Goal: Task Accomplishment & Management: Use online tool/utility

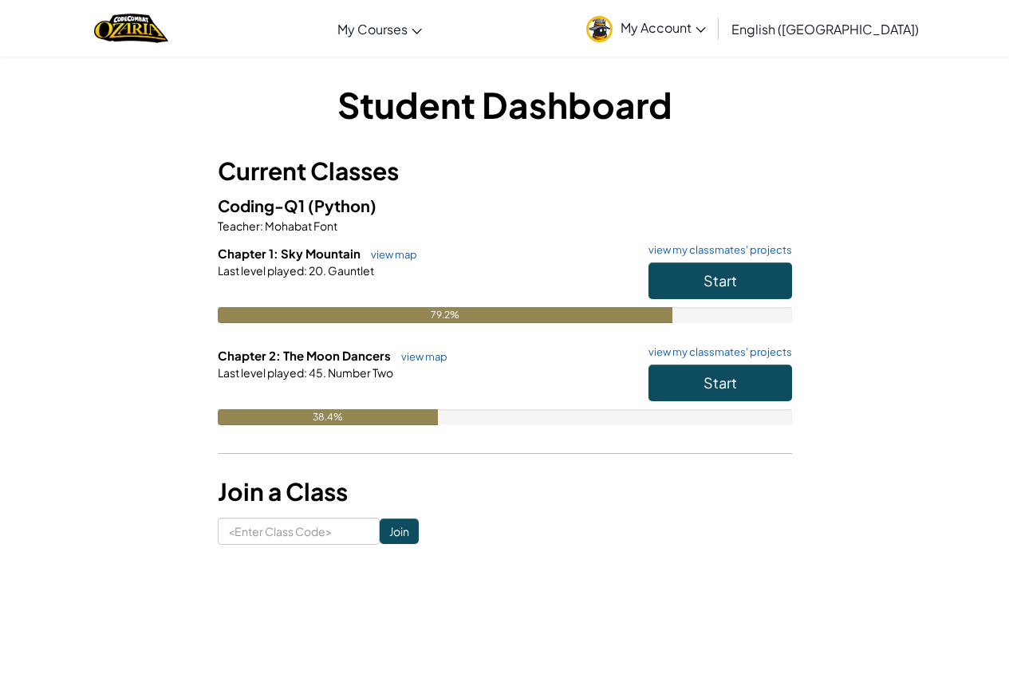
click at [737, 361] on h6 "Chapter 2: The Moon Dancers view map view my classmates' projects" at bounding box center [505, 356] width 574 height 18
click at [738, 369] on button "Start" at bounding box center [720, 382] width 144 height 37
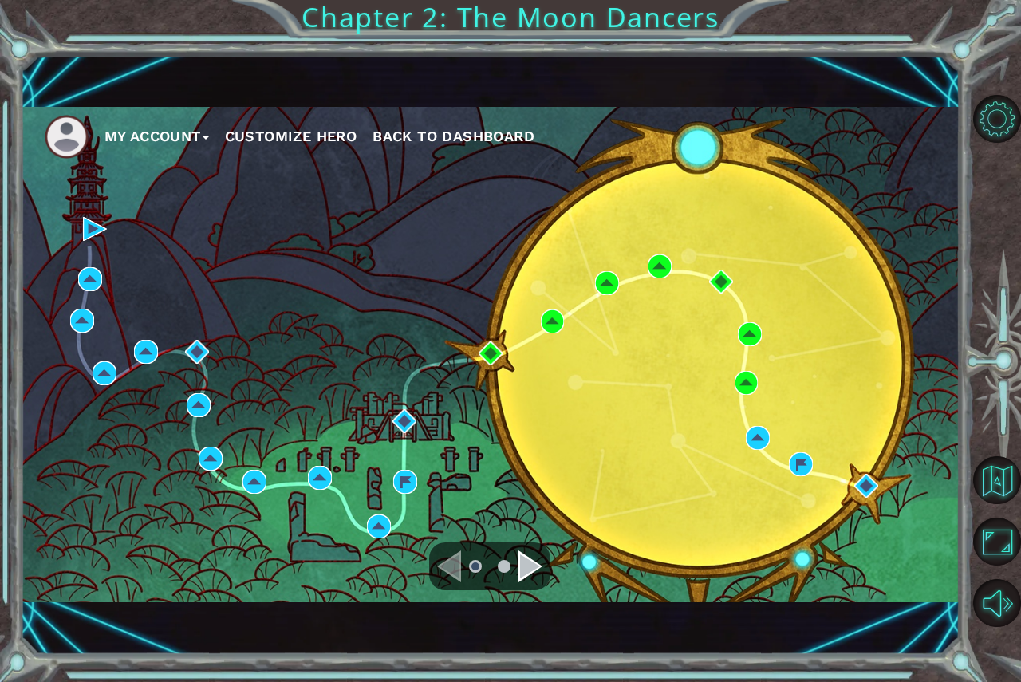
click at [510, 542] on div at bounding box center [489, 566] width 121 height 48
click at [521, 560] on div "Navigate to the next page" at bounding box center [530, 566] width 24 height 32
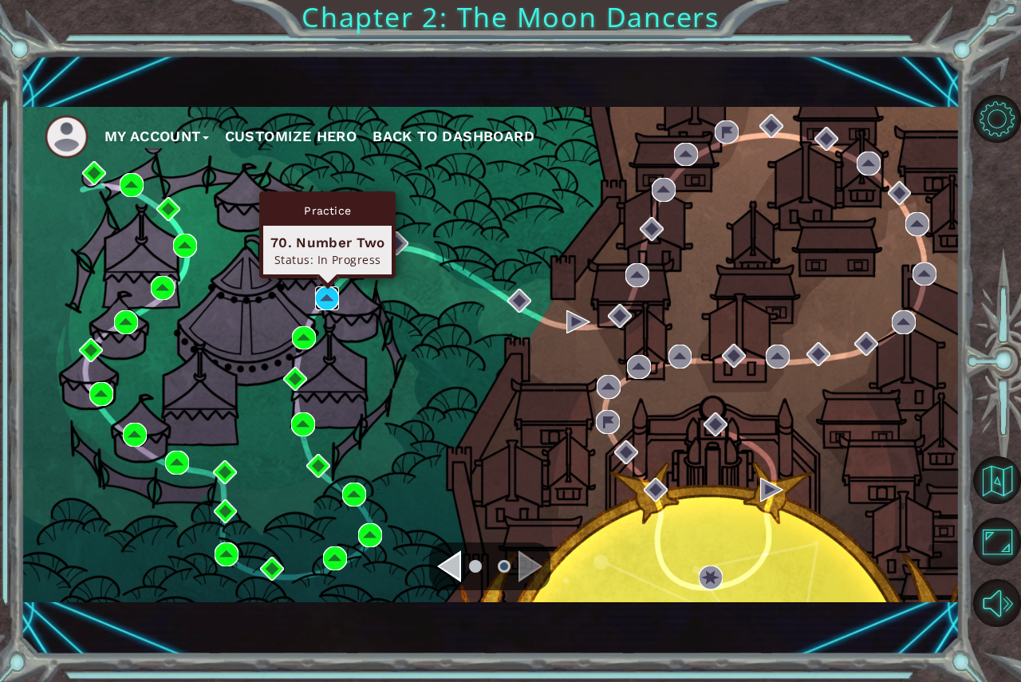
click at [317, 288] on img at bounding box center [327, 298] width 24 height 24
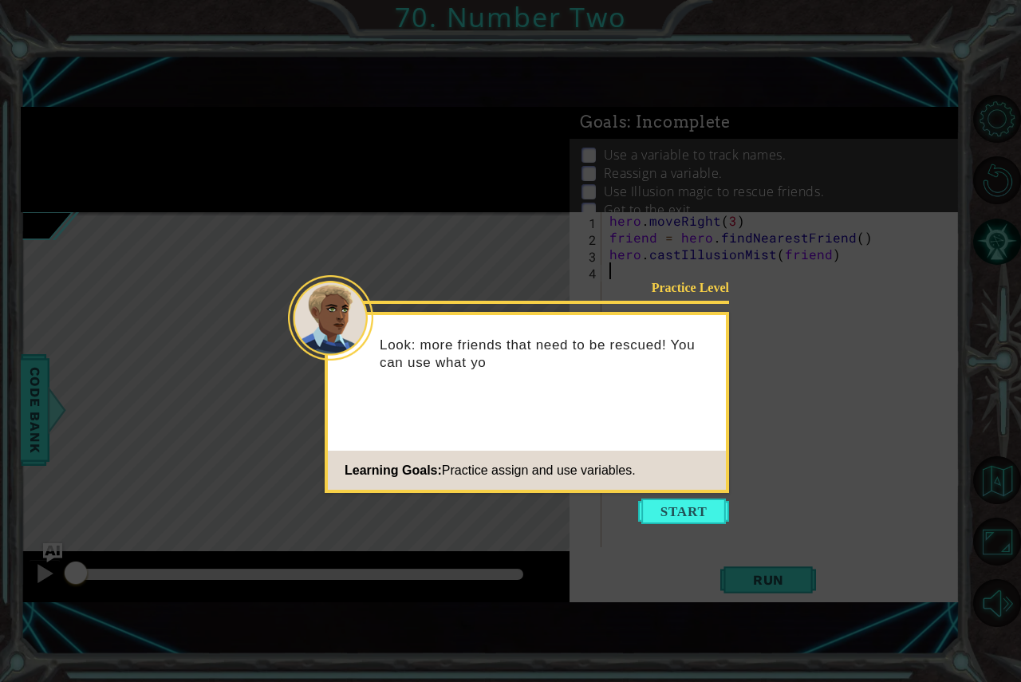
drag, startPoint x: 715, startPoint y: 489, endPoint x: 716, endPoint y: 481, distance: 8.1
click at [716, 481] on footer "Learning Goals: Practice assign and use variables." at bounding box center [527, 470] width 398 height 39
click at [717, 503] on button "Start" at bounding box center [683, 511] width 91 height 26
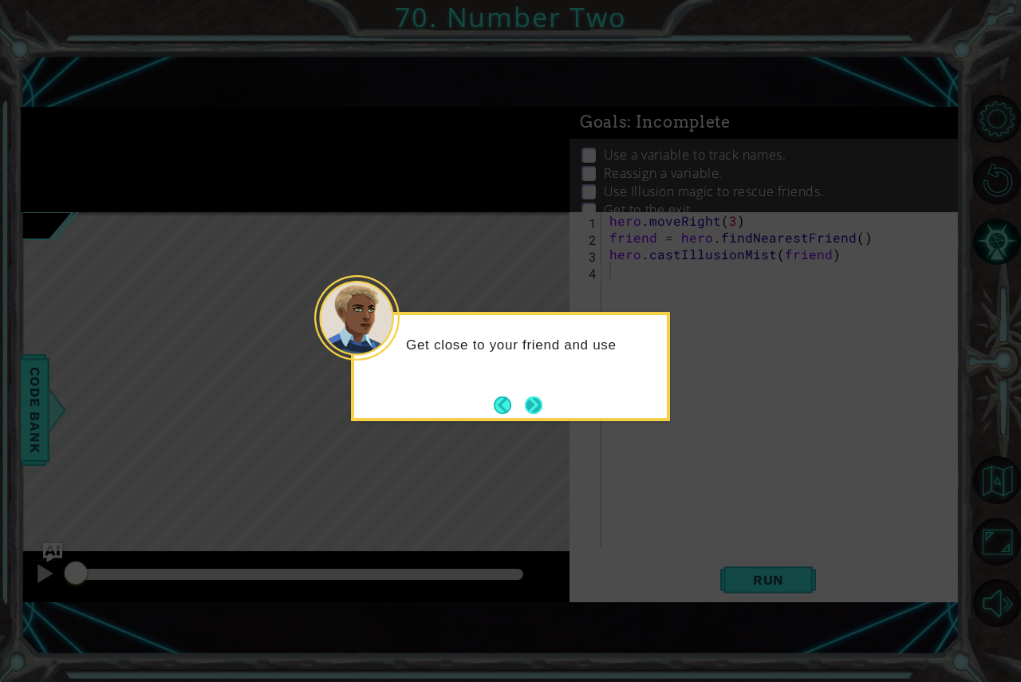
click at [530, 396] on button "Next" at bounding box center [534, 405] width 18 height 18
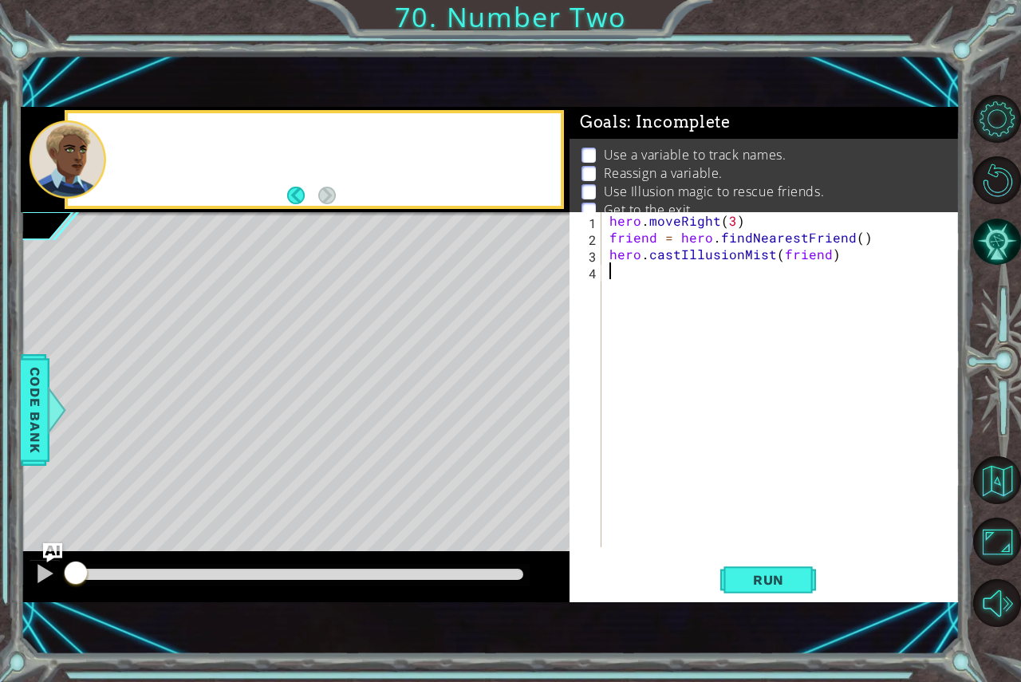
click at [530, 396] on div "Level Map" at bounding box center [389, 447] width 737 height 470
click at [809, 583] on button "Run" at bounding box center [768, 579] width 96 height 39
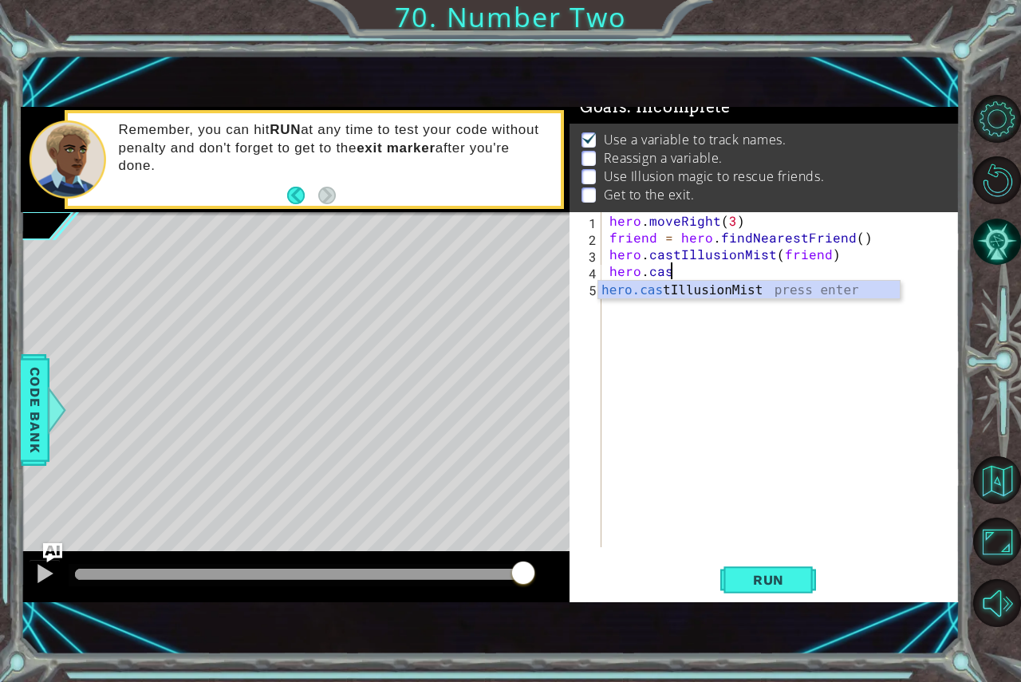
scroll to position [0, 3]
click at [630, 295] on div "hero.cast IllusionMist press enter" at bounding box center [748, 309] width 301 height 57
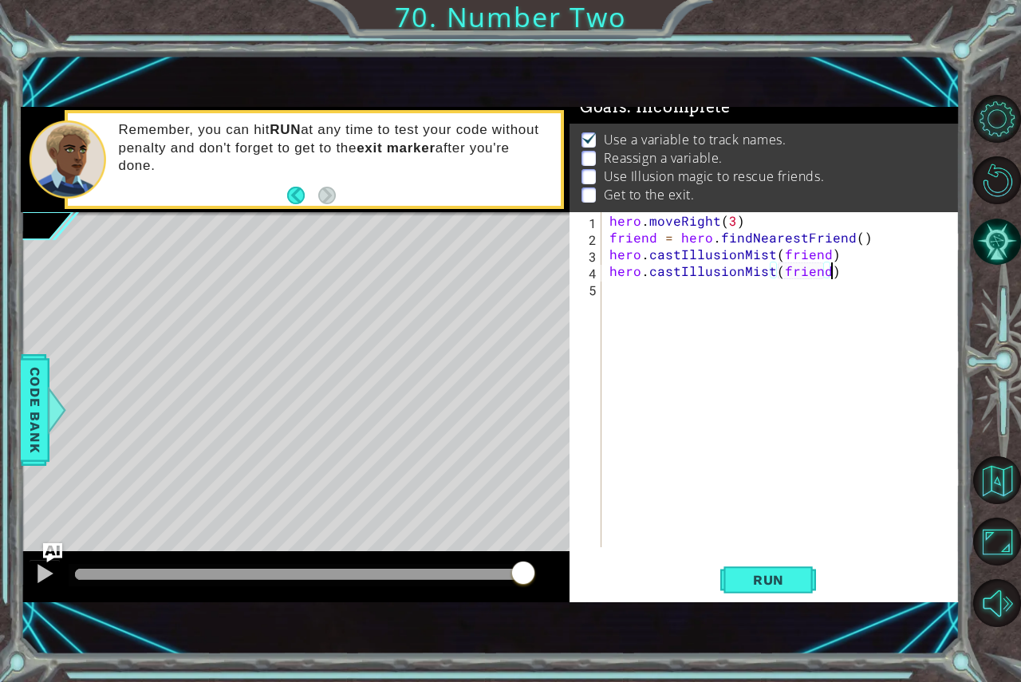
click at [841, 266] on div "hero . moveRight ( 3 ) friend = hero . findNearestFriend ( ) hero . castIllusio…" at bounding box center [784, 396] width 357 height 368
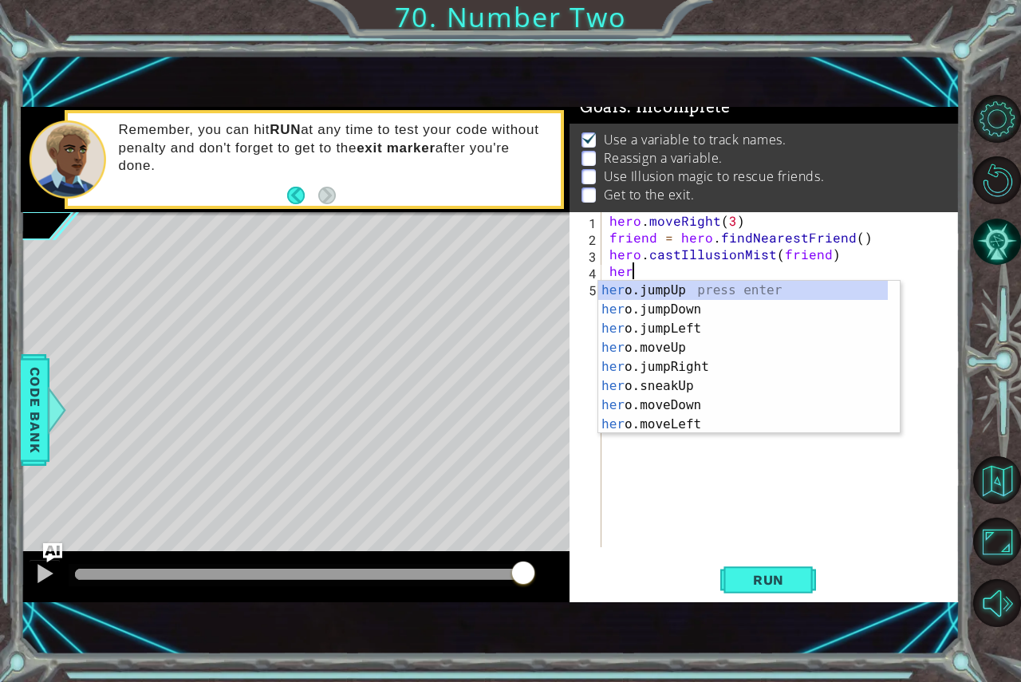
scroll to position [0, 0]
type textarea "h"
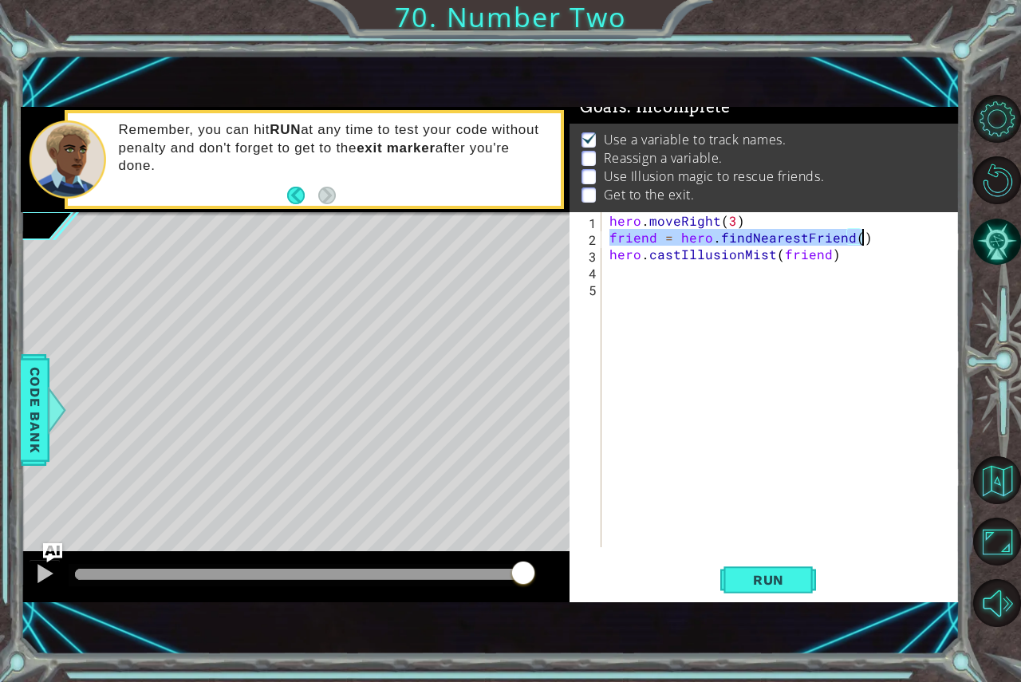
drag, startPoint x: 610, startPoint y: 234, endPoint x: 905, endPoint y: 242, distance: 295.2
click at [905, 242] on div "hero . moveRight ( 3 ) friend = hero . findNearestFriend ( ) hero . castIllusio…" at bounding box center [784, 396] width 357 height 368
type textarea "friend = hero.findNearestFriend()"
click at [780, 289] on div "hero . moveRight ( 3 ) friend = hero . findNearestFriend ( ) hero . castIllusio…" at bounding box center [784, 396] width 357 height 368
click at [776, 270] on div "hero . moveRight ( 3 ) friend = hero . findNearestFriend ( ) hero . castIllusio…" at bounding box center [784, 396] width 357 height 368
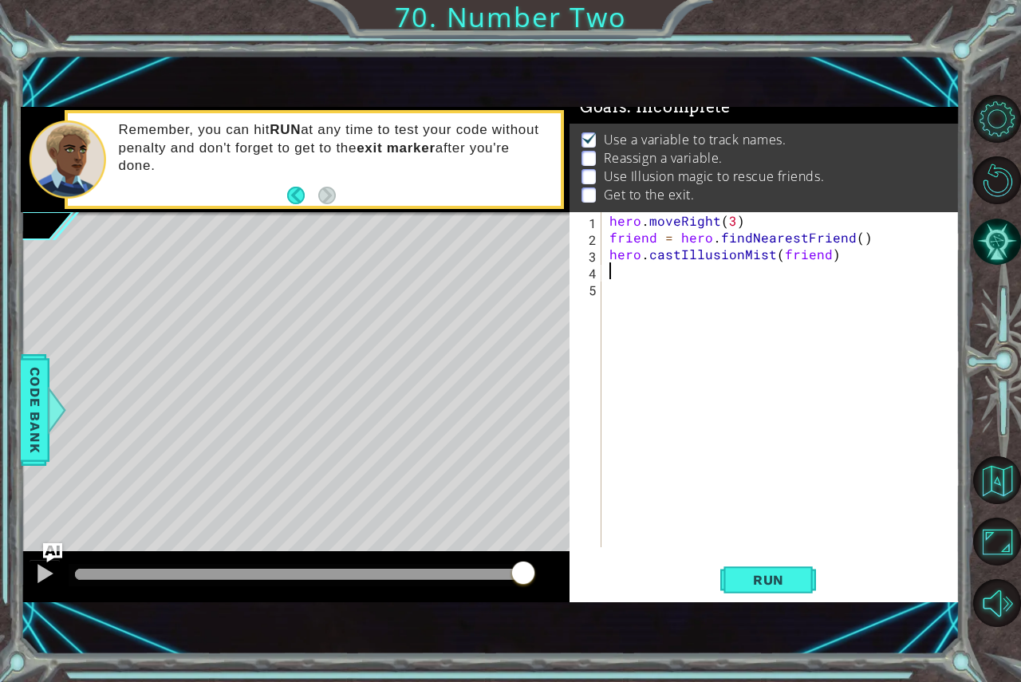
type textarea "q"
drag, startPoint x: 610, startPoint y: 234, endPoint x: 876, endPoint y: 243, distance: 265.7
click at [876, 243] on div "hero . moveRight ( 3 ) friend = hero . findNearestFriend ( ) hero . castIllusio…" at bounding box center [784, 396] width 357 height 368
type textarea "friend = hero.findNearestFriend()"
click at [848, 274] on div "hero . moveRight ( 3 ) friend = hero . findNearestFriend ( ) hero . castIllusio…" at bounding box center [784, 396] width 357 height 368
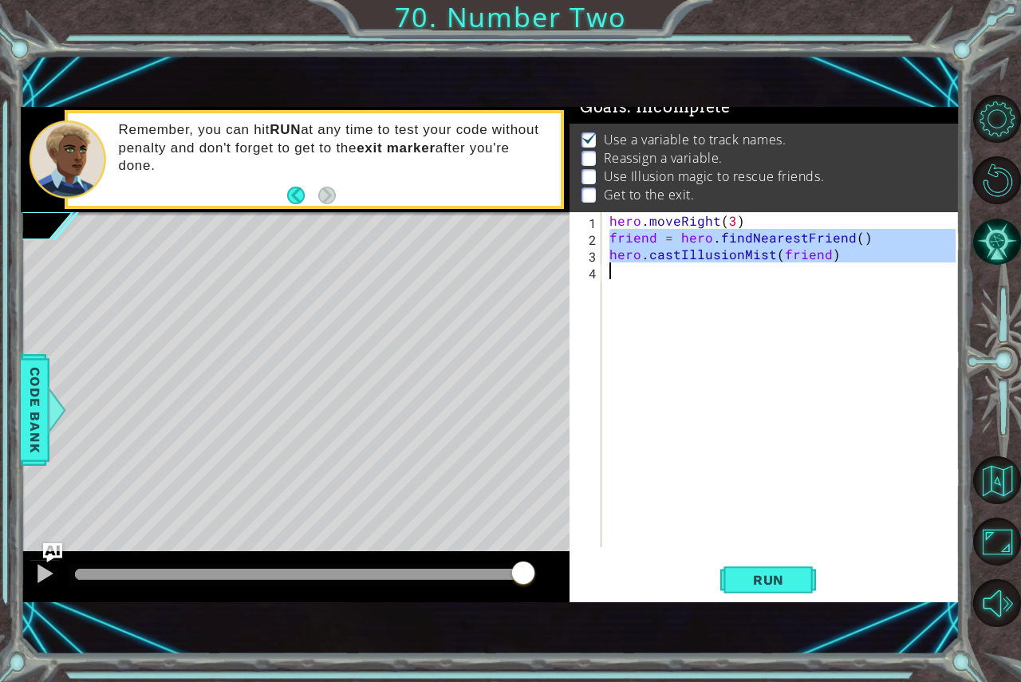
drag, startPoint x: 608, startPoint y: 231, endPoint x: 891, endPoint y: 279, distance: 287.1
click at [891, 279] on div "hero . moveRight ( 3 ) friend = hero . findNearestFriend ( ) hero . castIllusio…" at bounding box center [784, 396] width 357 height 368
type textarea "hero.castIllusionMist(friend)"
click at [868, 361] on div "hero . moveRight ( 3 ) friend = hero . findNearestFriend ( ) hero . castIllusio…" at bounding box center [780, 379] width 349 height 335
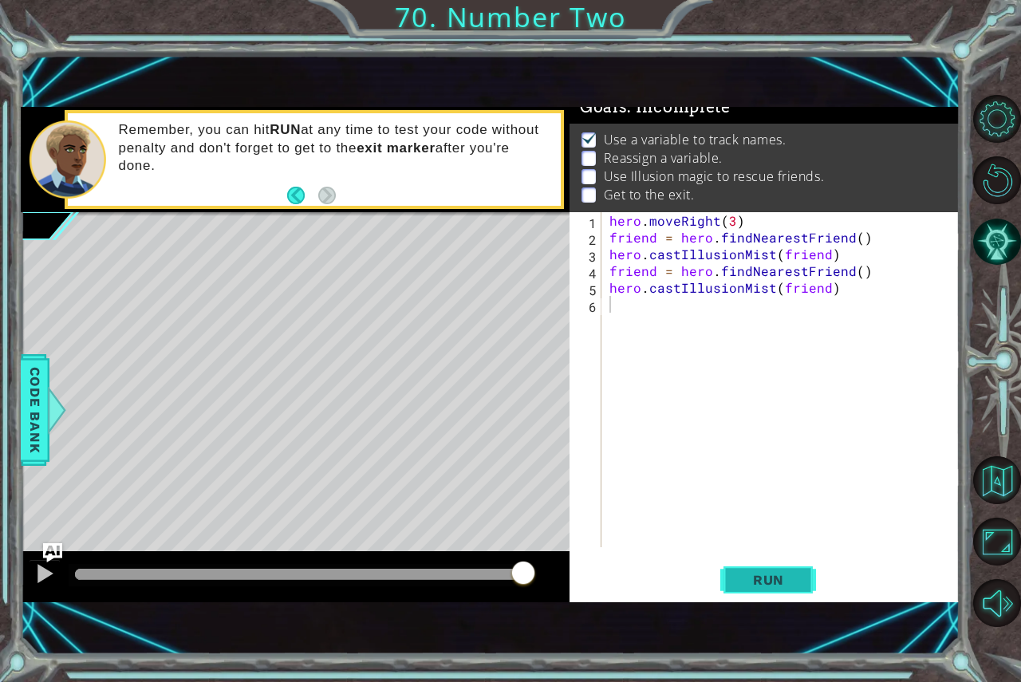
click at [778, 582] on span "Run" at bounding box center [768, 580] width 63 height 16
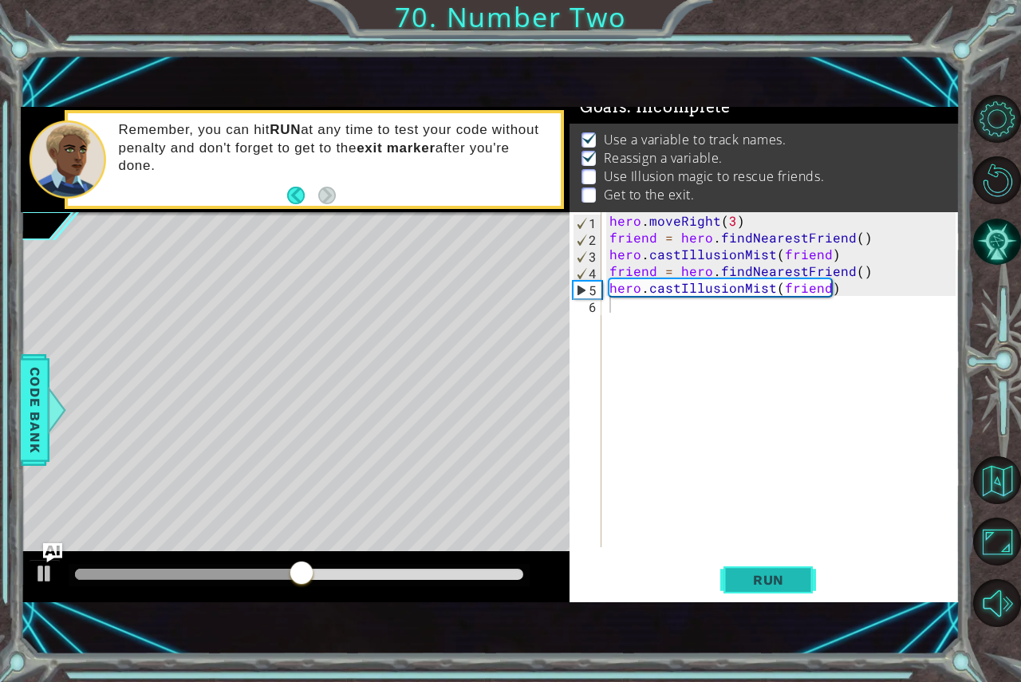
click at [766, 590] on button "Run" at bounding box center [768, 579] width 96 height 39
click at [746, 577] on span "Run" at bounding box center [768, 580] width 63 height 16
click at [771, 580] on span "Run" at bounding box center [768, 580] width 63 height 16
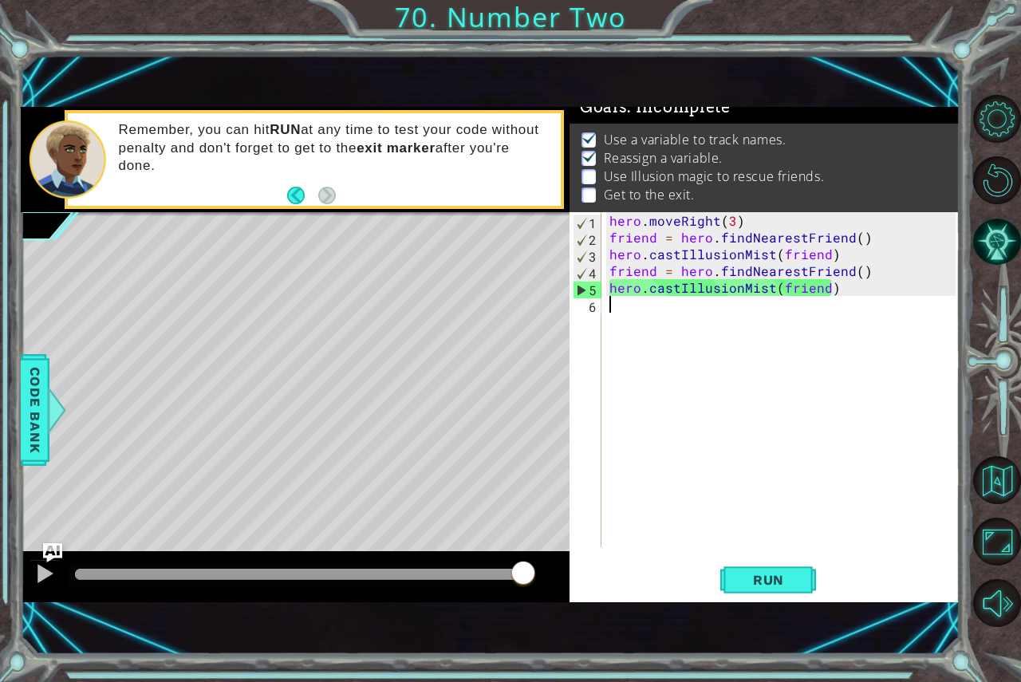
click at [872, 305] on div "hero . moveRight ( 3 ) friend = hero . findNearestFriend ( ) hero . castIllusio…" at bounding box center [784, 396] width 357 height 368
click at [880, 278] on div "hero . moveRight ( 3 ) friend = hero . findNearestFriend ( ) hero . castIllusio…" at bounding box center [784, 396] width 357 height 368
click at [875, 292] on div "hero . moveRight ( 3 ) friend = hero . findNearestFriend ( ) hero . castIllusio…" at bounding box center [784, 396] width 357 height 368
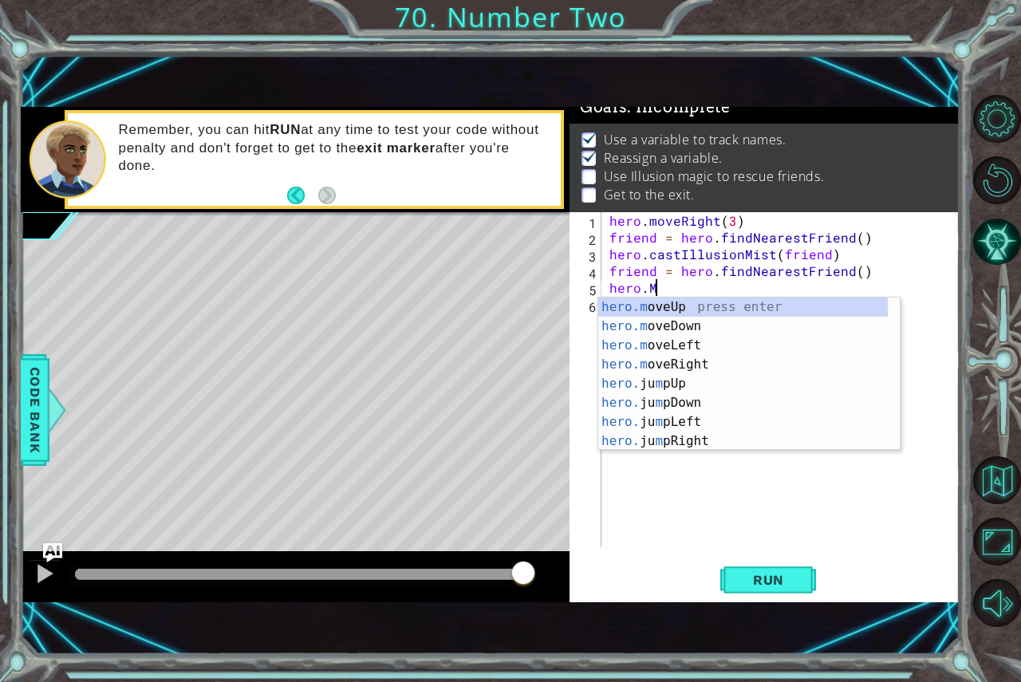
scroll to position [0, 2]
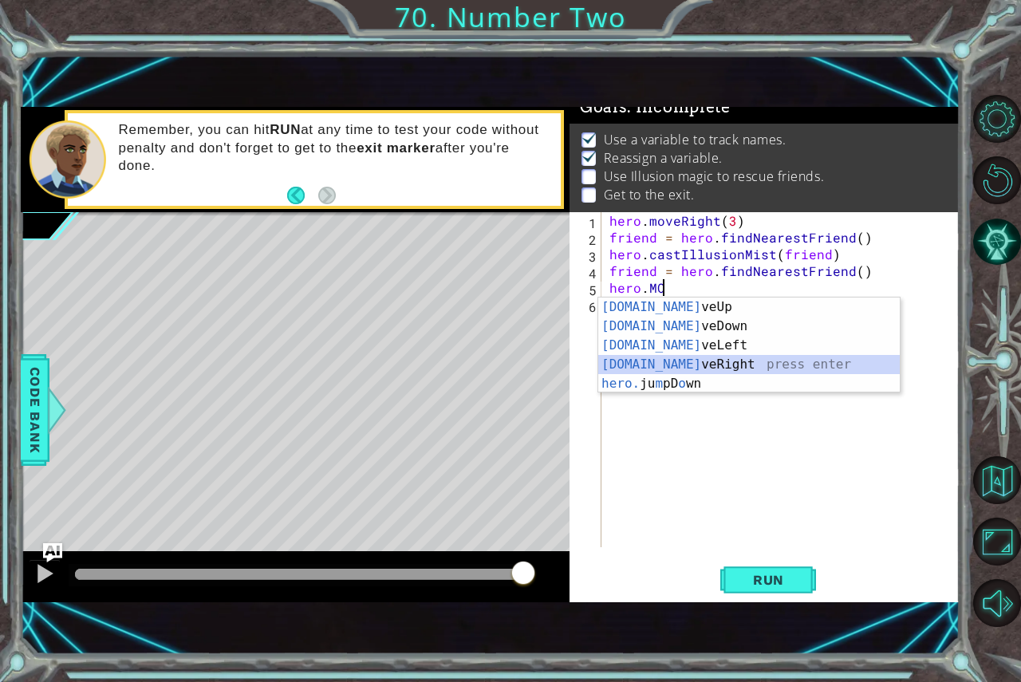
click at [766, 368] on div "[DOMAIN_NAME] veUp press enter [DOMAIN_NAME] veDown press enter [DOMAIN_NAME] v…" at bounding box center [748, 364] width 301 height 134
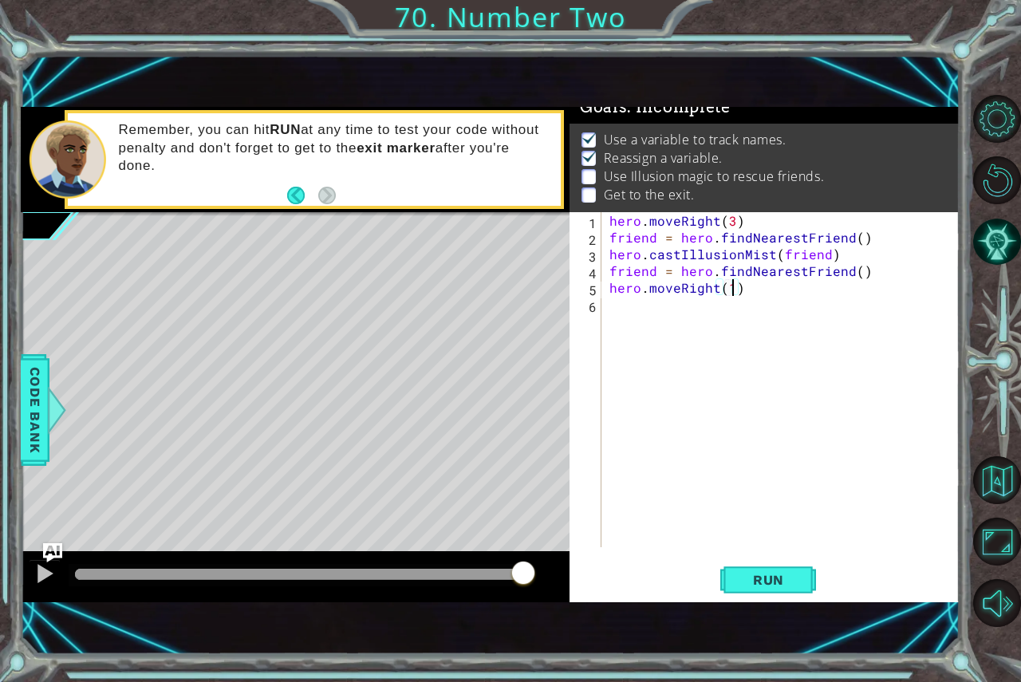
scroll to position [0, 7]
drag, startPoint x: 748, startPoint y: 577, endPoint x: 737, endPoint y: 581, distance: 11.9
click at [738, 581] on span "Run" at bounding box center [768, 580] width 63 height 16
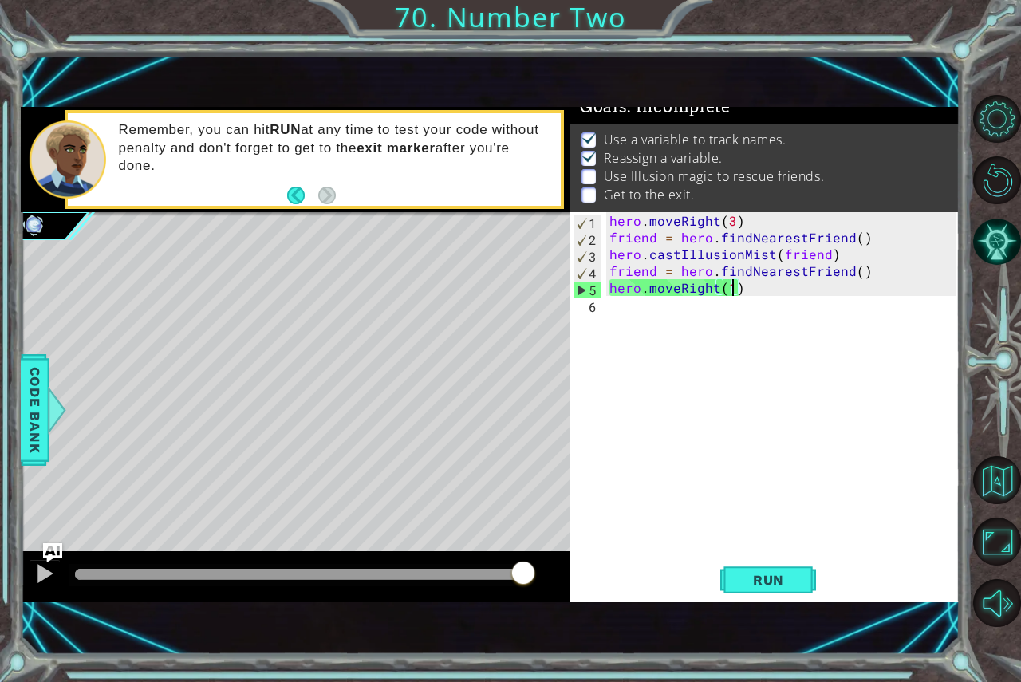
drag, startPoint x: 794, startPoint y: 585, endPoint x: 826, endPoint y: 573, distance: 34.1
click at [809, 580] on button "Run" at bounding box center [768, 579] width 96 height 39
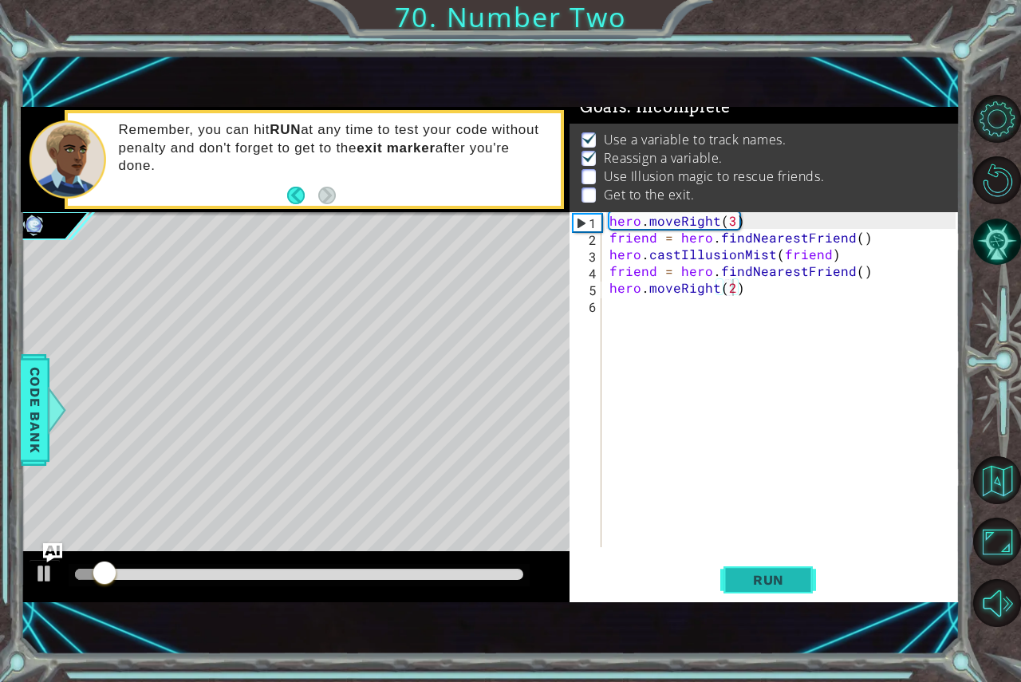
drag, startPoint x: 751, startPoint y: 559, endPoint x: 731, endPoint y: 585, distance: 33.5
click at [733, 583] on div "hero.moveRight(2) 1 2 3 4 5 6 hero . moveRight ( 3 ) friend = hero . findNeares…" at bounding box center [764, 407] width 390 height 390
click at [731, 585] on button "Run" at bounding box center [768, 579] width 96 height 39
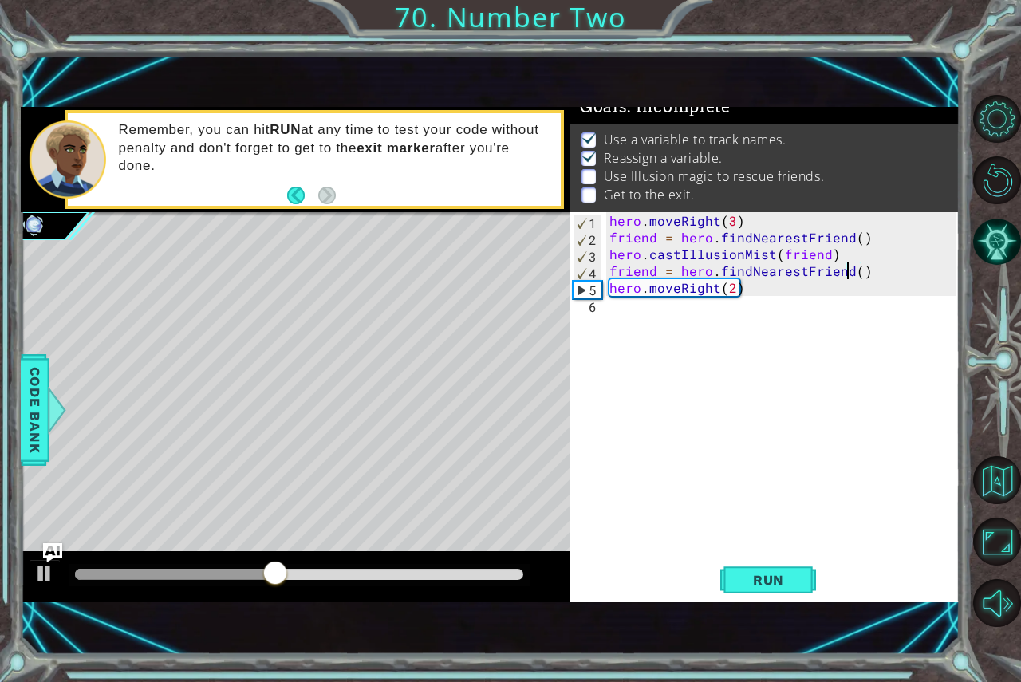
click at [850, 267] on div "hero . moveRight ( 3 ) friend = hero . findNearestFriend ( ) hero . castIllusio…" at bounding box center [784, 396] width 357 height 368
click at [852, 266] on div "hero . moveRight ( 3 ) friend = hero . findNearestFriend ( ) hero . castIllusio…" at bounding box center [784, 396] width 357 height 368
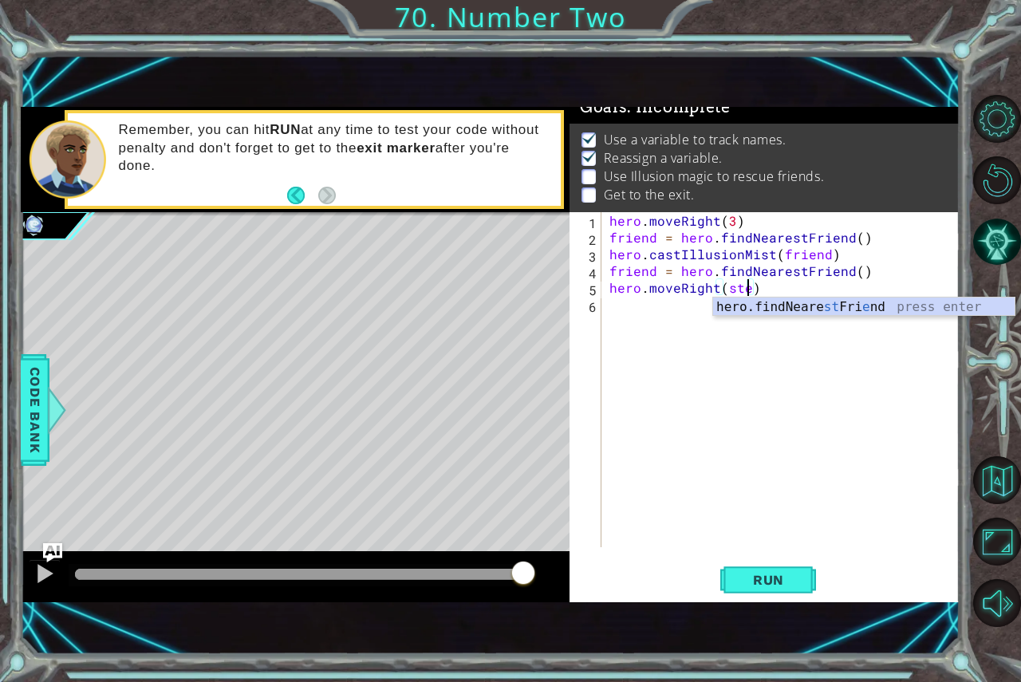
scroll to position [0, 9]
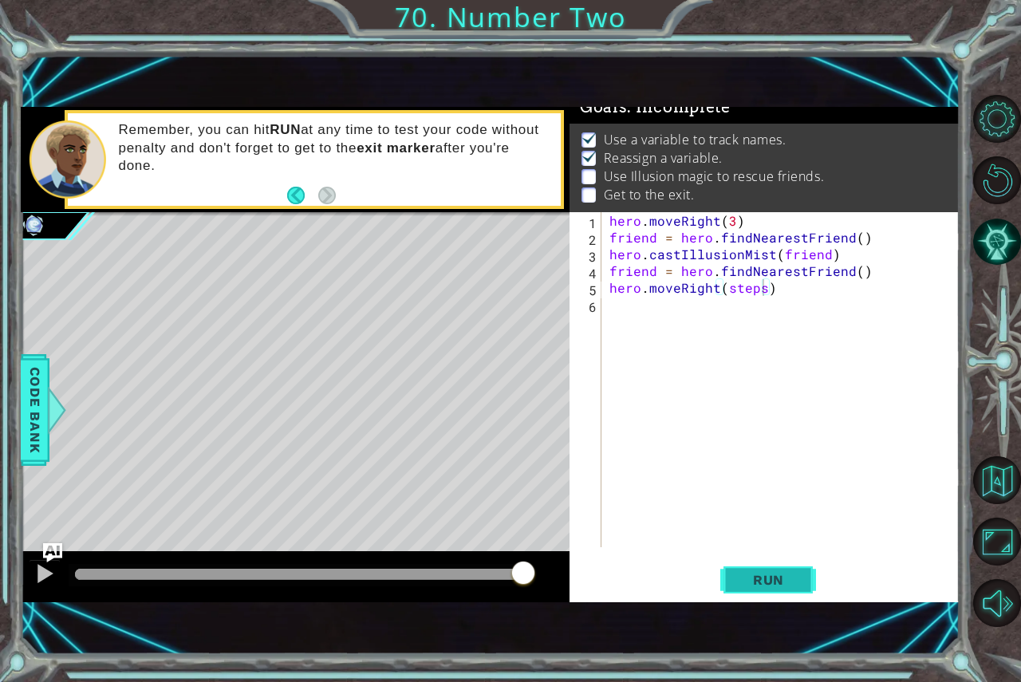
click at [784, 581] on span "Run" at bounding box center [768, 580] width 63 height 16
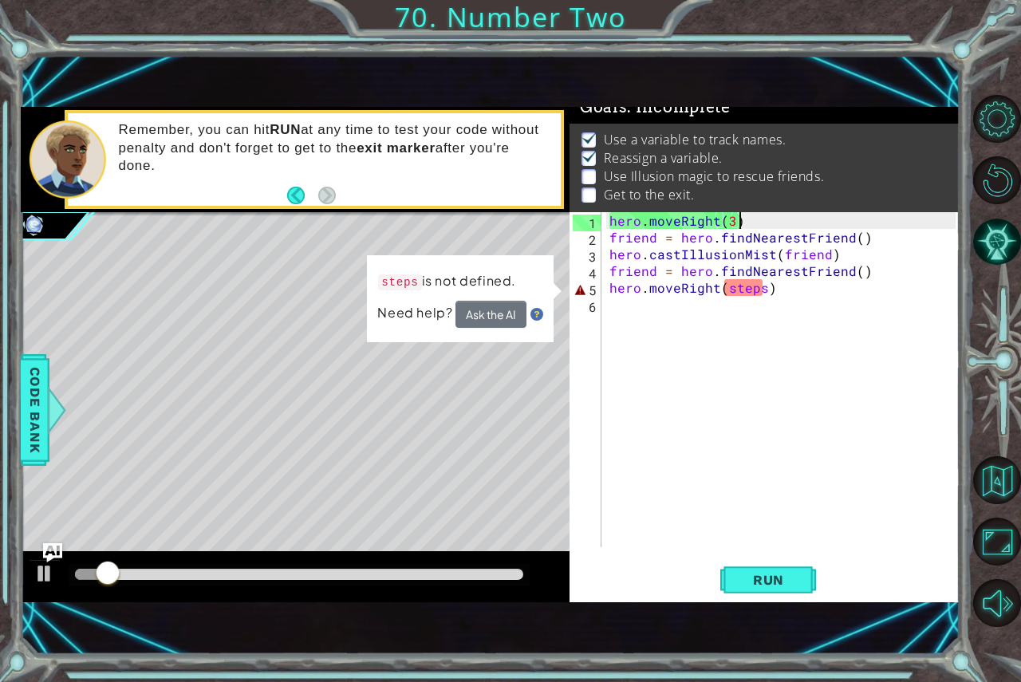
click at [764, 220] on div "hero . moveRight ( 3 ) friend = hero . findNearestFriend ( ) hero . castIllusio…" at bounding box center [784, 396] width 357 height 368
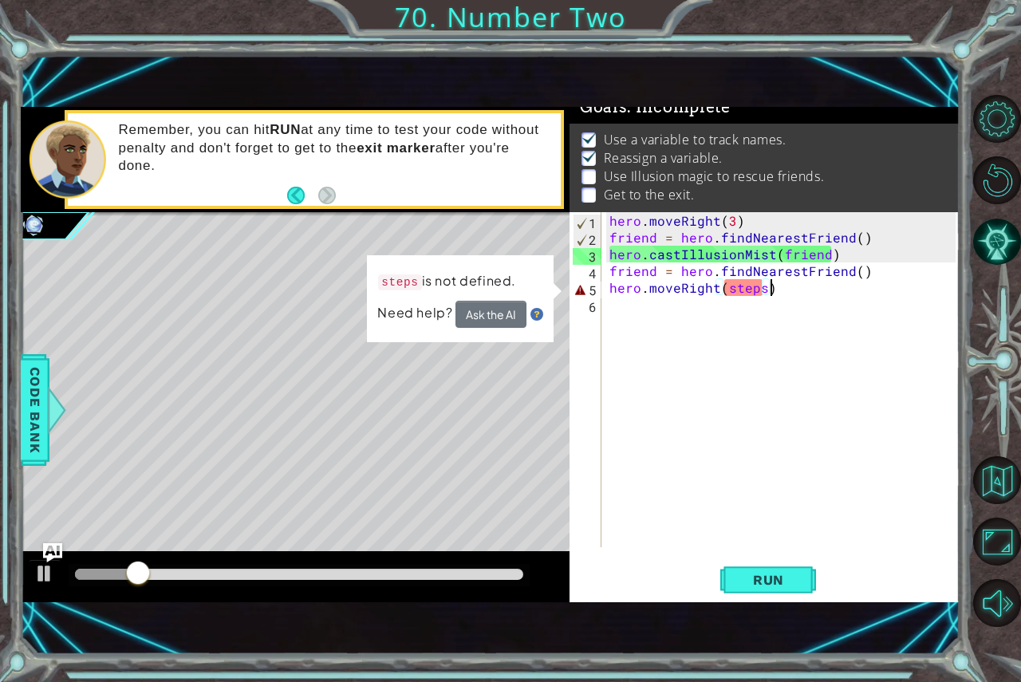
click at [768, 287] on div "hero . moveRight ( 3 ) friend = hero . findNearestFriend ( ) hero . castIllusio…" at bounding box center [784, 396] width 357 height 368
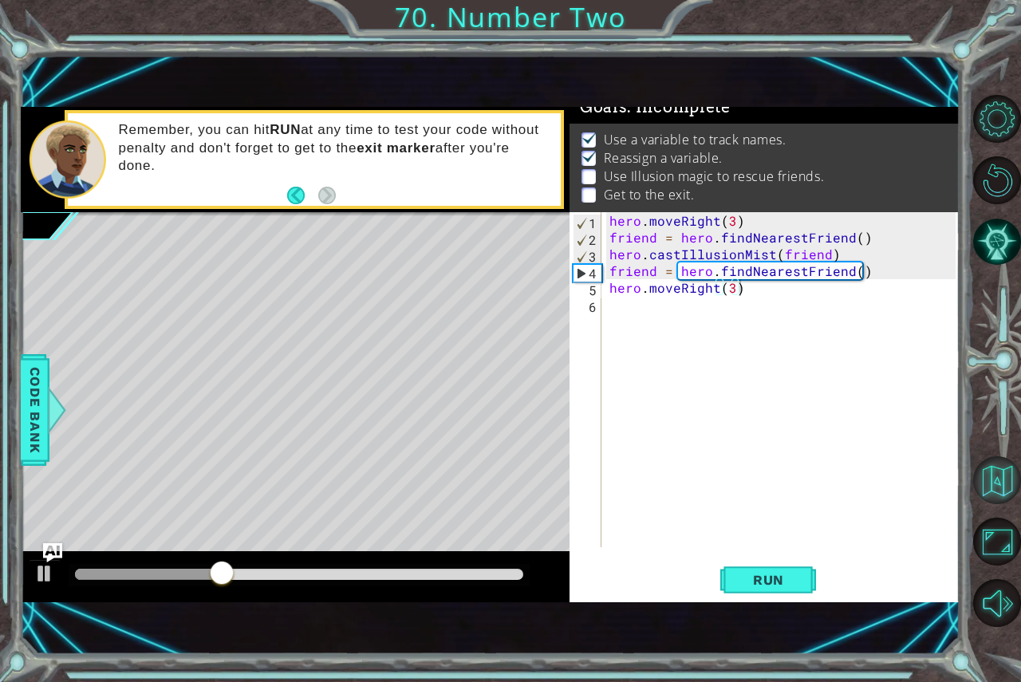
drag, startPoint x: 735, startPoint y: 573, endPoint x: 983, endPoint y: 475, distance: 265.7
click at [868, 522] on div "hero.moveRight(3) 1 2 3 4 5 6 hero . moveRight ( 3 ) friend = hero . findNeares…" at bounding box center [764, 407] width 390 height 390
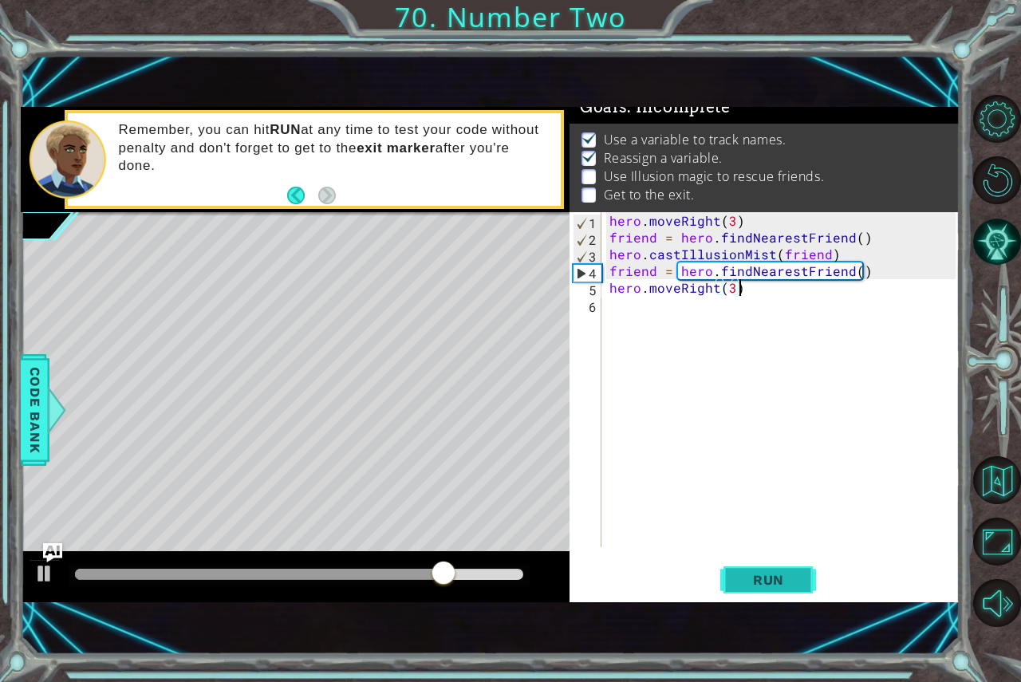
click at [789, 569] on button "Run" at bounding box center [768, 579] width 96 height 39
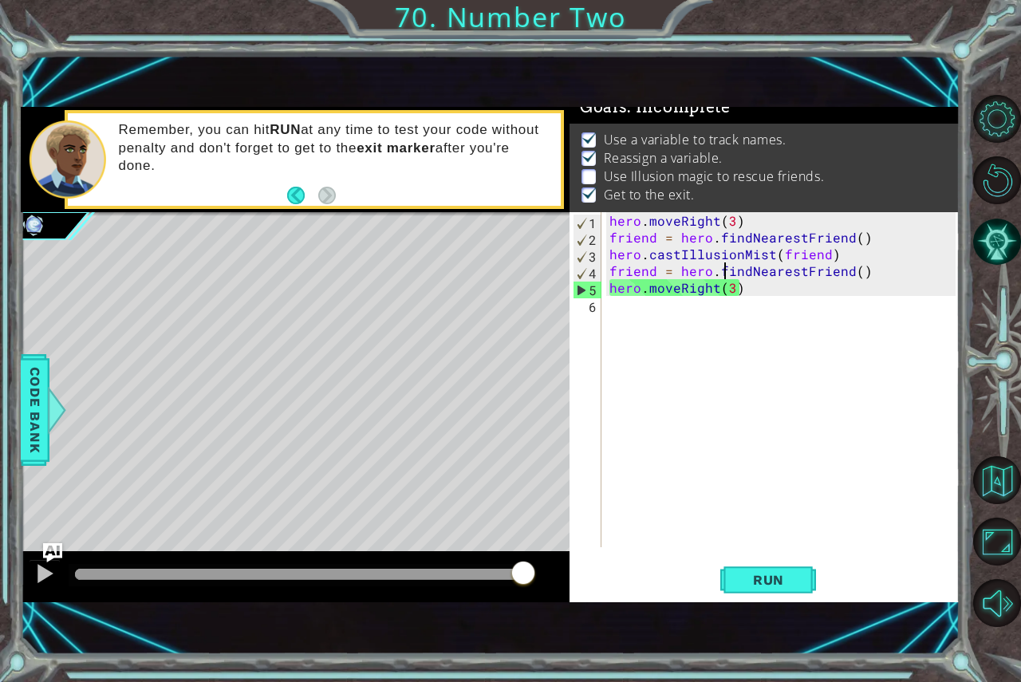
click at [722, 263] on div "hero . moveRight ( 3 ) friend = hero . findNearestFriend ( ) hero . castIllusio…" at bounding box center [784, 396] width 357 height 368
click at [790, 295] on div "hero . moveRight ( 3 ) friend = hero . findNearestFriend ( ) hero . castIllusio…" at bounding box center [784, 396] width 357 height 368
type textarea "hero.moveRight(3)"
click at [50, 546] on img "Ask AI" at bounding box center [51, 552] width 21 height 21
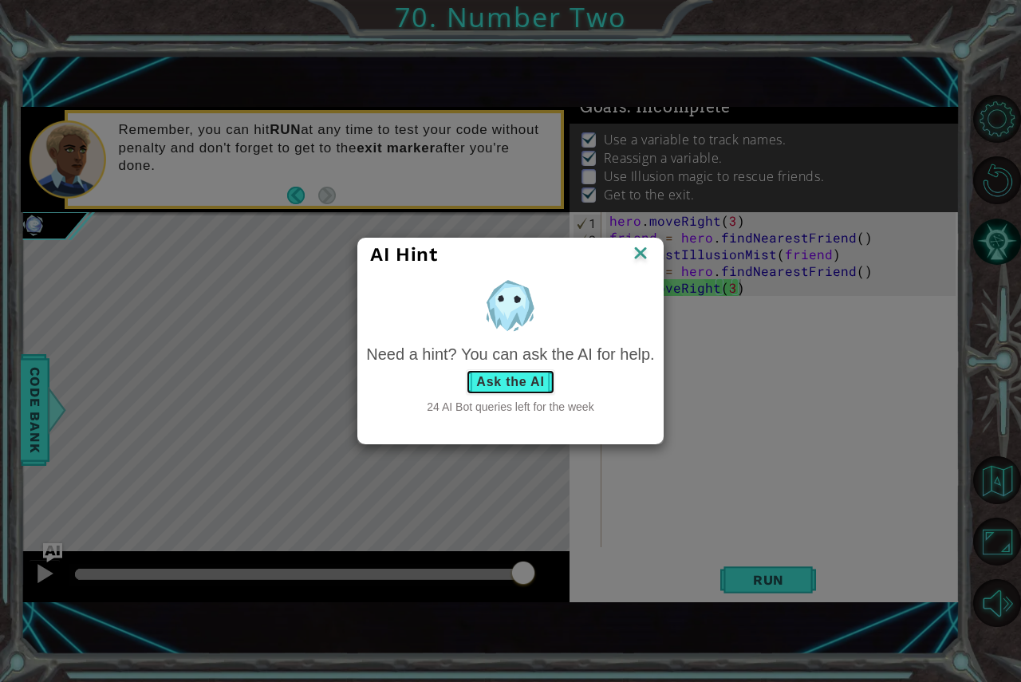
click at [502, 386] on button "Ask the AI" at bounding box center [510, 382] width 89 height 26
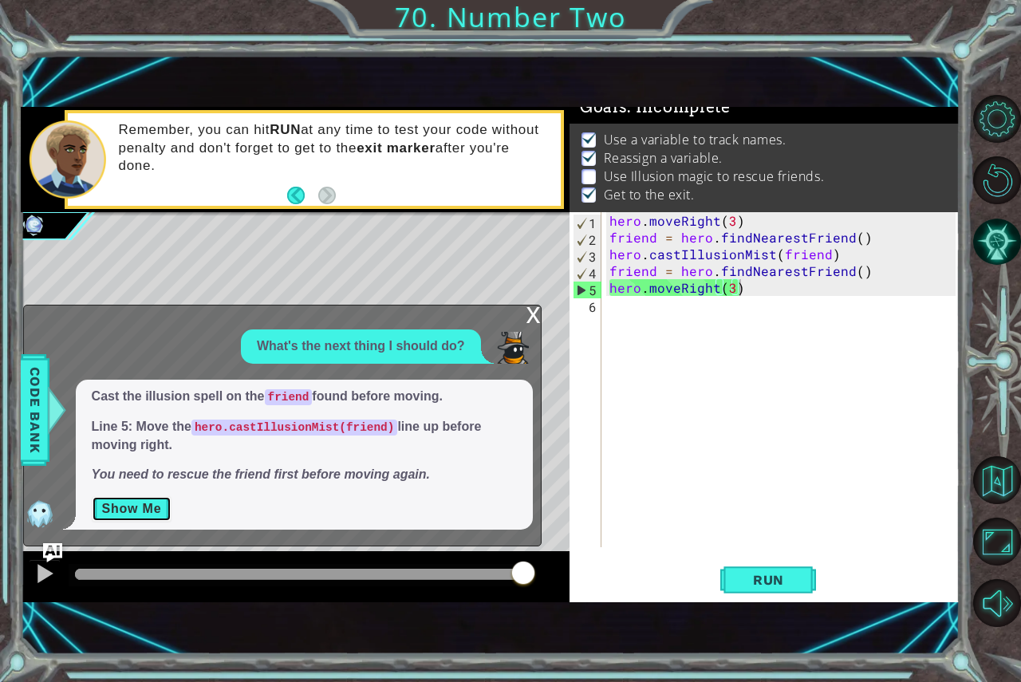
drag, startPoint x: 143, startPoint y: 513, endPoint x: 136, endPoint y: 494, distance: 19.4
click at [144, 513] on button "Show Me" at bounding box center [132, 509] width 81 height 26
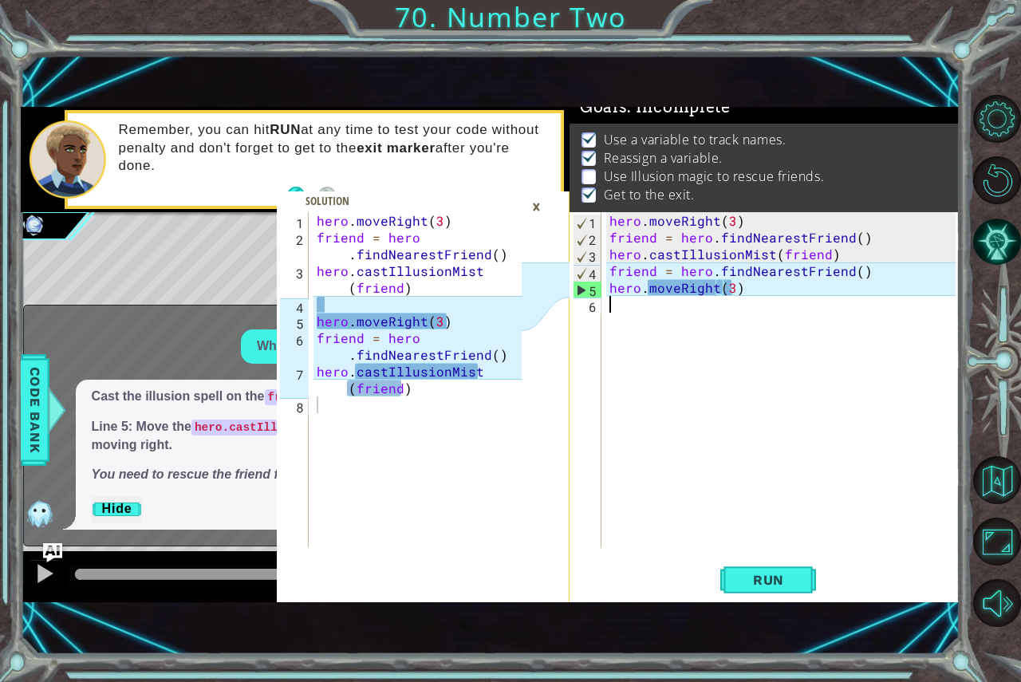
scroll to position [0, 0]
click at [845, 304] on div "hero . moveRight ( 3 ) friend = hero . findNearestFriend ( ) hero . castIllusio…" at bounding box center [784, 396] width 357 height 368
click at [813, 296] on div "hero . moveRight ( 3 ) friend = hero . findNearestFriend ( ) hero . castIllusio…" at bounding box center [784, 396] width 357 height 368
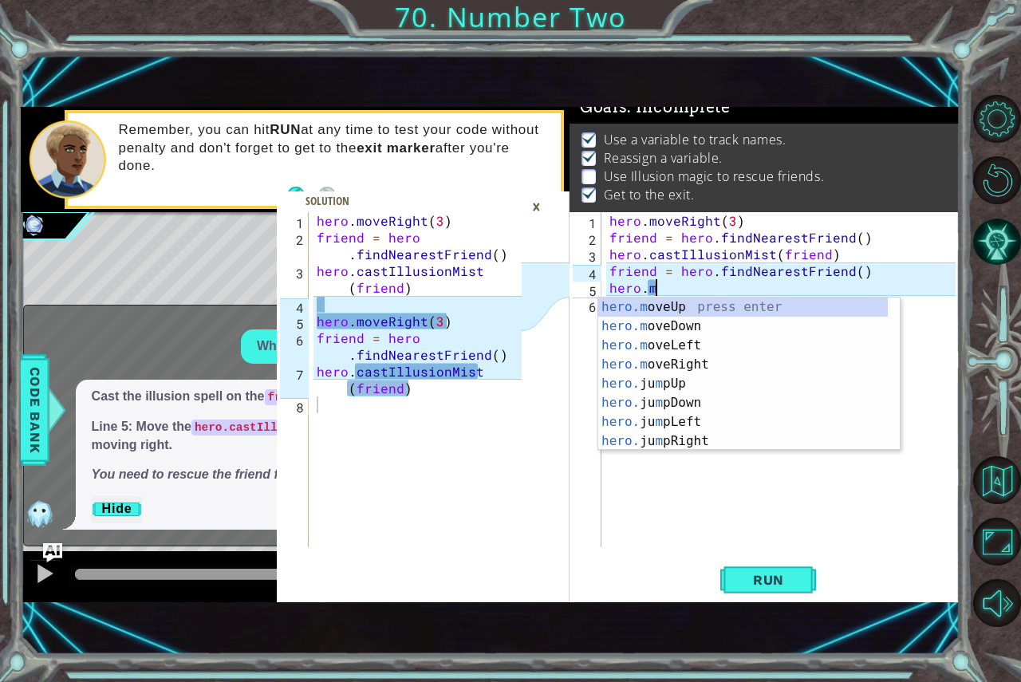
type textarea "h"
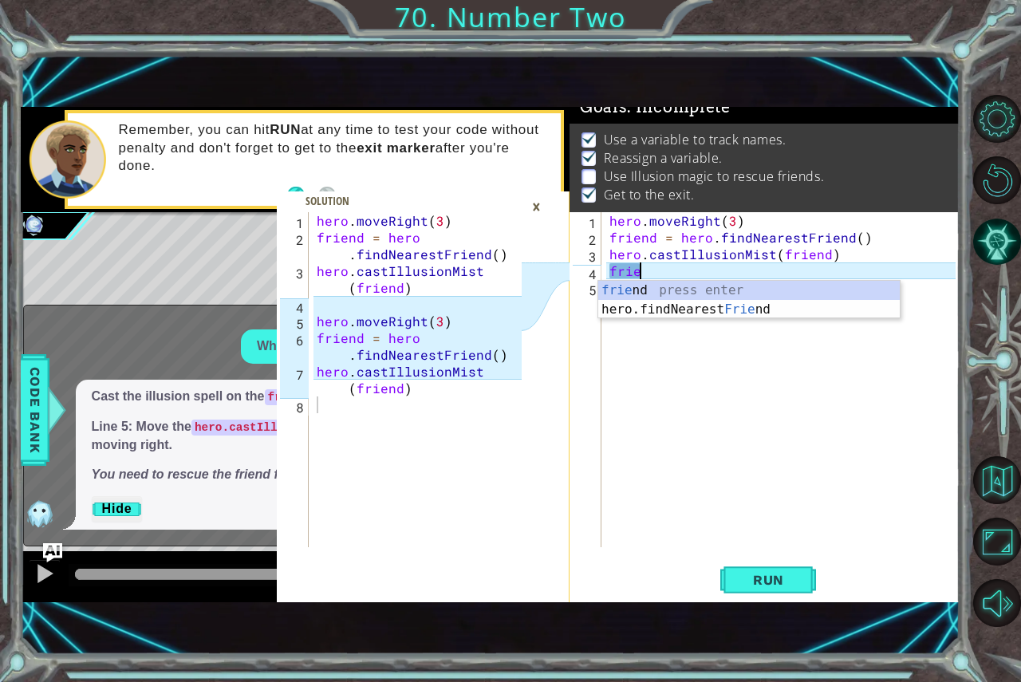
scroll to position [0, 1]
type textarea "fri"
click at [869, 309] on div "fri end press enter hero.findNearest Fri end press enter" at bounding box center [748, 319] width 301 height 77
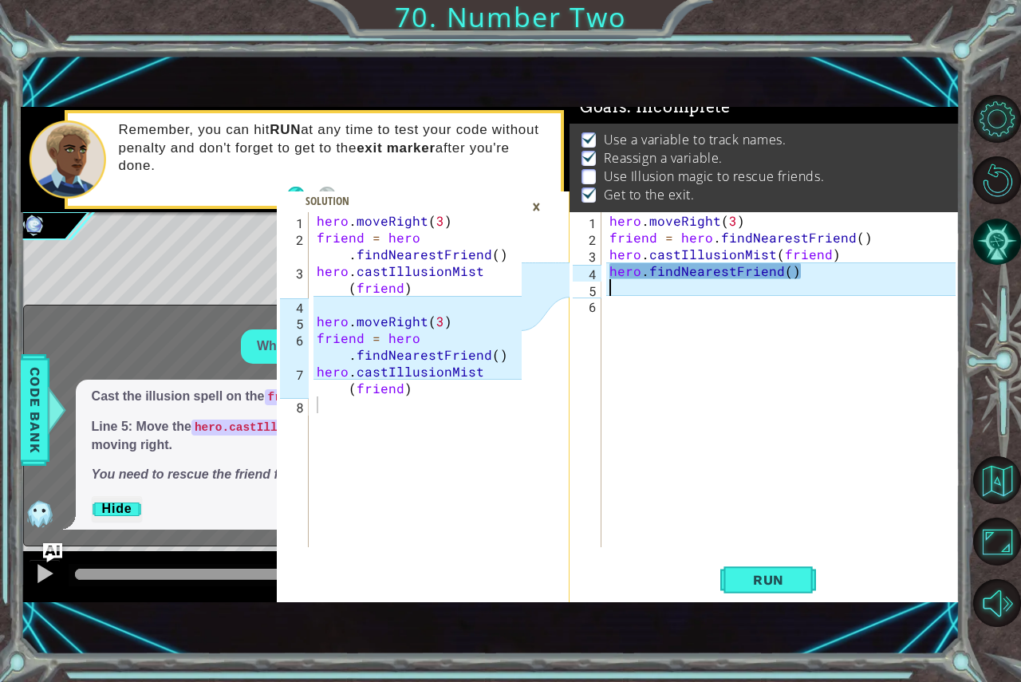
scroll to position [0, 0]
type textarea "k"
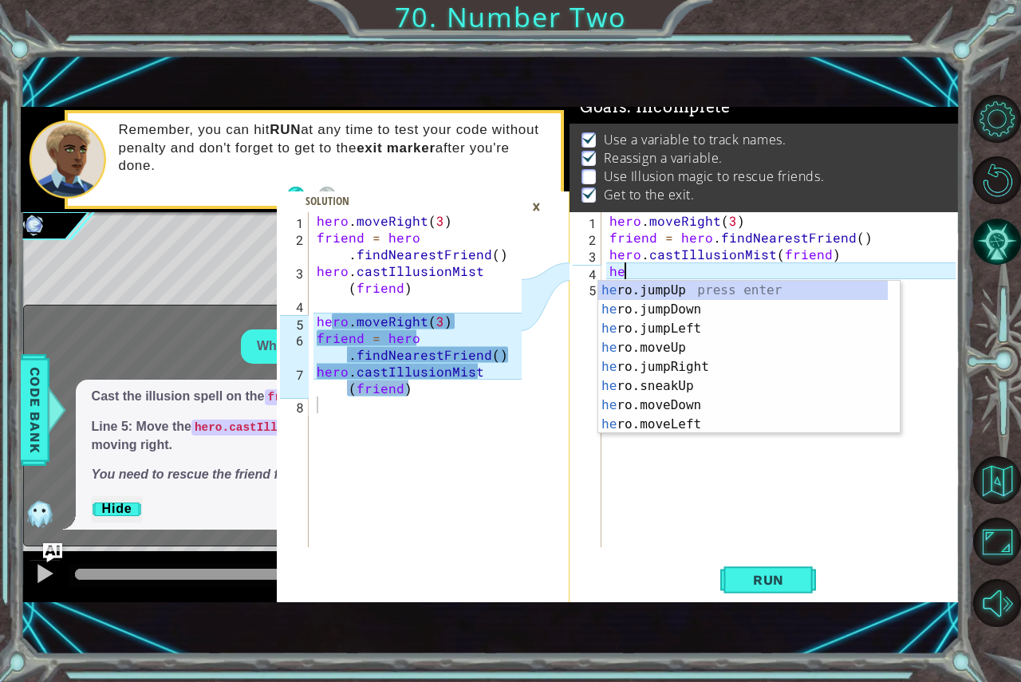
type textarea "h"
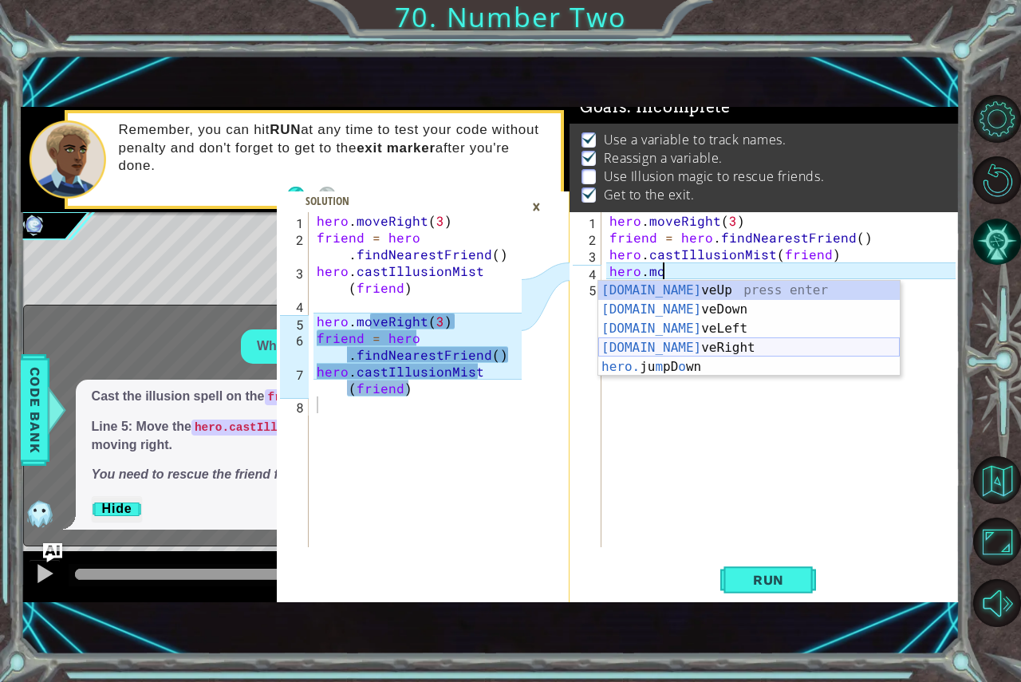
click at [658, 351] on div "[DOMAIN_NAME] veUp press enter [DOMAIN_NAME] veDown press enter [DOMAIN_NAME] v…" at bounding box center [748, 348] width 301 height 134
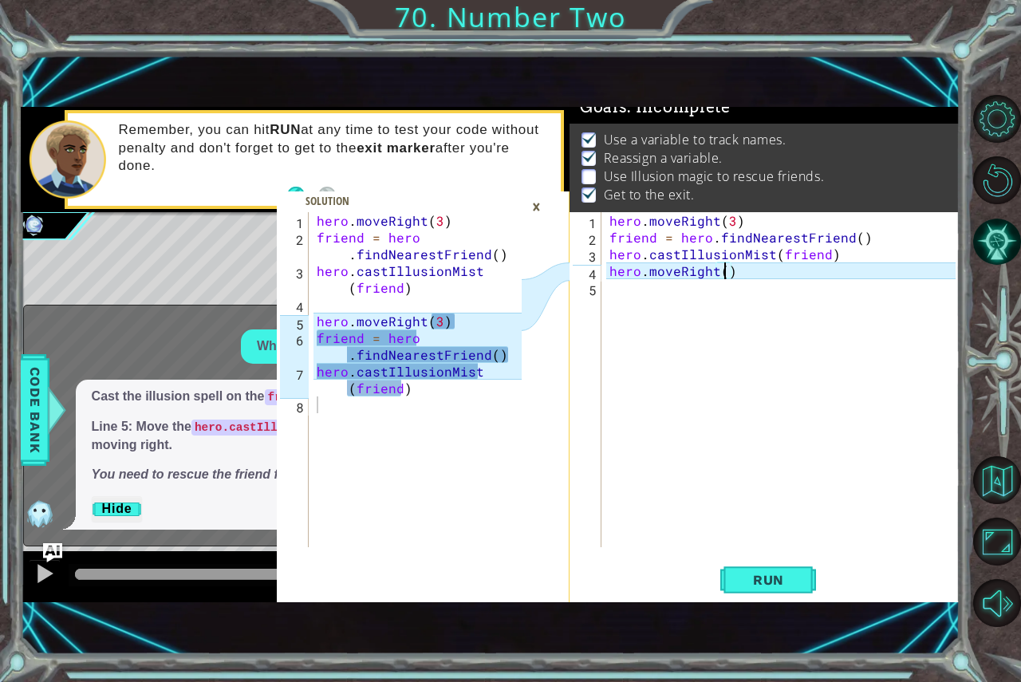
type textarea "hero.moveRight(3)"
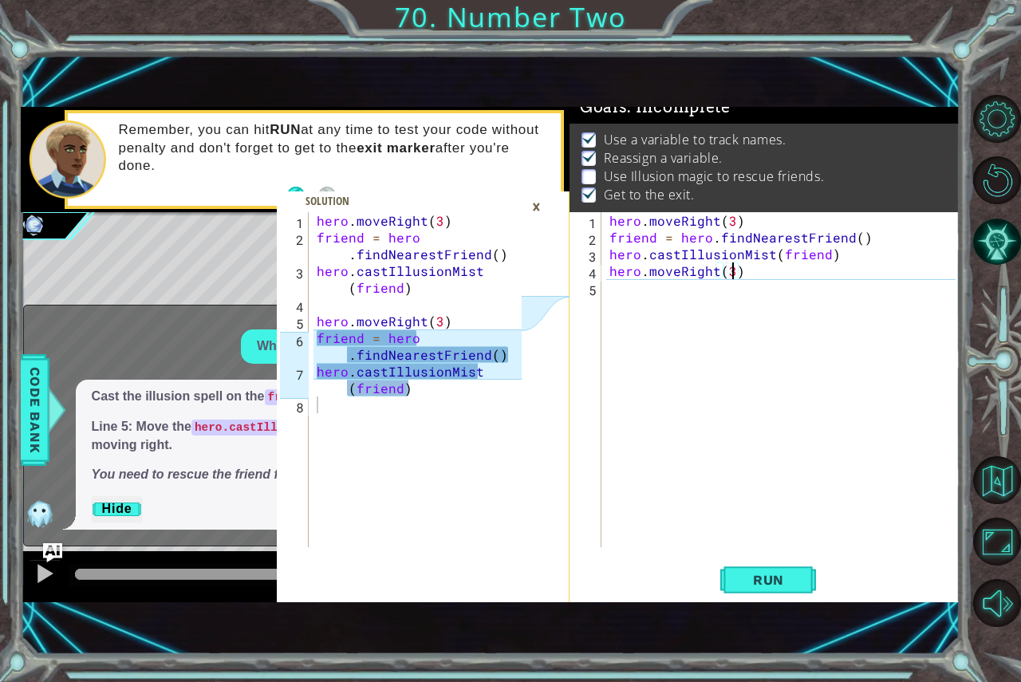
click at [640, 284] on div "hero . moveRight ( 3 ) friend = hero . findNearestFriend ( ) hero . castIllusio…" at bounding box center [784, 396] width 357 height 368
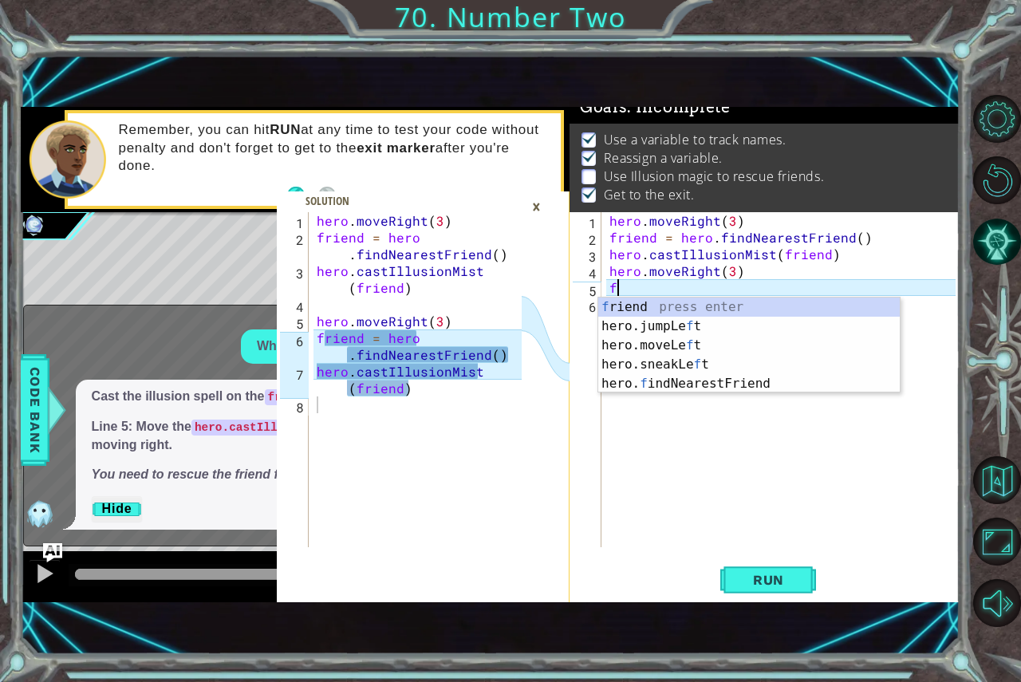
type textarea "fr"
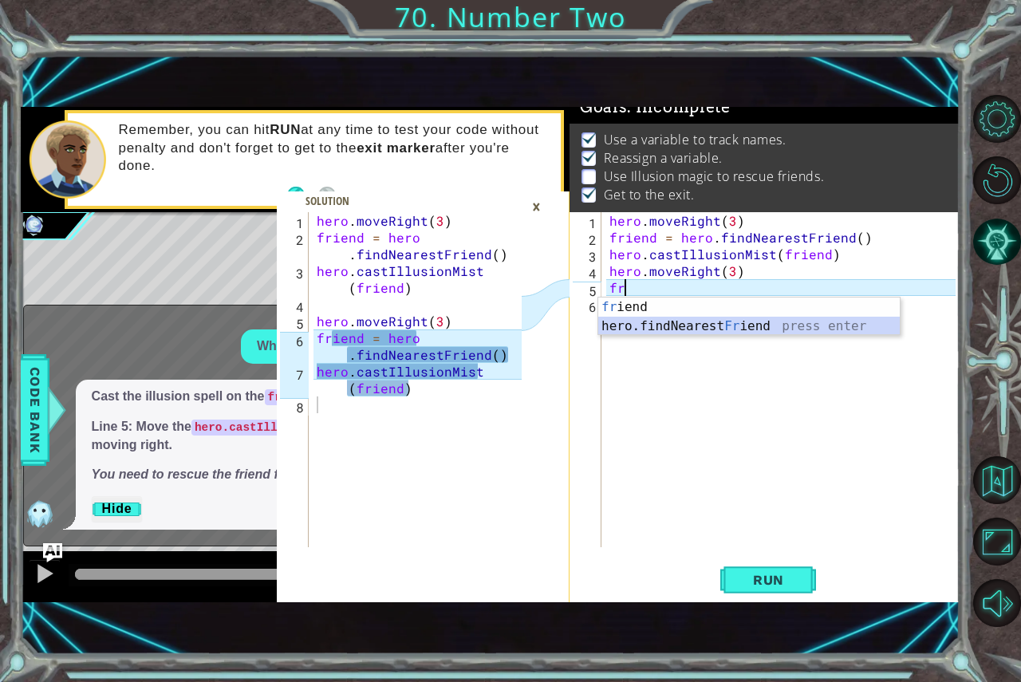
drag, startPoint x: 676, startPoint y: 329, endPoint x: 640, endPoint y: 341, distance: 38.1
click at [671, 330] on div "fr iend press enter hero.findNearest Fr iend press enter" at bounding box center [748, 335] width 301 height 77
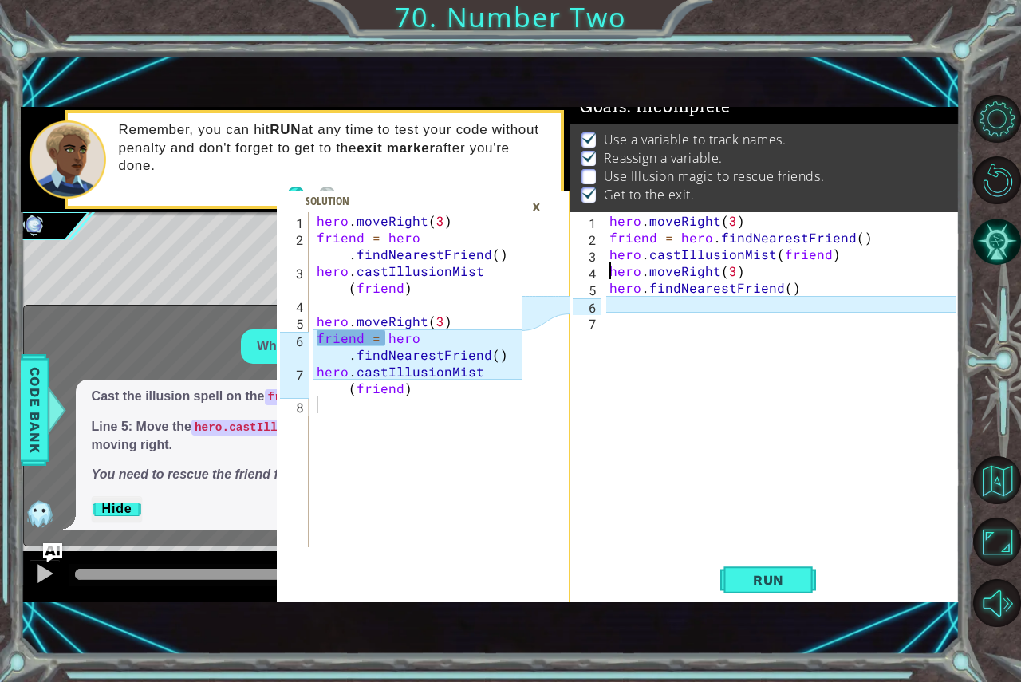
click at [606, 264] on div "hero . moveRight ( 3 ) friend = hero . findNearestFriend ( ) hero . castIllusio…" at bounding box center [780, 379] width 349 height 335
click at [607, 280] on div "hero . moveRight ( 3 ) friend = hero . findNearestFriend ( ) hero . castIllusio…" at bounding box center [784, 396] width 357 height 368
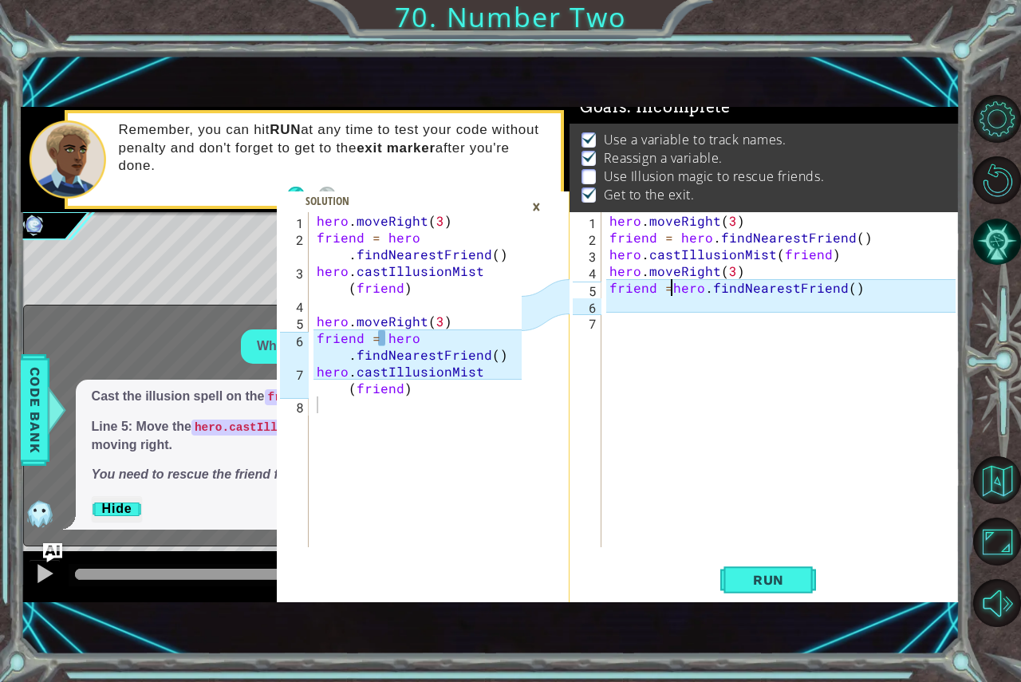
scroll to position [0, 3]
type textarea "friend = hero.findNearestFriend()"
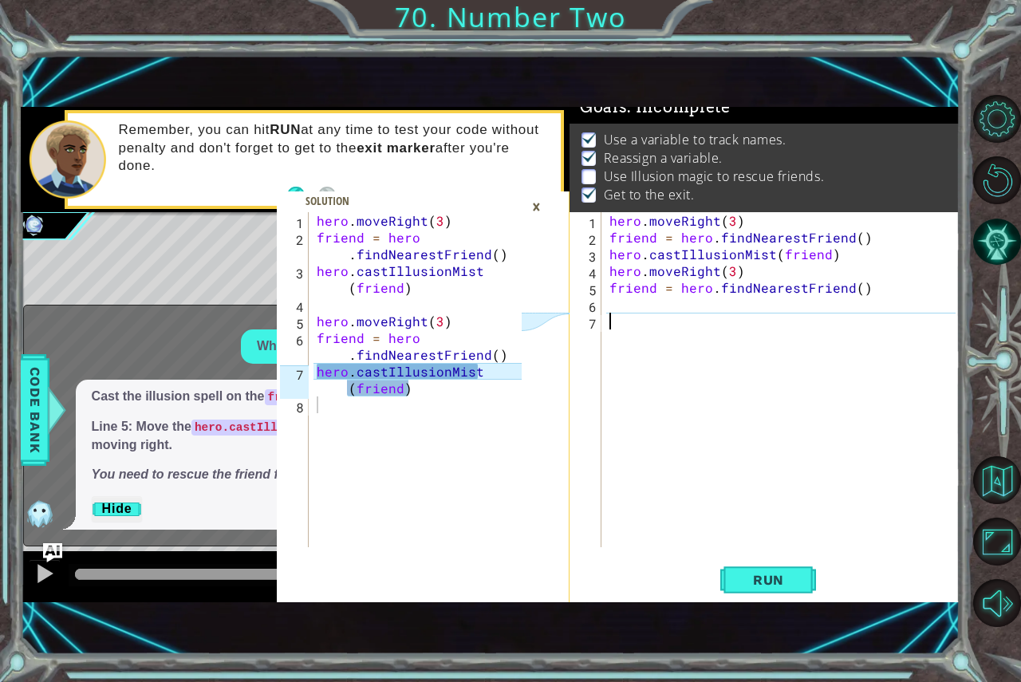
drag, startPoint x: 640, startPoint y: 313, endPoint x: 689, endPoint y: 275, distance: 61.9
click at [641, 313] on div "hero . moveRight ( 3 ) friend = hero . findNearestFriend ( ) hero . castIllusio…" at bounding box center [784, 396] width 357 height 368
click at [617, 307] on div "hero . moveRight ( 3 ) friend = hero . findNearestFriend ( ) hero . castIllusio…" at bounding box center [784, 396] width 357 height 368
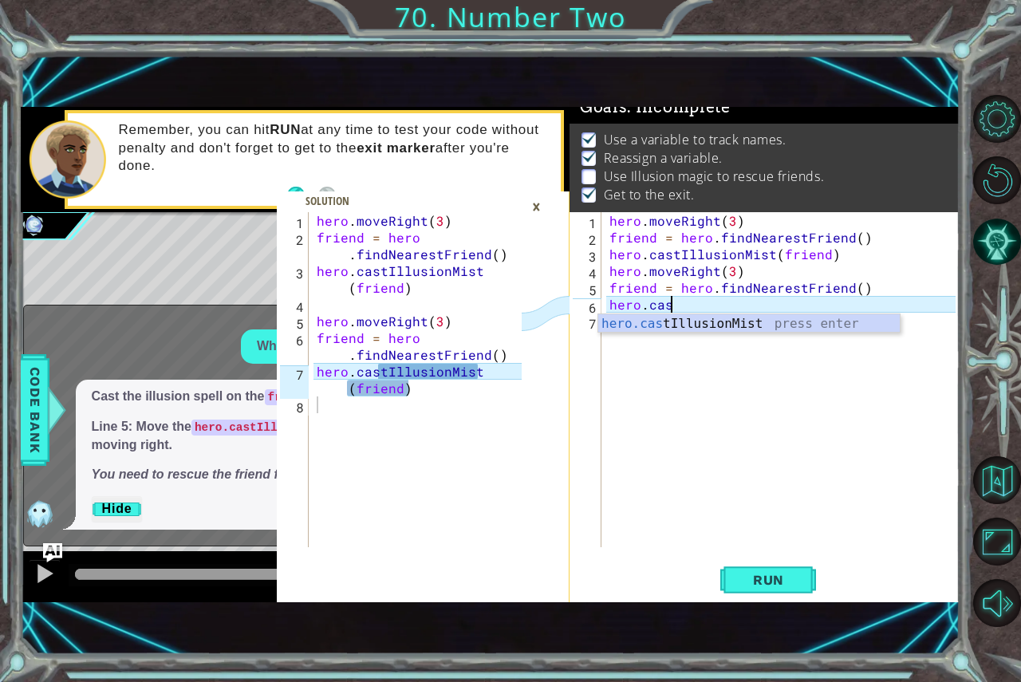
scroll to position [0, 3]
click at [738, 321] on div "hero.cast IllusionMist press enter" at bounding box center [748, 342] width 301 height 57
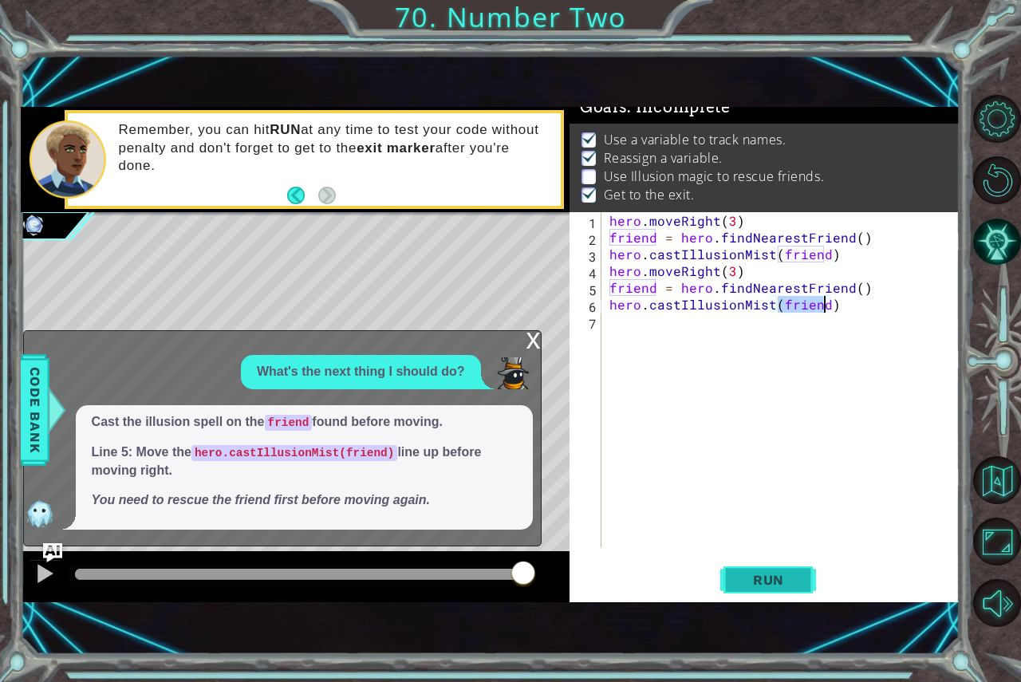
type textarea "hero.castIllusionMist(friend)"
drag, startPoint x: 751, startPoint y: 562, endPoint x: 706, endPoint y: 555, distance: 46.0
click at [740, 568] on button "Run" at bounding box center [768, 579] width 96 height 39
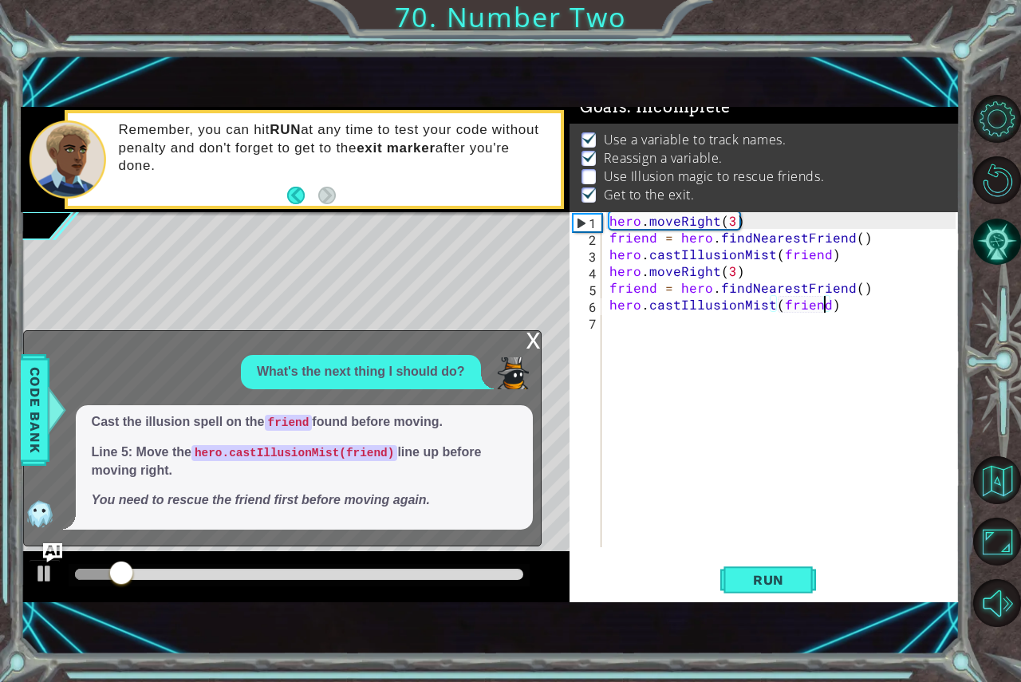
click at [531, 345] on div "x" at bounding box center [533, 339] width 14 height 16
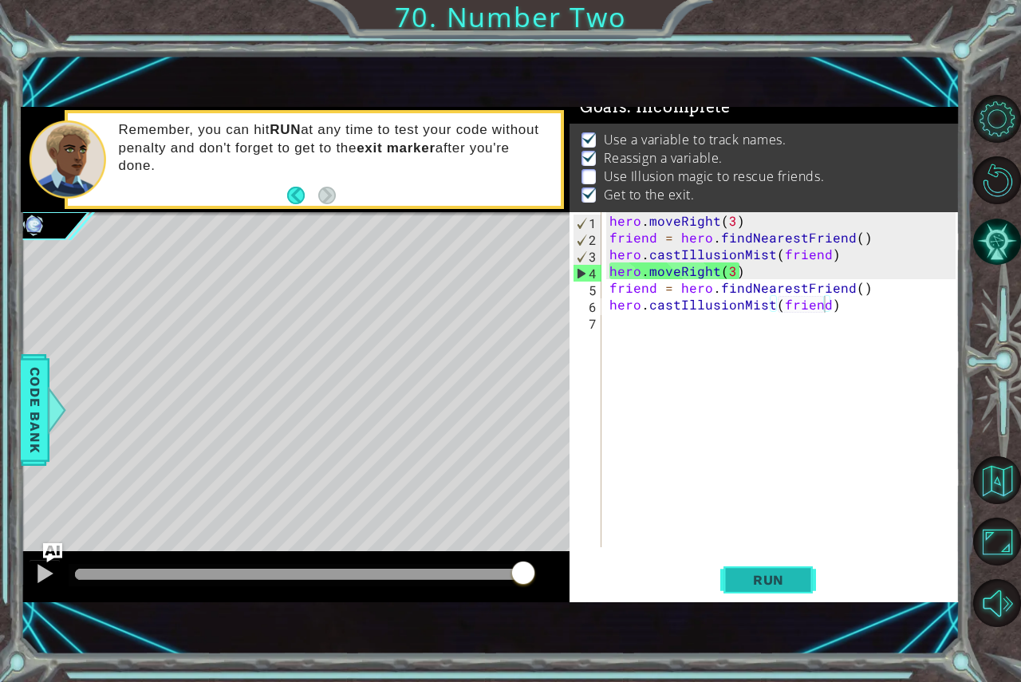
click at [809, 585] on button "Run" at bounding box center [768, 579] width 96 height 39
drag, startPoint x: 0, startPoint y: 171, endPoint x: 0, endPoint y: 106, distance: 65.4
click at [745, 583] on span "Run" at bounding box center [768, 580] width 63 height 16
click at [792, 596] on button "Run" at bounding box center [768, 579] width 96 height 39
click at [773, 563] on button "Run" at bounding box center [768, 579] width 96 height 39
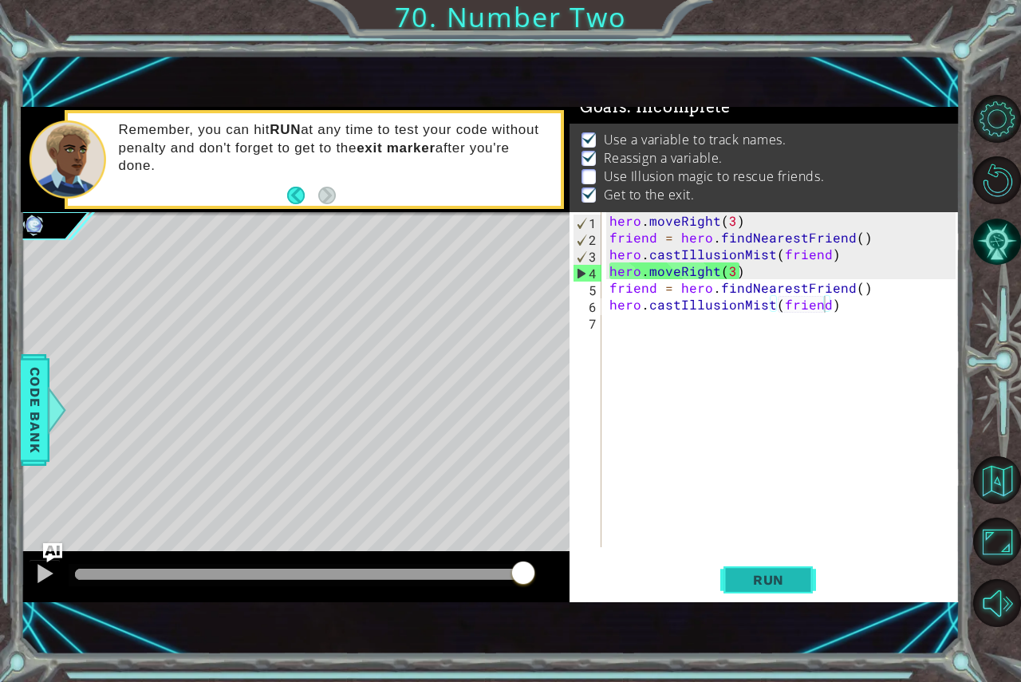
click at [799, 580] on button "Run" at bounding box center [768, 579] width 96 height 39
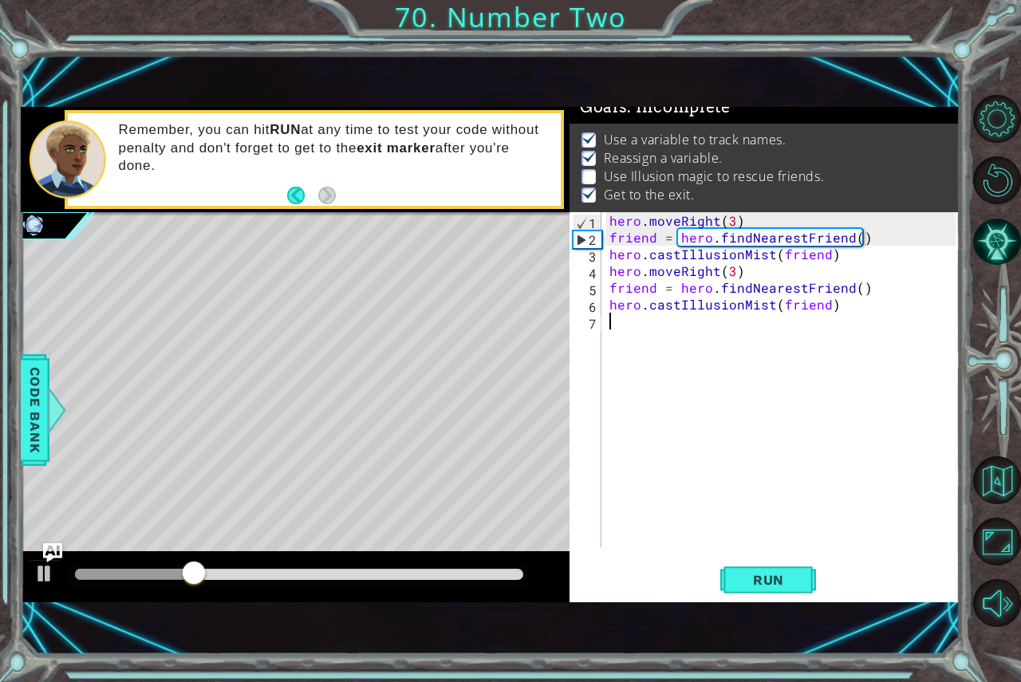
click at [682, 323] on div "hero . moveRight ( 3 ) friend = hero . findNearestFriend ( ) hero . castIllusio…" at bounding box center [784, 396] width 357 height 368
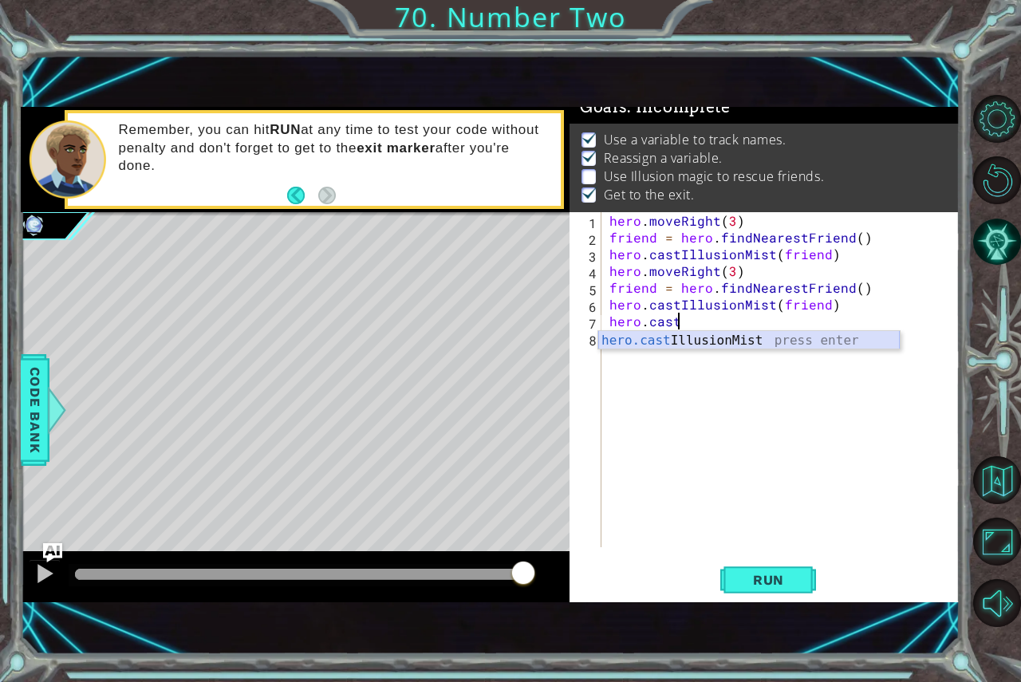
click at [683, 333] on div "hero.cast IllusionMist press enter" at bounding box center [748, 359] width 301 height 57
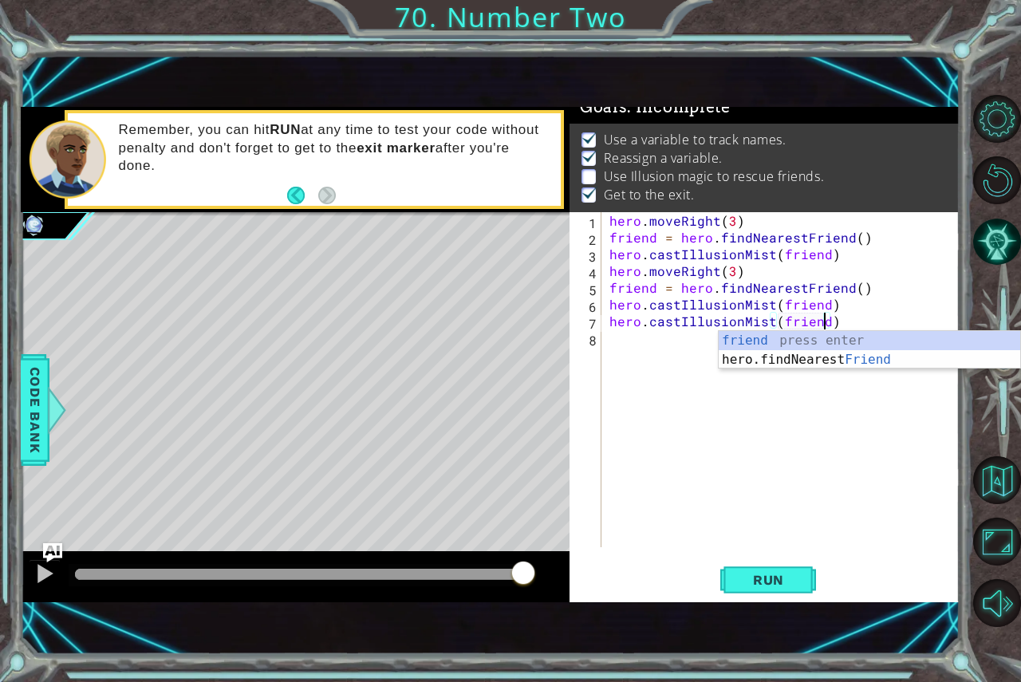
scroll to position [0, 14]
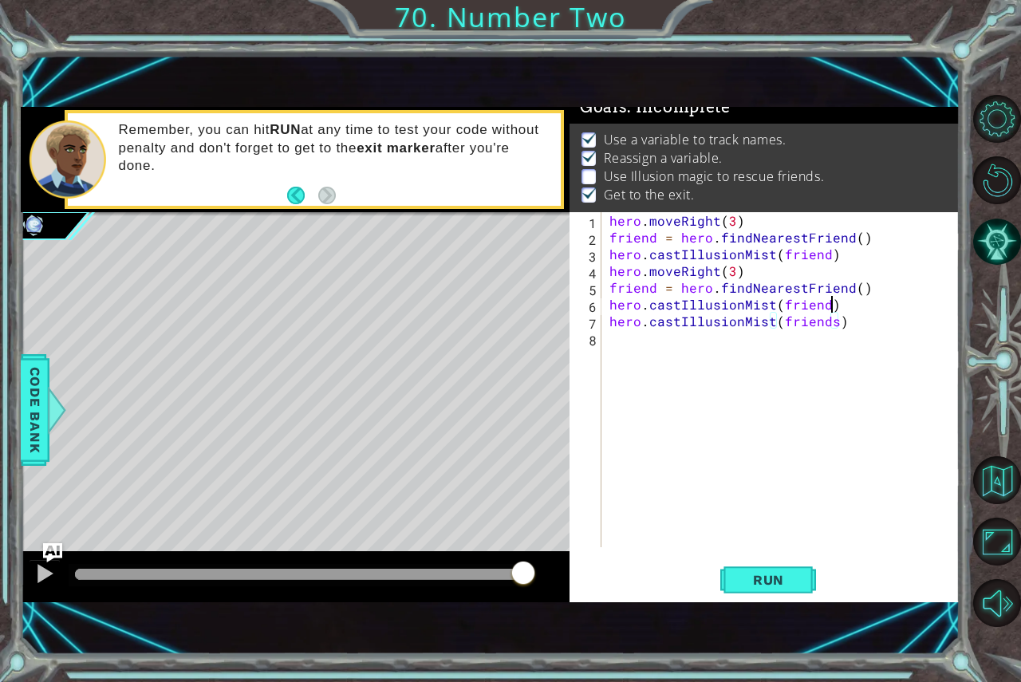
click at [845, 306] on div "hero . moveRight ( 3 ) friend = hero . findNearestFriend ( ) hero . castIllusio…" at bounding box center [784, 396] width 357 height 368
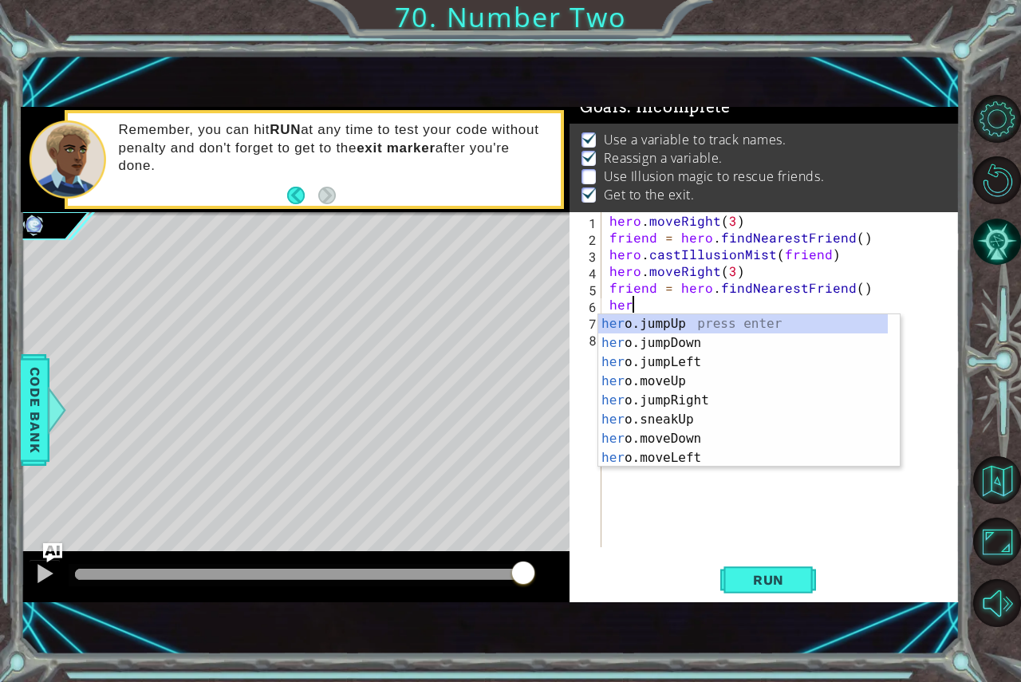
scroll to position [0, 0]
type textarea "h"
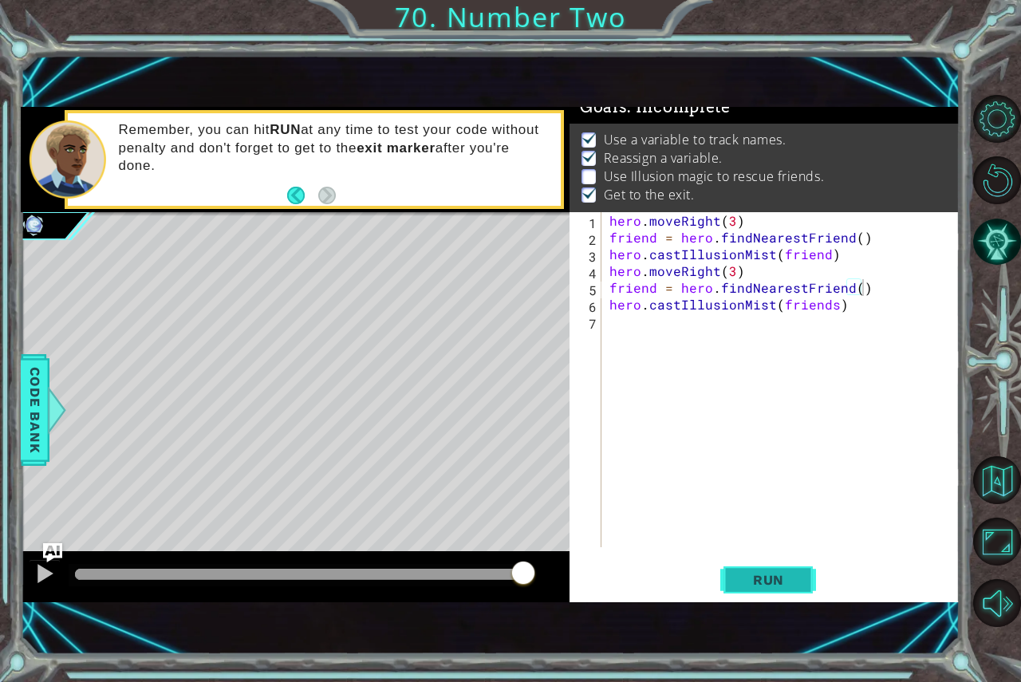
click at [777, 576] on span "Run" at bounding box center [768, 580] width 63 height 16
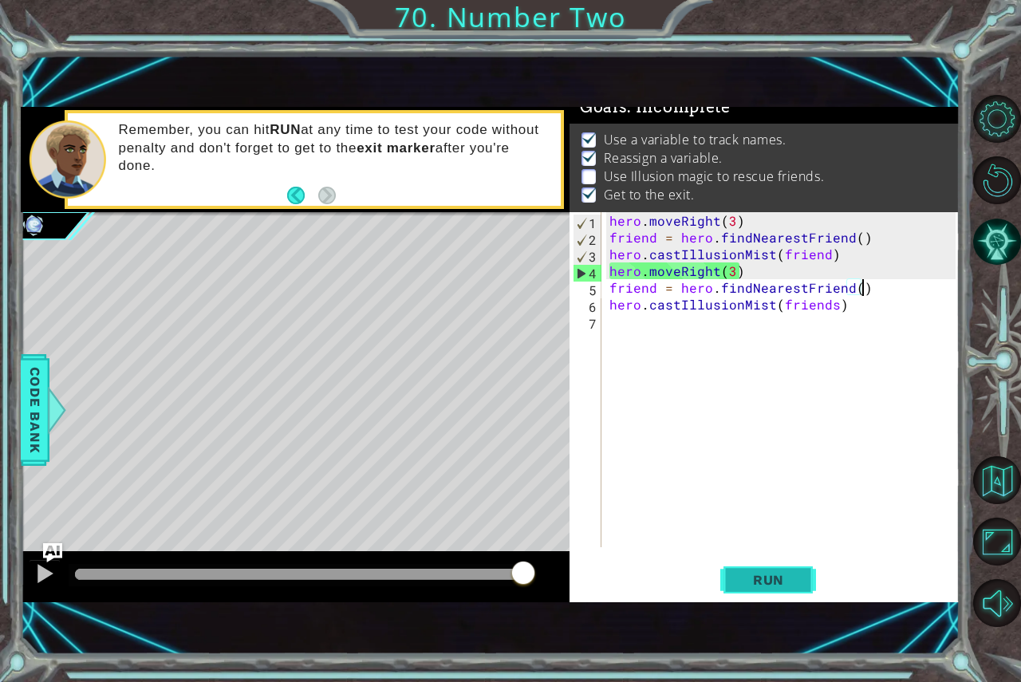
click at [793, 582] on span "Run" at bounding box center [768, 580] width 63 height 16
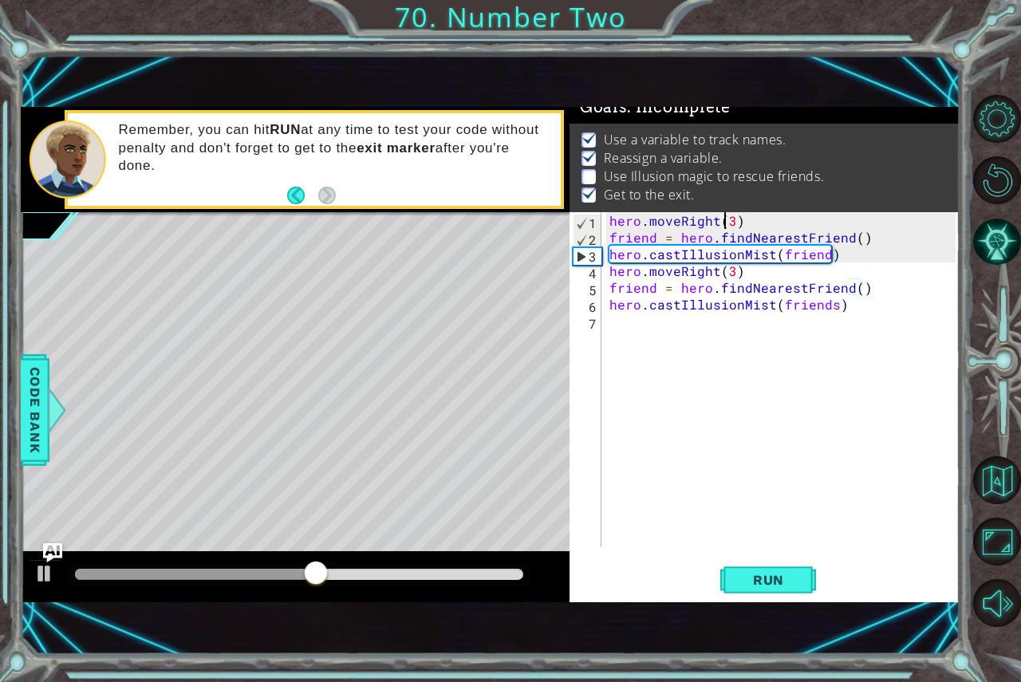
drag, startPoint x: 727, startPoint y: 228, endPoint x: 744, endPoint y: 207, distance: 27.2
click at [735, 219] on div "hero . moveRight ( 3 ) friend = hero . findNearestFriend ( ) hero . castIllusio…" at bounding box center [784, 396] width 357 height 368
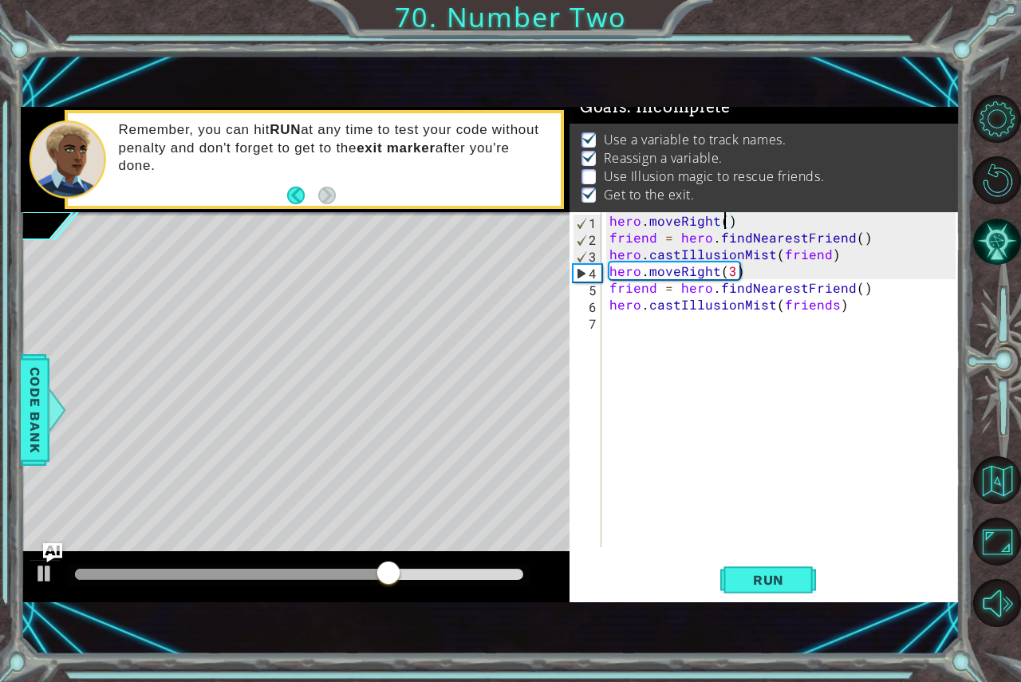
scroll to position [0, 7]
click at [743, 574] on span "Run" at bounding box center [768, 580] width 63 height 16
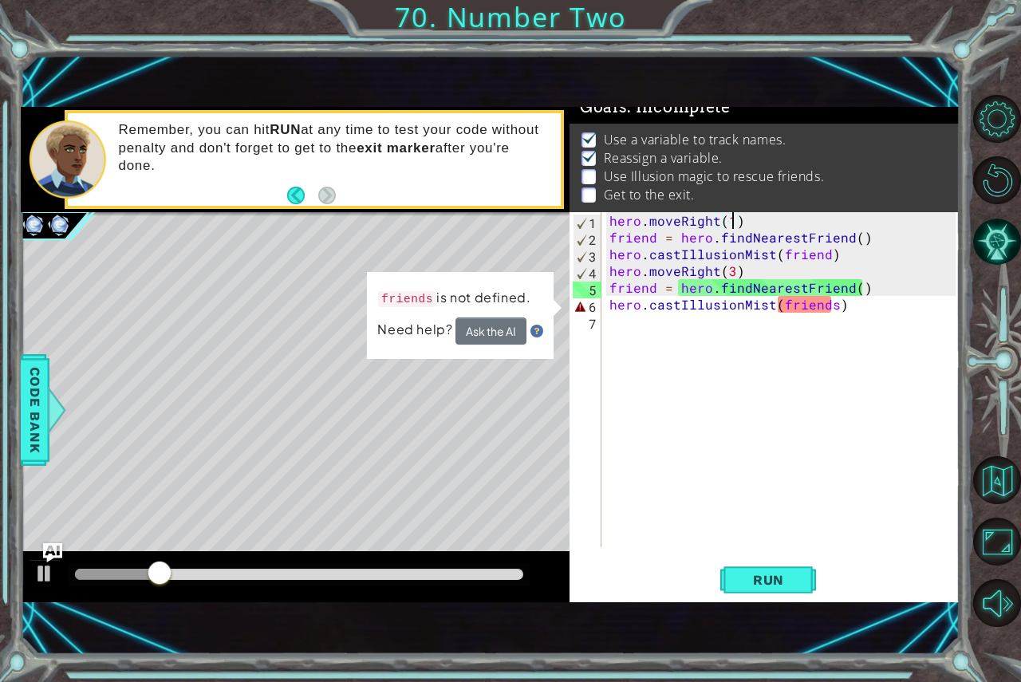
click at [832, 309] on div "hero . moveRight ( 1 ) friend = hero . findNearestFriend ( ) hero . castIllusio…" at bounding box center [784, 396] width 357 height 368
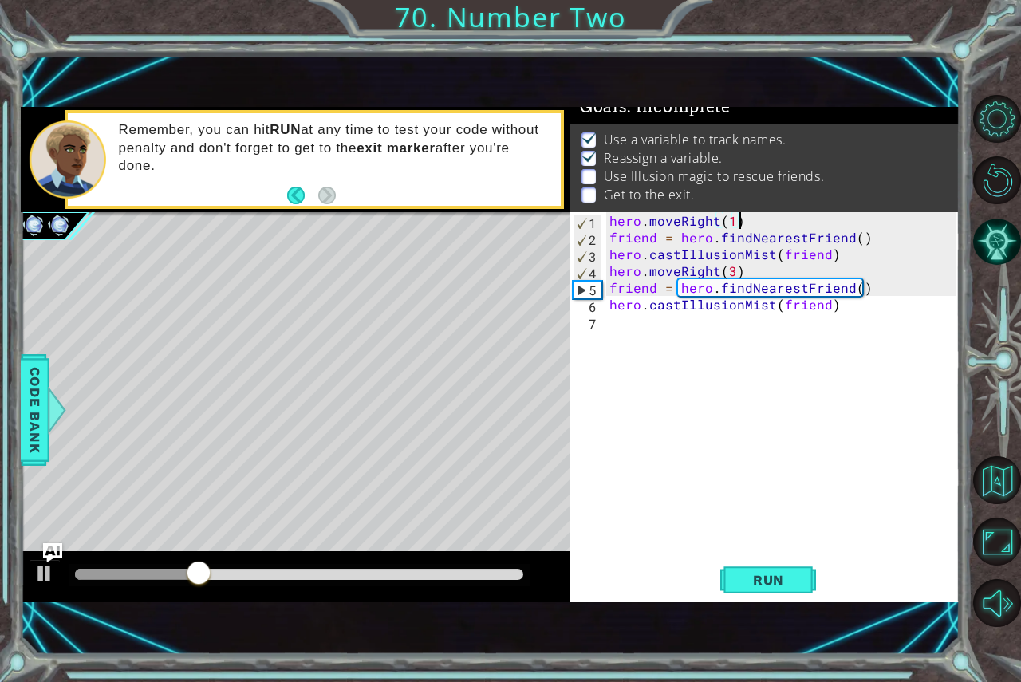
click at [738, 221] on div "hero . moveRight ( 1 ) friend = hero . findNearestFriend ( ) hero . castIllusio…" at bounding box center [784, 396] width 357 height 368
click at [735, 226] on div "hero . moveRight ( 1 ) friend = hero . findNearestFriend ( ) hero . castIllusio…" at bounding box center [784, 396] width 357 height 368
type textarea "hero.moveRight(2)"
click at [792, 580] on span "Run" at bounding box center [768, 580] width 63 height 16
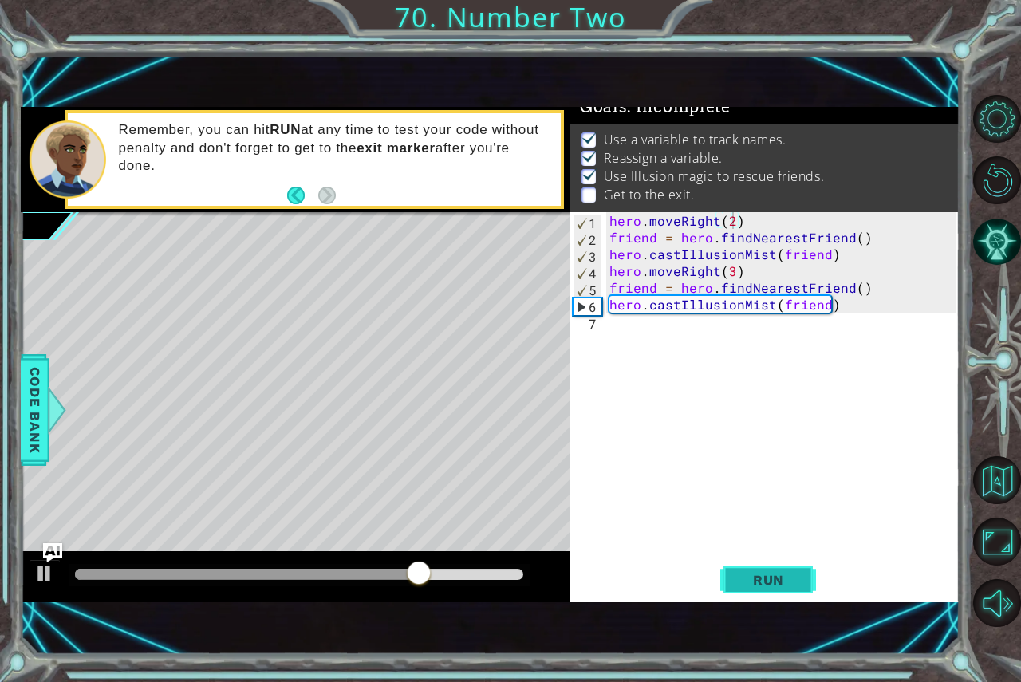
click at [786, 594] on button "Run" at bounding box center [768, 579] width 96 height 39
drag, startPoint x: 689, startPoint y: 336, endPoint x: 681, endPoint y: 339, distance: 8.6
click at [681, 339] on div "hero . moveRight ( 2 ) friend = hero . findNearestFriend ( ) hero . castIllusio…" at bounding box center [784, 396] width 357 height 368
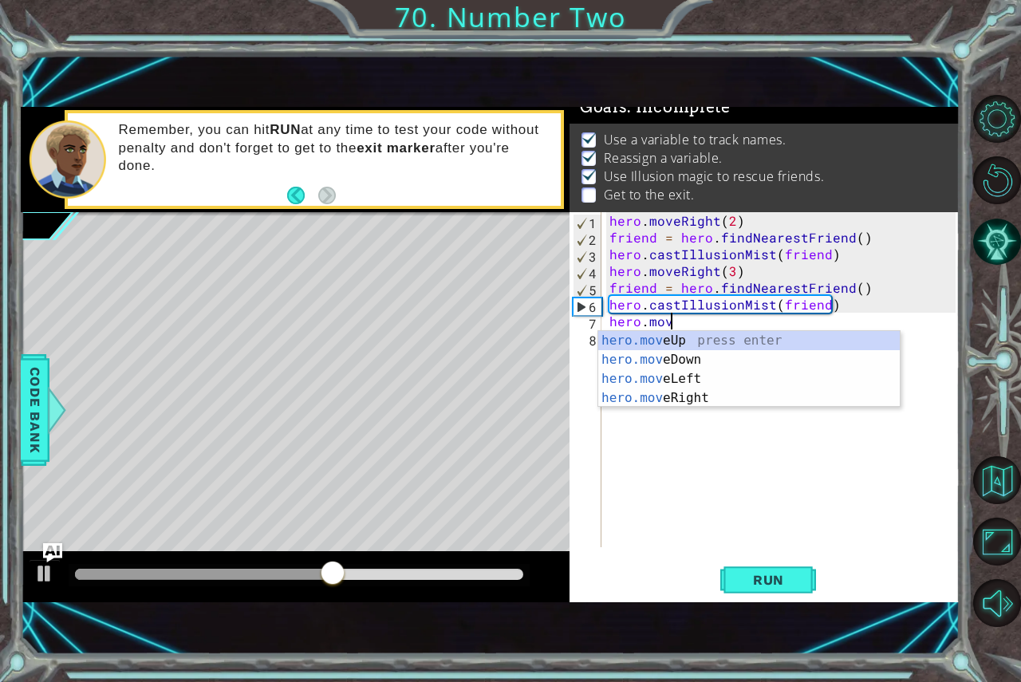
type textarea "hero.move"
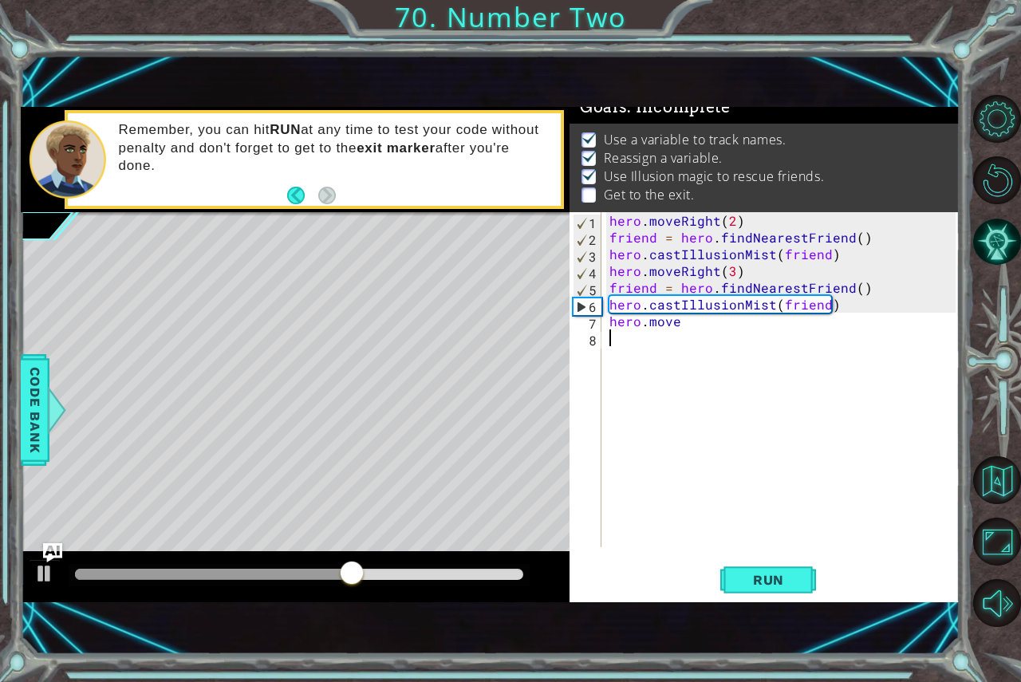
click at [734, 413] on div "hero . moveRight ( 2 ) friend = hero . findNearestFriend ( ) hero . castIllusio…" at bounding box center [784, 396] width 357 height 368
click at [692, 326] on div "hero . moveRight ( 2 ) friend = hero . findNearestFriend ( ) hero . castIllusio…" at bounding box center [784, 396] width 357 height 368
click at [757, 338] on div "hero.moveRi ght press enter" at bounding box center [748, 359] width 301 height 57
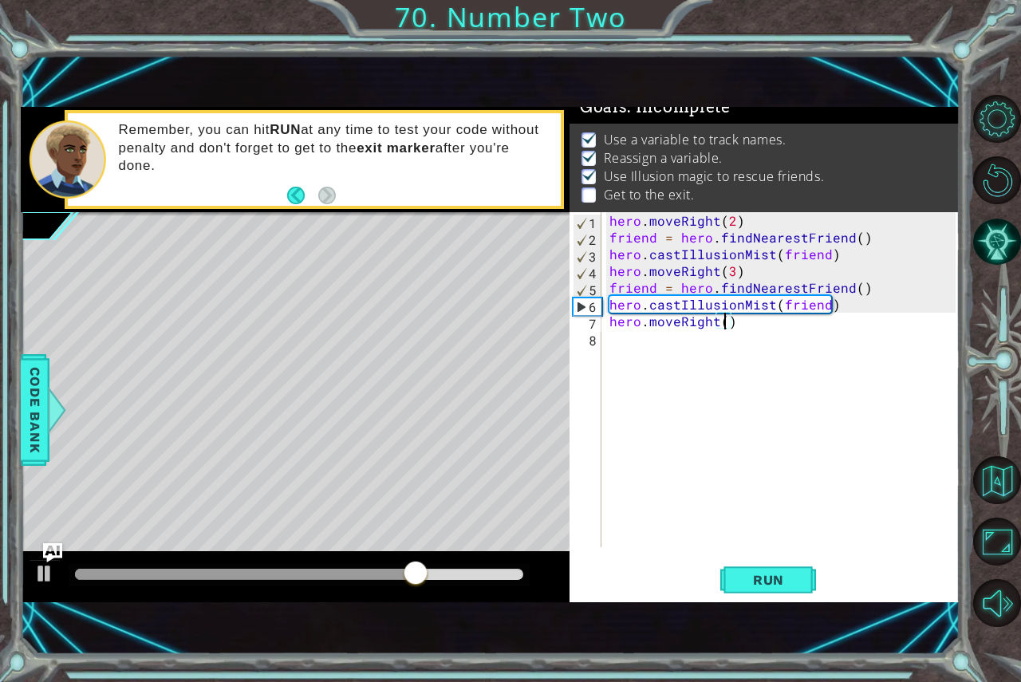
scroll to position [0, 7]
type textarea "hero.moveRight(1)"
drag, startPoint x: 791, startPoint y: 579, endPoint x: 803, endPoint y: 574, distance: 12.9
click at [798, 577] on span "Run" at bounding box center [768, 580] width 63 height 16
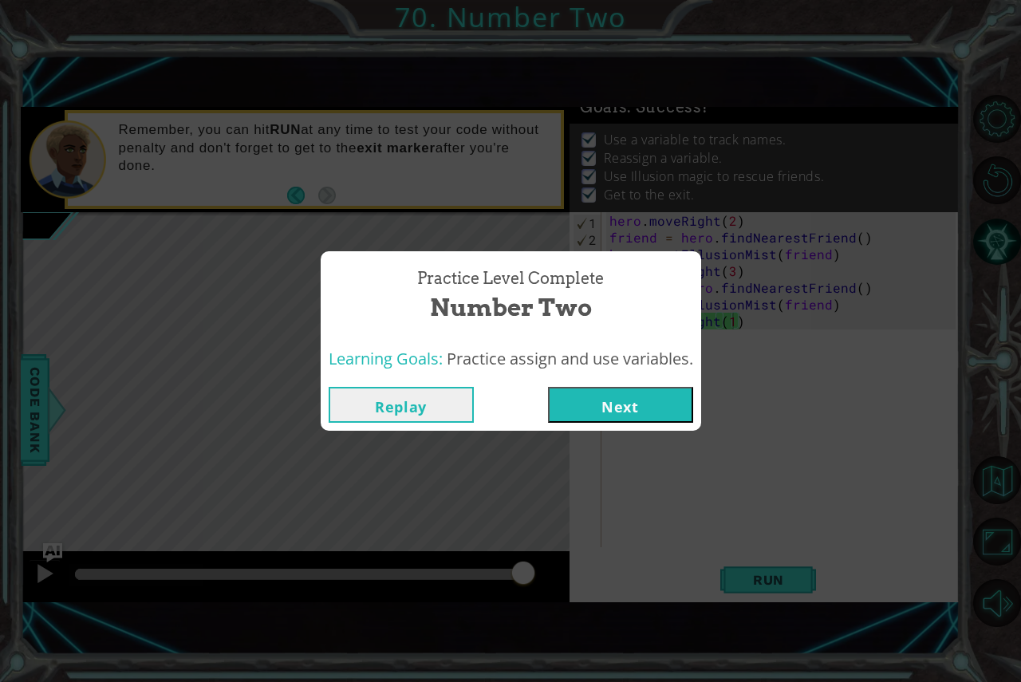
click at [599, 388] on button "Next" at bounding box center [620, 405] width 145 height 36
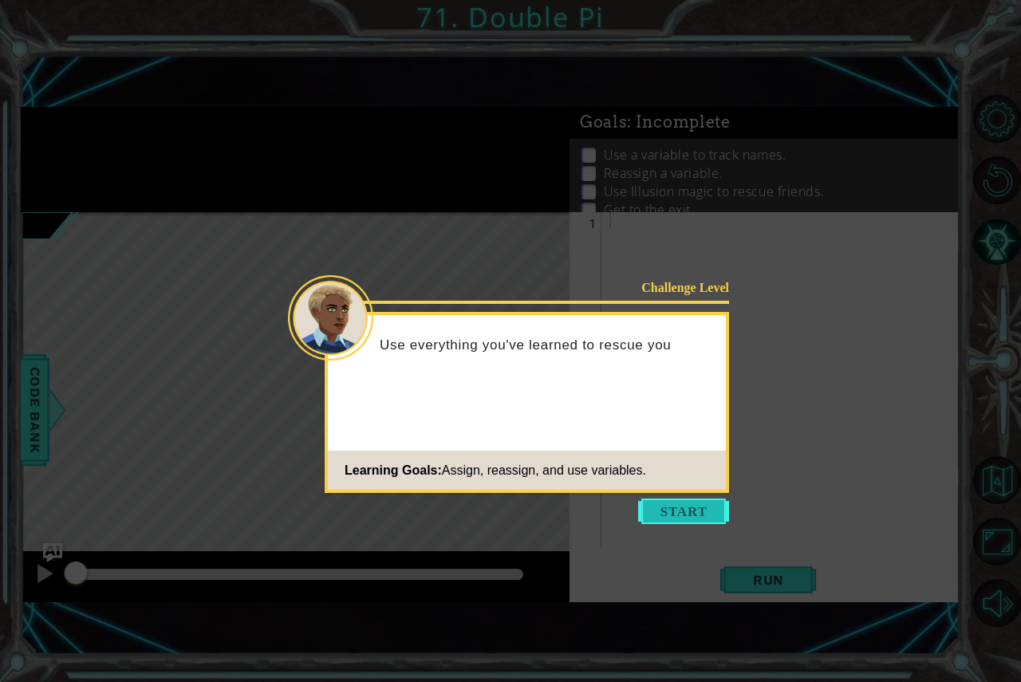
click at [706, 499] on button "Start" at bounding box center [683, 511] width 91 height 26
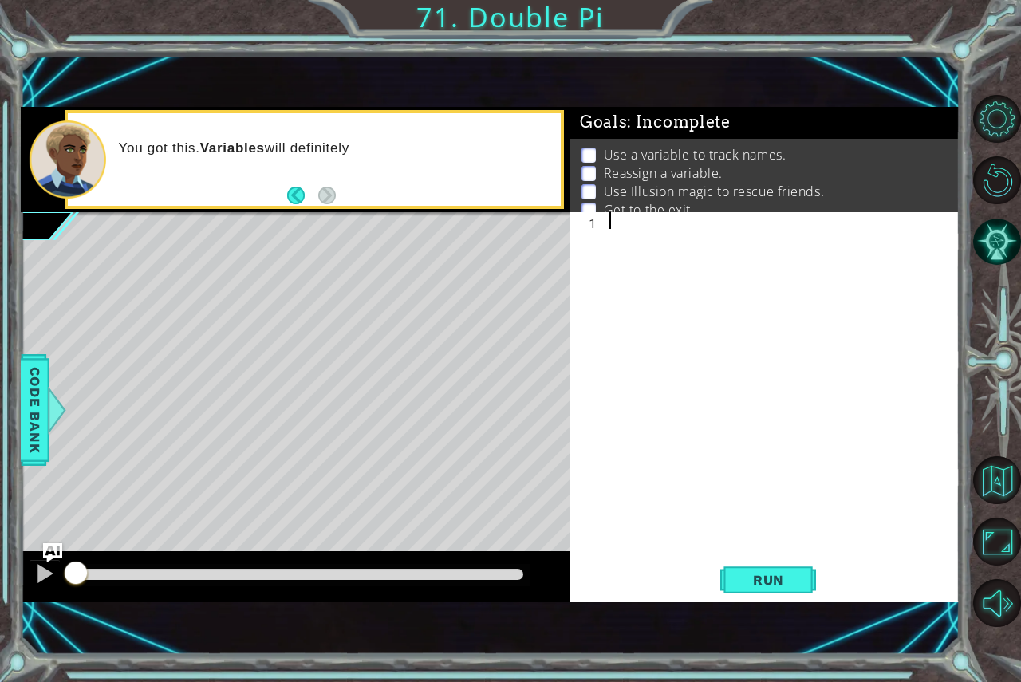
click at [658, 230] on div at bounding box center [784, 396] width 357 height 368
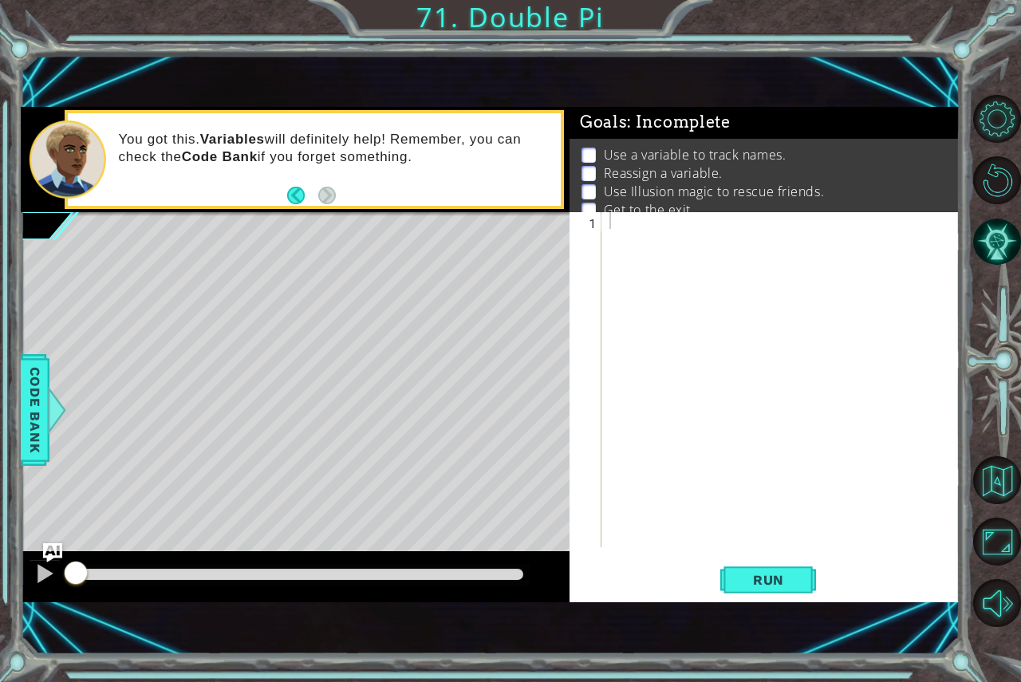
drag, startPoint x: 612, startPoint y: 585, endPoint x: 501, endPoint y: 557, distance: 114.3
click at [599, 576] on div "Run" at bounding box center [768, 579] width 390 height 39
click at [43, 564] on div at bounding box center [44, 573] width 21 height 21
click at [50, 548] on img "Ask AI" at bounding box center [51, 552] width 21 height 21
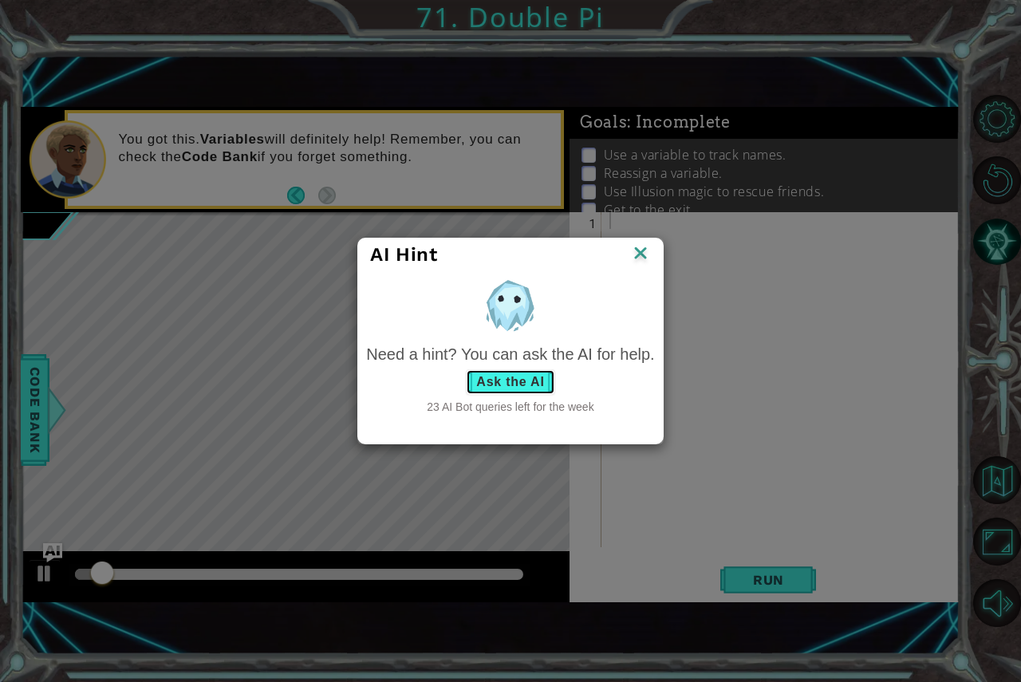
click at [505, 384] on button "Ask the AI" at bounding box center [510, 382] width 89 height 26
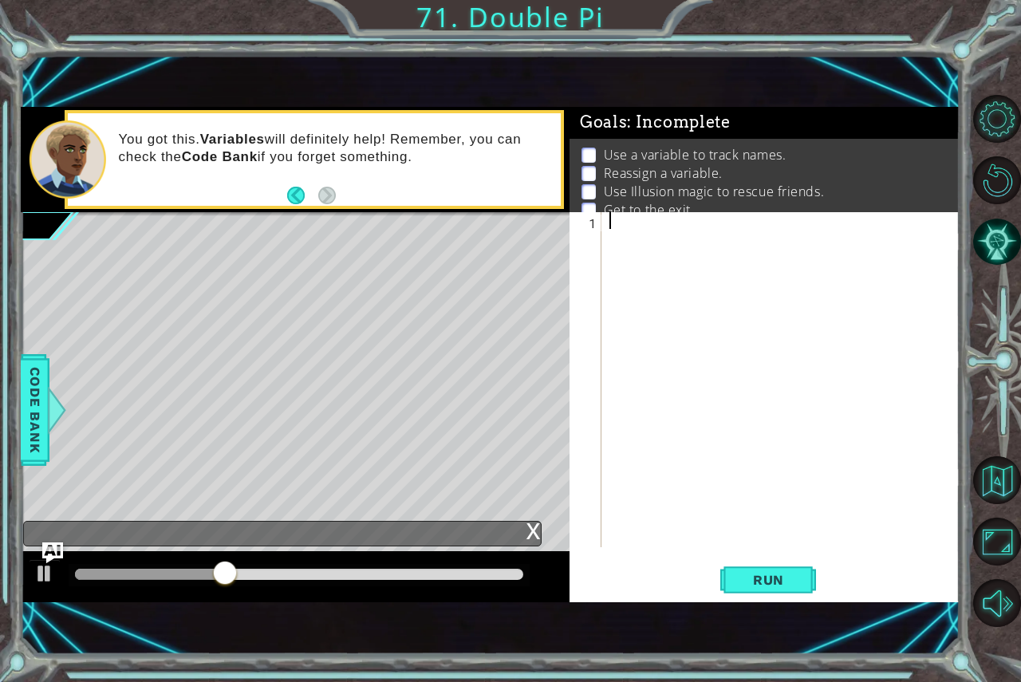
click at [61, 549] on img "Ask AI" at bounding box center [51, 552] width 21 height 21
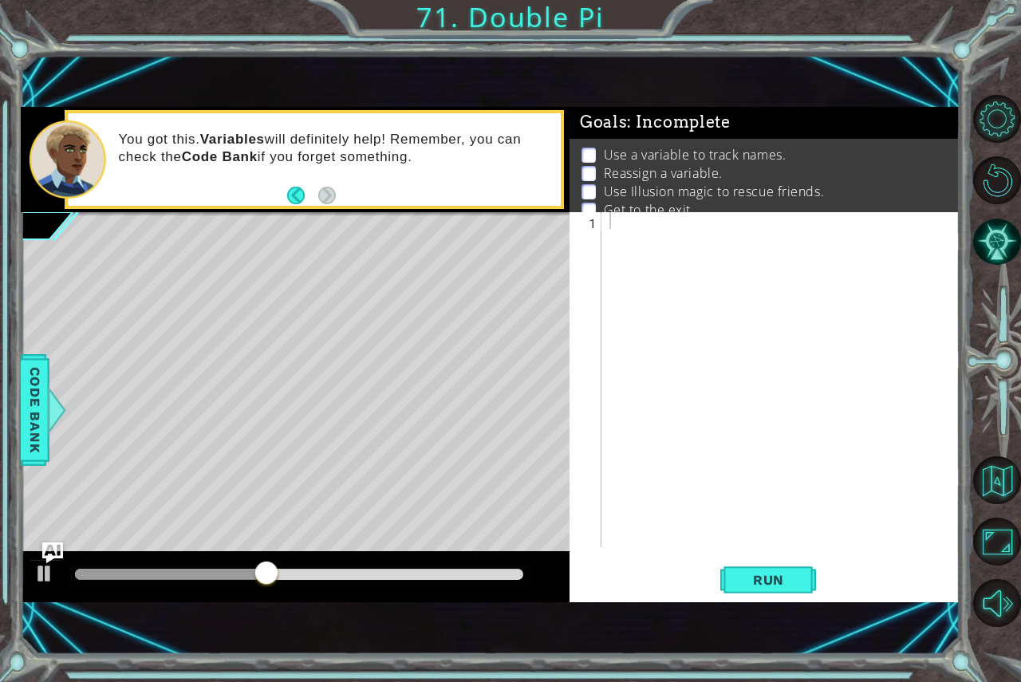
click at [51, 546] on img "Ask AI" at bounding box center [51, 552] width 21 height 21
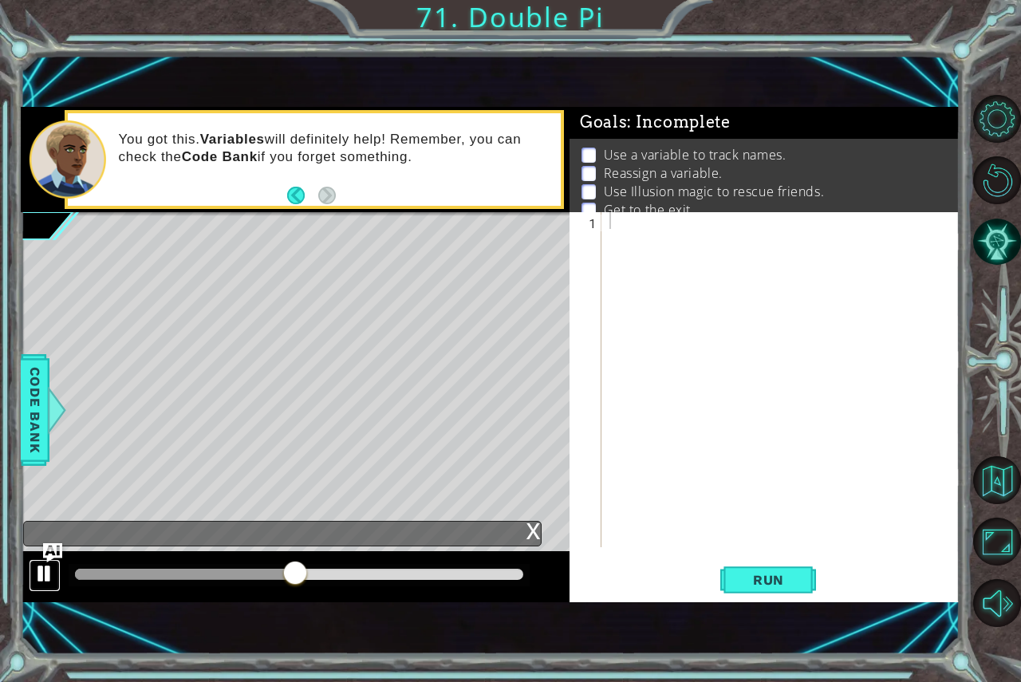
click at [34, 565] on div at bounding box center [44, 573] width 21 height 21
click at [55, 548] on img "Ask AI" at bounding box center [51, 552] width 21 height 21
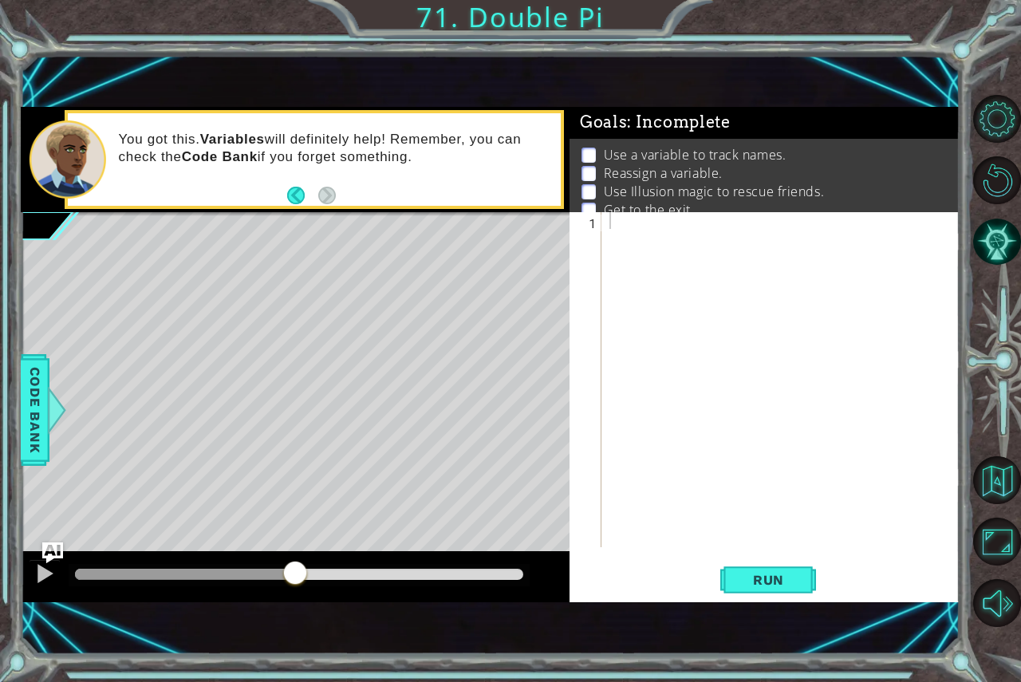
click at [55, 548] on img "Ask AI" at bounding box center [51, 552] width 21 height 21
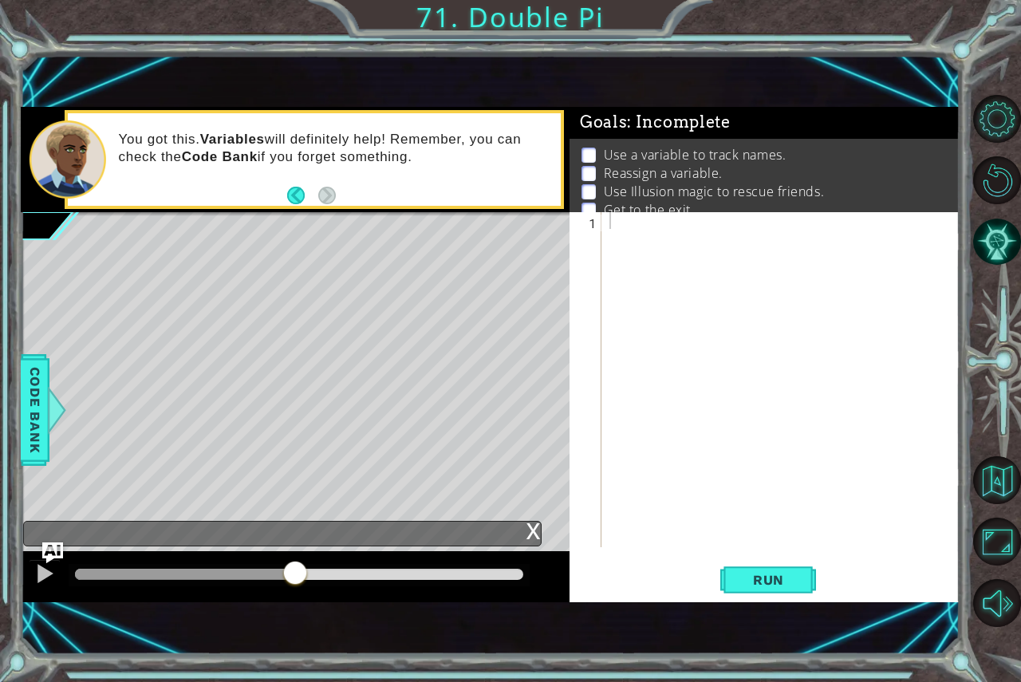
click at [55, 548] on img "Ask AI" at bounding box center [51, 552] width 21 height 21
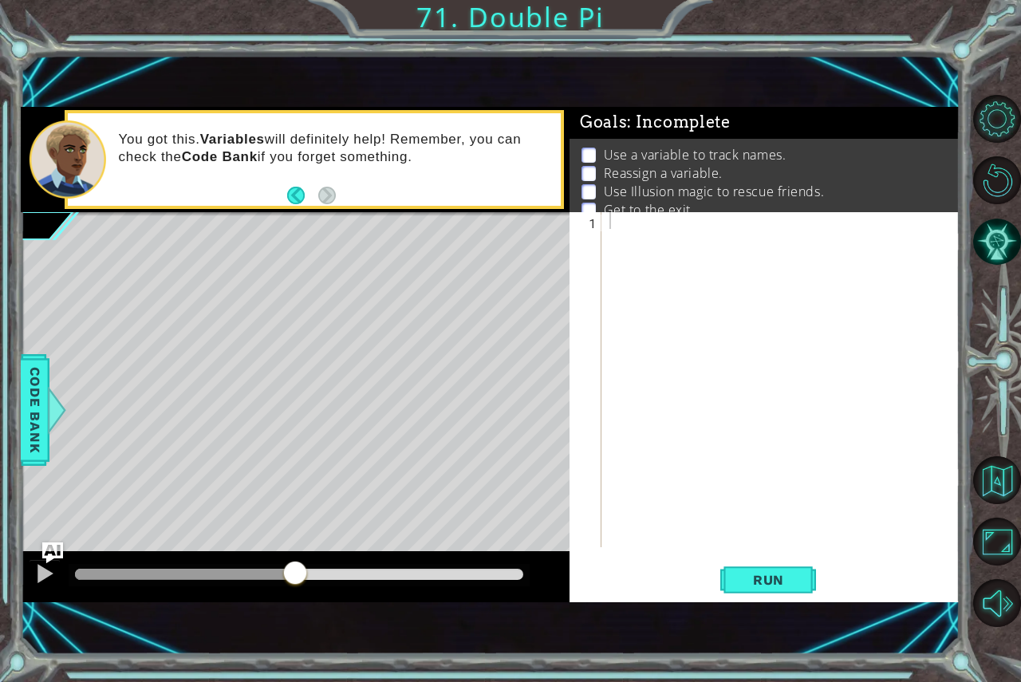
click at [55, 548] on img "Ask AI" at bounding box center [51, 552] width 21 height 21
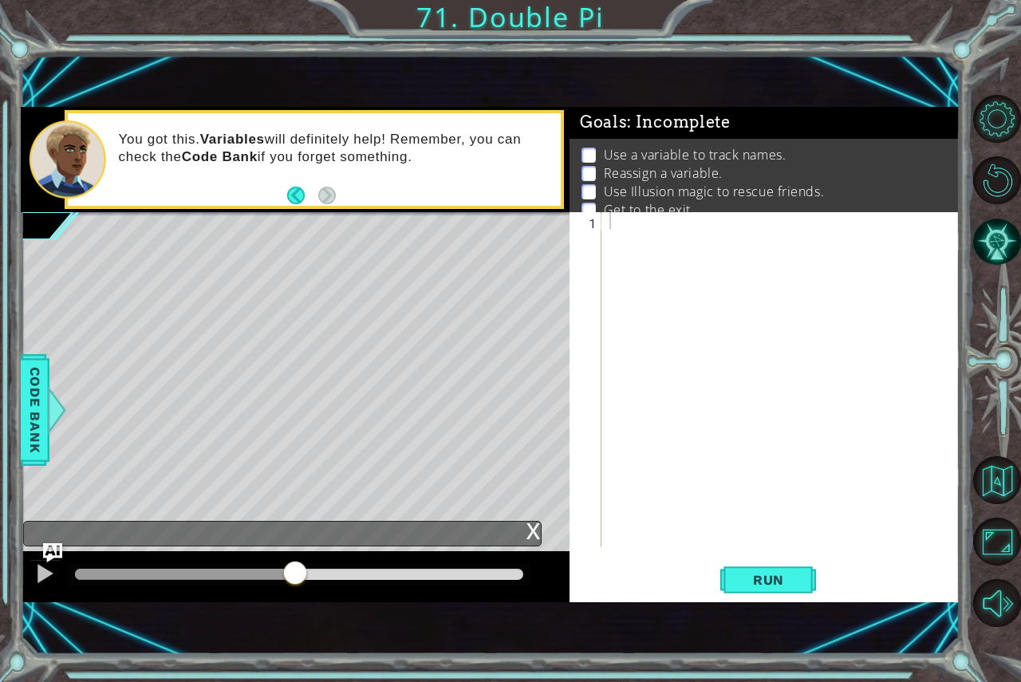
click at [366, 525] on div "x" at bounding box center [282, 534] width 518 height 26
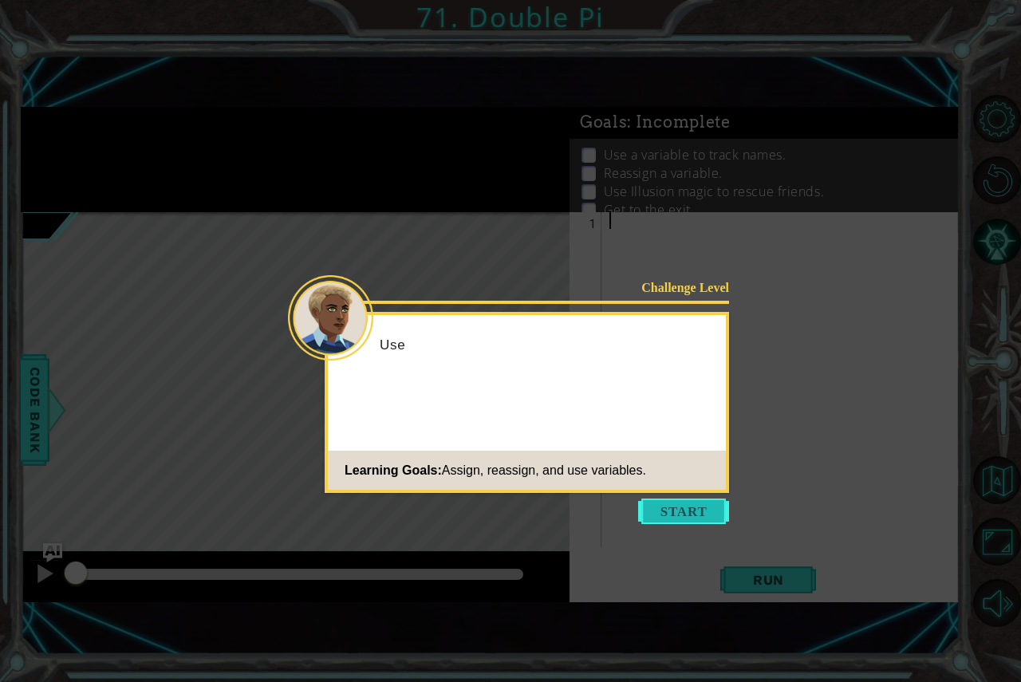
click at [709, 520] on button "Start" at bounding box center [683, 511] width 91 height 26
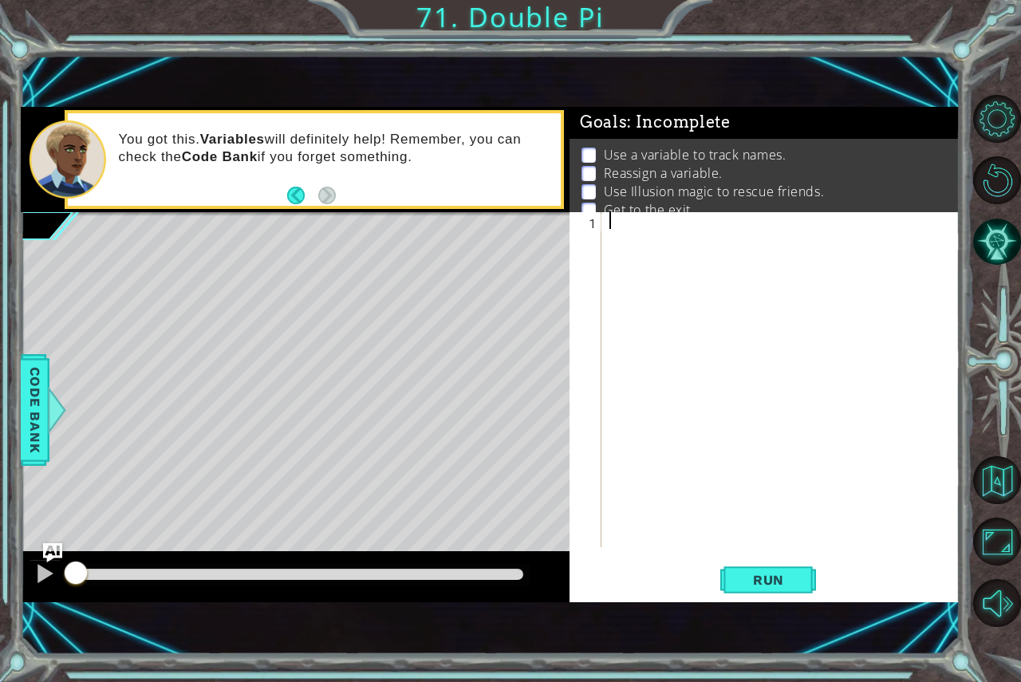
click at [633, 215] on div at bounding box center [784, 396] width 357 height 368
type textarea "hw"
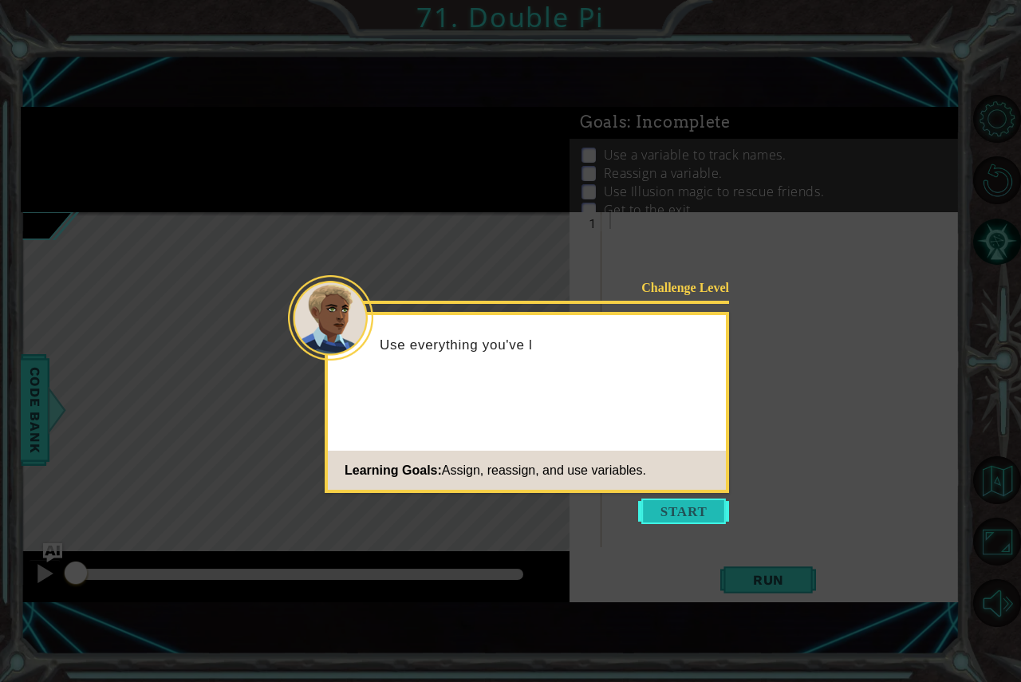
click at [693, 522] on button "Start" at bounding box center [683, 511] width 91 height 26
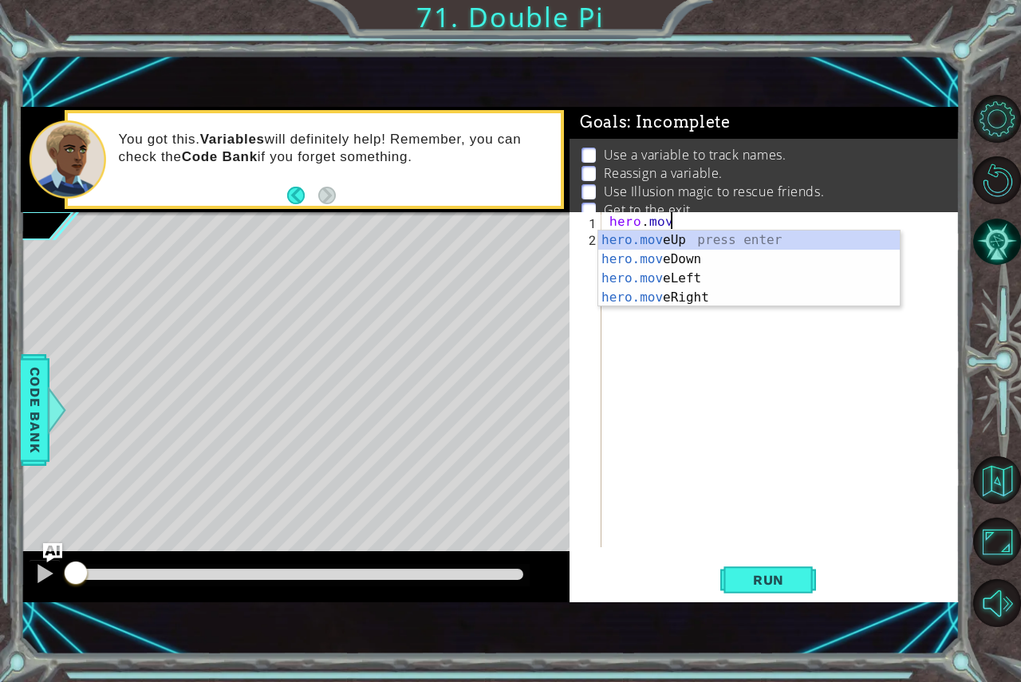
scroll to position [0, 3]
click at [775, 238] on div "hero.move Up press enter hero.move Down press enter hero.move Left press enter …" at bounding box center [748, 287] width 301 height 115
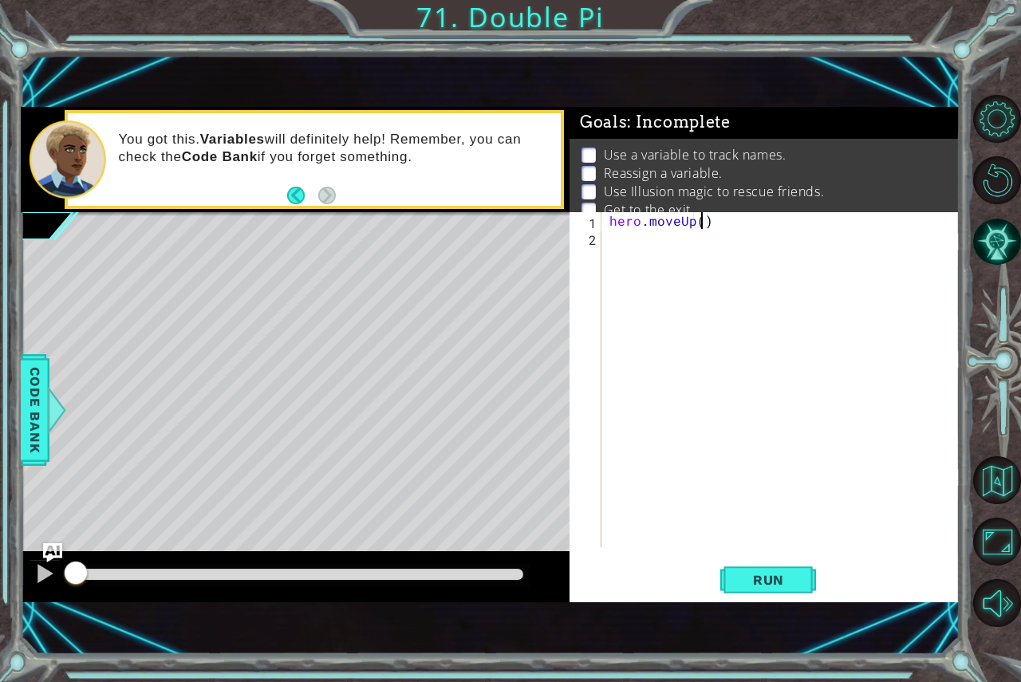
type textarea "hero.moveUp(2)"
click at [660, 233] on div "hero . moveUp ( 2 )" at bounding box center [784, 396] width 357 height 368
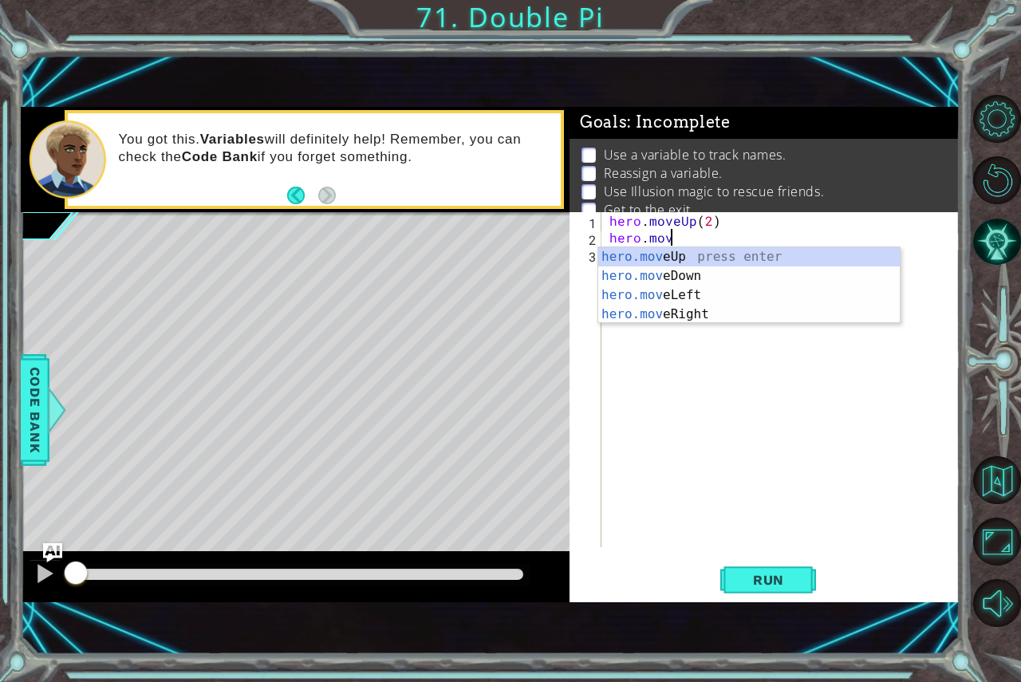
scroll to position [0, 3]
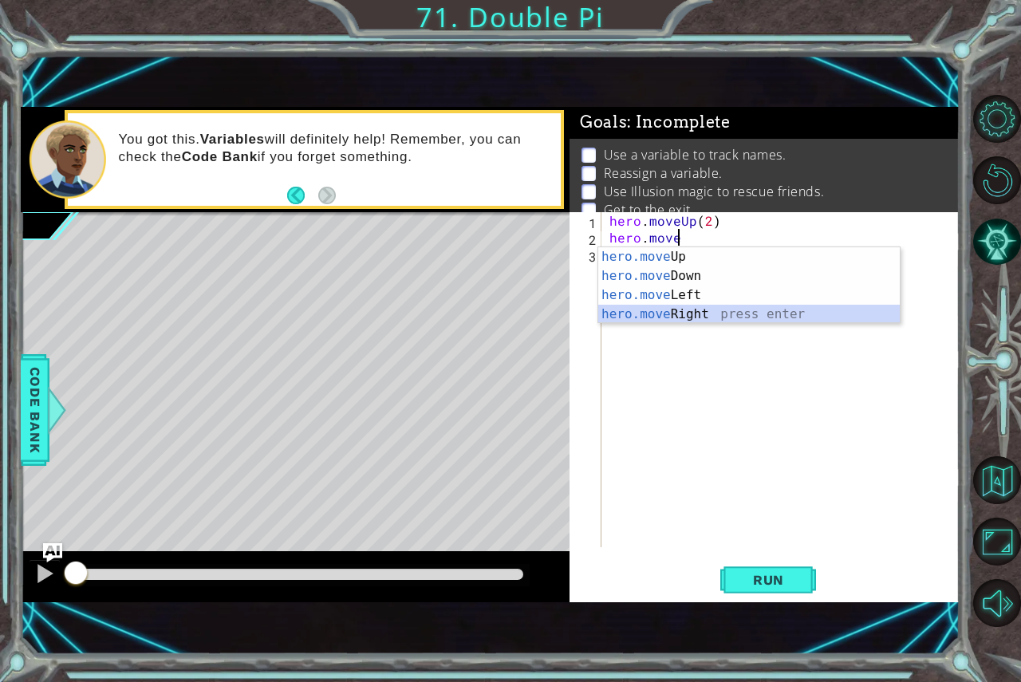
click at [693, 318] on div "hero.move Up press enter hero.move Down press enter hero.move Left press enter …" at bounding box center [748, 304] width 301 height 115
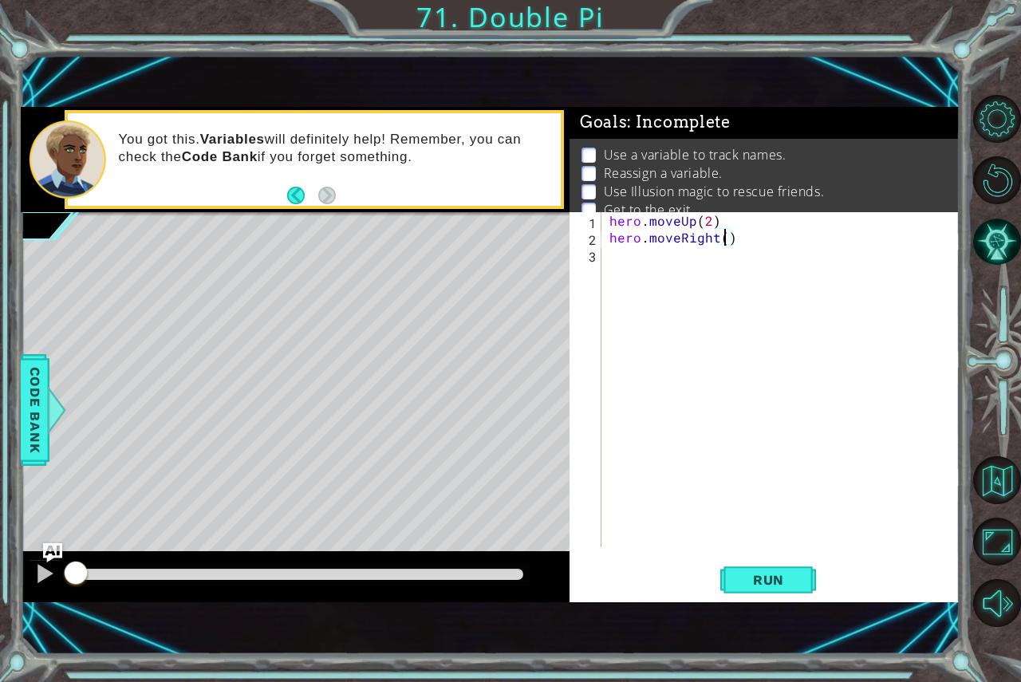
type textarea "hero.moveRight(2)"
click at [735, 247] on div "hero . moveUp ( 2 ) hero . moveRight ( 2 )" at bounding box center [784, 396] width 357 height 368
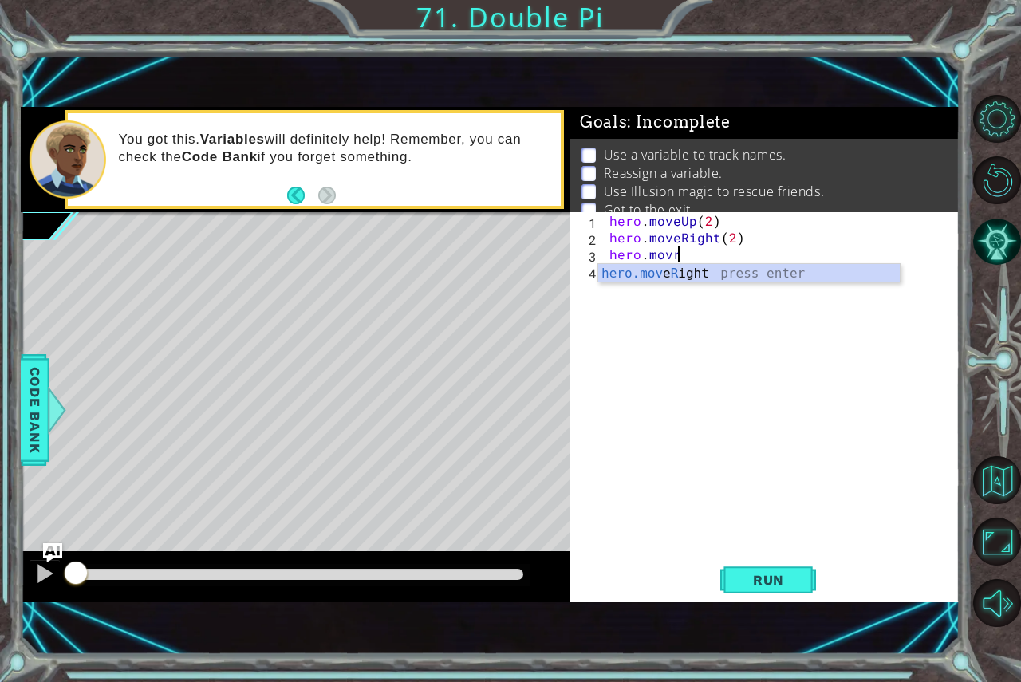
scroll to position [0, 3]
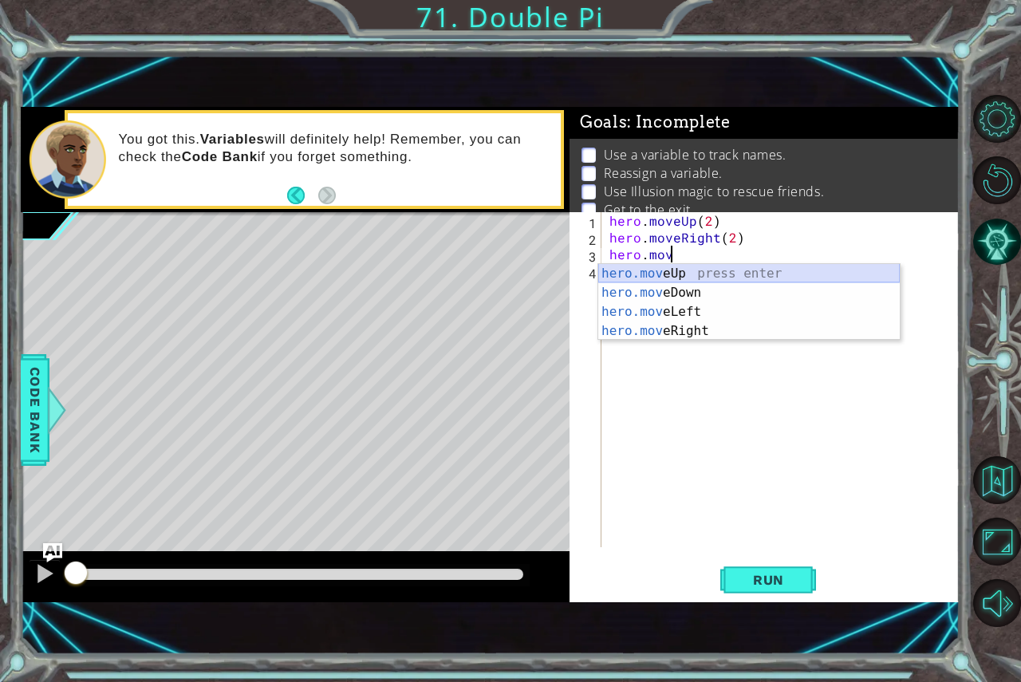
click at [702, 283] on div "hero.mov eUp press enter hero.mov eDown press enter hero.mov eLeft press enter …" at bounding box center [748, 321] width 301 height 115
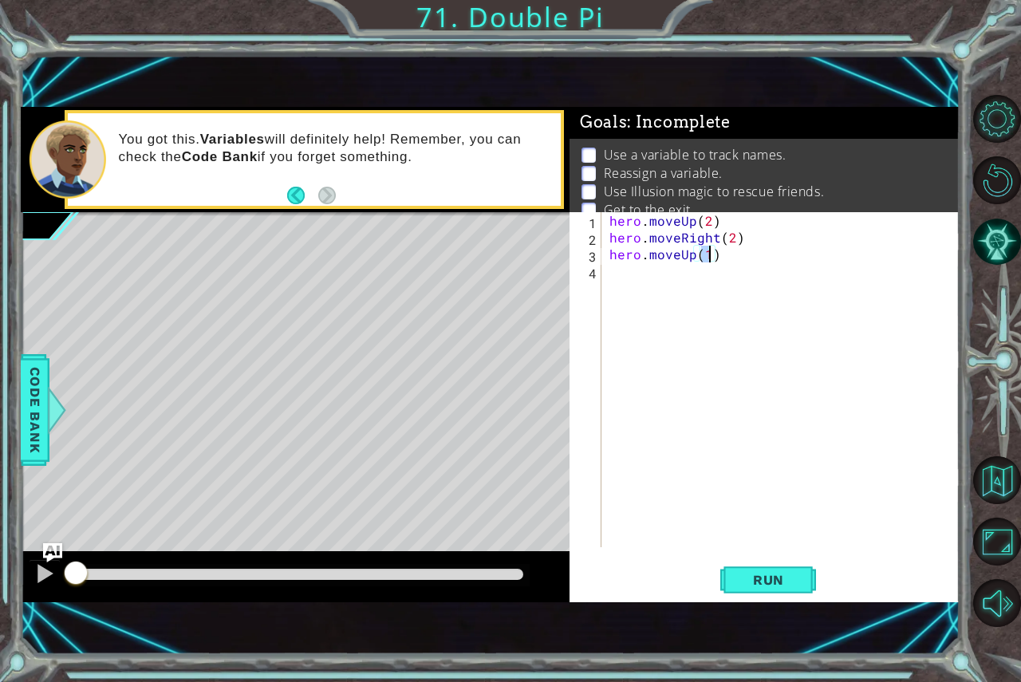
scroll to position [0, 6]
click at [786, 594] on button "Run" at bounding box center [768, 579] width 96 height 39
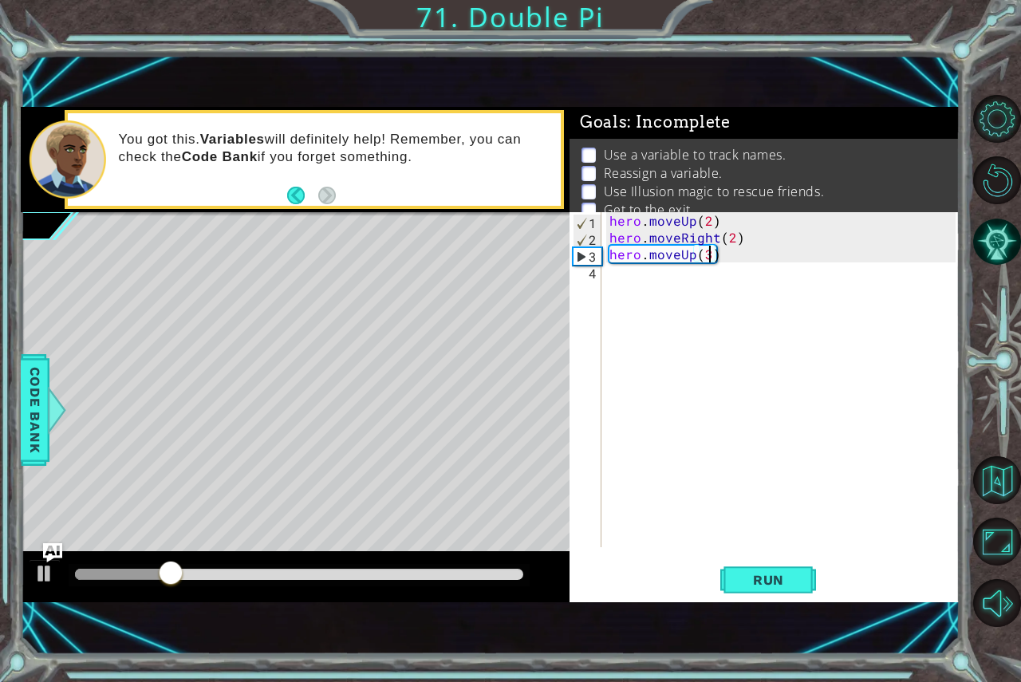
click at [749, 260] on div "hero . moveUp ( 2 ) hero . moveRight ( 2 ) hero . moveUp ( 3 )" at bounding box center [784, 396] width 357 height 368
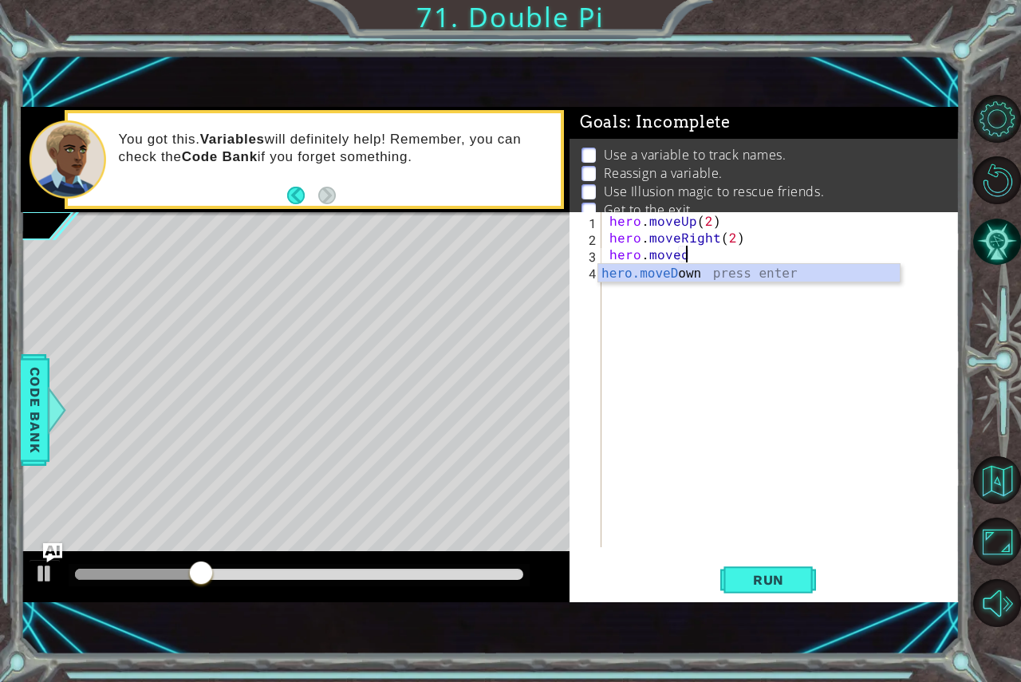
scroll to position [0, 4]
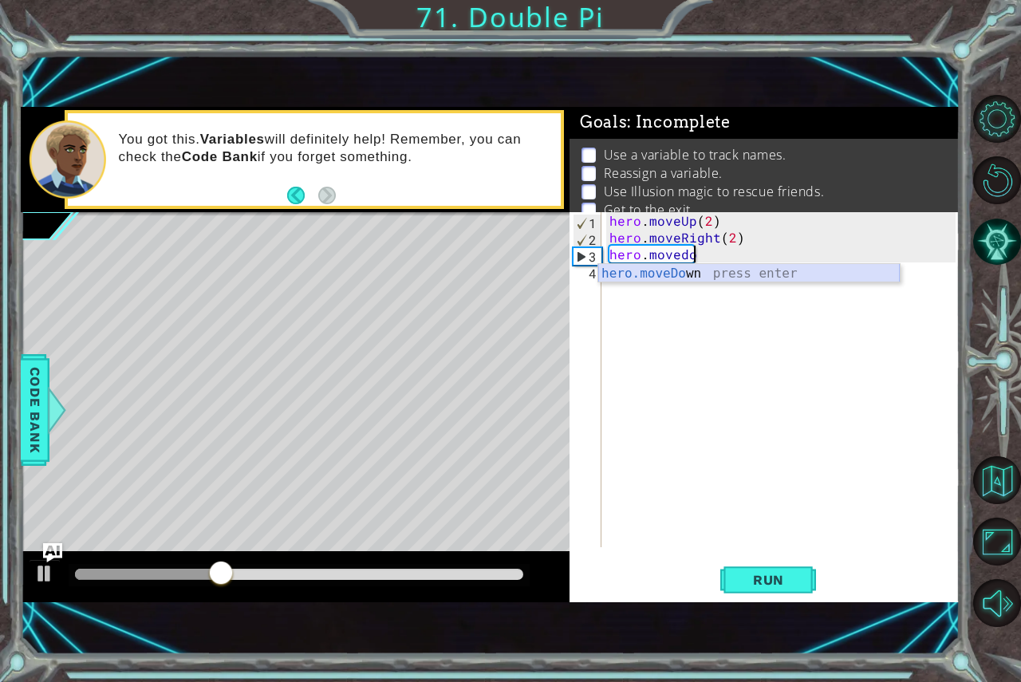
click at [786, 267] on div "hero.moveDo wn press enter" at bounding box center [748, 292] width 301 height 57
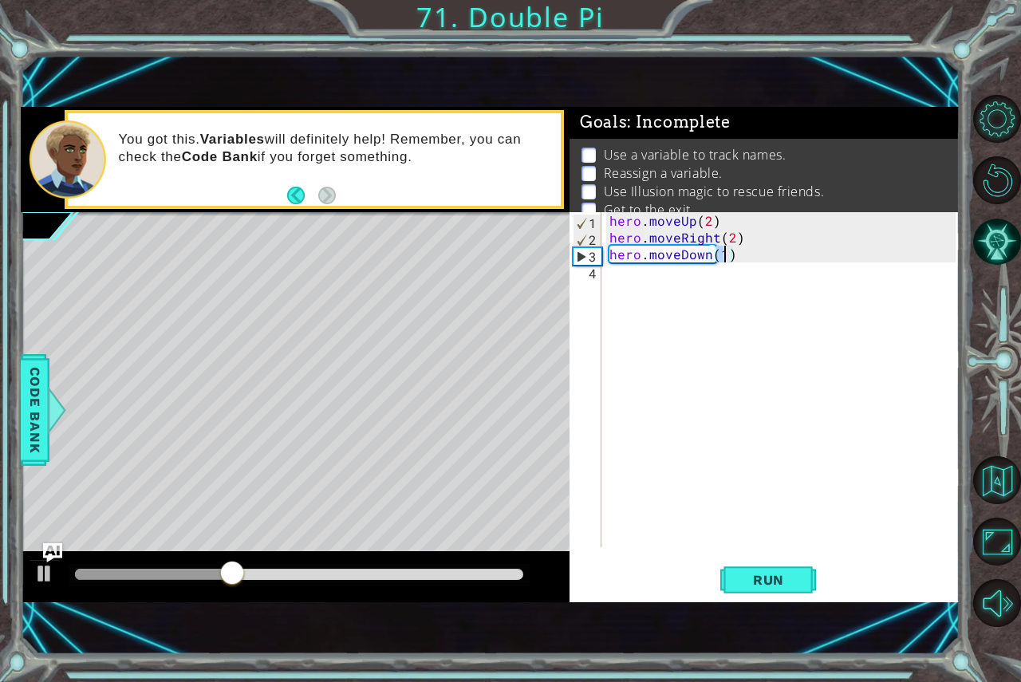
scroll to position [0, 6]
click at [763, 564] on button "Run" at bounding box center [768, 579] width 96 height 39
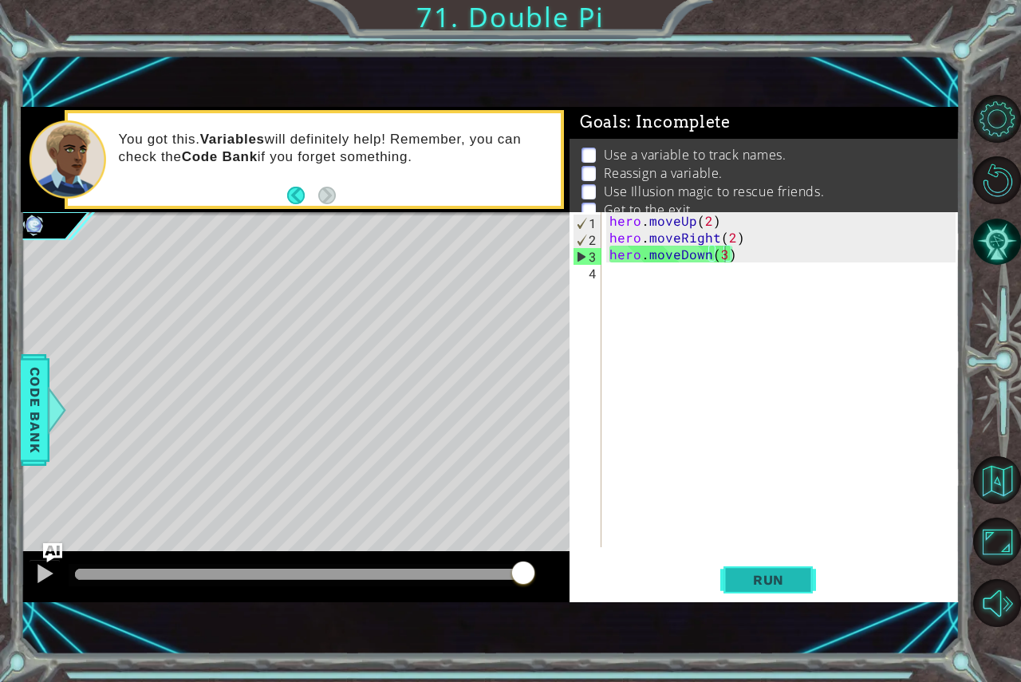
click at [774, 584] on span "Run" at bounding box center [768, 580] width 63 height 16
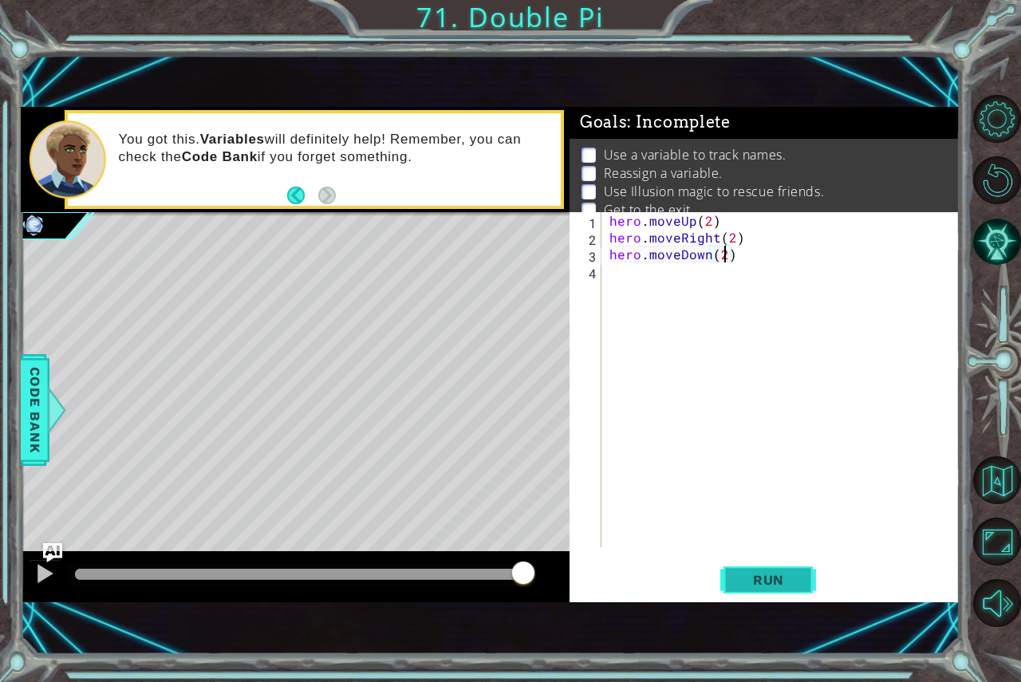
type textarea "hero.moveDown(2)"
click at [761, 576] on span "Run" at bounding box center [768, 580] width 63 height 16
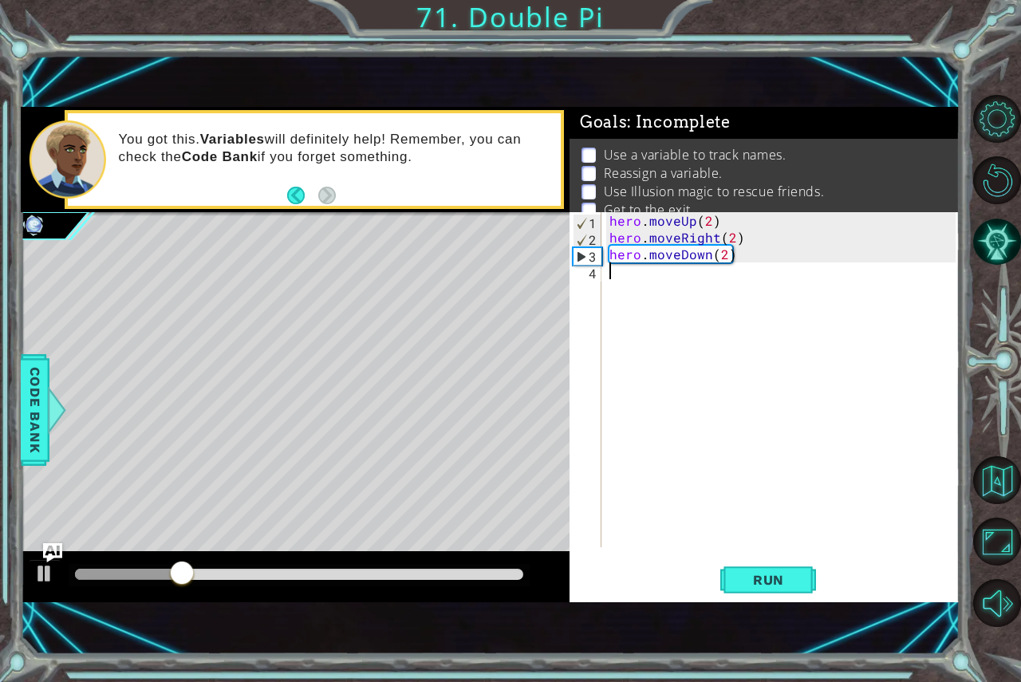
click at [669, 284] on div "hero . moveUp ( 2 ) hero . moveRight ( 2 ) hero . moveDown ( 2 )" at bounding box center [784, 396] width 357 height 368
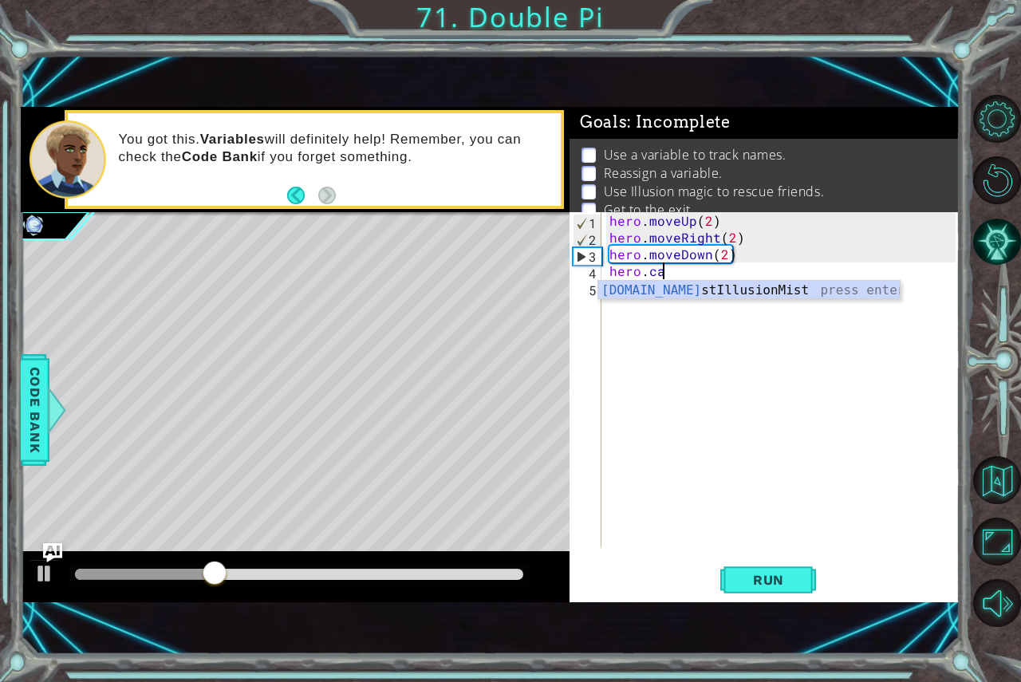
scroll to position [0, 2]
click at [668, 285] on div "[DOMAIN_NAME] stIllusionMist press enter" at bounding box center [748, 309] width 301 height 57
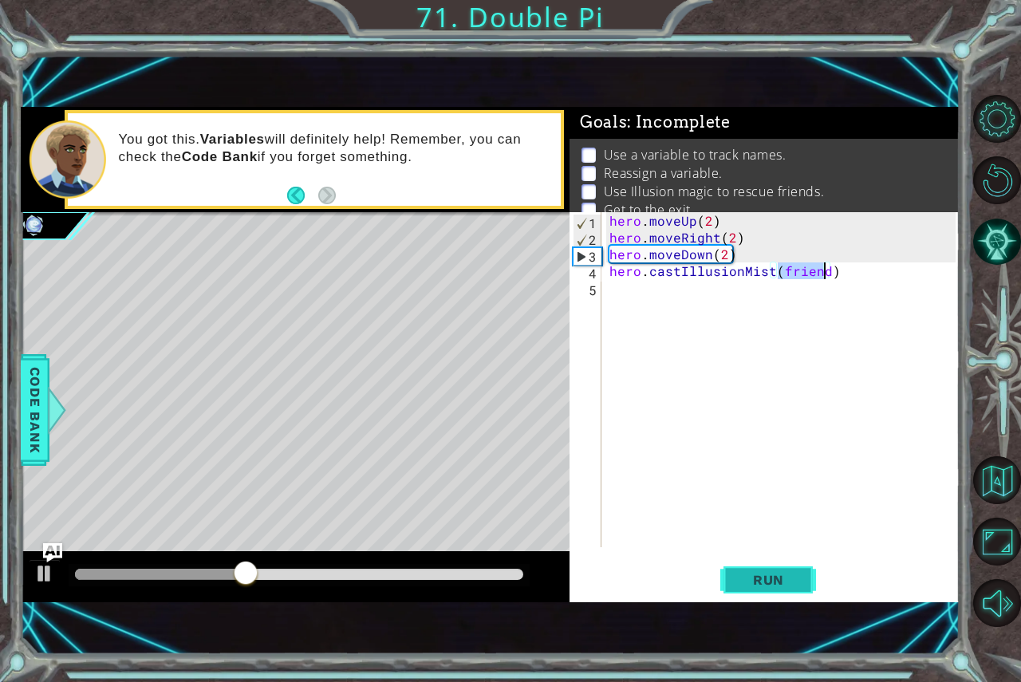
click at [773, 589] on button "Run" at bounding box center [768, 579] width 96 height 39
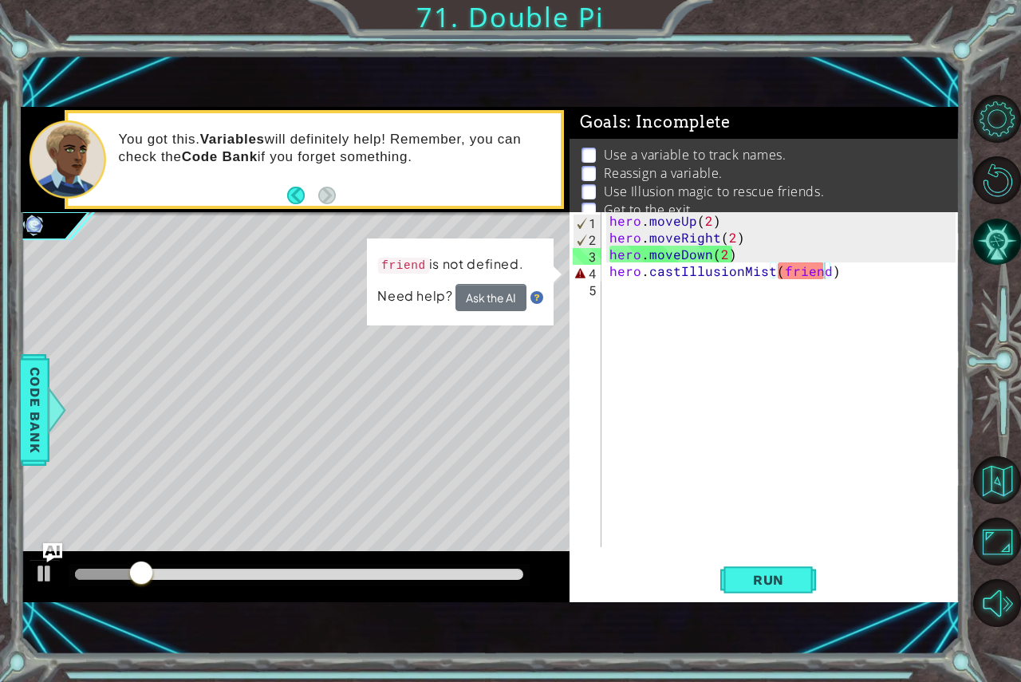
click at [238, 506] on div "Level Map" at bounding box center [389, 447] width 737 height 470
click at [480, 297] on button "Ask the AI" at bounding box center [490, 297] width 71 height 27
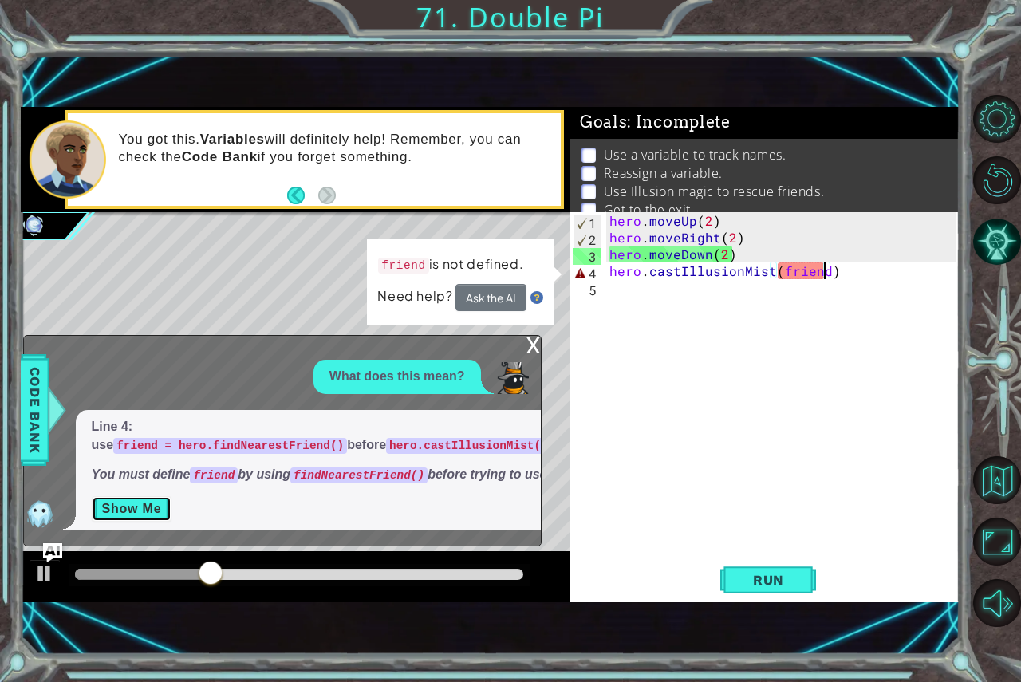
click at [146, 499] on button "Show Me" at bounding box center [132, 509] width 81 height 26
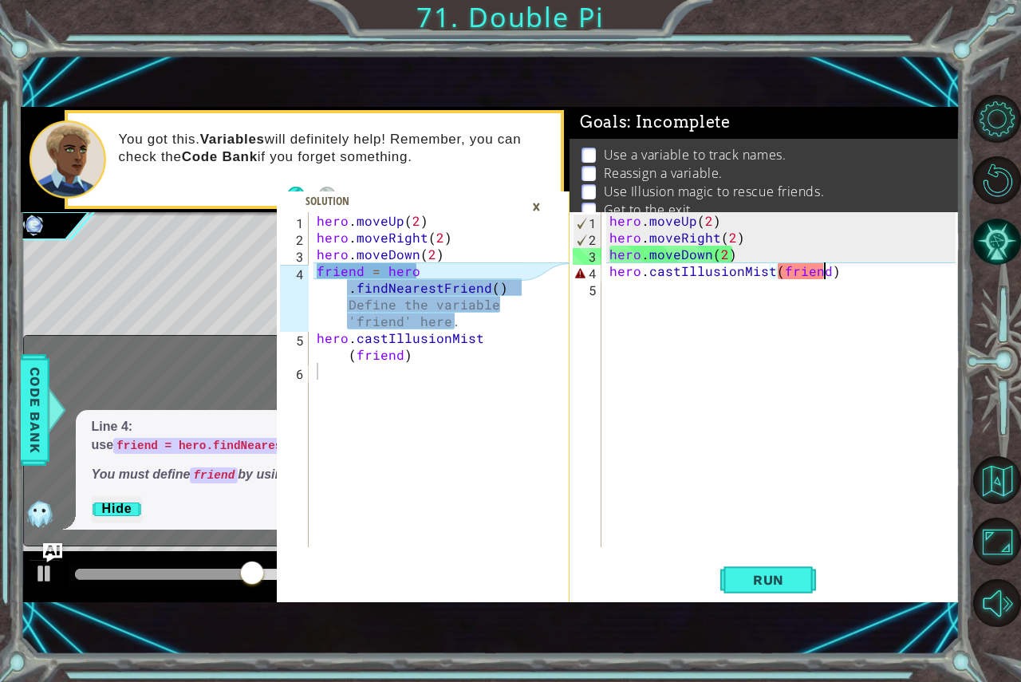
click at [869, 274] on div "hero . moveUp ( 2 ) hero . moveRight ( 2 ) hero . moveDown ( 2 ) hero . castIll…" at bounding box center [784, 396] width 357 height 368
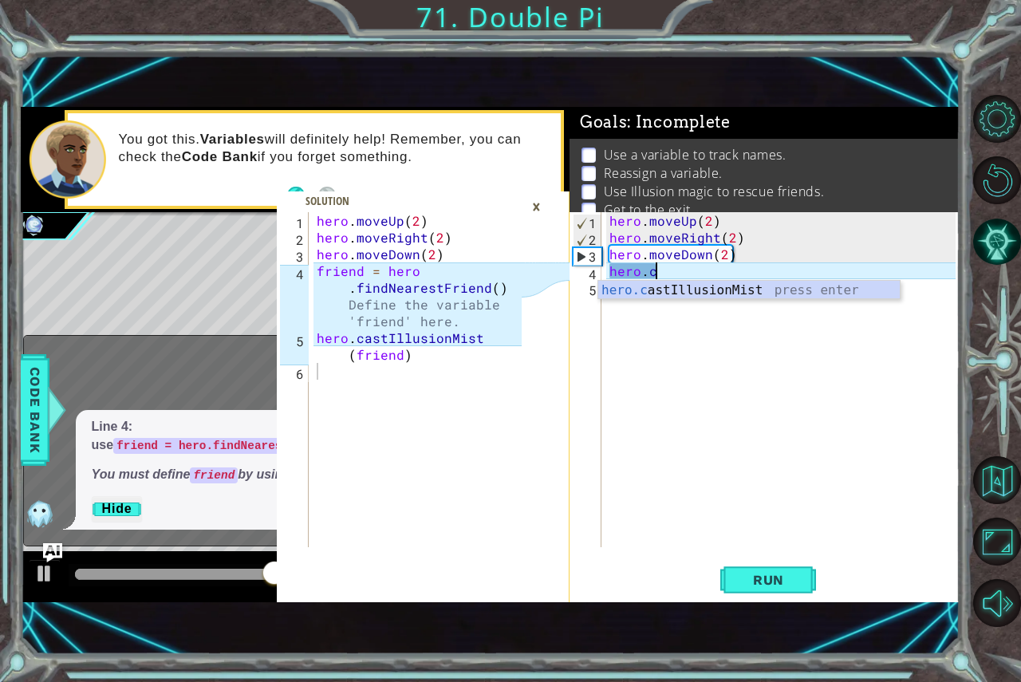
scroll to position [0, 0]
type textarea "h"
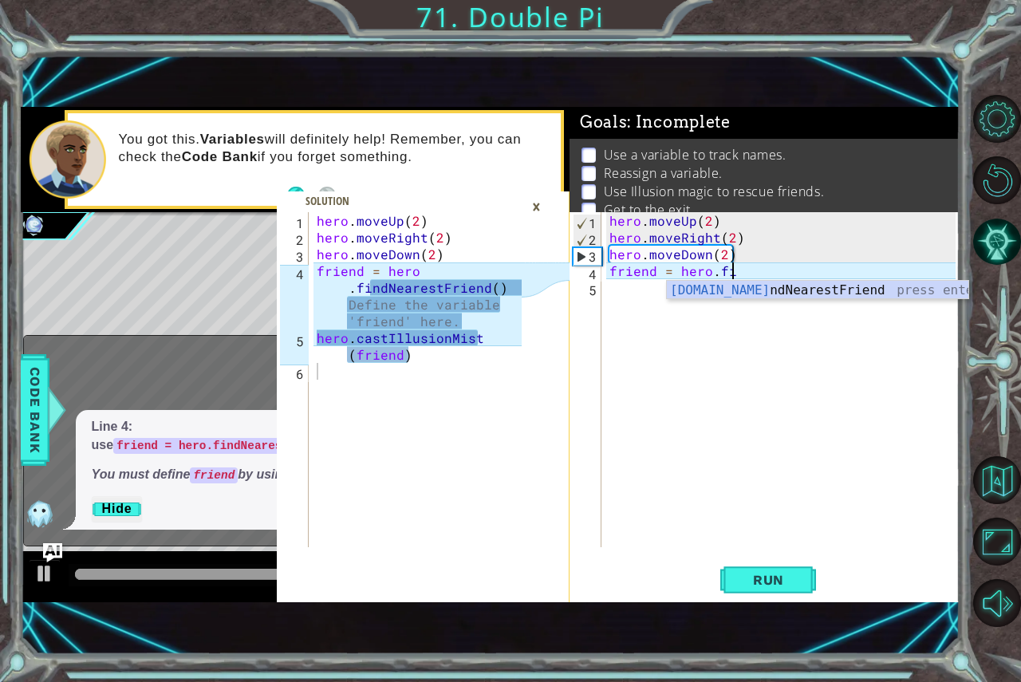
scroll to position [0, 7]
type textarea "friend = hero.find"
click at [733, 296] on div "hero.find NearestFriend press enter" at bounding box center [817, 309] width 301 height 57
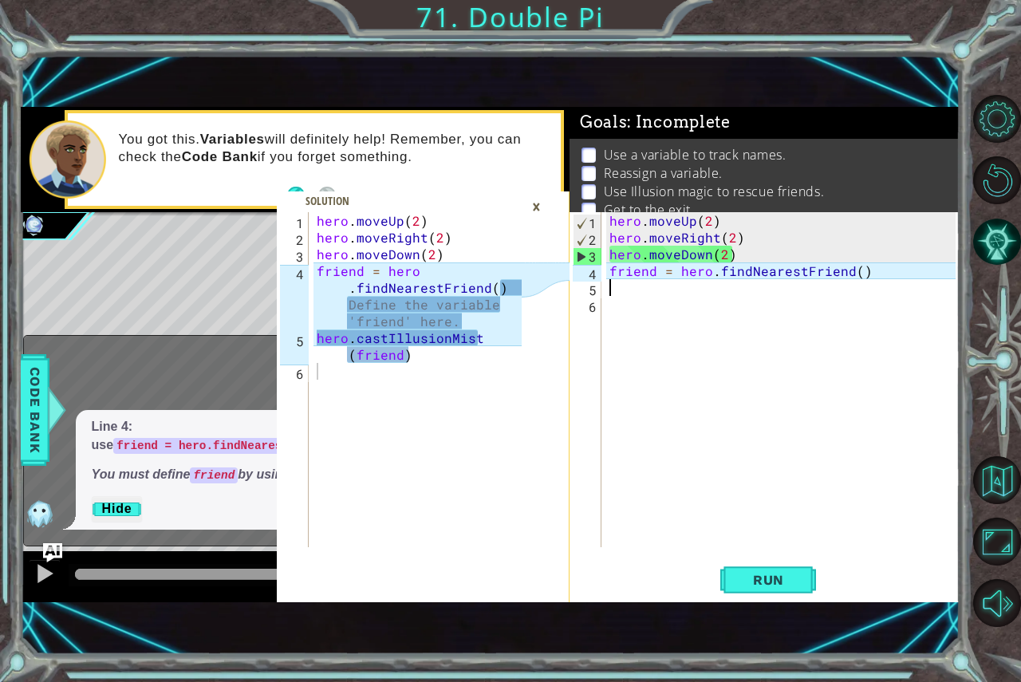
click at [854, 270] on div "hero . moveUp ( 2 ) hero . moveRight ( 2 ) hero . moveDown ( 2 ) friend = hero …" at bounding box center [784, 396] width 357 height 368
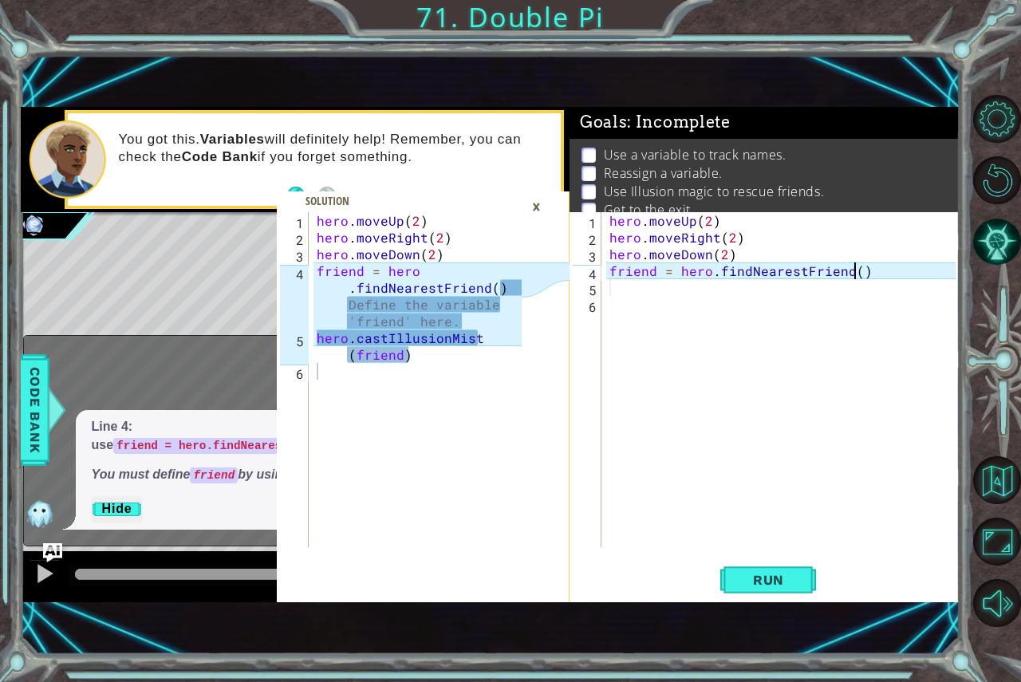
scroll to position [0, 14]
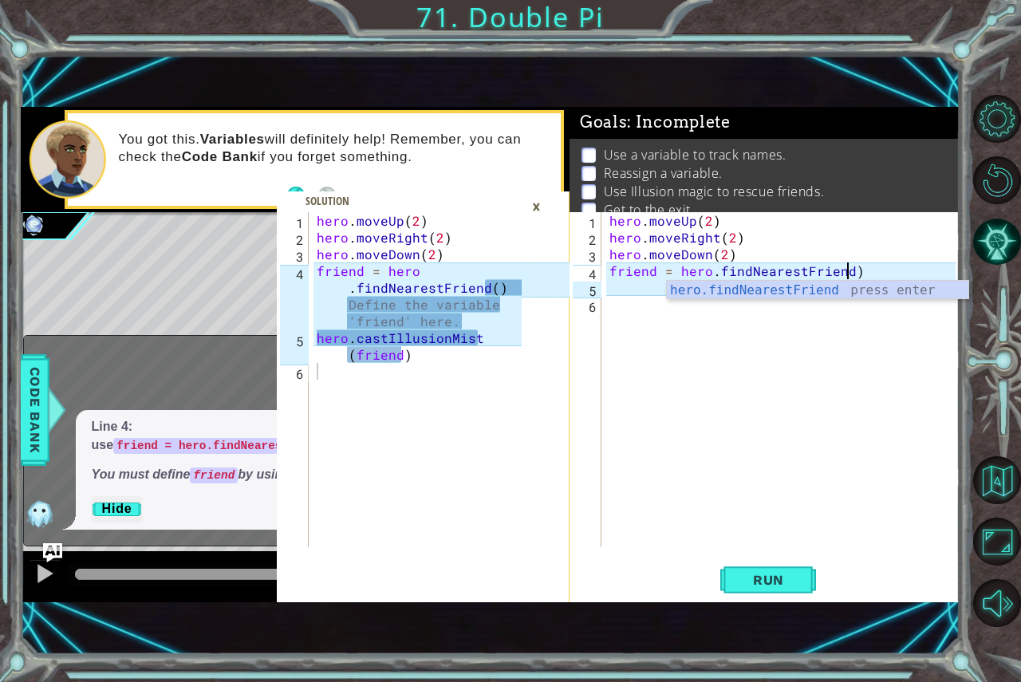
type textarea "friend = hero.findNearestFriend()"
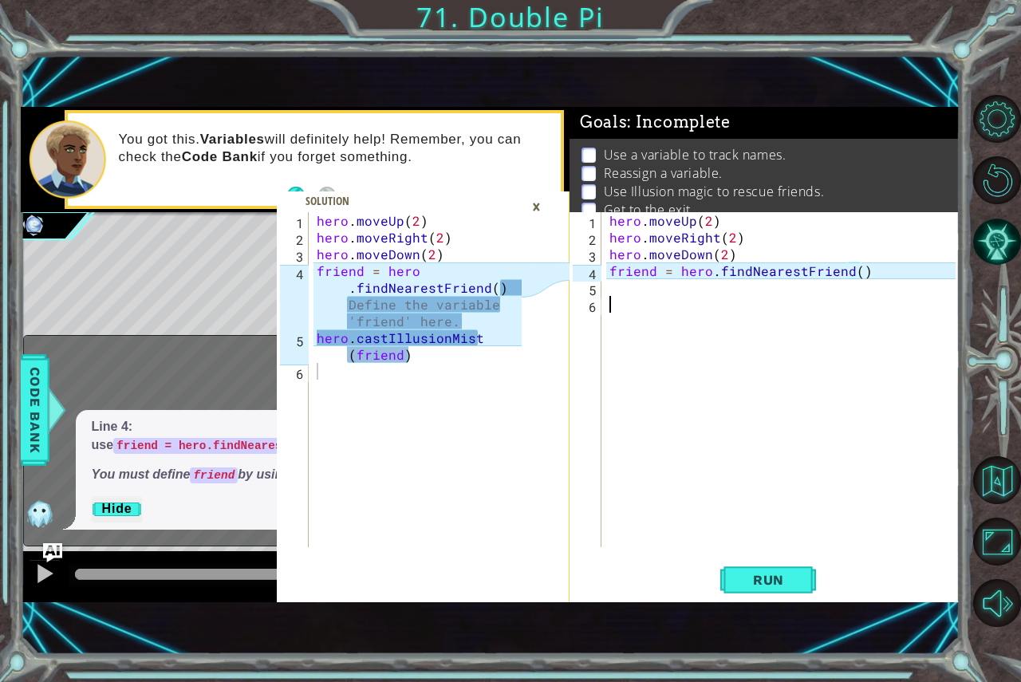
click at [678, 300] on div "hero . moveUp ( 2 ) hero . moveRight ( 2 ) hero . moveDown ( 2 ) friend = hero …" at bounding box center [784, 396] width 357 height 368
click at [675, 286] on div "hero . moveUp ( 2 ) hero . moveRight ( 2 ) hero . moveDown ( 2 ) friend = hero …" at bounding box center [784, 396] width 357 height 368
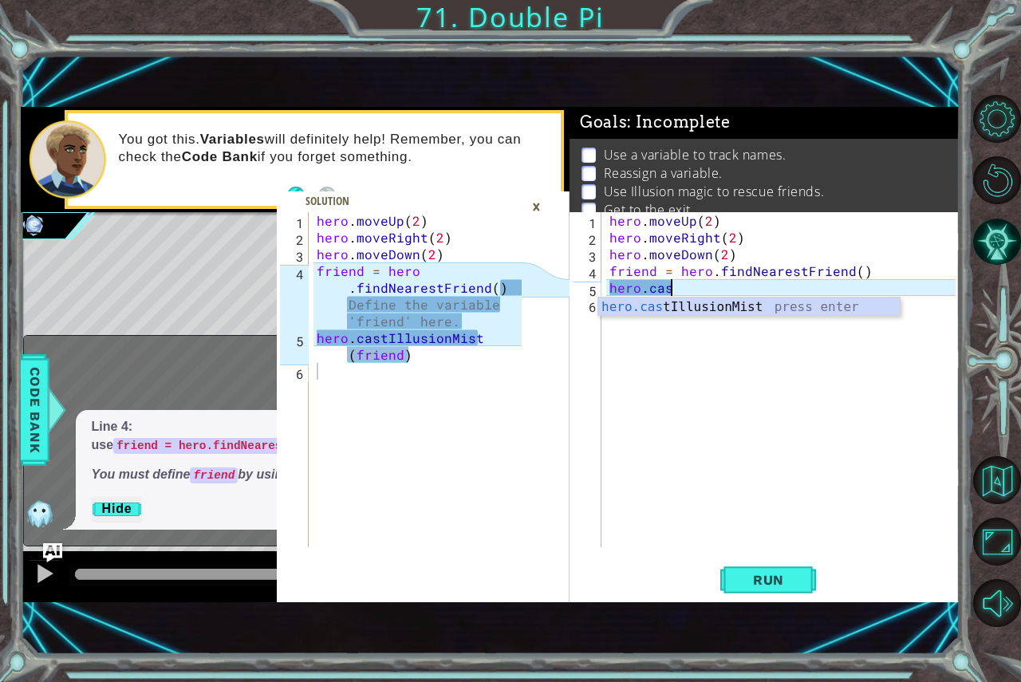
type textarea "hero.cast"
click at [826, 317] on div "hero . moveUp ( 2 ) hero . moveRight ( 2 ) hero . moveDown ( 2 ) friend = hero …" at bounding box center [784, 396] width 357 height 368
click at [704, 292] on div "hero . moveUp ( 2 ) hero . moveRight ( 2 ) hero . moveDown ( 2 ) friend = hero …" at bounding box center [784, 396] width 357 height 368
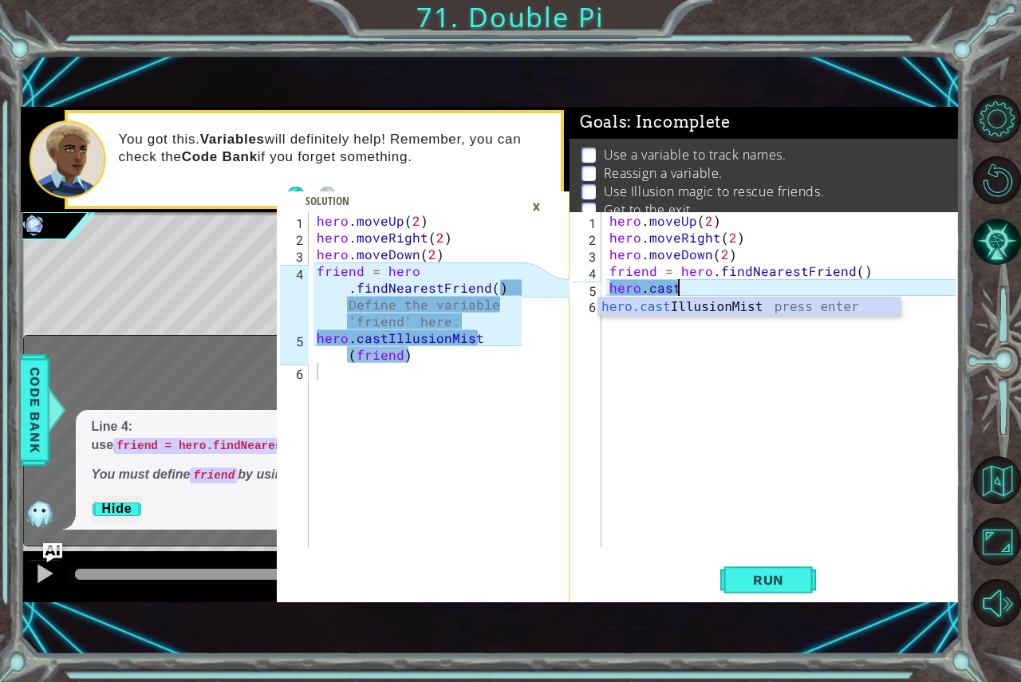
scroll to position [0, 3]
click at [709, 303] on div "hero.cast IllusionMist press enter" at bounding box center [748, 325] width 301 height 57
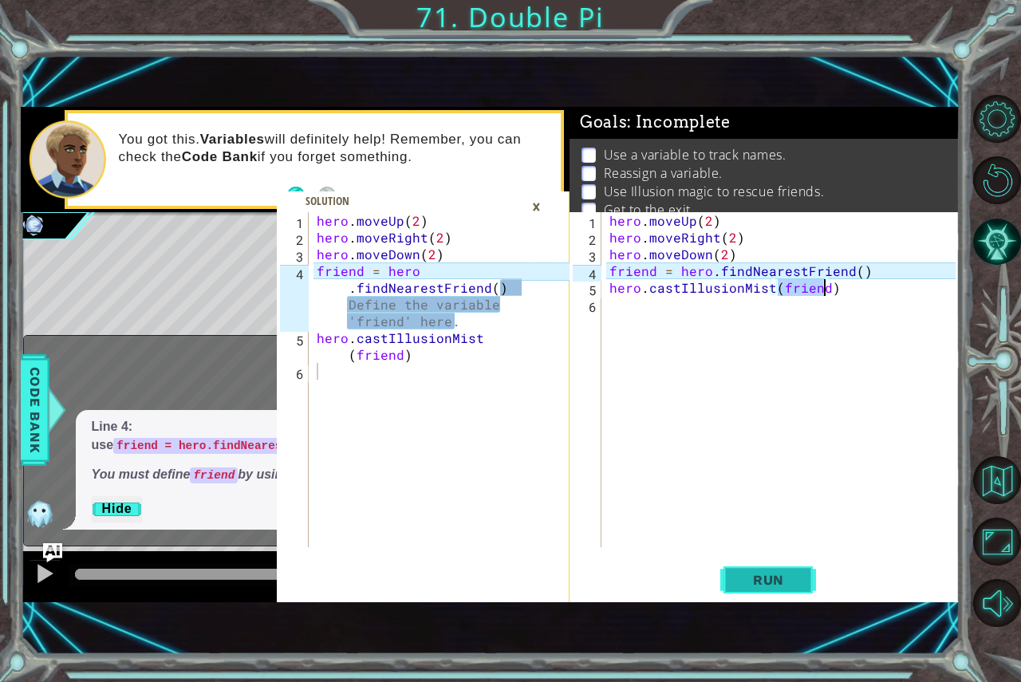
type textarea "hero.castIllusionMist(friend)"
click at [759, 585] on span "Run" at bounding box center [768, 580] width 63 height 16
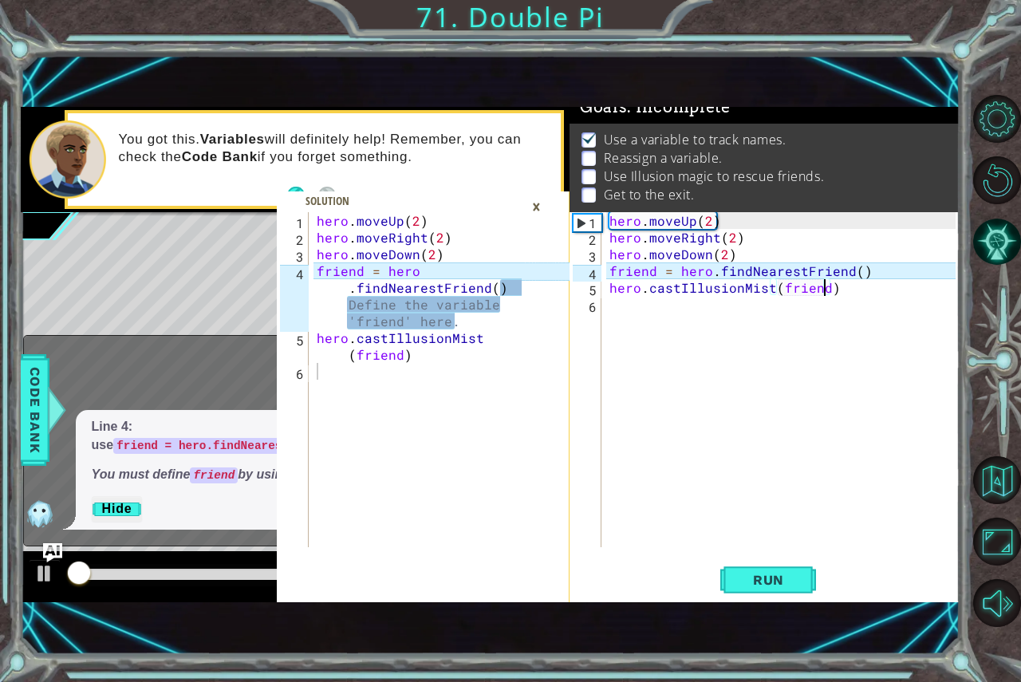
scroll to position [18, 0]
click at [534, 205] on div "×" at bounding box center [536, 206] width 25 height 27
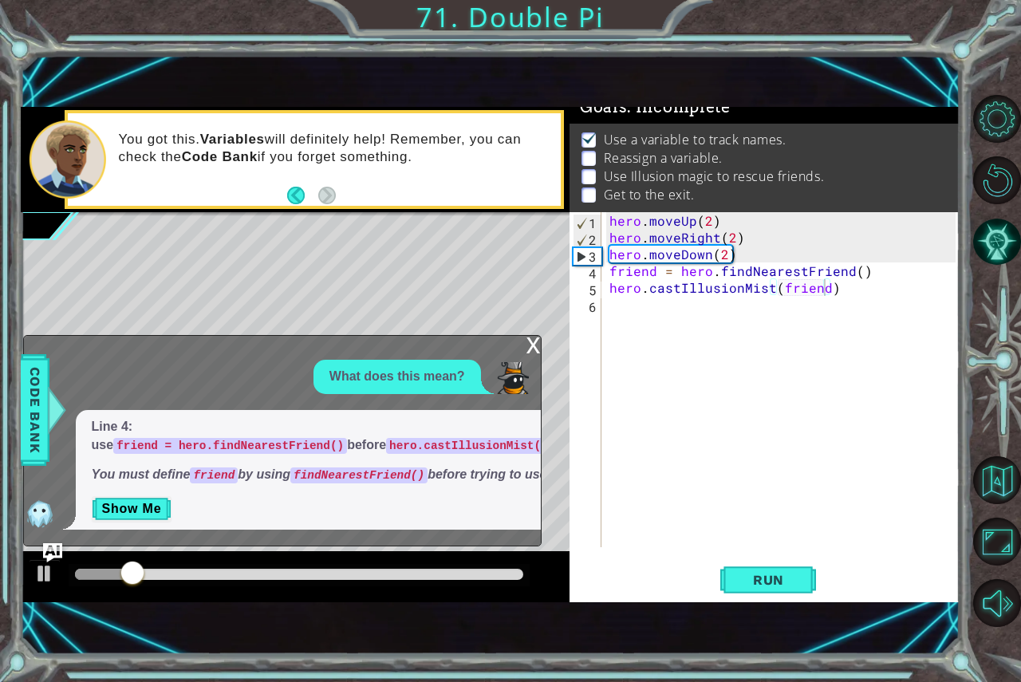
click at [536, 316] on div "Level Map" at bounding box center [389, 447] width 737 height 470
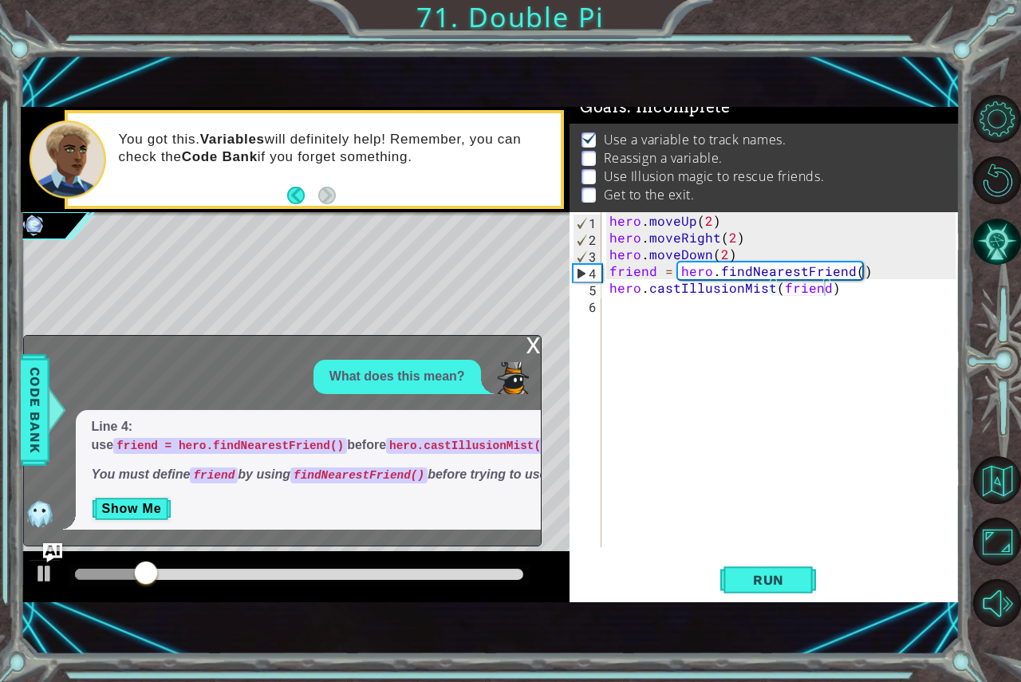
click at [542, 325] on div "Level Map" at bounding box center [389, 447] width 737 height 470
click at [534, 336] on div "x" at bounding box center [533, 344] width 14 height 16
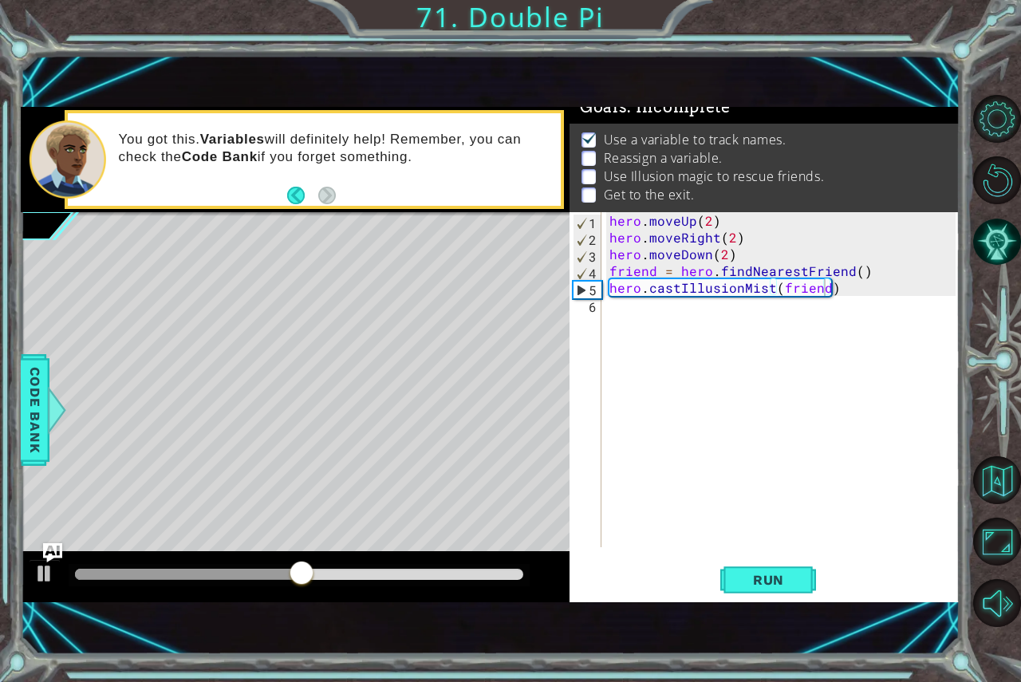
scroll to position [0, 0]
click at [711, 325] on div "hero . moveUp ( 2 ) hero . moveRight ( 2 ) hero . moveDown ( 2 ) friend = hero …" at bounding box center [784, 396] width 357 height 368
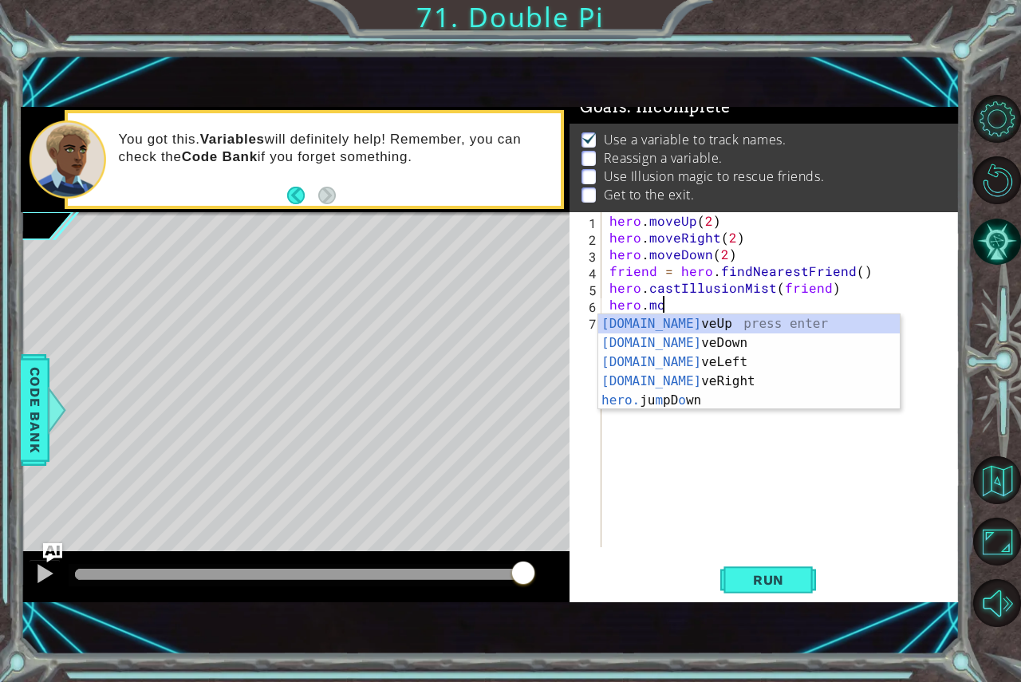
scroll to position [0, 3]
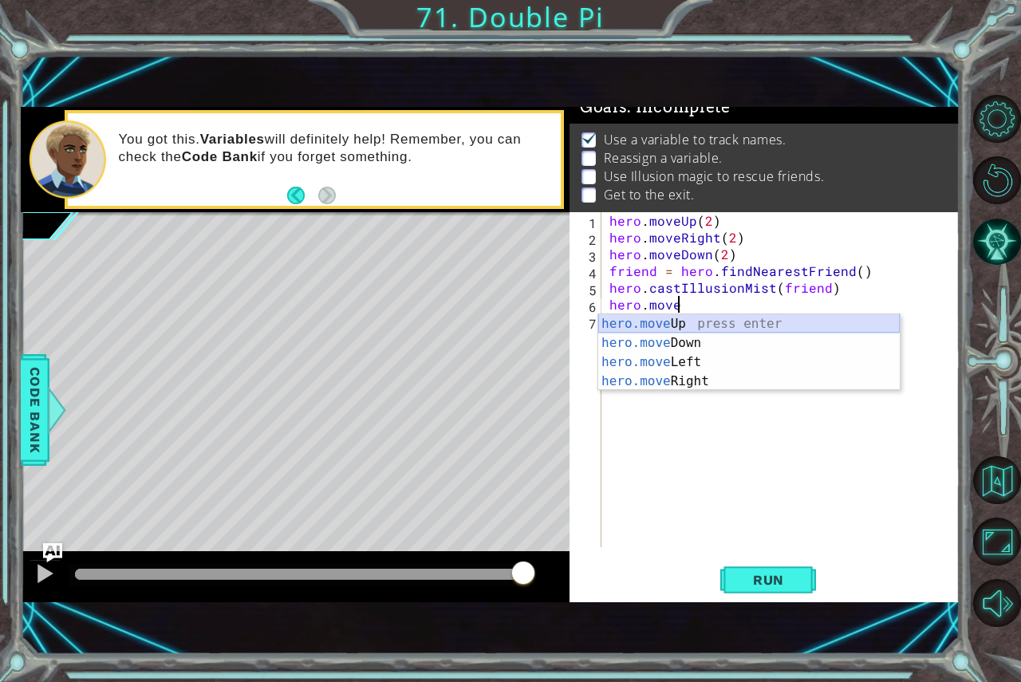
click at [666, 333] on div "hero.move Up press enter hero.move Down press enter hero.move Left press enter …" at bounding box center [748, 371] width 301 height 115
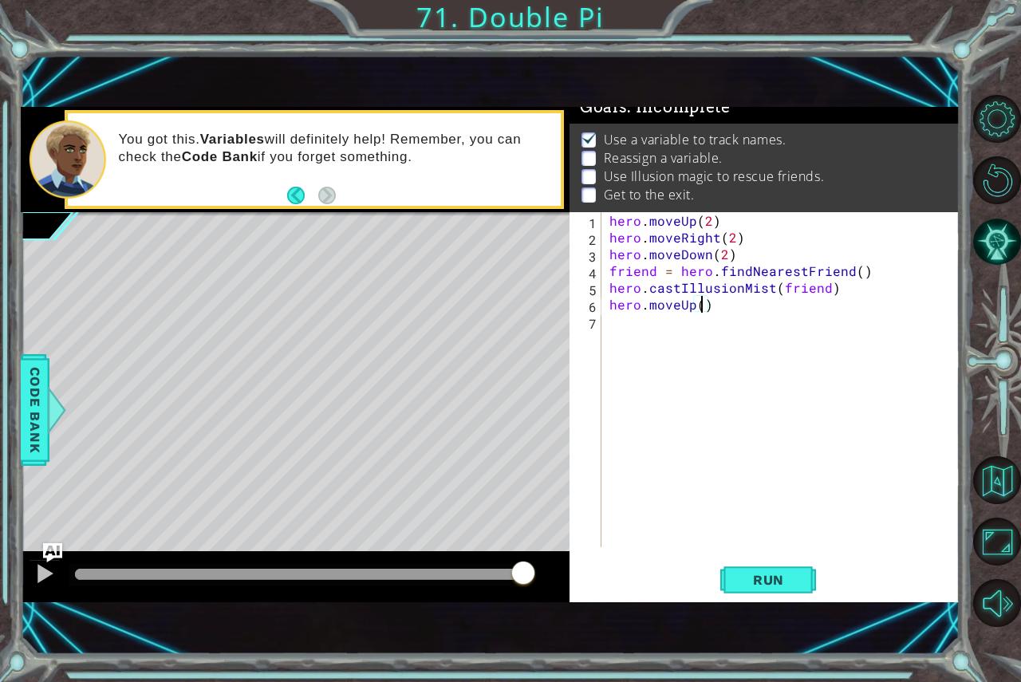
type textarea "hero.moveUp(3)"
click at [642, 339] on div "hero . moveUp ( 2 ) hero . moveRight ( 2 ) hero . moveDown ( 2 ) friend = hero …" at bounding box center [784, 396] width 357 height 368
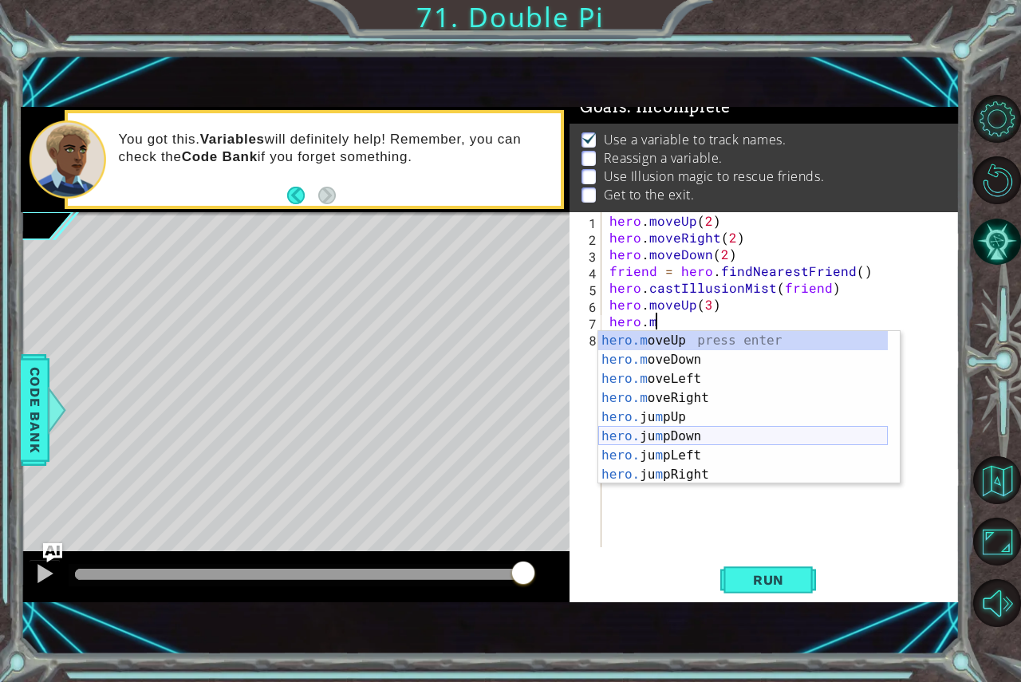
scroll to position [0, 2]
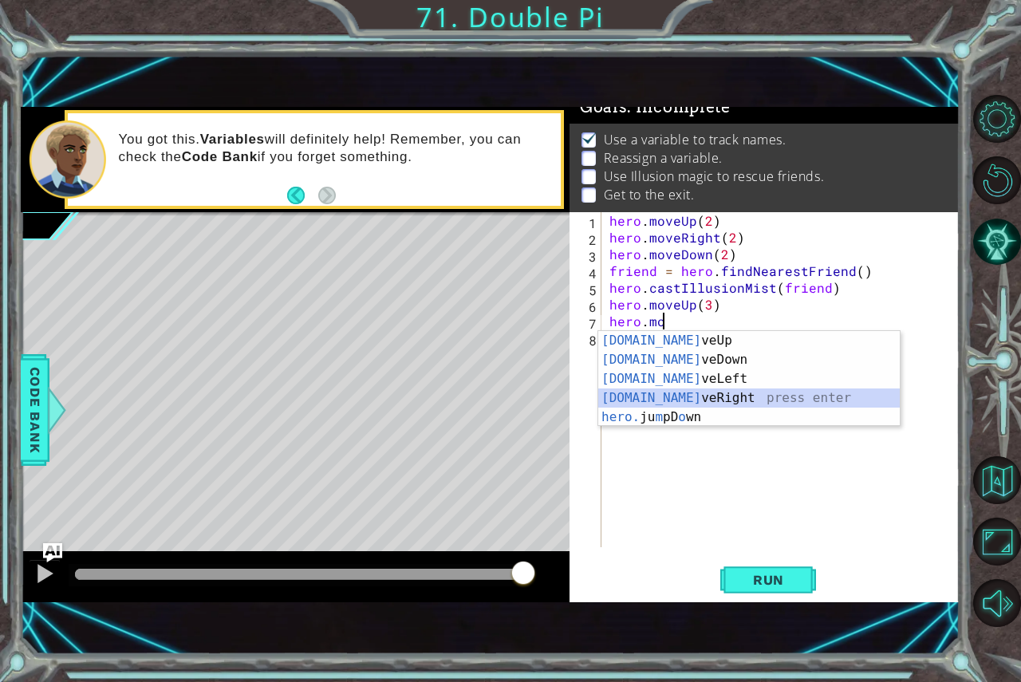
click at [714, 401] on div "[DOMAIN_NAME] veUp press enter [DOMAIN_NAME] veDown press enter [DOMAIN_NAME] v…" at bounding box center [748, 398] width 301 height 134
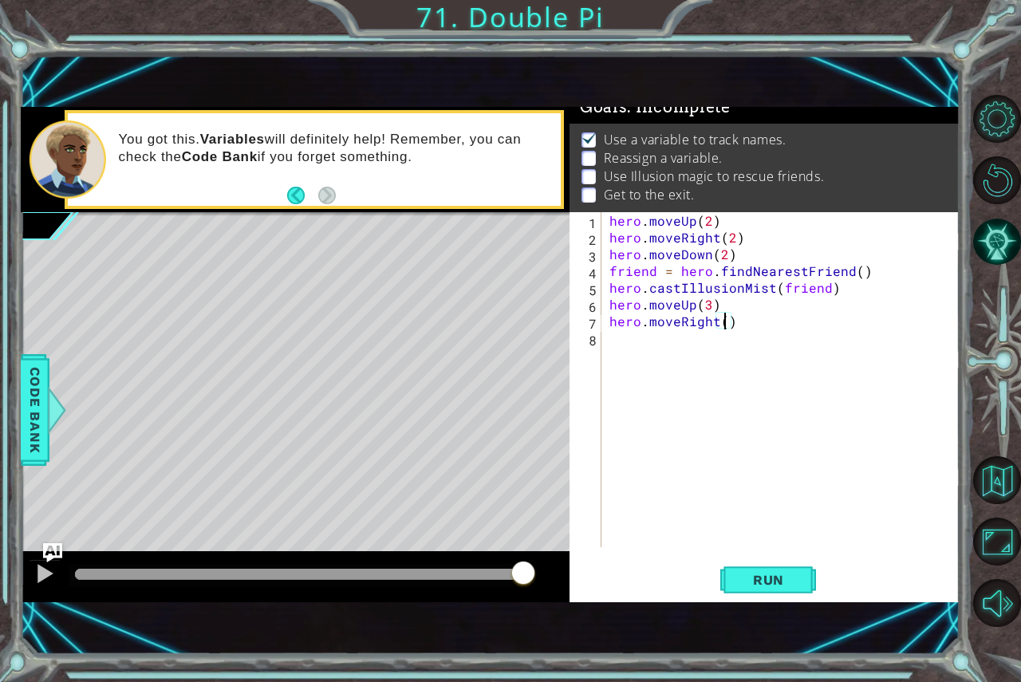
type textarea "hero.moveRight(3)"
click at [628, 350] on div "hero . moveUp ( 2 ) hero . moveRight ( 2 ) hero . moveDown ( 2 ) friend = hero …" at bounding box center [784, 396] width 357 height 368
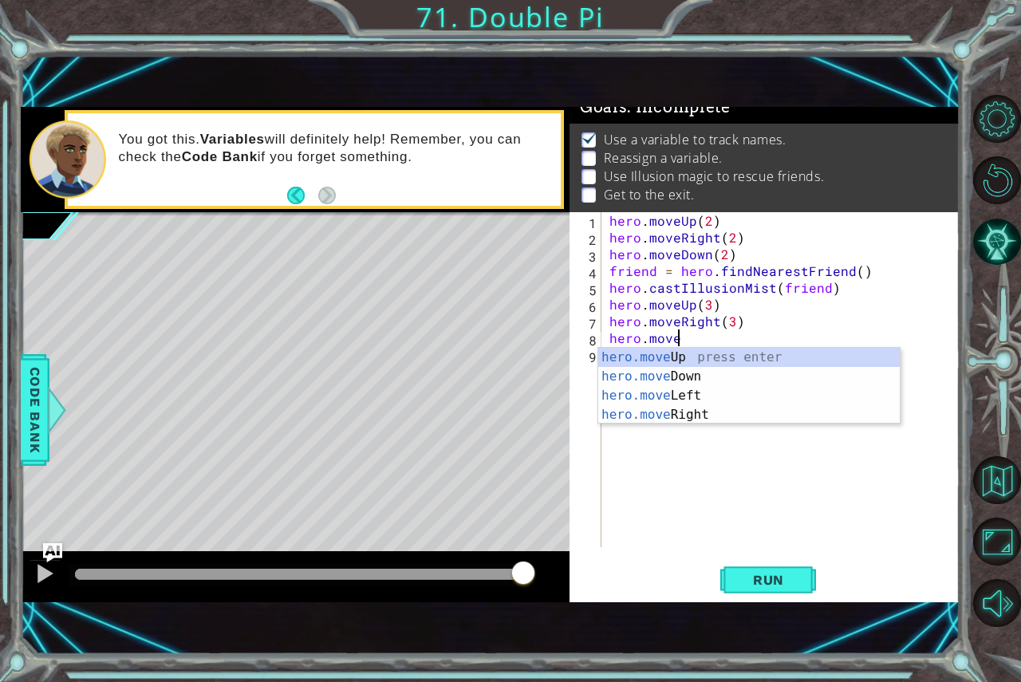
scroll to position [0, 3]
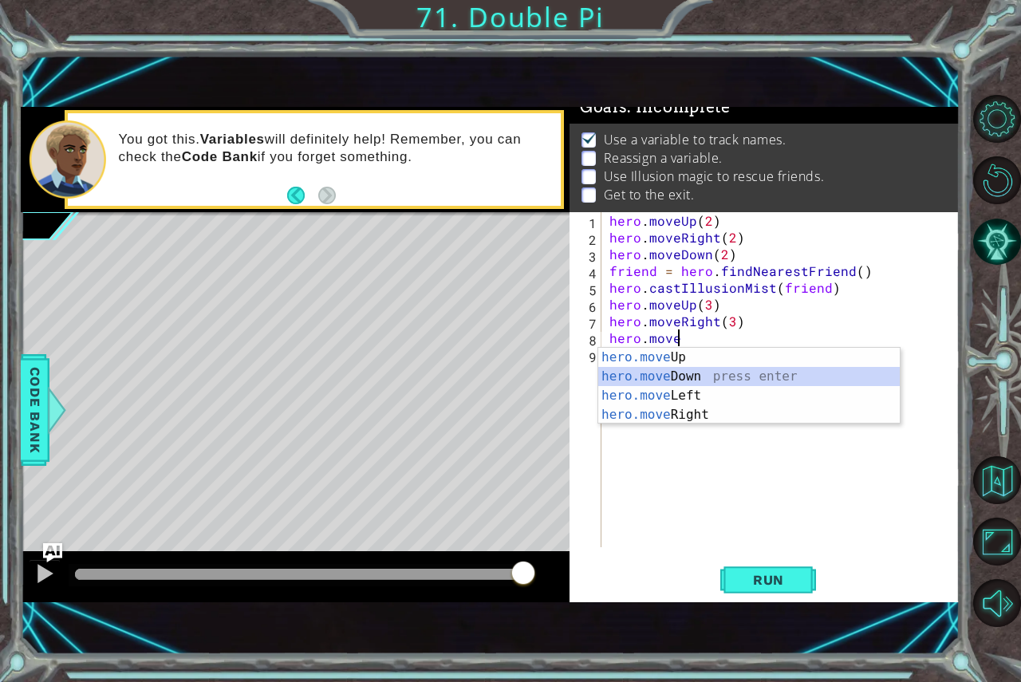
click at [754, 377] on div "hero.move Up press enter hero.move Down press enter hero.move Left press enter …" at bounding box center [748, 405] width 301 height 115
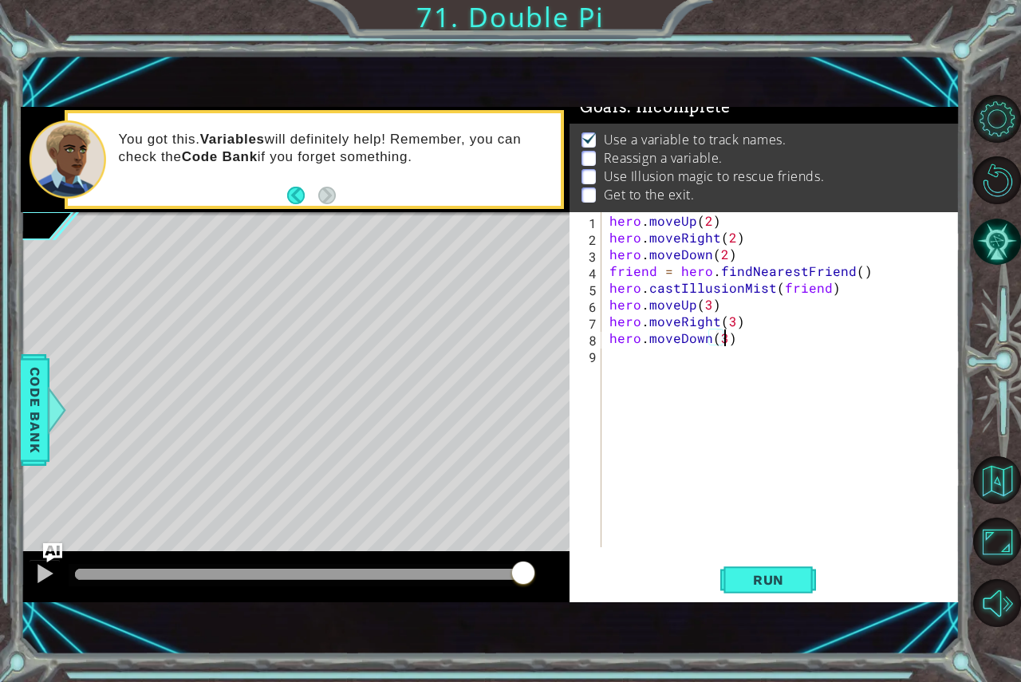
scroll to position [0, 6]
drag, startPoint x: 790, startPoint y: 567, endPoint x: 800, endPoint y: 558, distance: 13.6
click at [795, 565] on button "Run" at bounding box center [768, 579] width 96 height 39
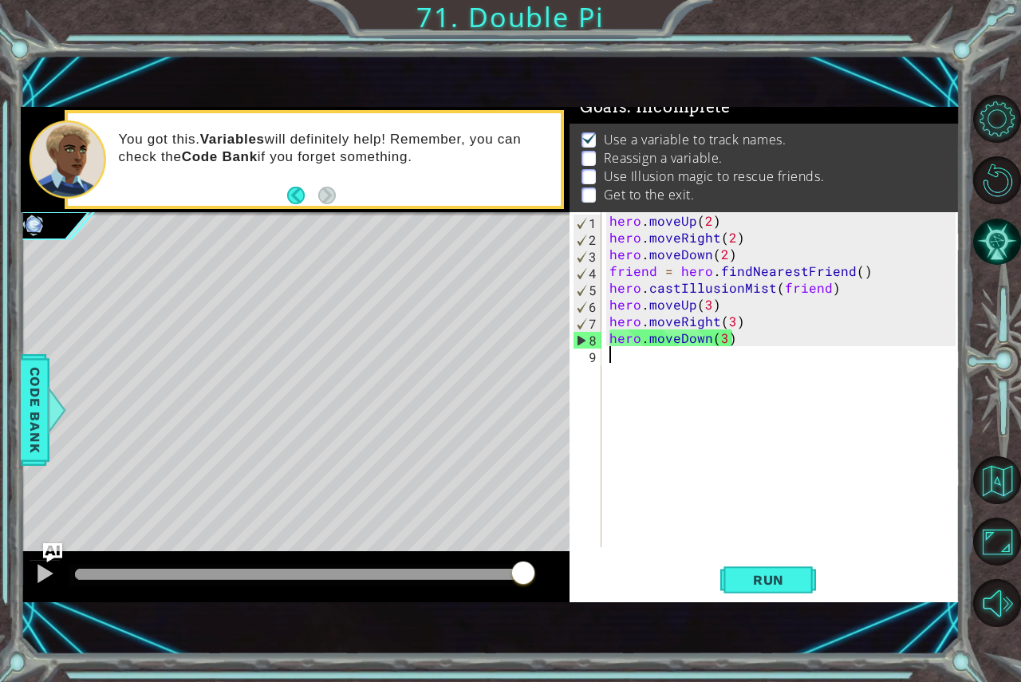
drag, startPoint x: 701, startPoint y: 361, endPoint x: 723, endPoint y: 279, distance: 85.1
click at [723, 341] on div "hero . moveUp ( 2 ) hero . moveRight ( 2 ) hero . moveDown ( 2 ) friend = hero …" at bounding box center [784, 396] width 357 height 368
type textarea "hero.moveDown(3)"
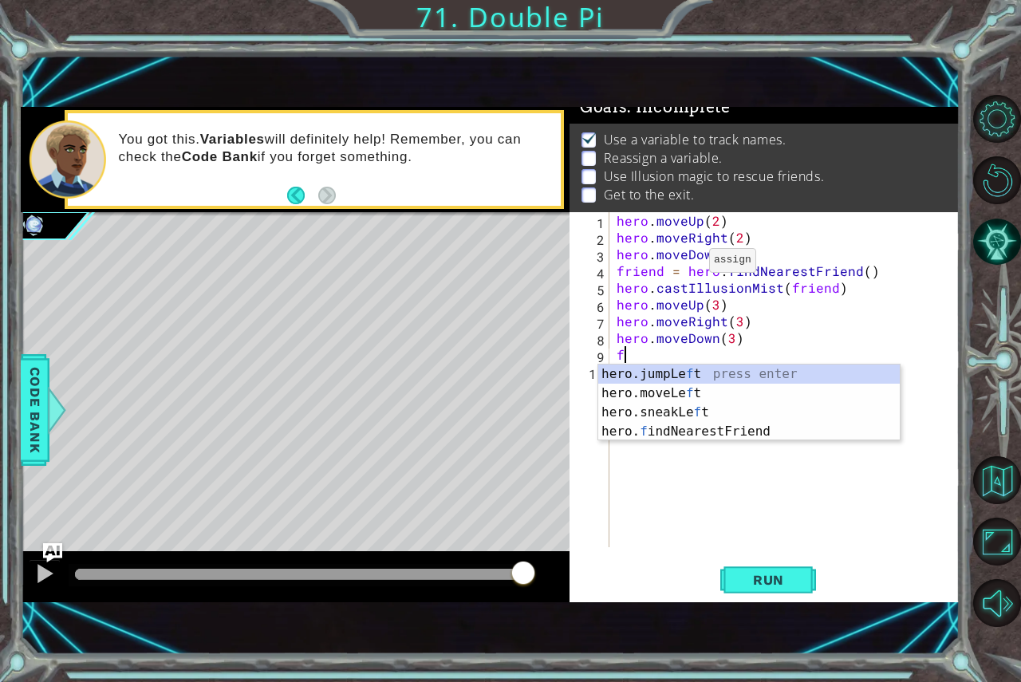
type textarea "ftr"
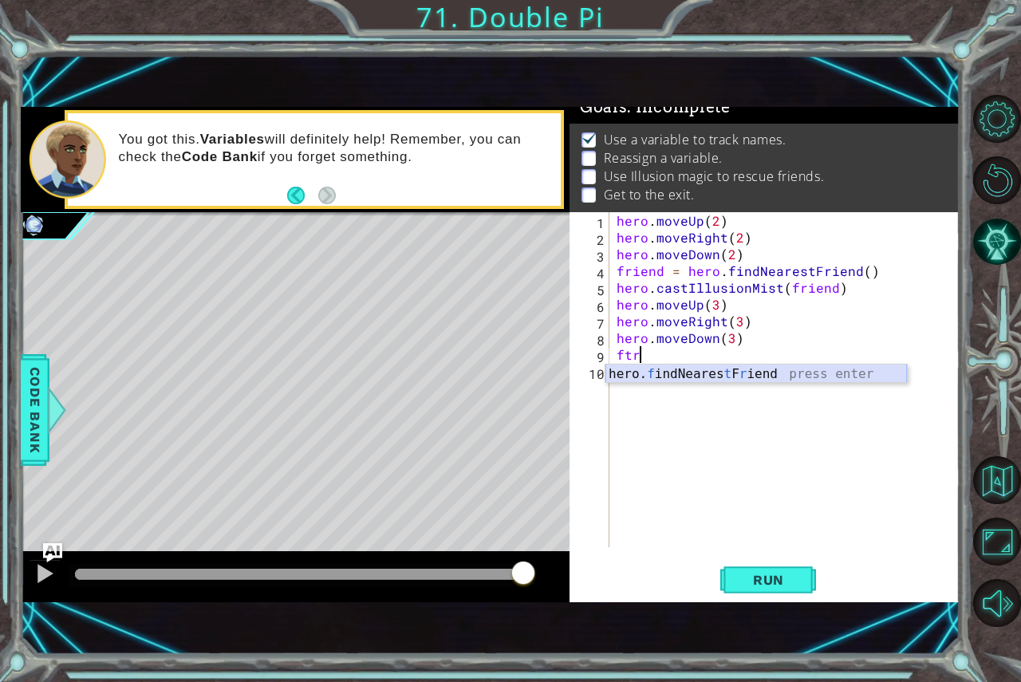
drag, startPoint x: 772, startPoint y: 367, endPoint x: 764, endPoint y: 369, distance: 8.3
click at [766, 368] on div "hero. f indNeares t F r iend press enter" at bounding box center [755, 392] width 301 height 57
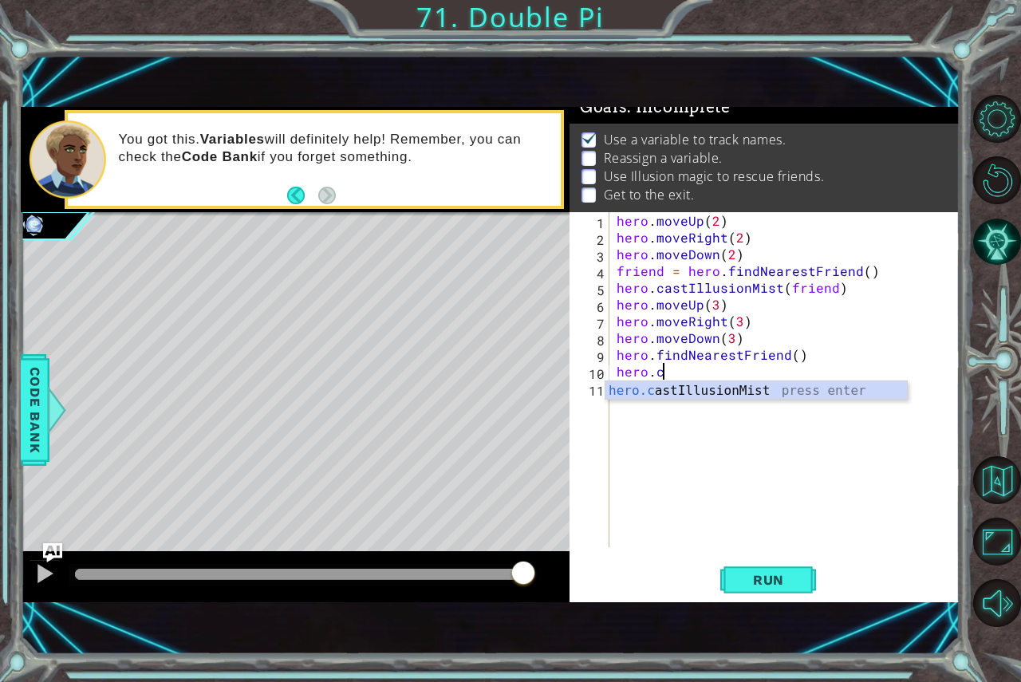
scroll to position [0, 2]
click at [673, 384] on div "[DOMAIN_NAME] stIllusionMist press enter" at bounding box center [755, 409] width 301 height 57
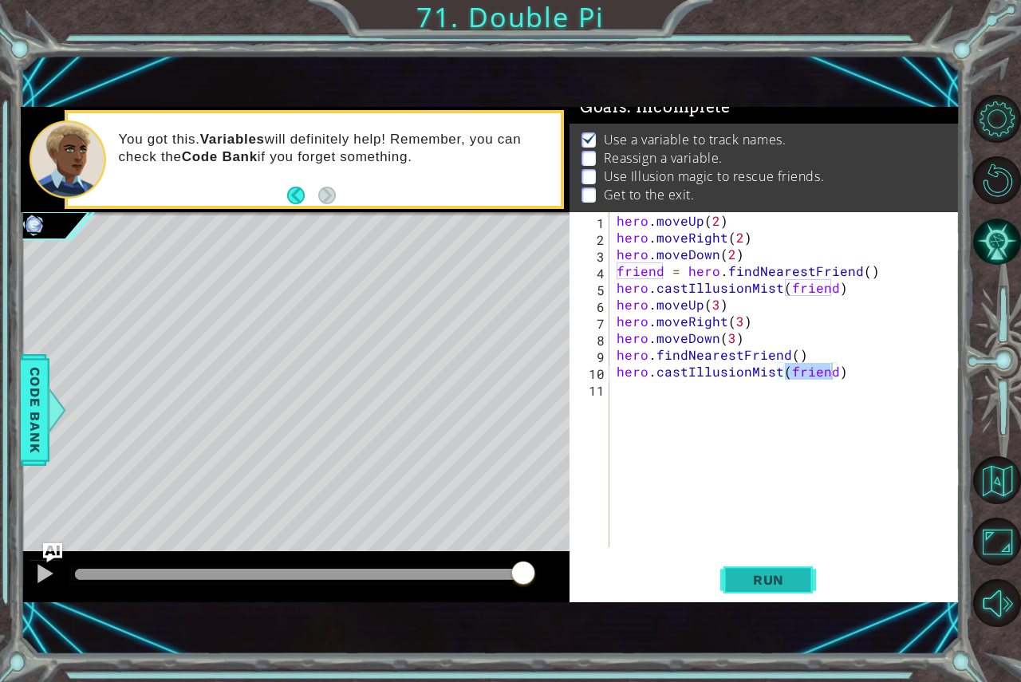
drag, startPoint x: 774, startPoint y: 590, endPoint x: 782, endPoint y: 586, distance: 9.6
click at [782, 586] on button "Run" at bounding box center [768, 579] width 96 height 39
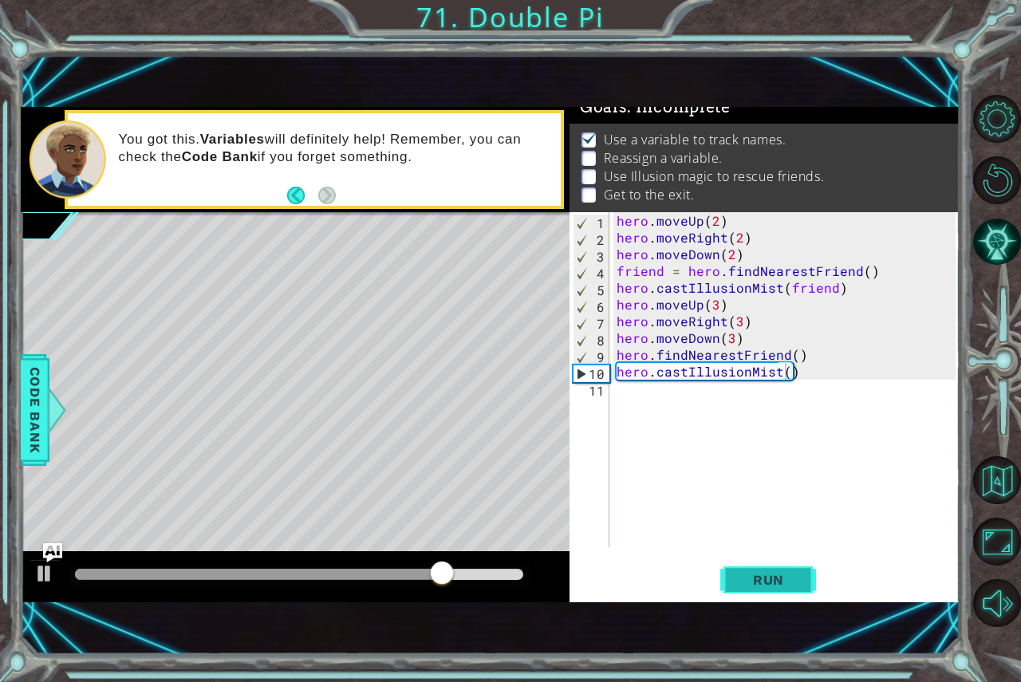
drag, startPoint x: 743, startPoint y: 577, endPoint x: 762, endPoint y: 569, distance: 20.7
click at [762, 569] on button "Run" at bounding box center [768, 579] width 96 height 39
click at [400, 486] on div "Level Map" at bounding box center [389, 447] width 737 height 470
click at [446, 490] on div "Level Map" at bounding box center [389, 447] width 737 height 470
click at [442, 516] on div "Level Map" at bounding box center [389, 447] width 737 height 470
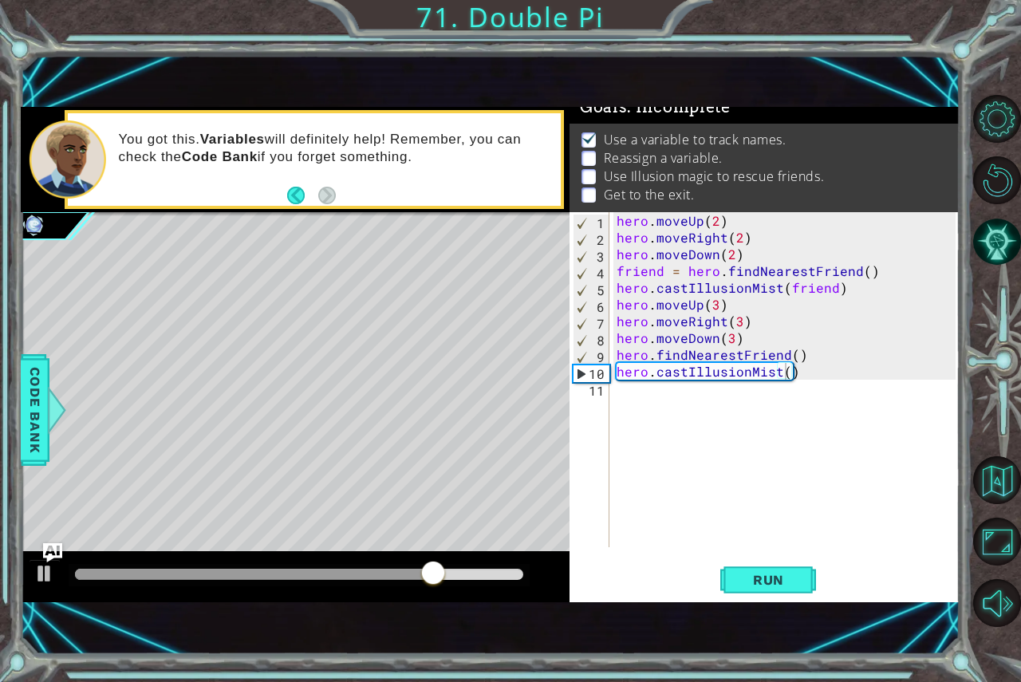
click at [416, 504] on div "Level Map" at bounding box center [389, 447] width 737 height 470
click at [406, 497] on div "Level Map" at bounding box center [389, 447] width 737 height 470
click at [393, 497] on div "Level Map" at bounding box center [389, 447] width 737 height 470
click at [364, 468] on div "Level Map" at bounding box center [389, 447] width 737 height 470
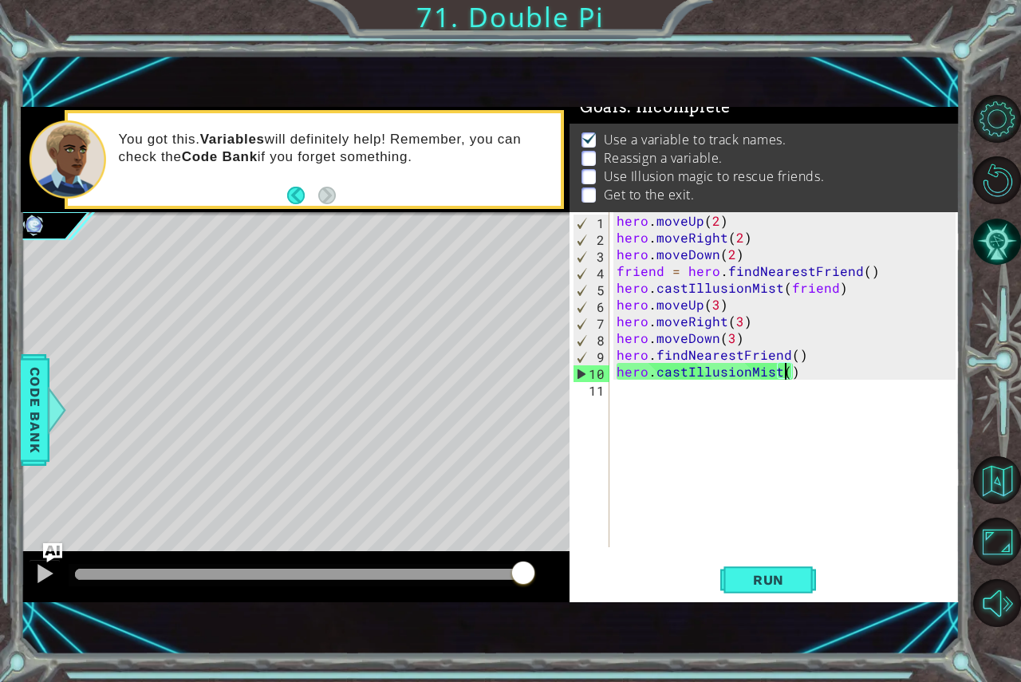
click at [782, 371] on div "hero . moveUp ( 2 ) hero . moveRight ( 2 ) hero . moveDown ( 2 ) friend = hero …" at bounding box center [788, 396] width 350 height 368
click at [579, 372] on div "10" at bounding box center [591, 373] width 36 height 17
type textarea "hero.castIllusionMist()"
click at [579, 372] on div "10" at bounding box center [591, 373] width 36 height 17
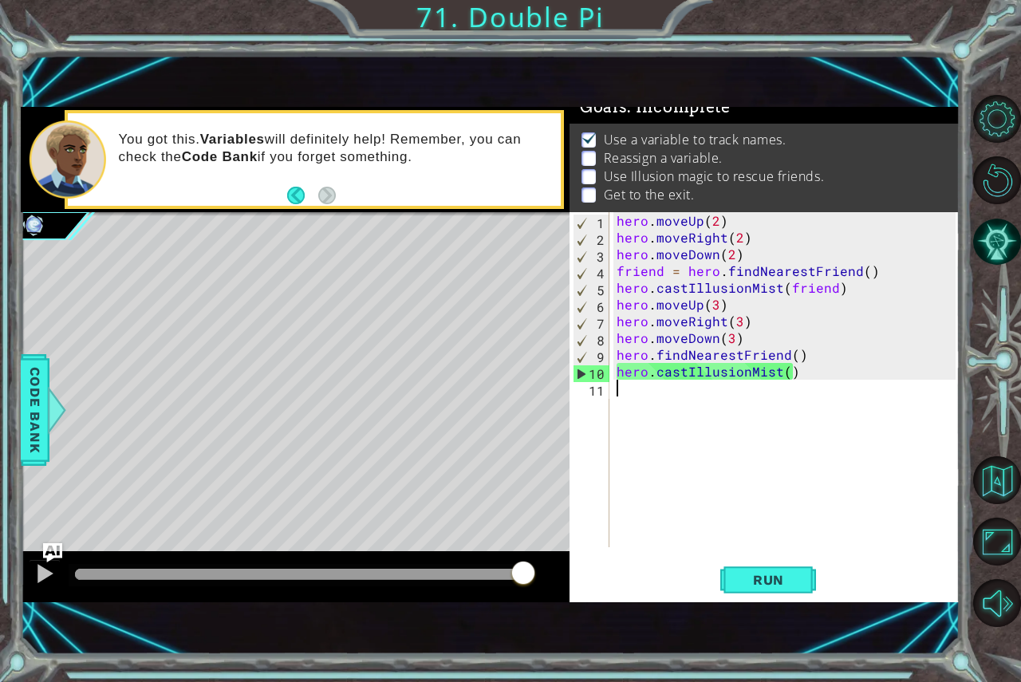
scroll to position [0, 0]
click at [579, 372] on div "10" at bounding box center [591, 373] width 36 height 17
type textarea "hero.castIllusionMist()"
click at [579, 372] on div "10" at bounding box center [591, 373] width 36 height 17
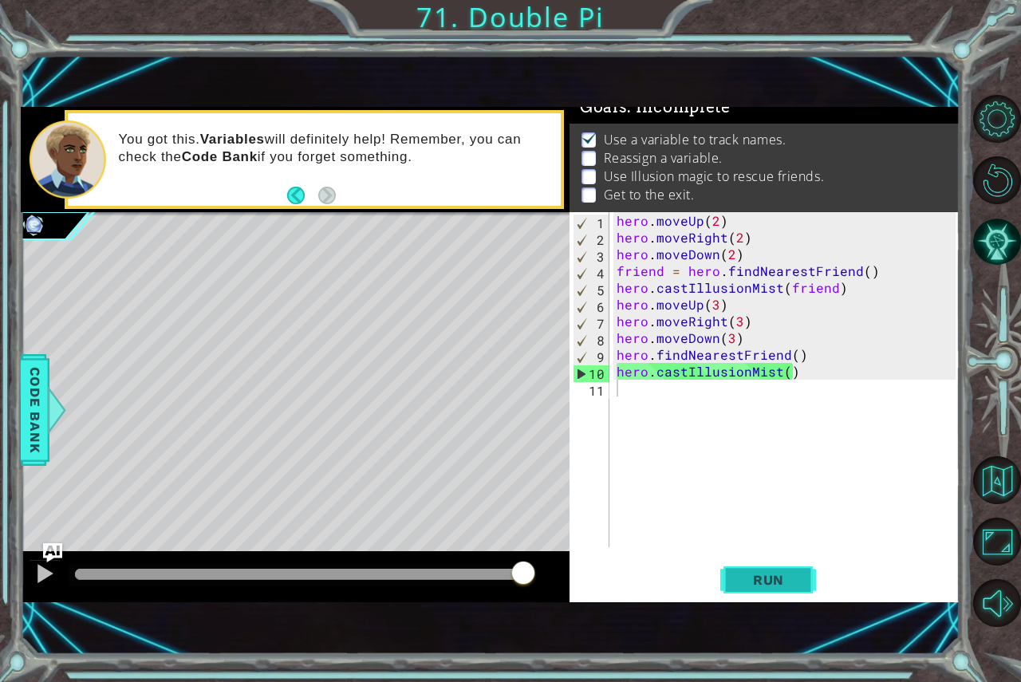
click at [767, 572] on span "Run" at bounding box center [768, 580] width 63 height 16
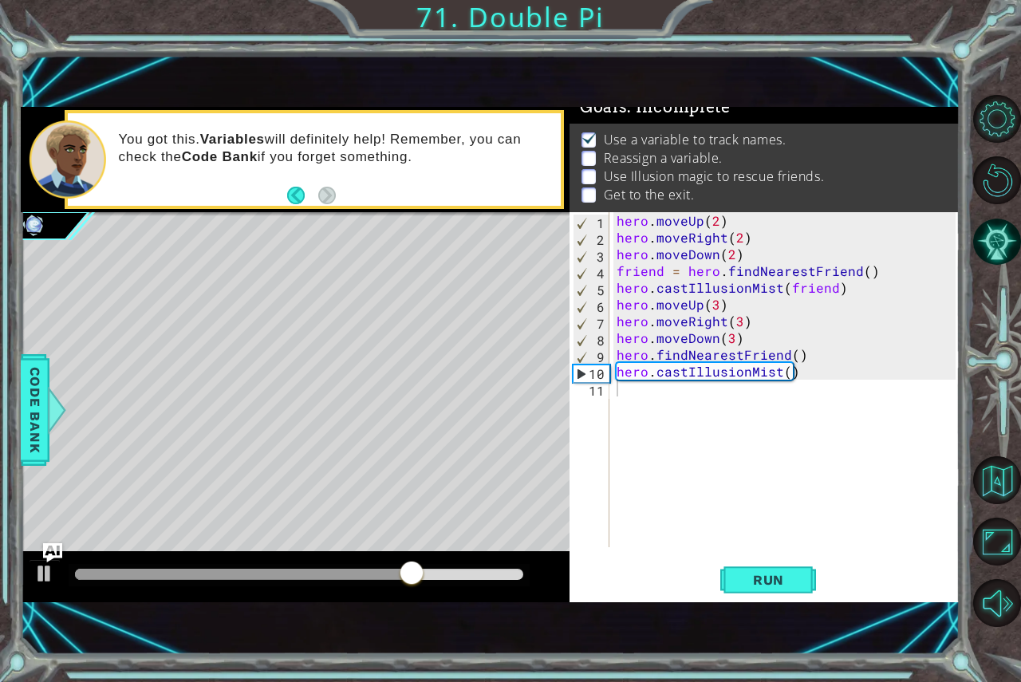
drag, startPoint x: 738, startPoint y: 553, endPoint x: 752, endPoint y: 521, distance: 34.7
click at [745, 538] on div "1 2 3 4 5 6 7 8 9 10 11 hero . moveUp ( 2 ) hero . moveRight ( 2 ) hero . moveD…" at bounding box center [764, 407] width 390 height 390
click at [782, 369] on div "hero . moveUp ( 2 ) hero . moveRight ( 2 ) hero . moveDown ( 2 ) friend = hero …" at bounding box center [788, 396] width 350 height 368
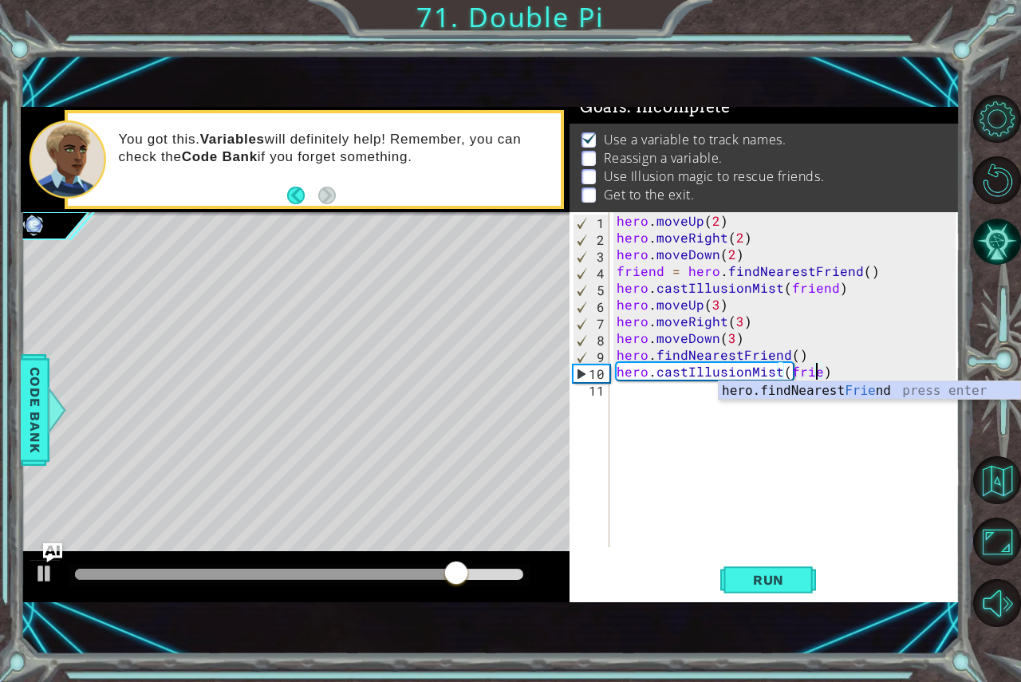
scroll to position [0, 13]
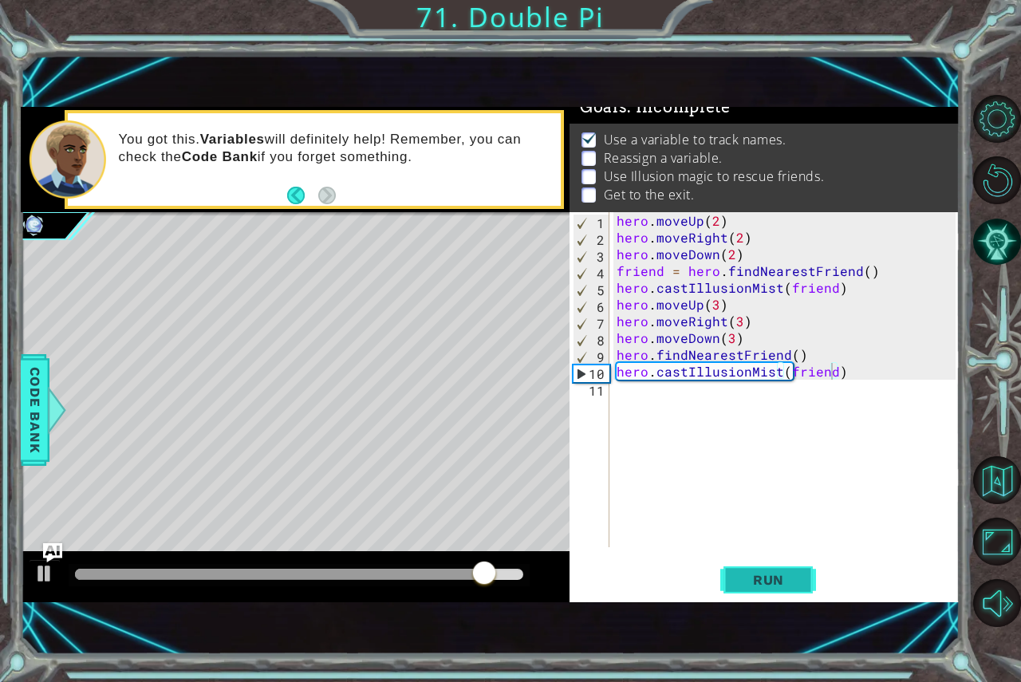
click at [781, 579] on span "Run" at bounding box center [768, 580] width 63 height 16
click at [760, 576] on span "Run" at bounding box center [768, 580] width 63 height 16
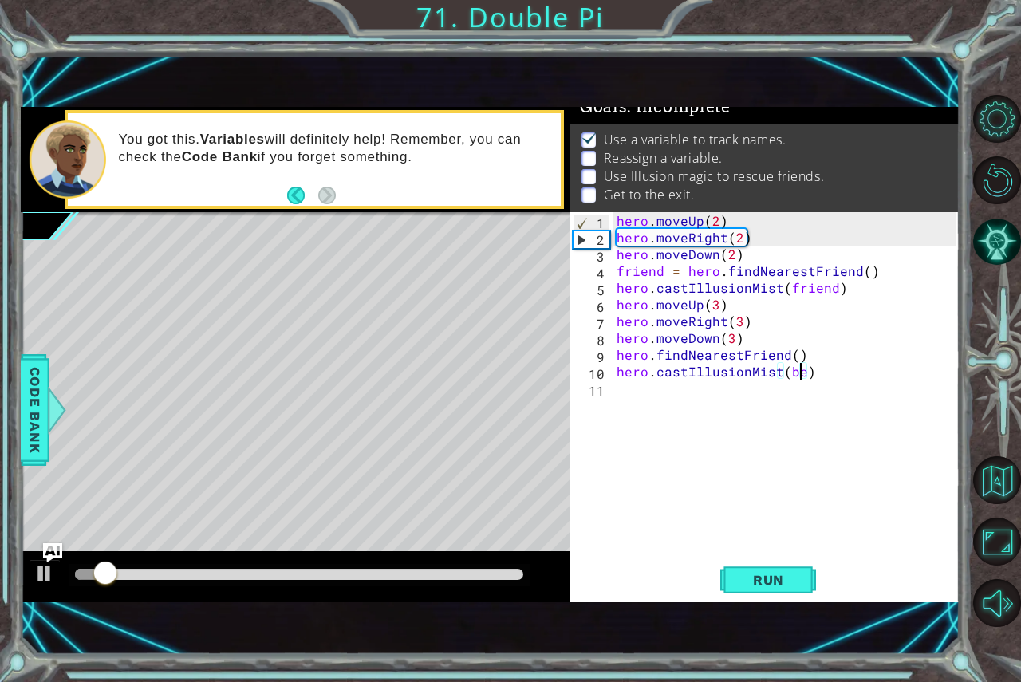
scroll to position [0, 10]
type textarea "hero.castIllusionMist()"
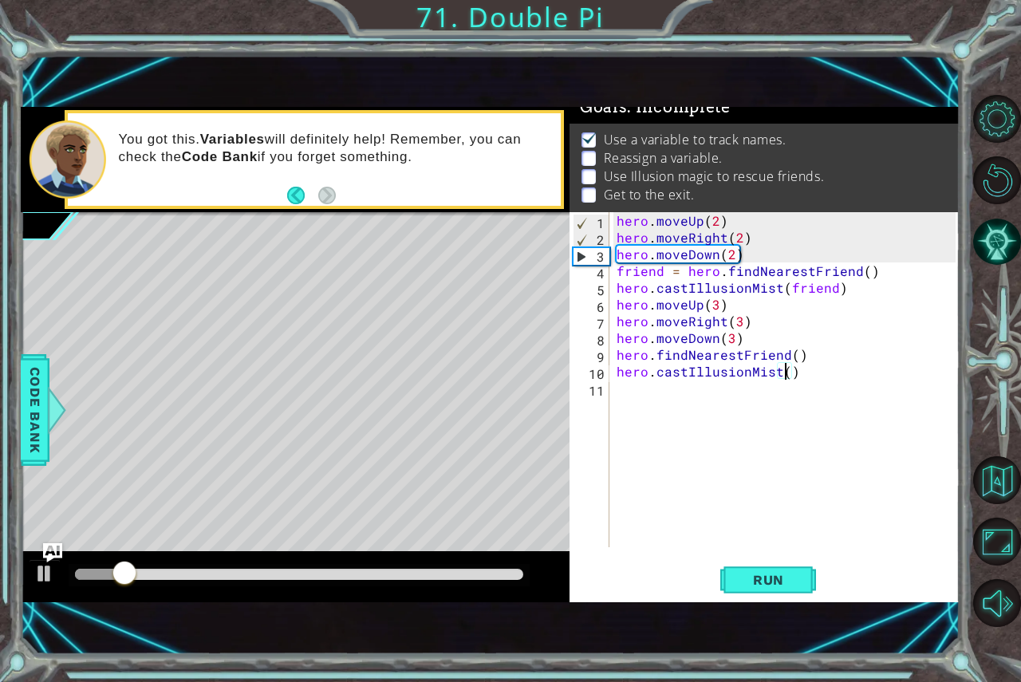
click at [50, 540] on div "Level Map" at bounding box center [389, 447] width 737 height 470
click at [50, 551] on img "Ask AI" at bounding box center [51, 552] width 21 height 21
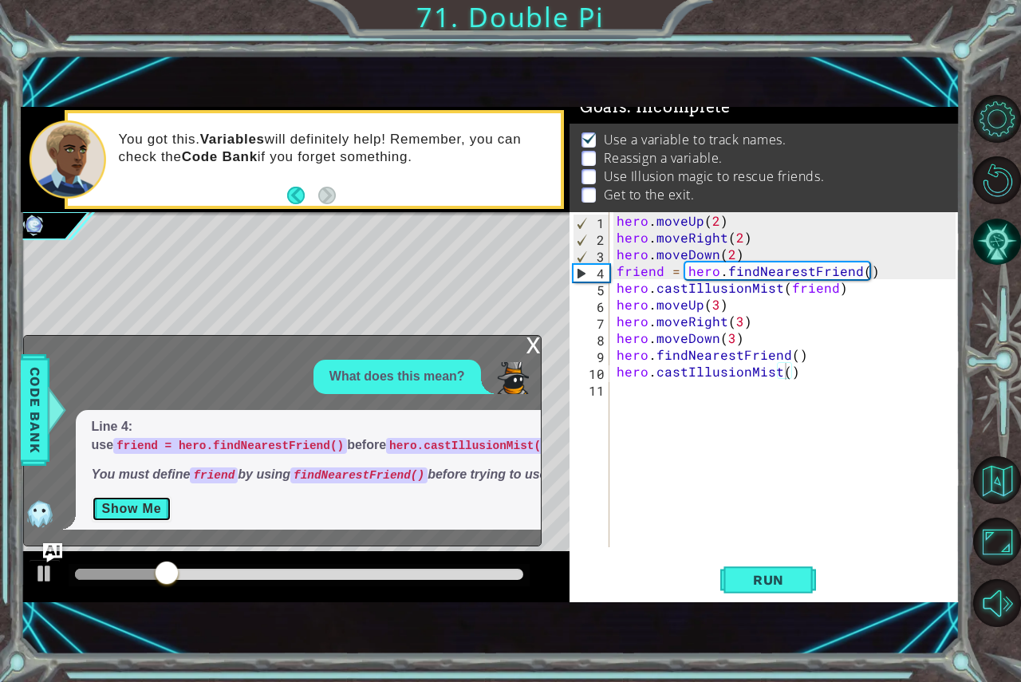
click at [144, 504] on button "Show Me" at bounding box center [132, 509] width 81 height 26
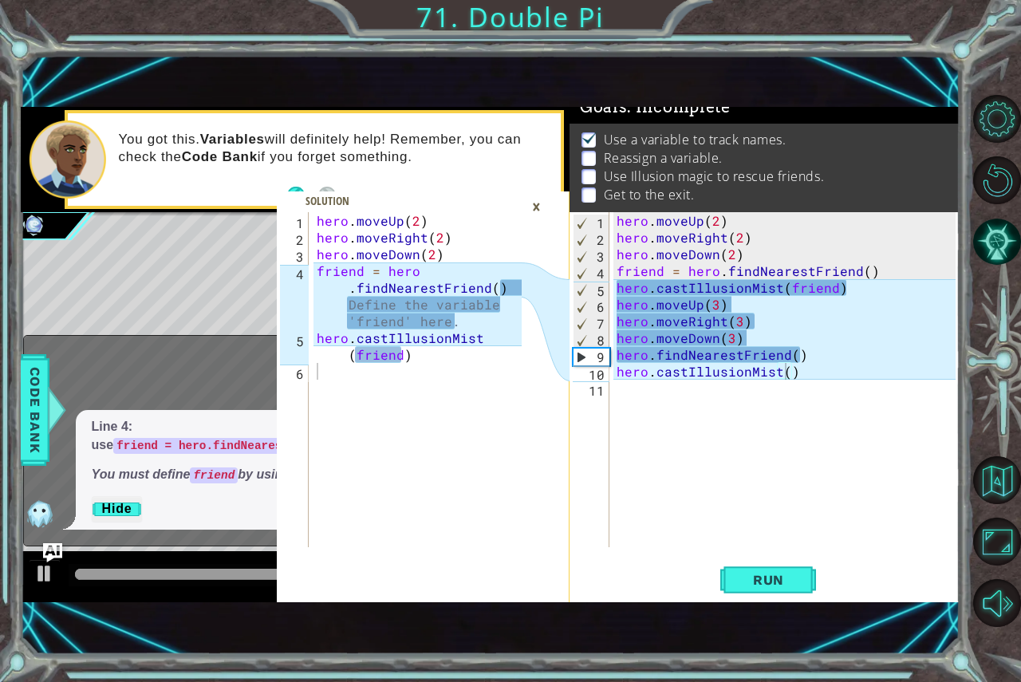
type textarea "friend = hero.findNearestFriend() # Define the variable 'friend' here."
click at [513, 305] on div "hero . moveUp ( 2 ) hero . moveRight ( 2 ) hero . moveDown ( 2 ) friend = hero …" at bounding box center [421, 396] width 216 height 368
click at [861, 269] on div "hero . moveUp ( 2 ) hero . moveRight ( 2 ) hero . moveDown ( 2 ) friend = hero …" at bounding box center [788, 396] width 350 height 368
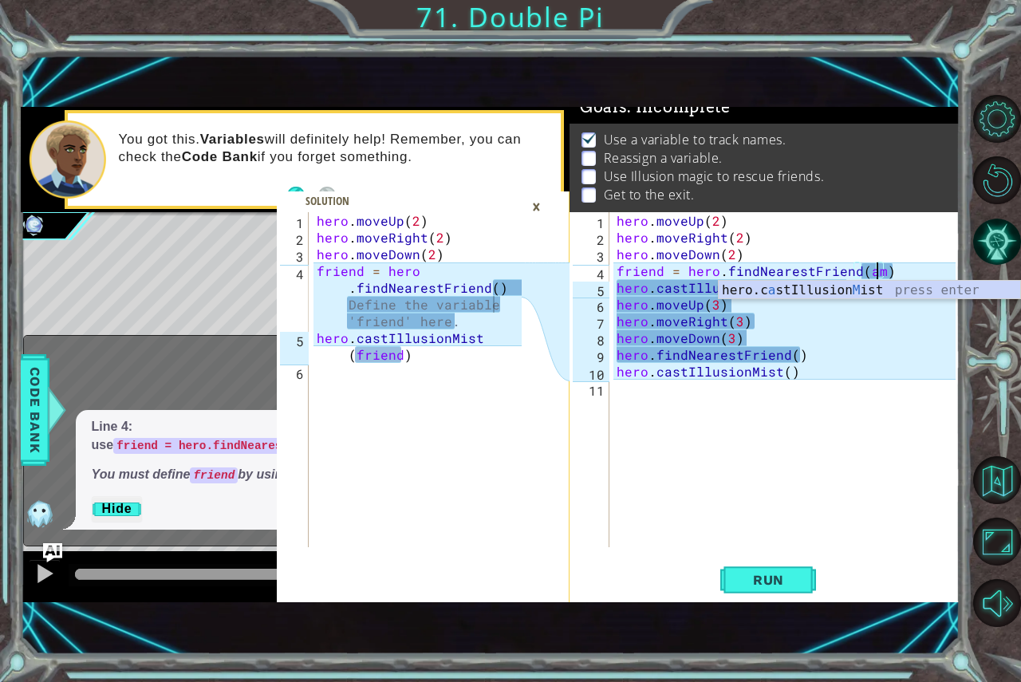
scroll to position [0, 15]
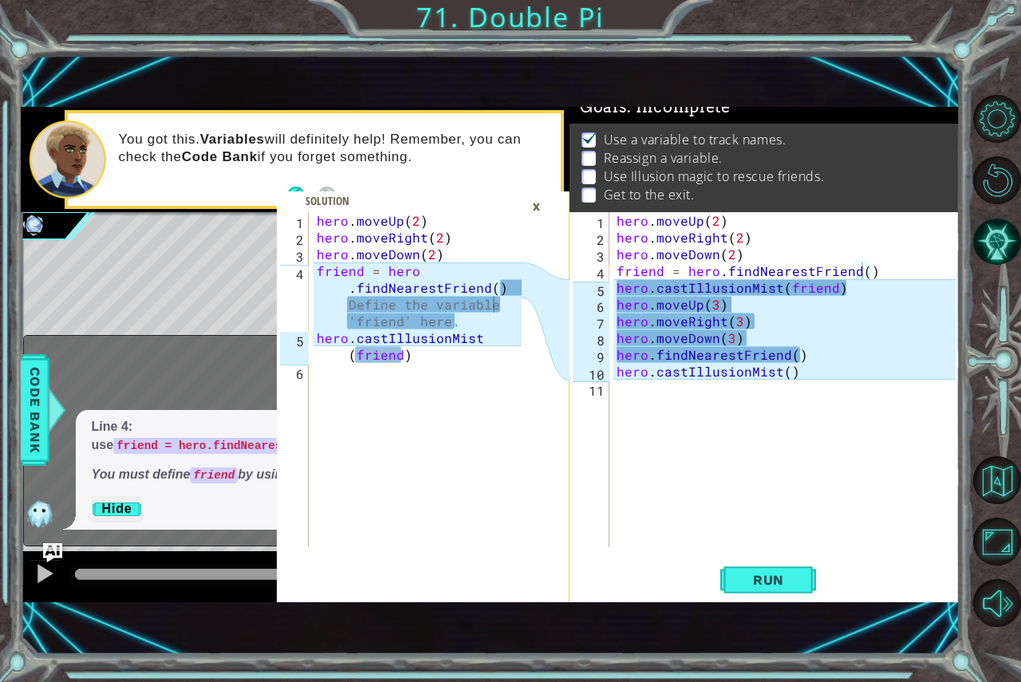
click at [882, 149] on li "Reassign a variable." at bounding box center [766, 158] width 371 height 18
click at [784, 373] on div "hero . moveUp ( 2 ) hero . moveRight ( 2 ) hero . moveDown ( 2 ) friend = hero …" at bounding box center [788, 396] width 350 height 368
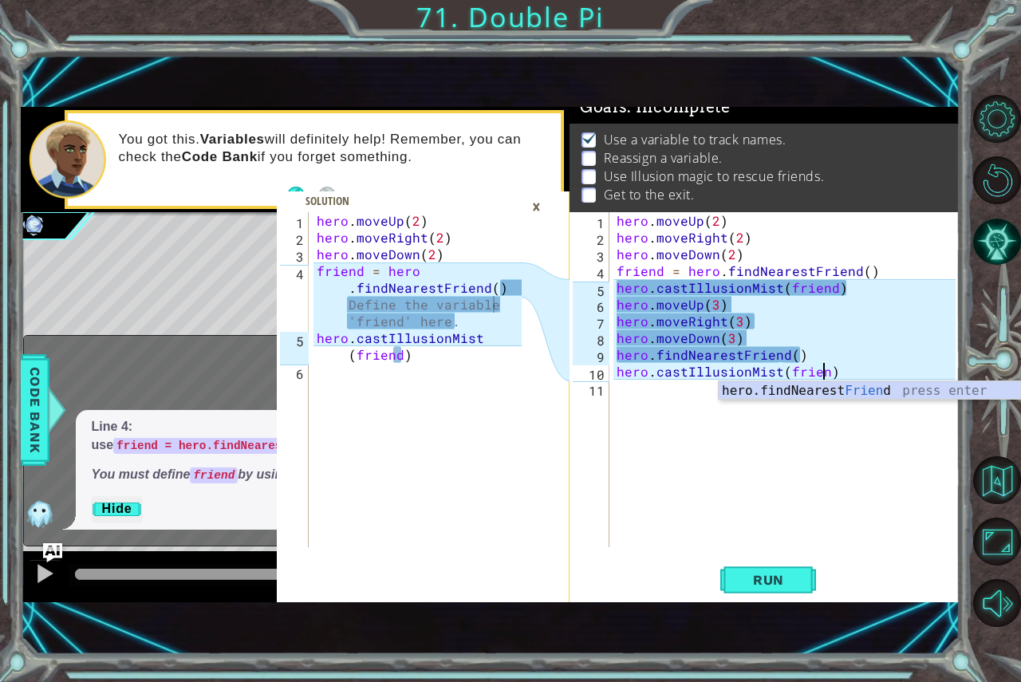
scroll to position [0, 13]
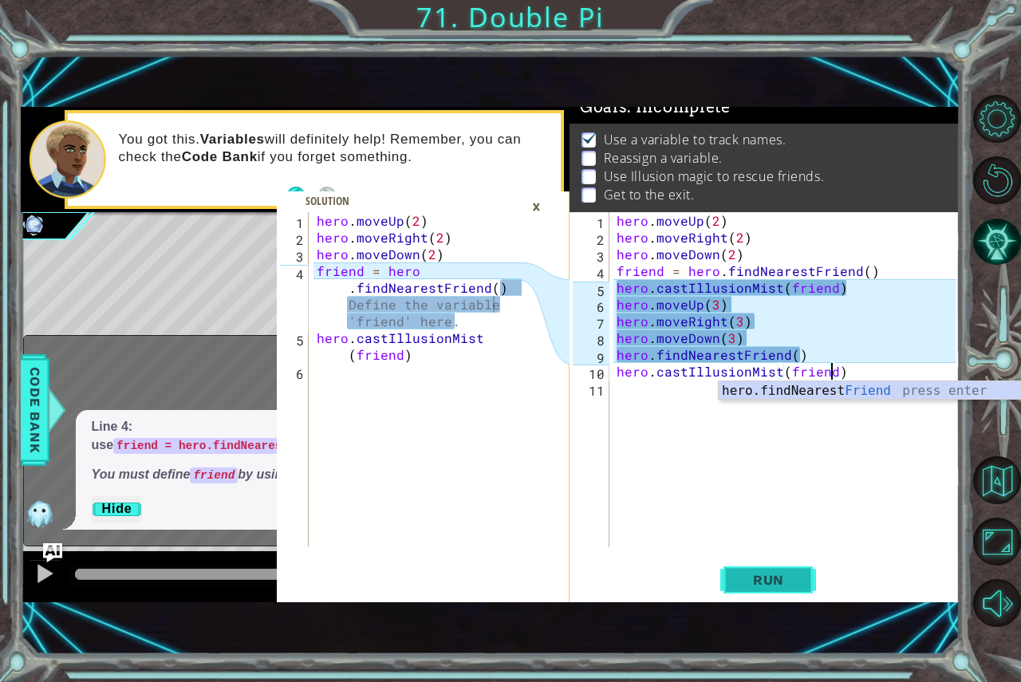
type textarea "hero.castIllusionMist(friend)"
click at [760, 585] on span "Run" at bounding box center [768, 580] width 63 height 16
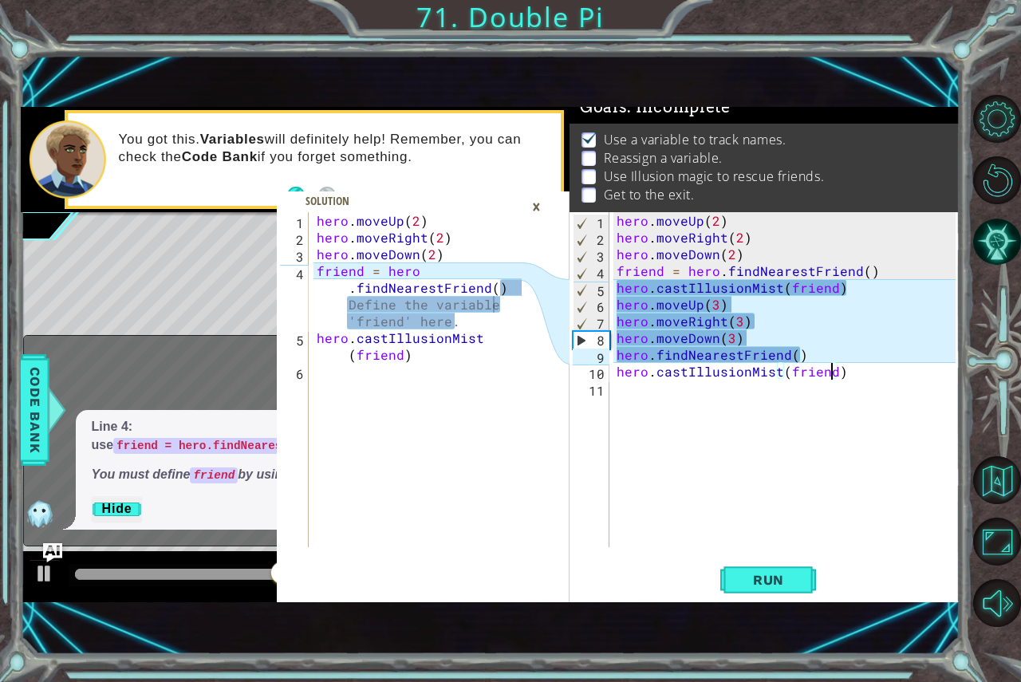
click at [537, 198] on div "×" at bounding box center [536, 206] width 25 height 27
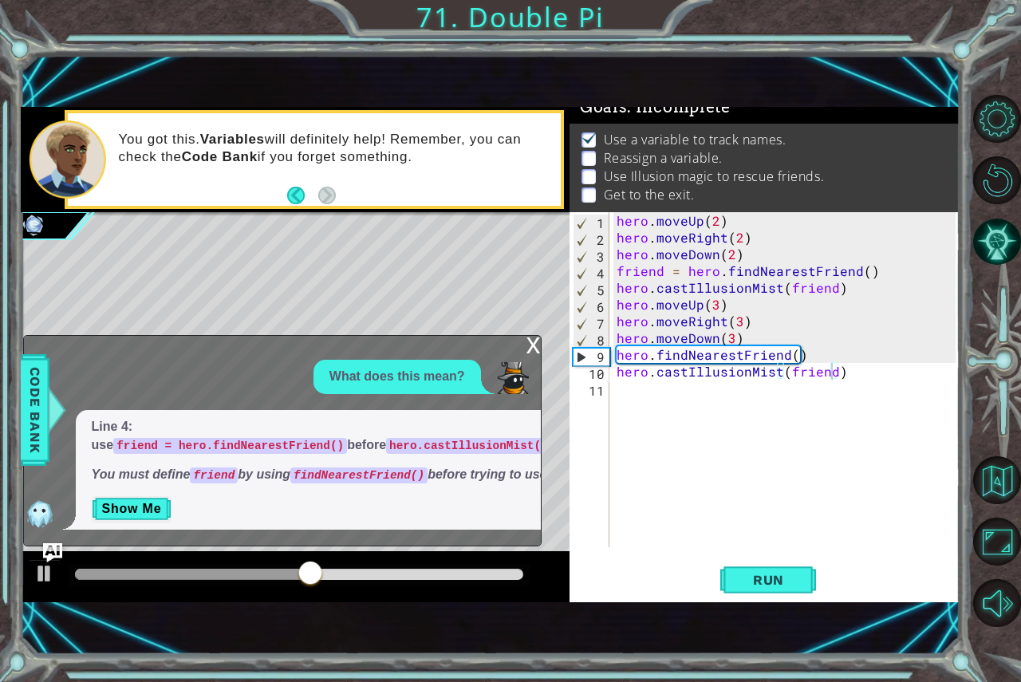
click at [536, 336] on div "x" at bounding box center [533, 344] width 14 height 16
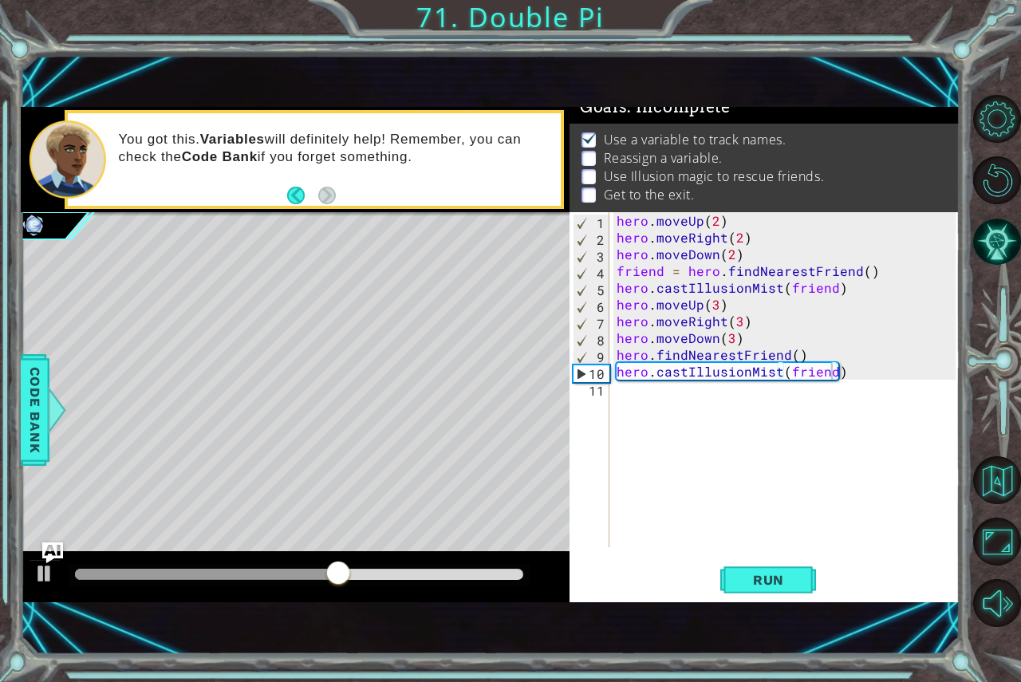
click at [55, 551] on img "Ask AI" at bounding box center [51, 552] width 21 height 21
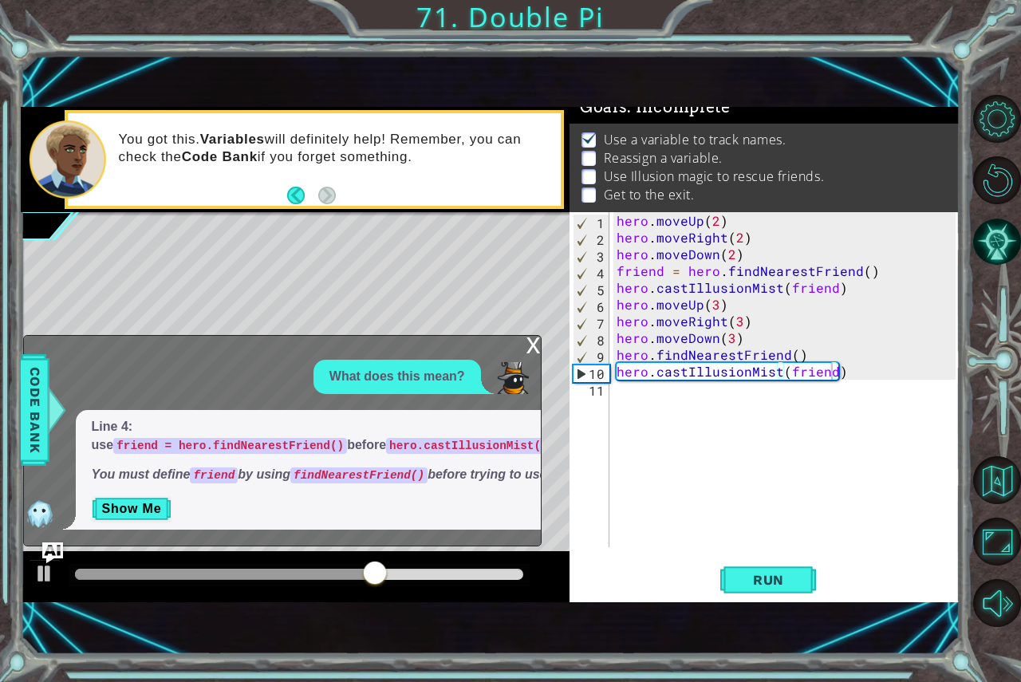
click at [62, 547] on img "Ask AI" at bounding box center [51, 552] width 21 height 21
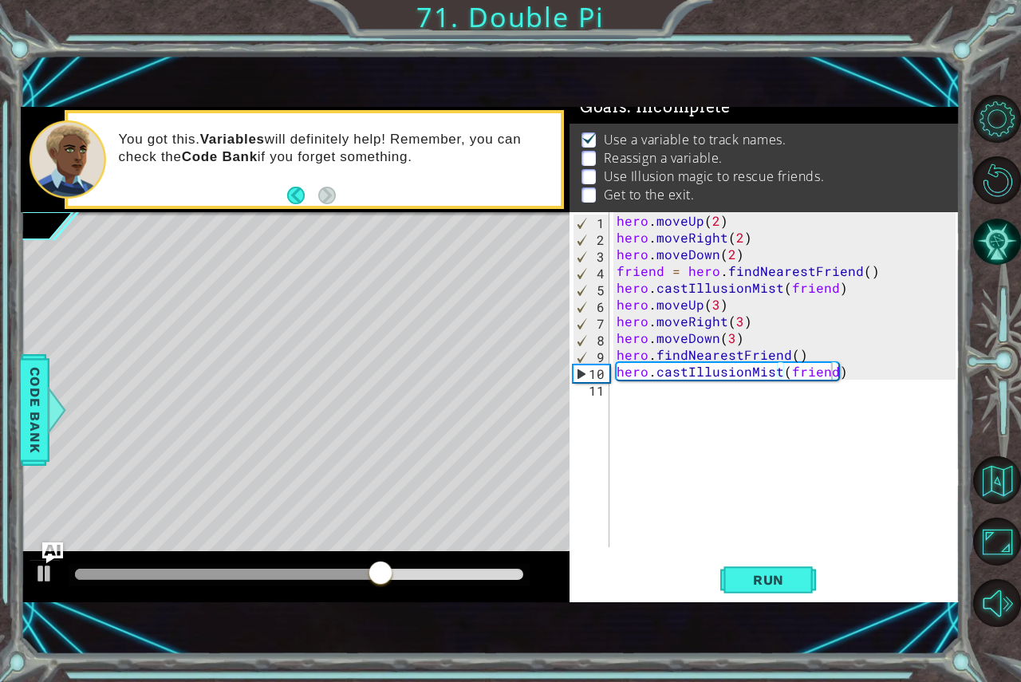
click at [62, 547] on img "Ask AI" at bounding box center [51, 552] width 21 height 21
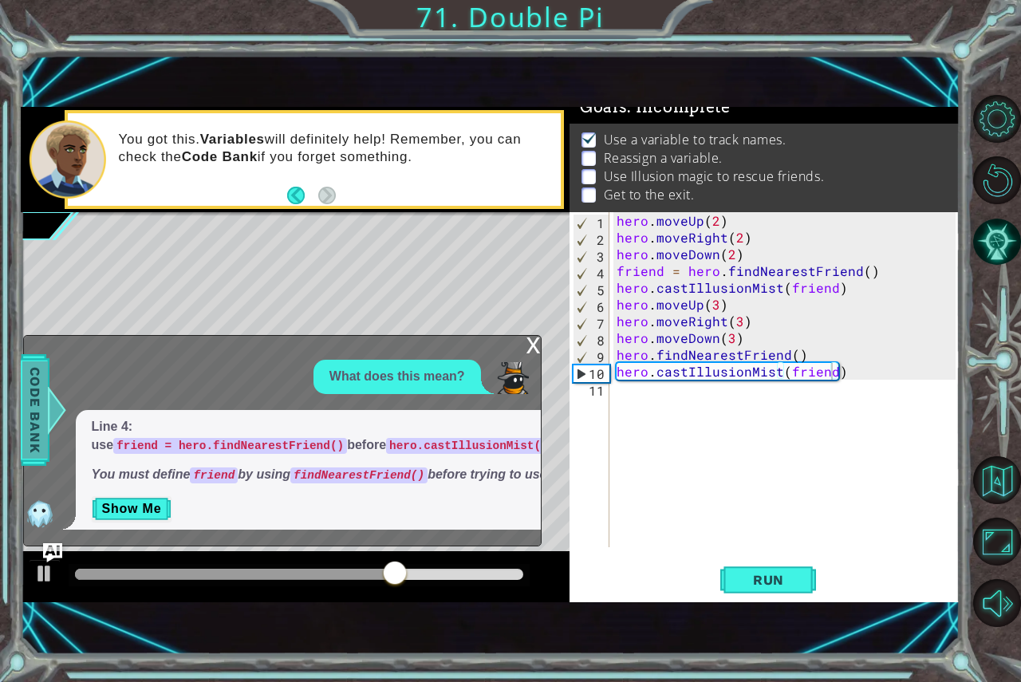
click at [46, 455] on span "Code Bank" at bounding box center [35, 409] width 26 height 97
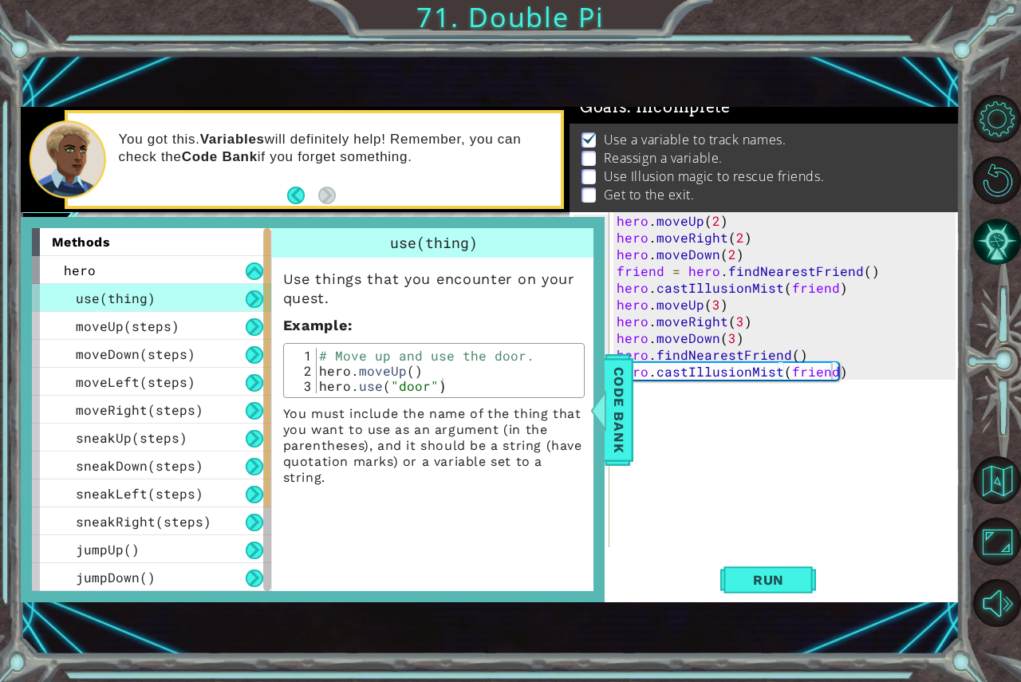
scroll to position [0, 0]
click at [720, 426] on div "hero . moveUp ( 2 ) hero . moveRight ( 2 ) hero . moveDown ( 2 ) friend = hero …" at bounding box center [788, 396] width 350 height 368
click at [631, 430] on span "Code Bank" at bounding box center [619, 409] width 26 height 97
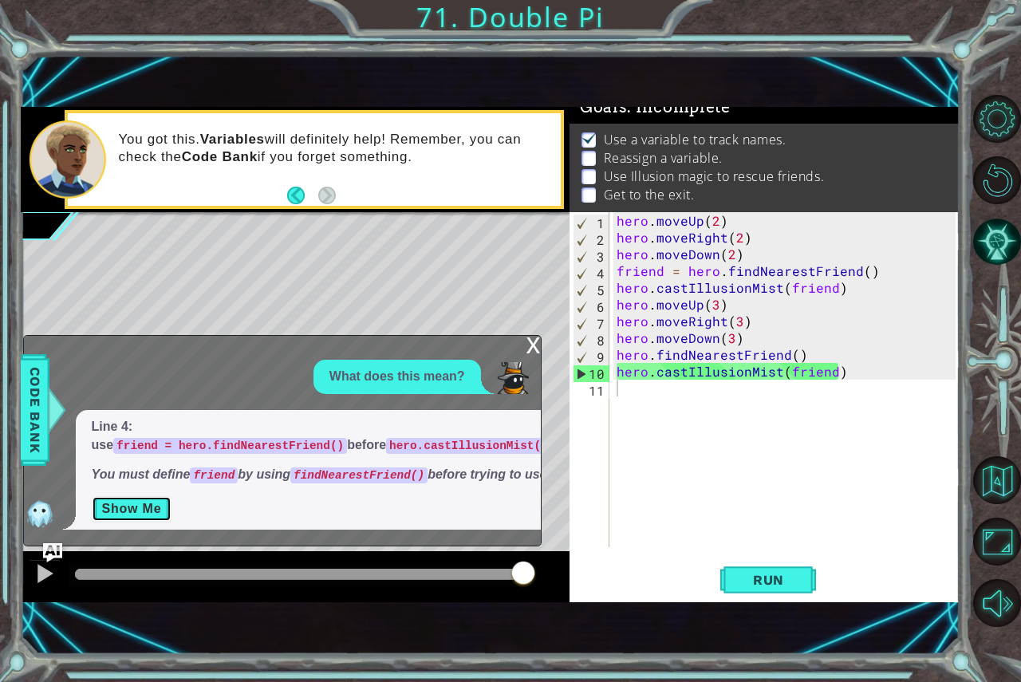
click at [136, 507] on button "Show Me" at bounding box center [132, 509] width 81 height 26
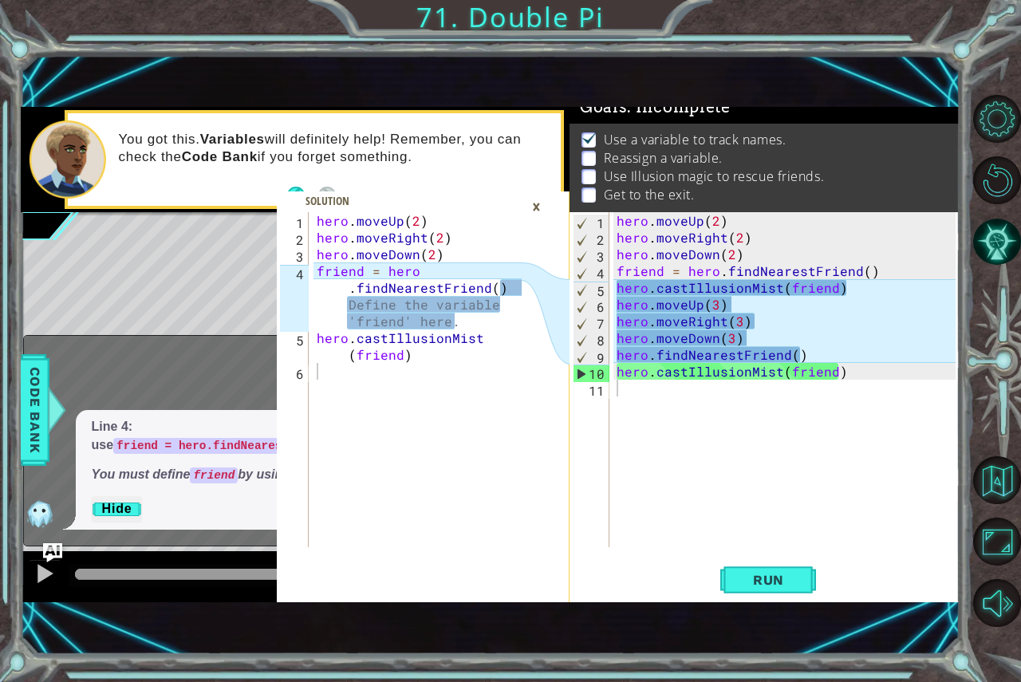
click at [535, 207] on div "×" at bounding box center [536, 206] width 25 height 27
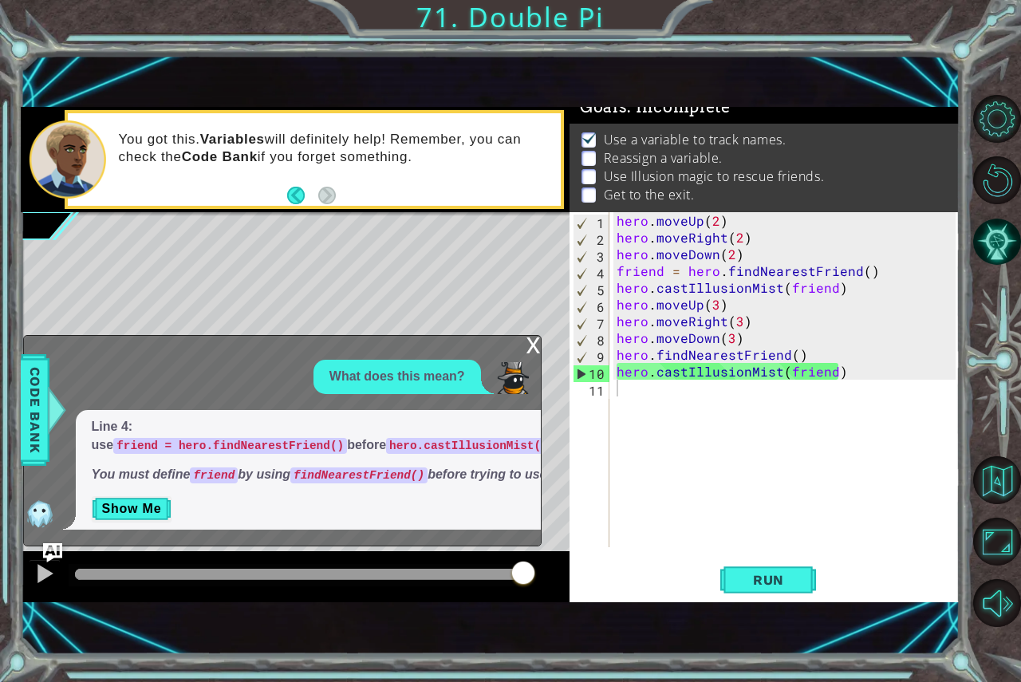
click at [527, 336] on div "x" at bounding box center [533, 344] width 14 height 16
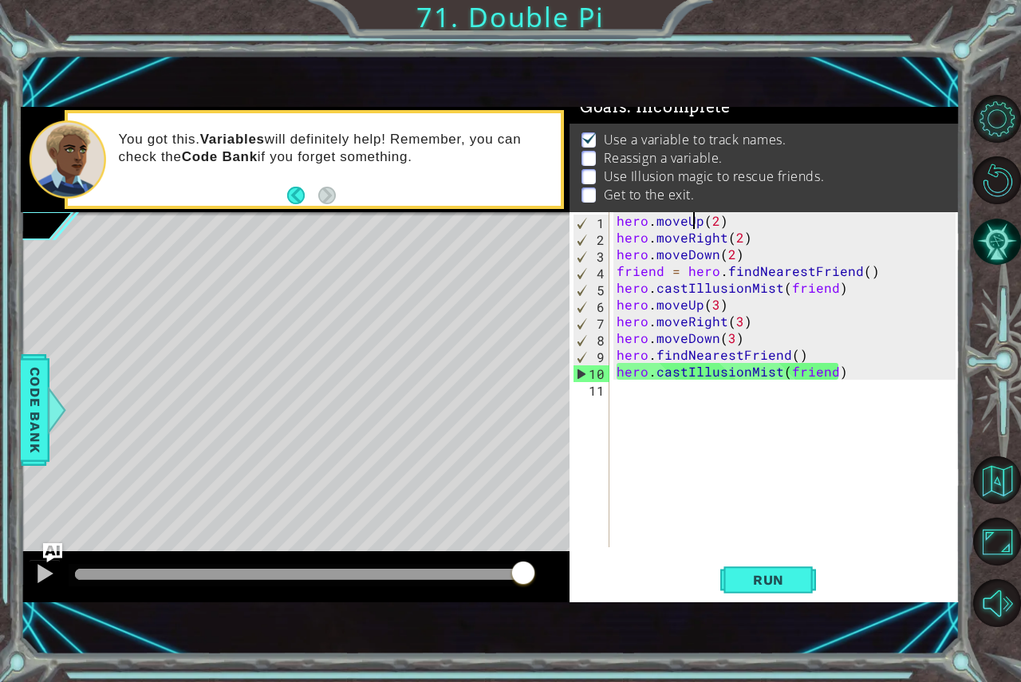
click at [695, 217] on div "hero . moveUp ( 2 ) hero . moveRight ( 2 ) hero . moveDown ( 2 ) friend = hero …" at bounding box center [788, 396] width 350 height 368
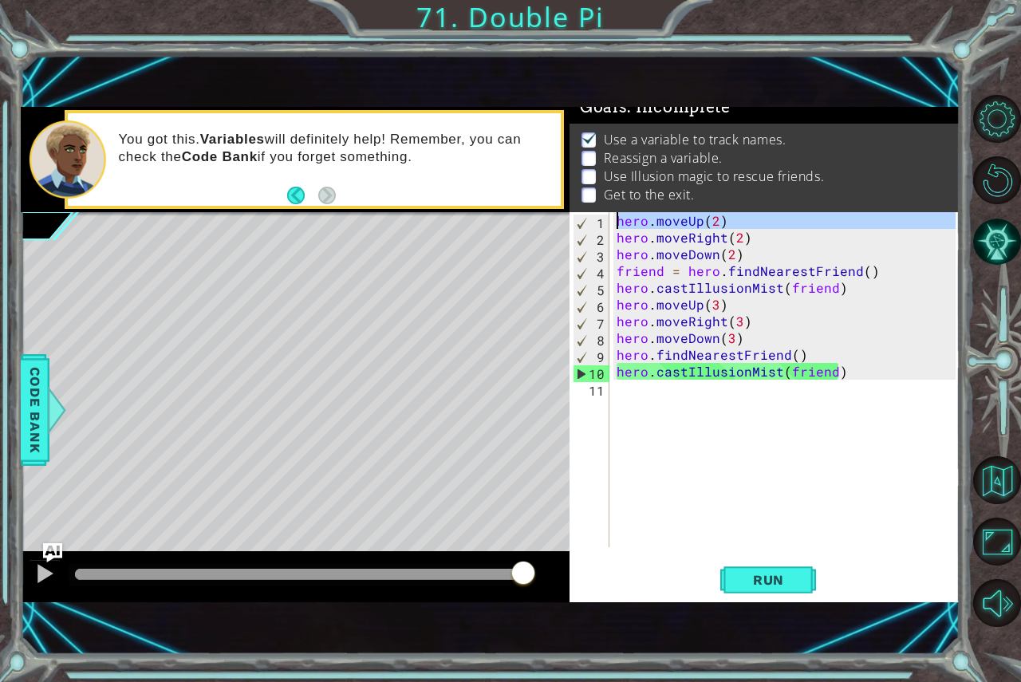
click at [609, 217] on div "hero.moveUp(2) 1 2 3 4 5 6 7 8 9 10 11 hero . moveUp ( 2 ) hero . moveRight ( 2…" at bounding box center [762, 379] width 386 height 335
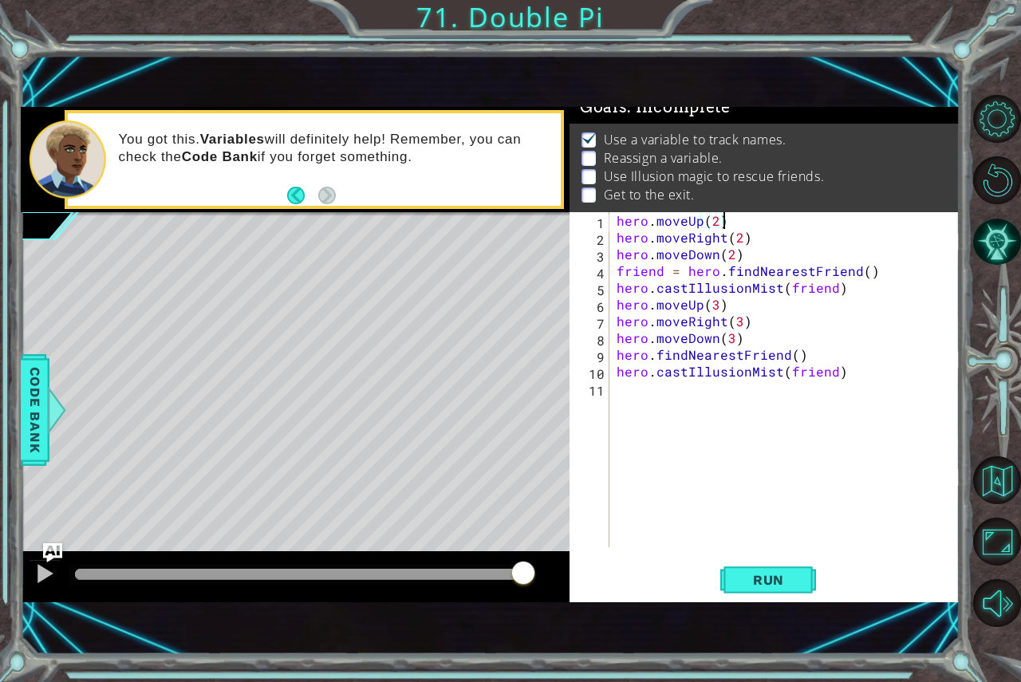
type textarea "hero.moveUp(2)"
click at [624, 215] on div "hero . moveUp ( 2 ) hero . moveRight ( 2 ) hero . moveDown ( 2 ) friend = hero …" at bounding box center [788, 396] width 350 height 368
click at [620, 216] on div "hero . moveUp ( 2 ) hero . moveRight ( 2 ) hero . moveDown ( 2 ) friend = hero …" at bounding box center [788, 396] width 350 height 368
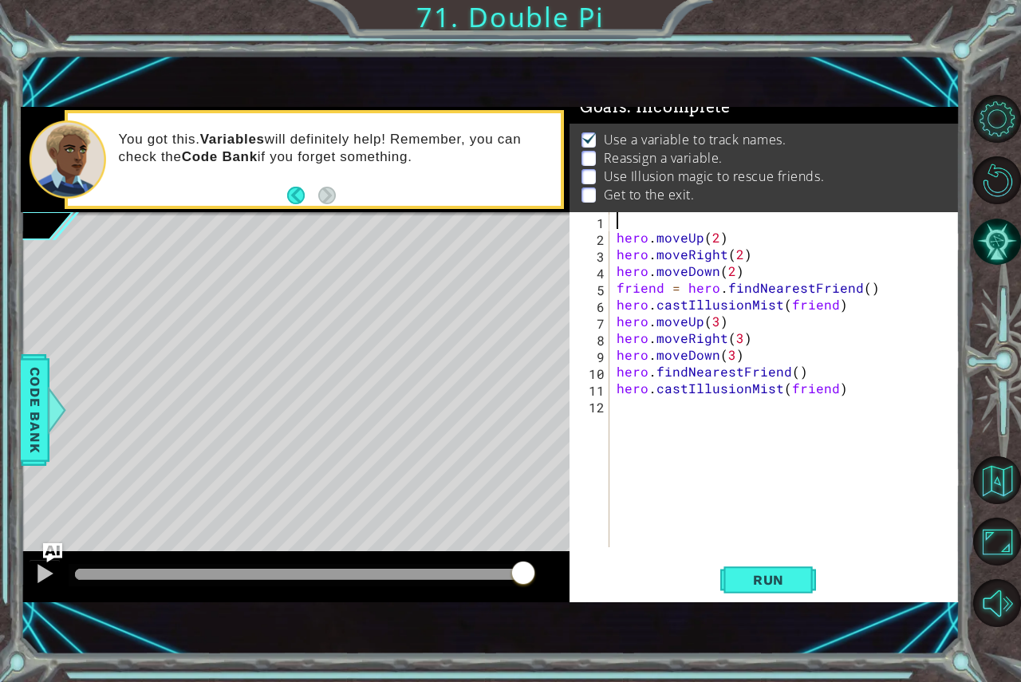
click at [620, 216] on div "hero . moveUp ( 2 ) hero . moveRight ( 2 ) hero . moveDown ( 2 ) friend = hero …" at bounding box center [788, 396] width 350 height 368
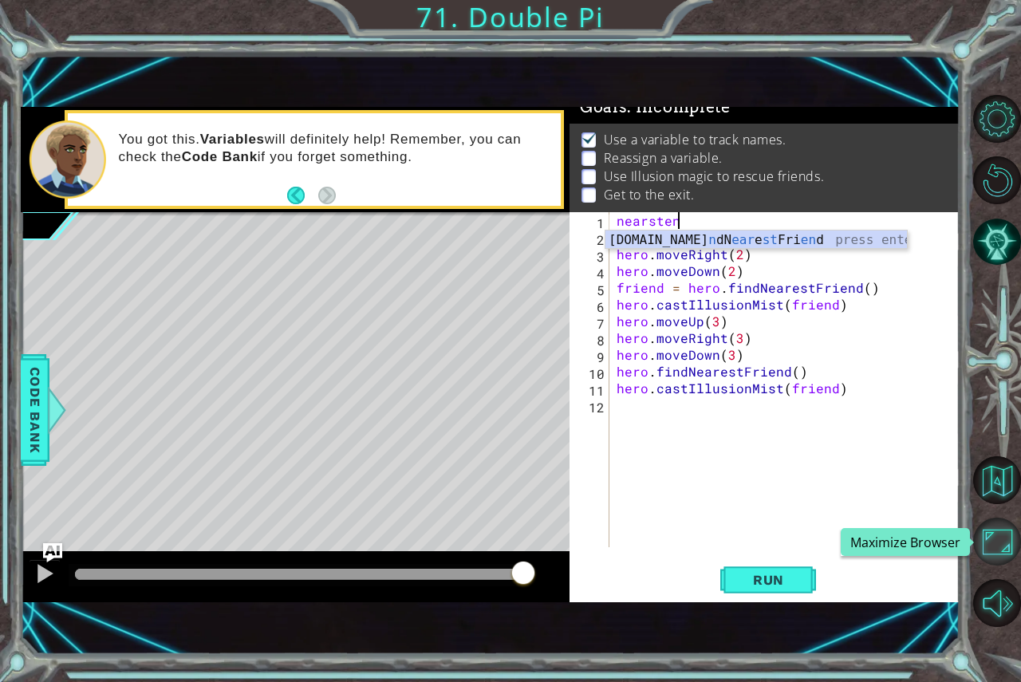
scroll to position [0, 3]
type textarea "nearsten"
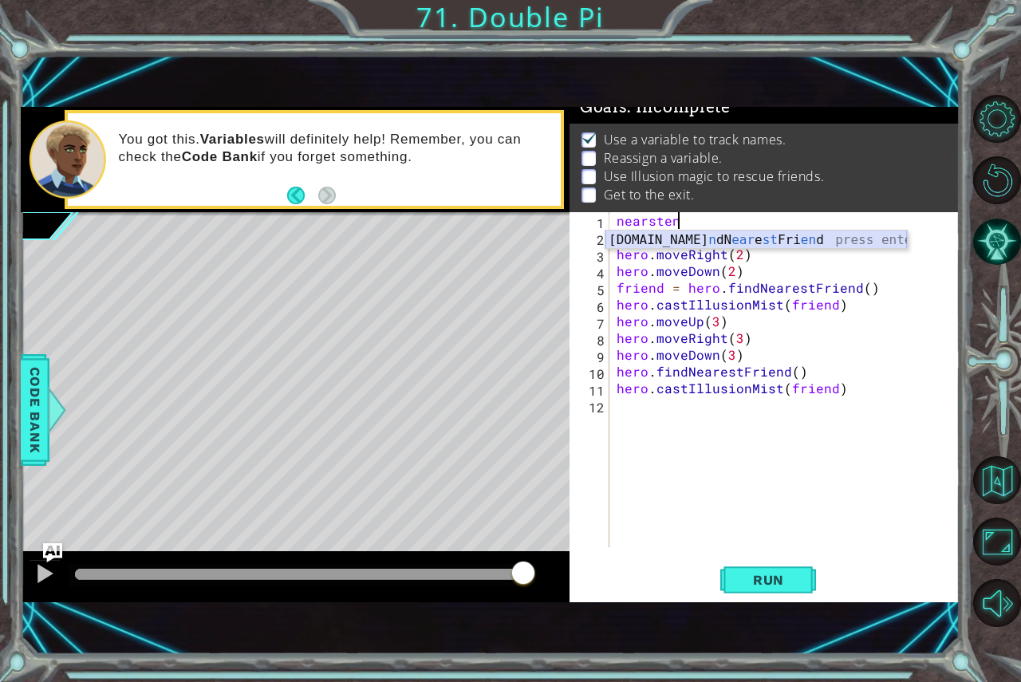
click at [750, 247] on div "[DOMAIN_NAME] n dN ear e st Fri en d press enter" at bounding box center [755, 258] width 301 height 57
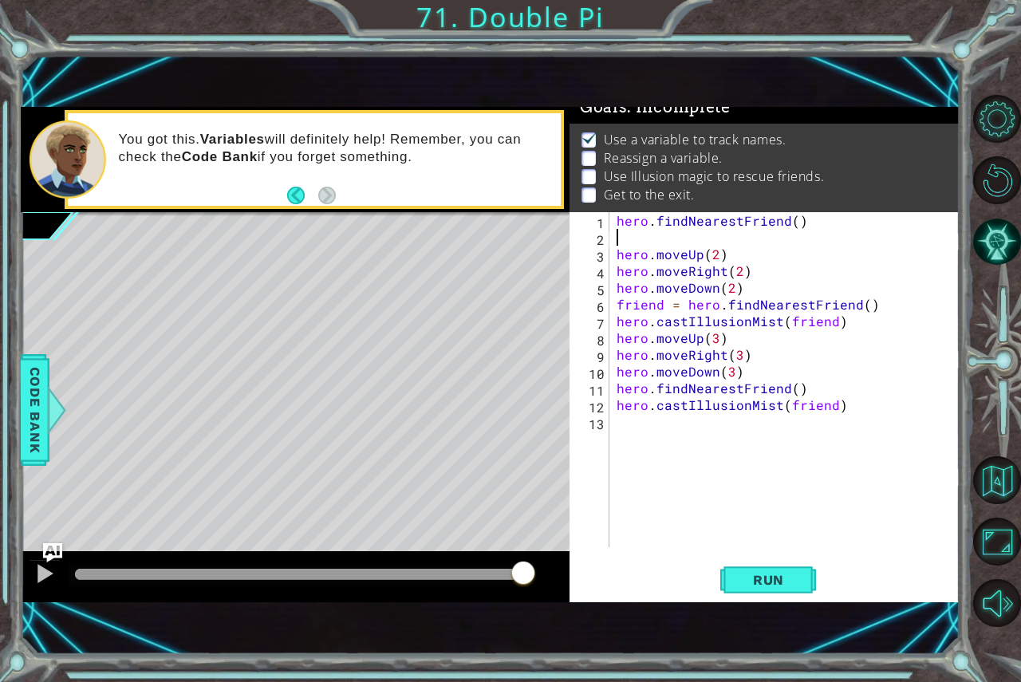
scroll to position [0, 0]
click at [805, 231] on div "hero . findNearestFriend ( ) hero . moveUp ( 2 ) hero . moveRight ( 2 ) hero . …" at bounding box center [788, 396] width 350 height 368
click at [812, 218] on div "hero . findNearestFriend ( ) hero . moveUp ( 2 ) hero . moveRight ( 2 ) hero . …" at bounding box center [788, 396] width 350 height 368
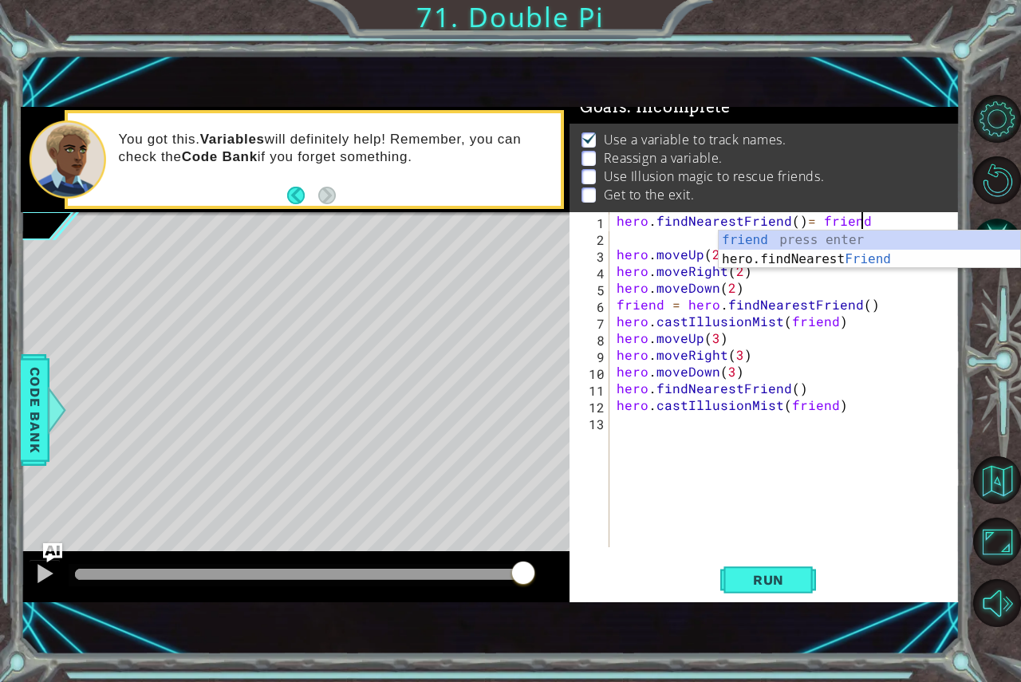
scroll to position [0, 14]
click at [732, 584] on button "Run" at bounding box center [768, 579] width 96 height 39
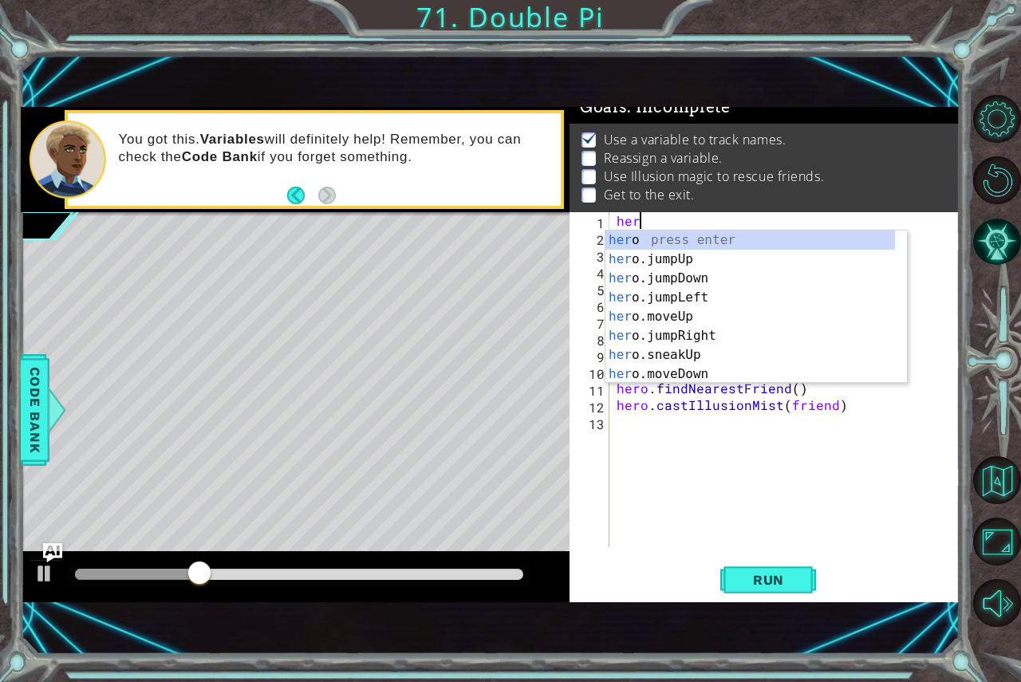
scroll to position [0, 0]
type textarea "h"
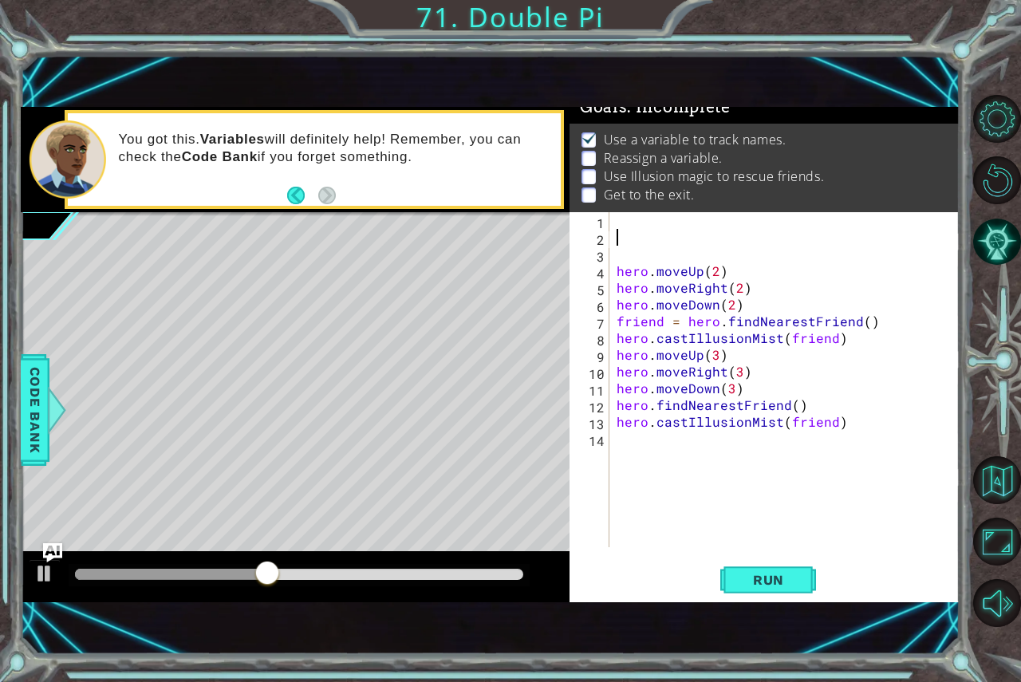
click at [658, 253] on div "hero . moveUp ( 2 ) hero . moveRight ( 2 ) hero . moveDown ( 2 ) friend = hero …" at bounding box center [788, 396] width 350 height 368
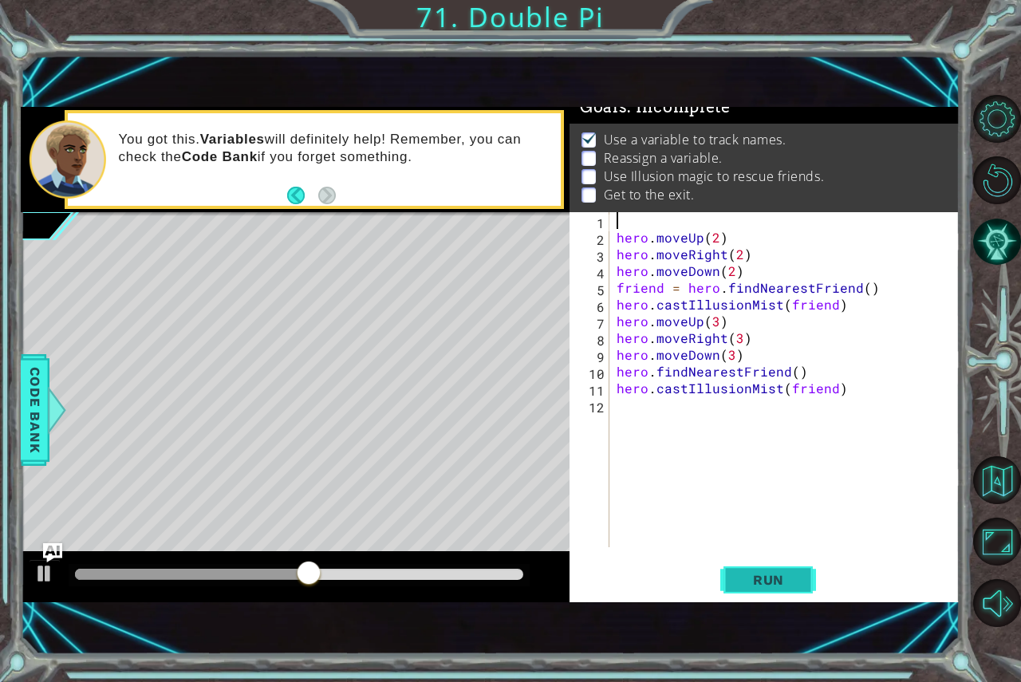
click at [758, 570] on button "Run" at bounding box center [768, 579] width 96 height 39
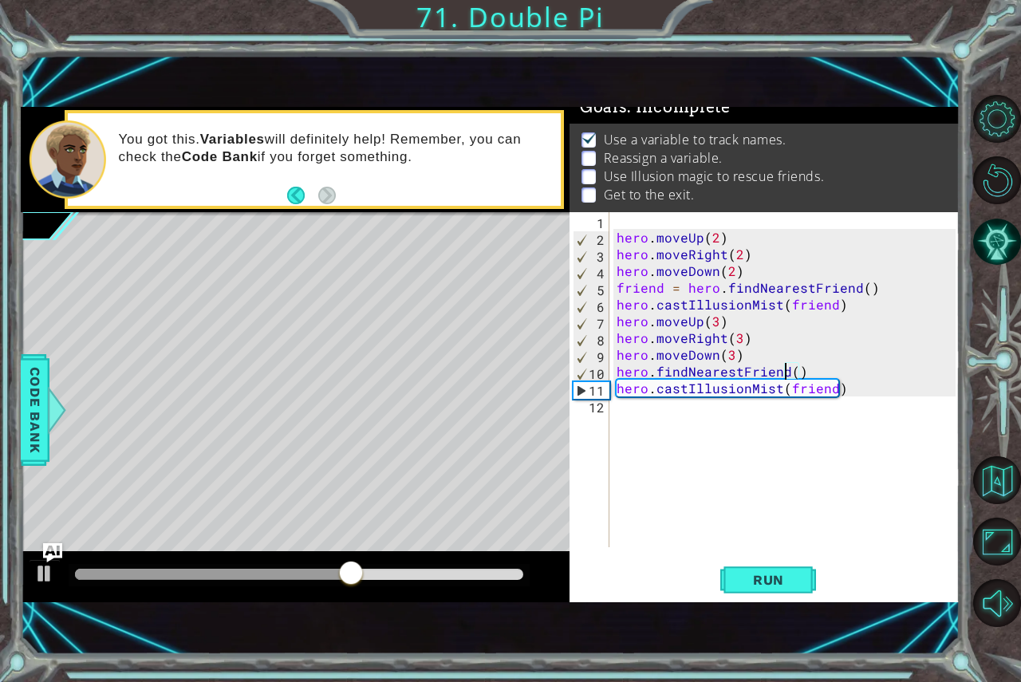
click at [786, 372] on div "hero . moveUp ( 2 ) hero . moveRight ( 2 ) hero . moveDown ( 2 ) friend = hero …" at bounding box center [788, 396] width 350 height 368
click at [793, 376] on div "hero . moveUp ( 2 ) hero . moveRight ( 2 ) hero . moveDown ( 2 ) friend = hero …" at bounding box center [788, 396] width 350 height 368
type textarea "hero.findNearestFriend(Beta)"
click at [775, 581] on span "Run" at bounding box center [768, 580] width 63 height 16
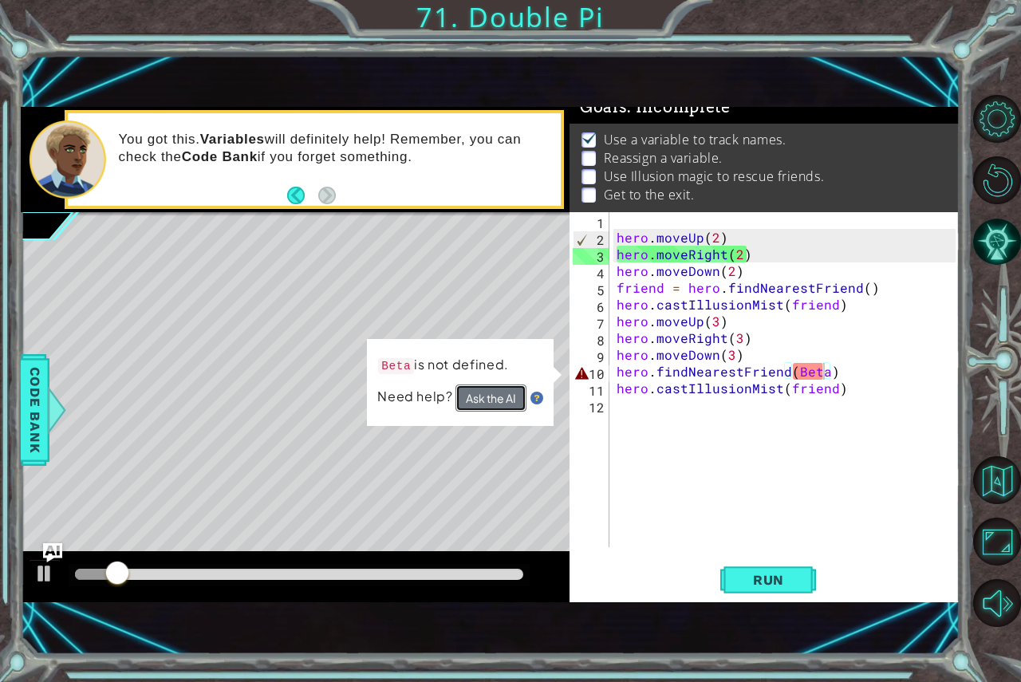
click at [464, 408] on button "Ask the AI" at bounding box center [490, 398] width 71 height 28
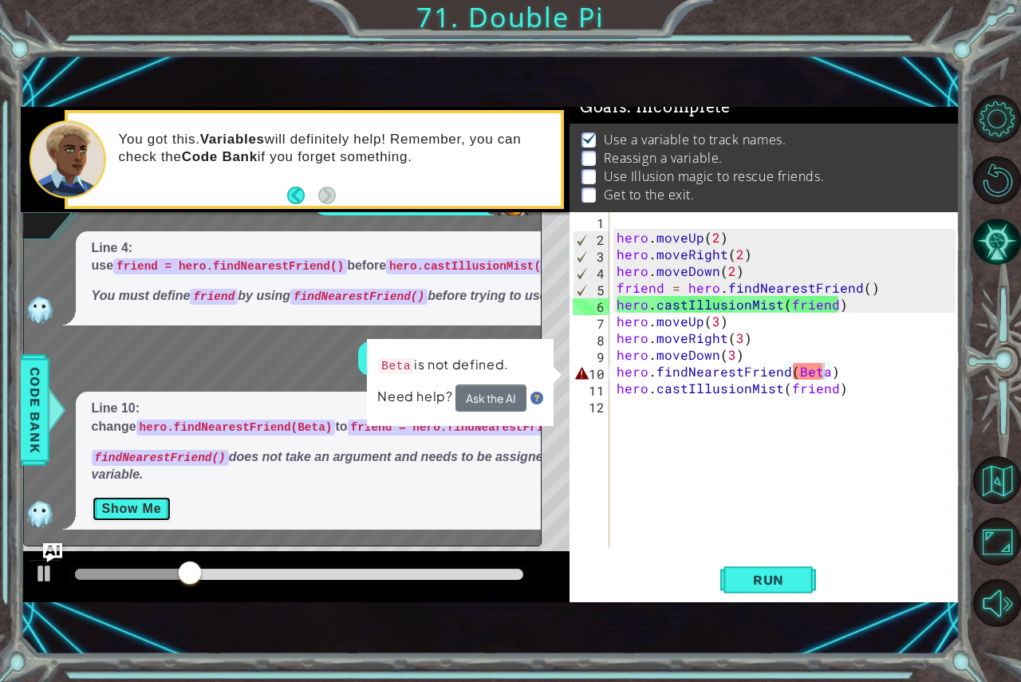
click at [149, 500] on button "Show Me" at bounding box center [132, 509] width 81 height 26
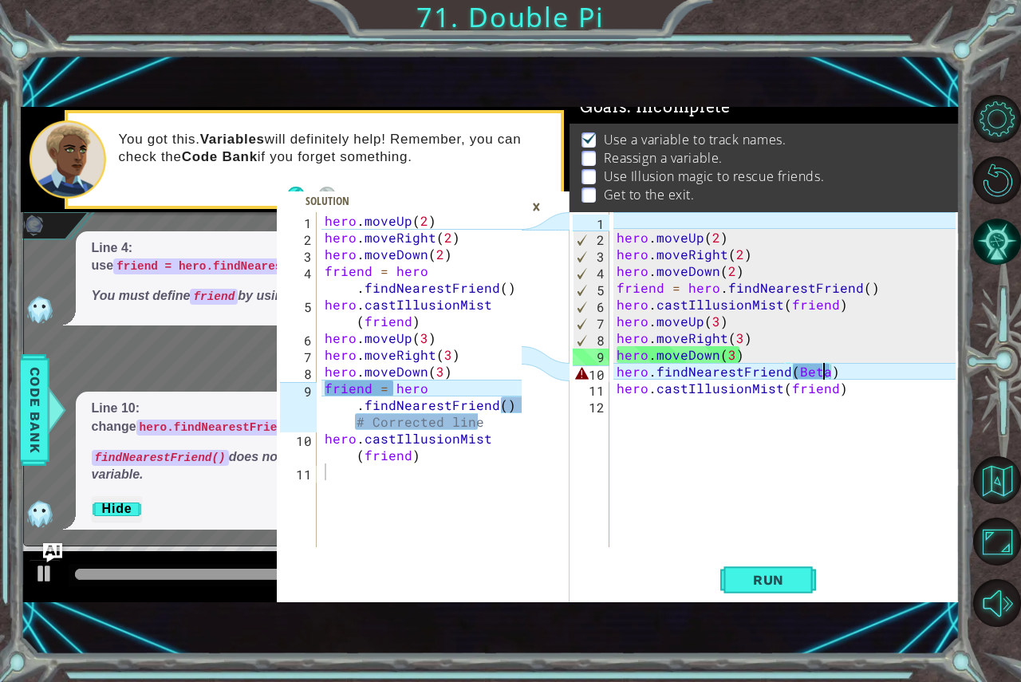
scroll to position [0, 0]
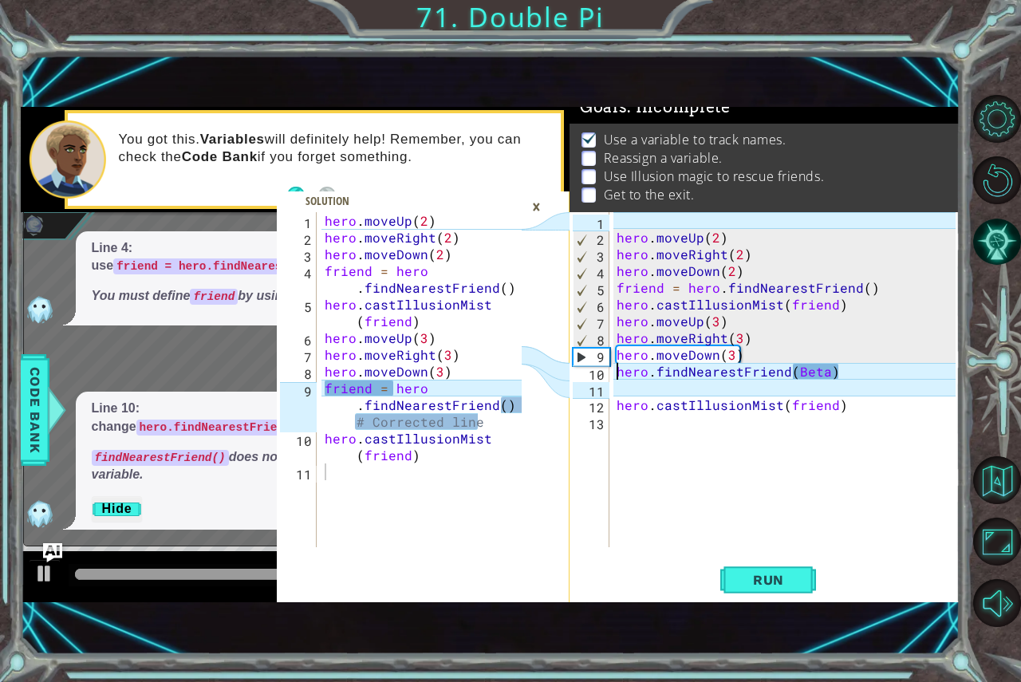
click at [617, 368] on div "hero . moveUp ( 2 ) hero . moveRight ( 2 ) hero . moveDown ( 2 ) friend = hero …" at bounding box center [788, 396] width 350 height 368
click at [619, 352] on div "hero . moveUp ( 2 ) hero . moveRight ( 2 ) hero . moveDown ( 2 ) friend = hero …" at bounding box center [788, 396] width 350 height 368
click at [613, 366] on div "hero . moveUp ( 2 ) hero . moveRight ( 2 ) hero . moveDown ( 2 ) friend = hero …" at bounding box center [788, 396] width 350 height 368
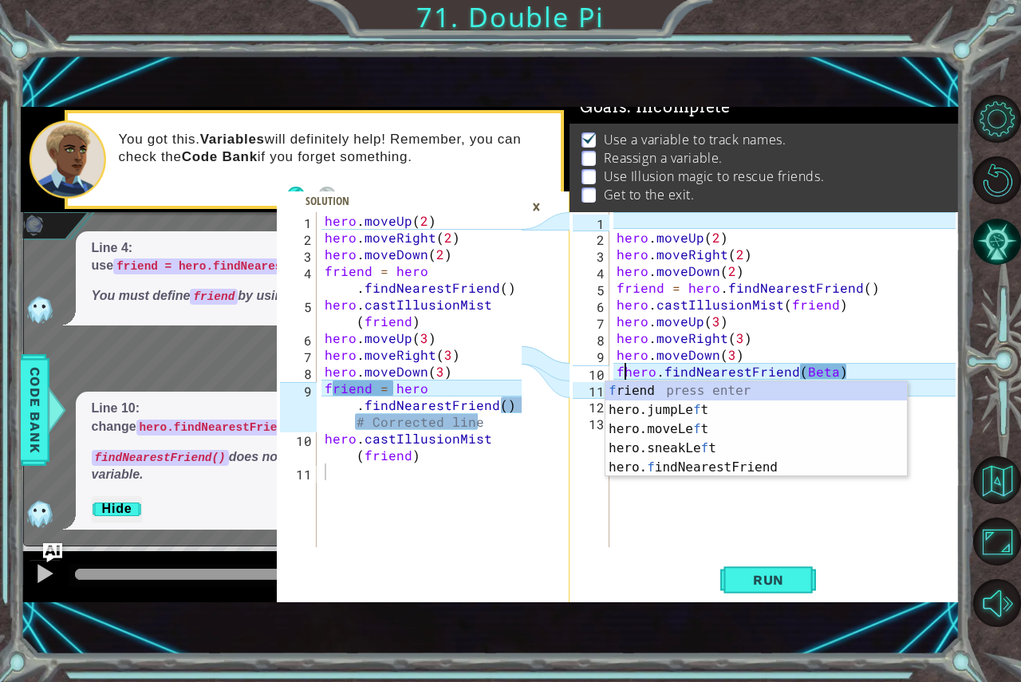
scroll to position [0, 1]
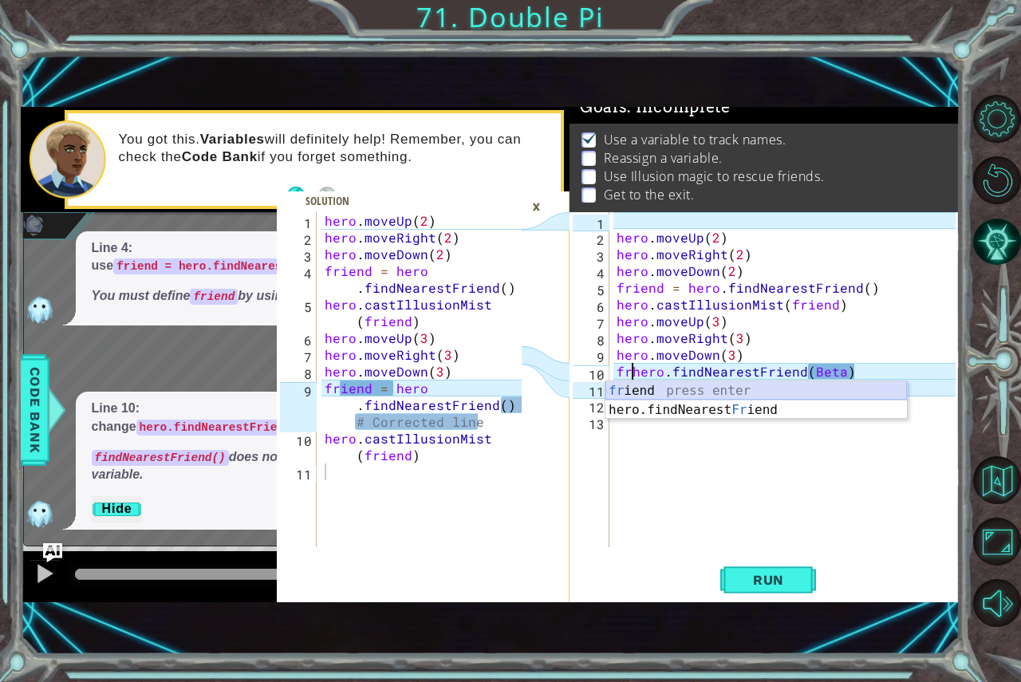
click at [756, 388] on div "fr iend press enter hero.findNearest Fr iend press enter" at bounding box center [755, 419] width 301 height 77
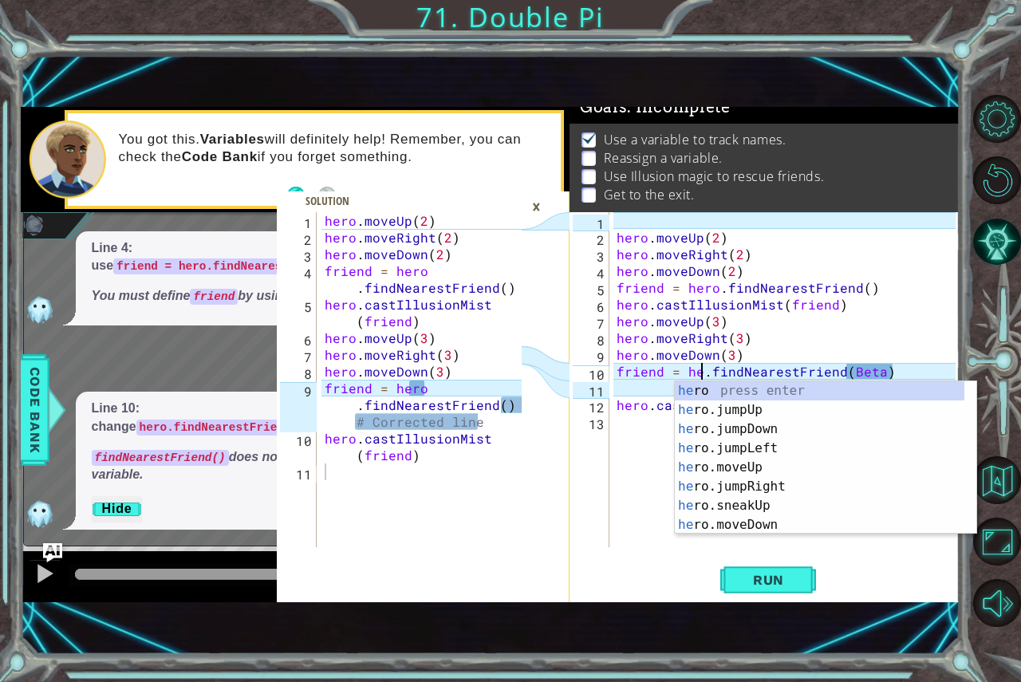
scroll to position [0, 6]
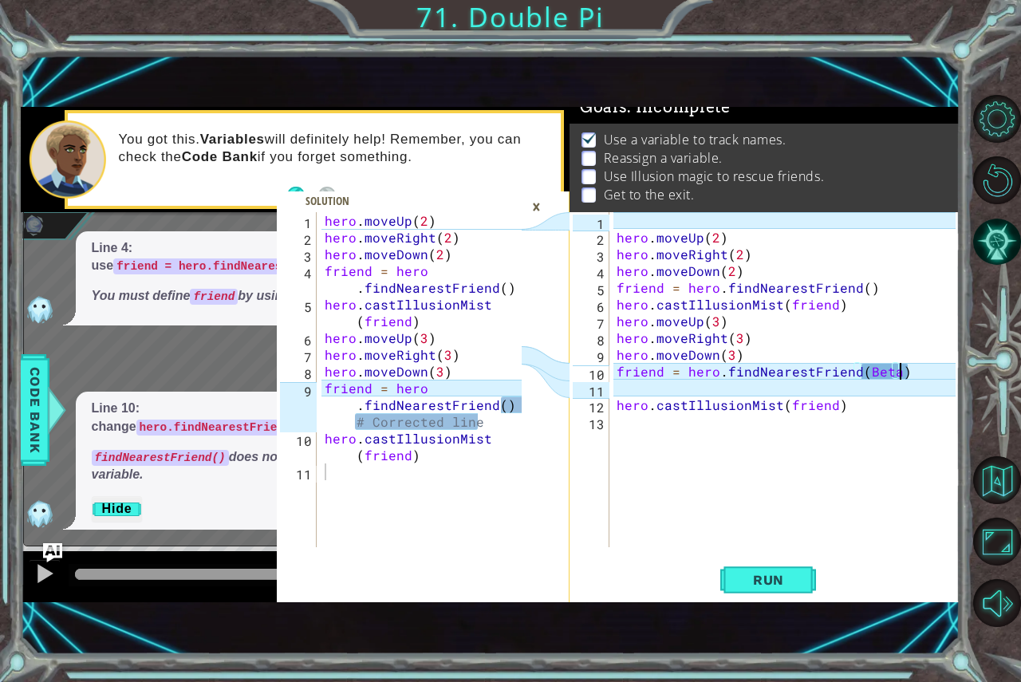
click at [916, 376] on div "hero . moveUp ( 2 ) hero . moveRight ( 2 ) hero . moveDown ( 2 ) friend = hero …" at bounding box center [788, 396] width 350 height 368
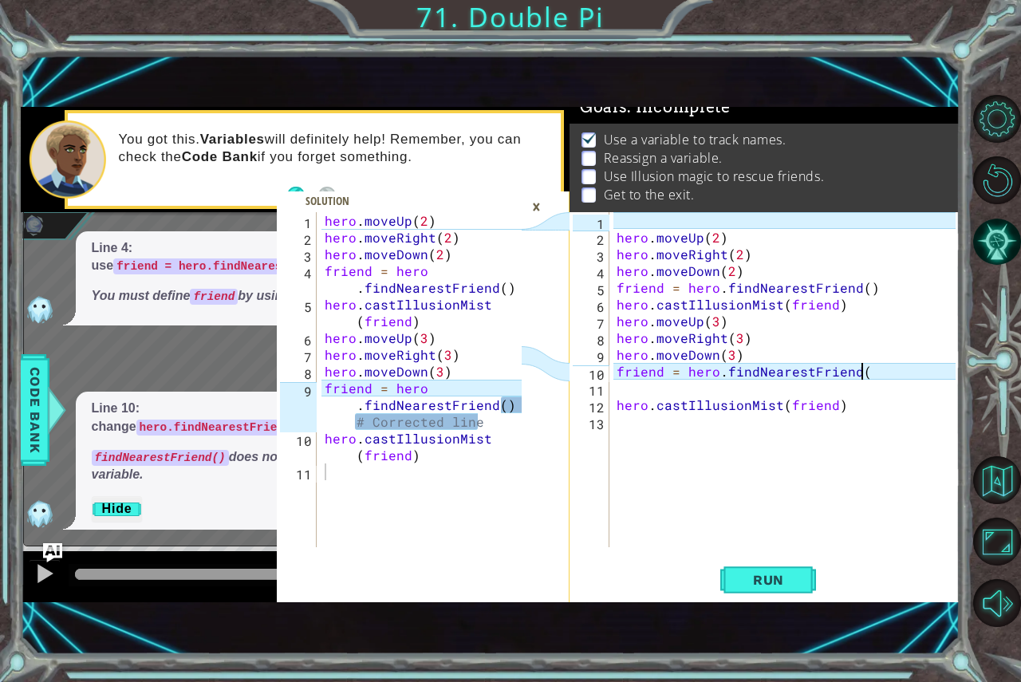
type textarea "friend = hero.findNearestFriend()"
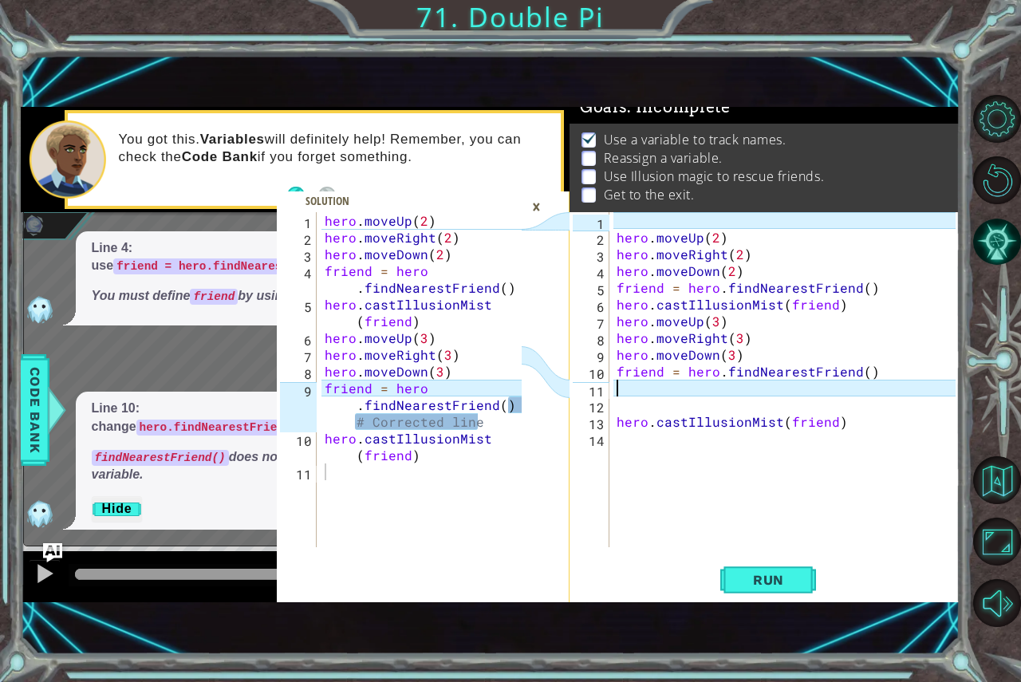
type textarea "friend = hero.findNearestFriend() # Corrected line"
click at [412, 420] on div "hero . moveUp ( 2 ) hero . moveRight ( 2 ) hero . moveDown ( 2 ) friend = hero …" at bounding box center [425, 396] width 208 height 368
click at [495, 416] on div "hero . moveUp ( 2 ) hero . moveRight ( 2 ) hero . moveDown ( 2 ) friend = hero …" at bounding box center [425, 396] width 208 height 368
click at [447, 474] on div "hero . moveUp ( 2 ) hero . moveRight ( 2 ) hero . moveDown ( 2 ) friend = hero …" at bounding box center [425, 396] width 208 height 368
click at [764, 580] on span "Run" at bounding box center [768, 580] width 63 height 16
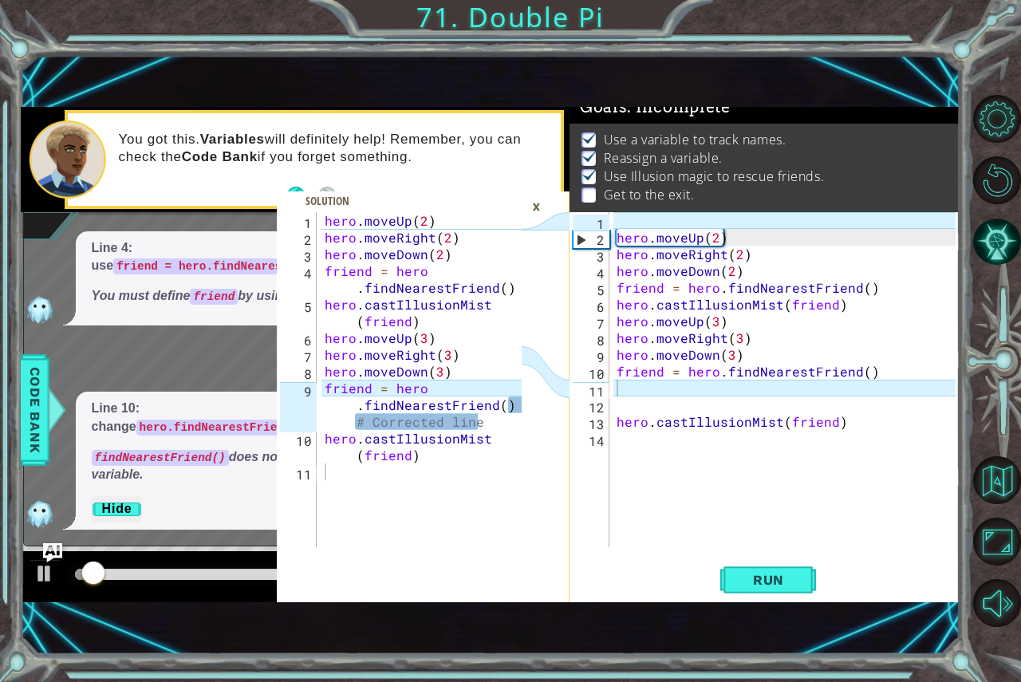
click at [536, 200] on div "×" at bounding box center [536, 206] width 25 height 27
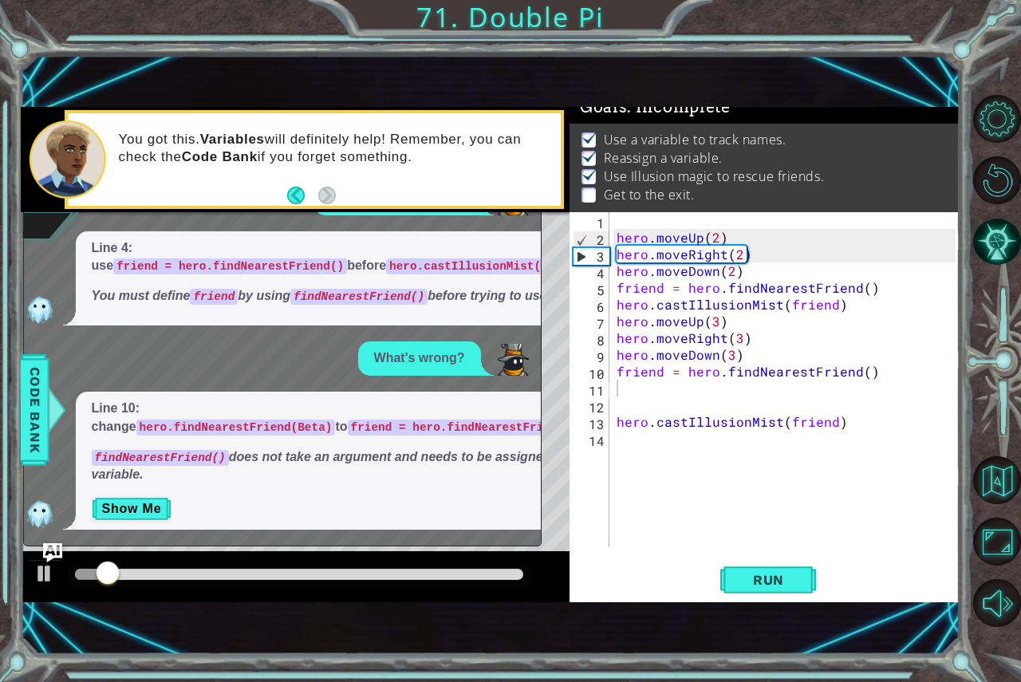
drag, startPoint x: 556, startPoint y: 206, endPoint x: 534, endPoint y: 215, distance: 24.0
click at [538, 213] on div "1 2 3 4 5 6 7 8 9 10 11 hero . moveUp ( 2 ) hero . moveRight ( 2 ) hero . moveD…" at bounding box center [490, 354] width 939 height 495
drag, startPoint x: 505, startPoint y: 225, endPoint x: 404, endPoint y: 334, distance: 148.4
click at [404, 334] on div "What does this mean? Line 4: use friend = hero.findNearestFriend() before hero.…" at bounding box center [278, 355] width 509 height 349
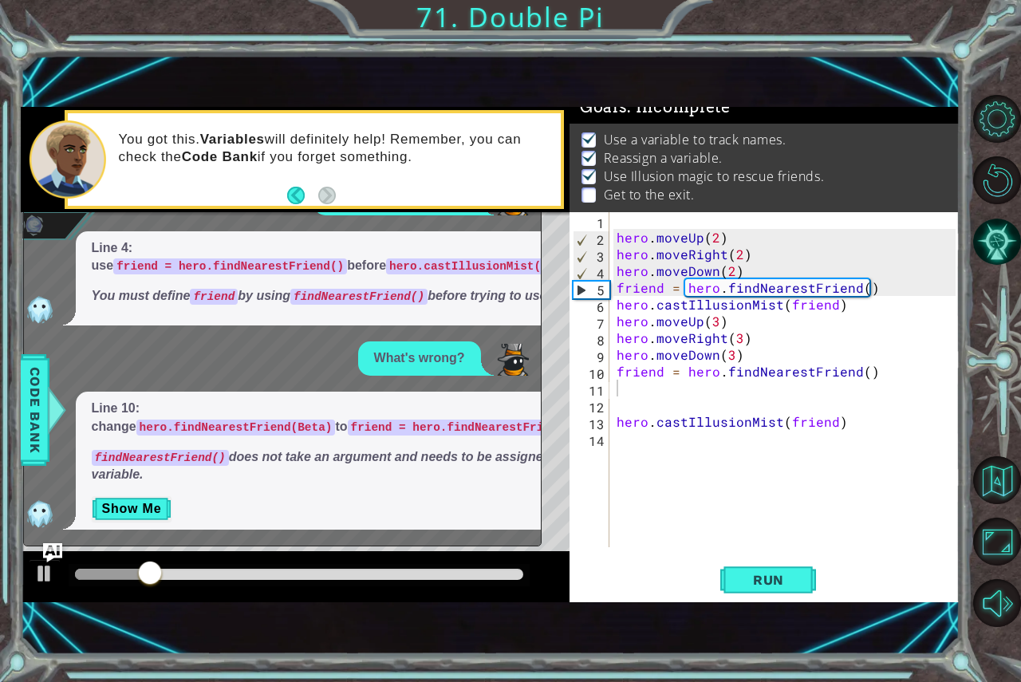
click at [388, 361] on p "What's wrong?" at bounding box center [419, 358] width 91 height 18
drag, startPoint x: 427, startPoint y: 352, endPoint x: 449, endPoint y: 348, distance: 22.1
click at [436, 351] on p "What's wrong?" at bounding box center [419, 358] width 91 height 18
click at [456, 346] on div "What's wrong?" at bounding box center [419, 358] width 123 height 34
click at [464, 345] on div "What's wrong?" at bounding box center [419, 358] width 123 height 34
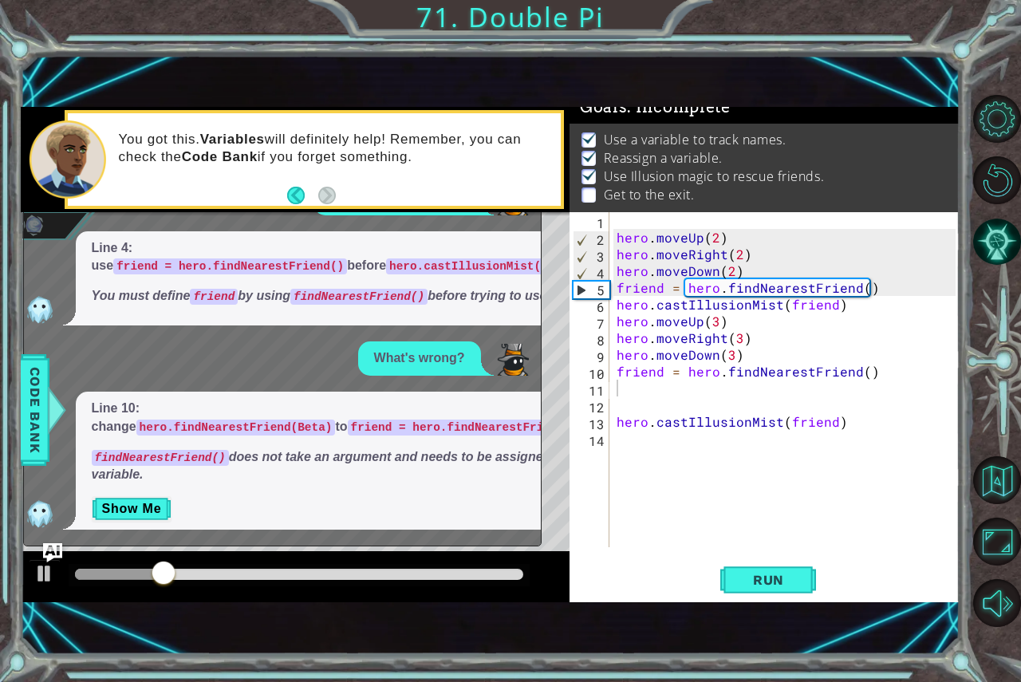
drag, startPoint x: 516, startPoint y: 247, endPoint x: 533, endPoint y: 230, distance: 24.3
click at [526, 242] on div "Line 4: use friend = hero.findNearestFriend() before hero.castIllusionMist(frie…" at bounding box center [342, 278] width 533 height 95
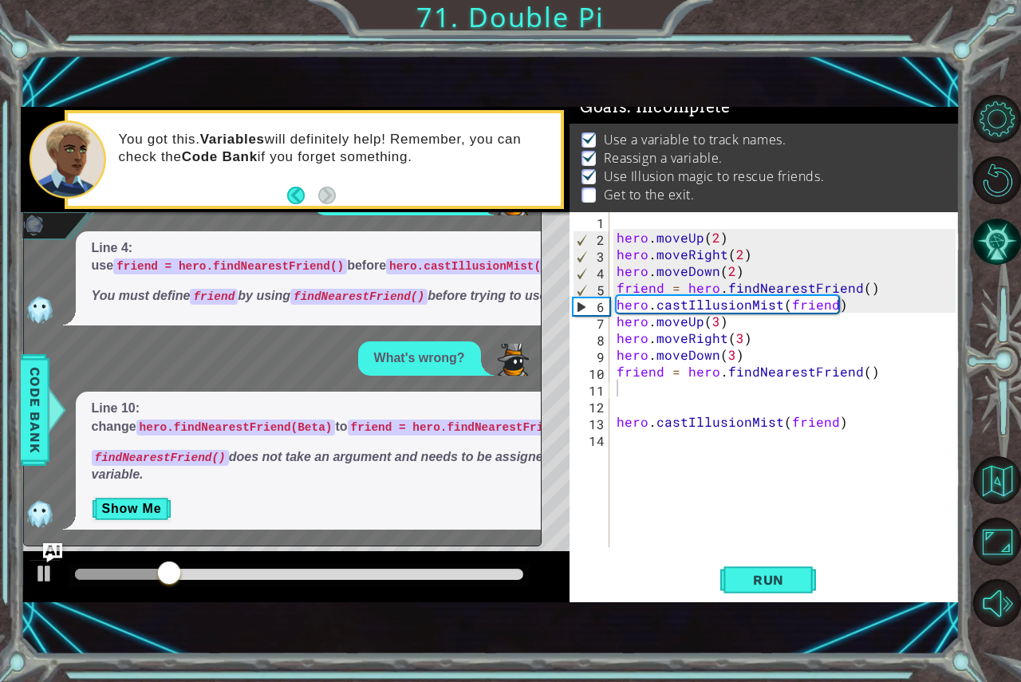
click at [534, 219] on div "x What does this mean? Line 4: use friend = hero.findNearestFriend() before her…" at bounding box center [282, 351] width 518 height 391
click at [537, 219] on div "x What does this mean? Line 4: use friend = hero.findNearestFriend() before her…" at bounding box center [282, 351] width 518 height 391
click at [532, 231] on div "Line 4: use friend = hero.findNearestFriend() before hero.castIllusionMist(frie…" at bounding box center [278, 278] width 509 height 95
drag, startPoint x: 532, startPoint y: 213, endPoint x: 538, endPoint y: 190, distance: 24.0
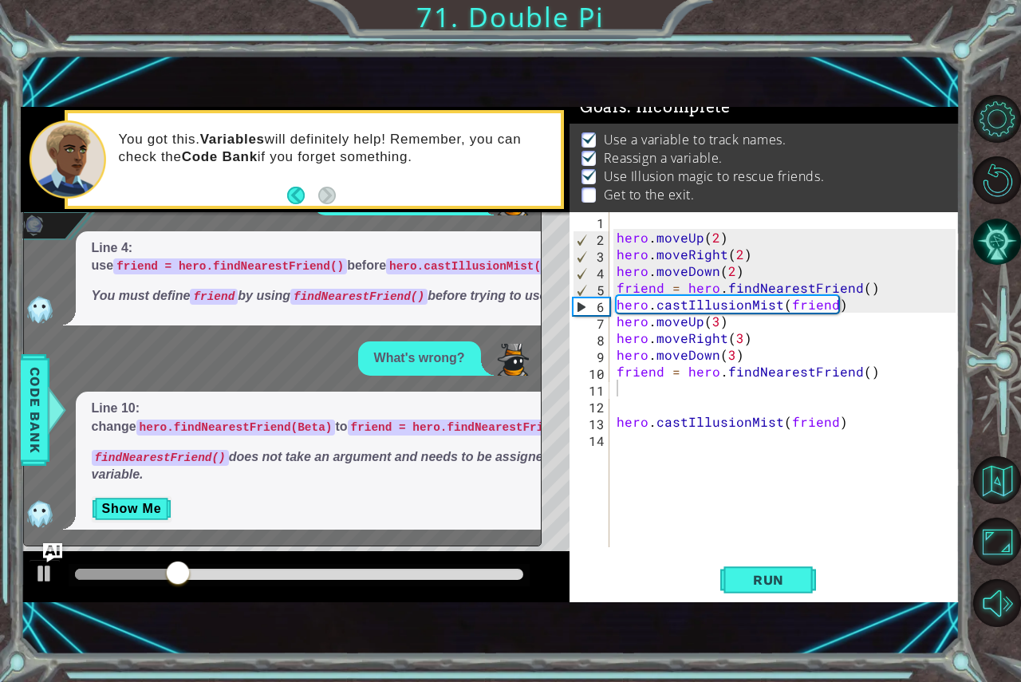
click at [538, 199] on div "1 2 3 4 5 6 7 8 9 10 11 hero . moveUp ( 2 ) hero . moveRight ( 2 ) hero . moveD…" at bounding box center [490, 354] width 939 height 495
click at [538, 189] on div "You got this. Variables will definitely help! Remember, you can check the Code …" at bounding box center [335, 160] width 454 height 74
click at [538, 185] on div "You got this. Variables will definitely help! Remember, you can check the Code …" at bounding box center [335, 160] width 454 height 74
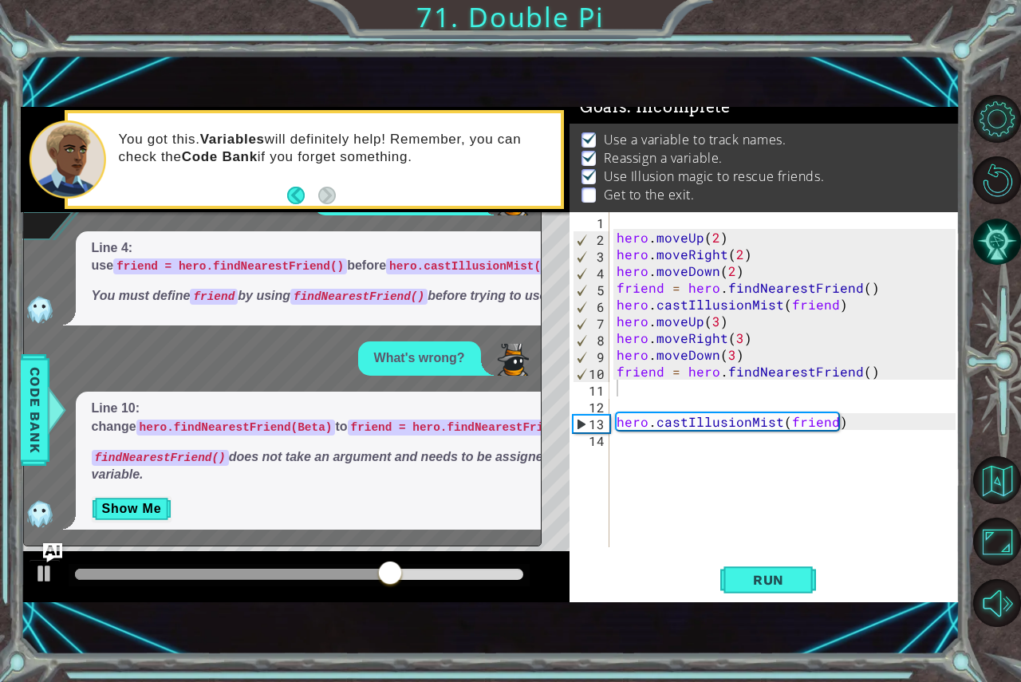
click at [701, 465] on div "hero . moveUp ( 2 ) hero . moveRight ( 2 ) hero . moveDown ( 2 ) friend = hero …" at bounding box center [788, 396] width 350 height 368
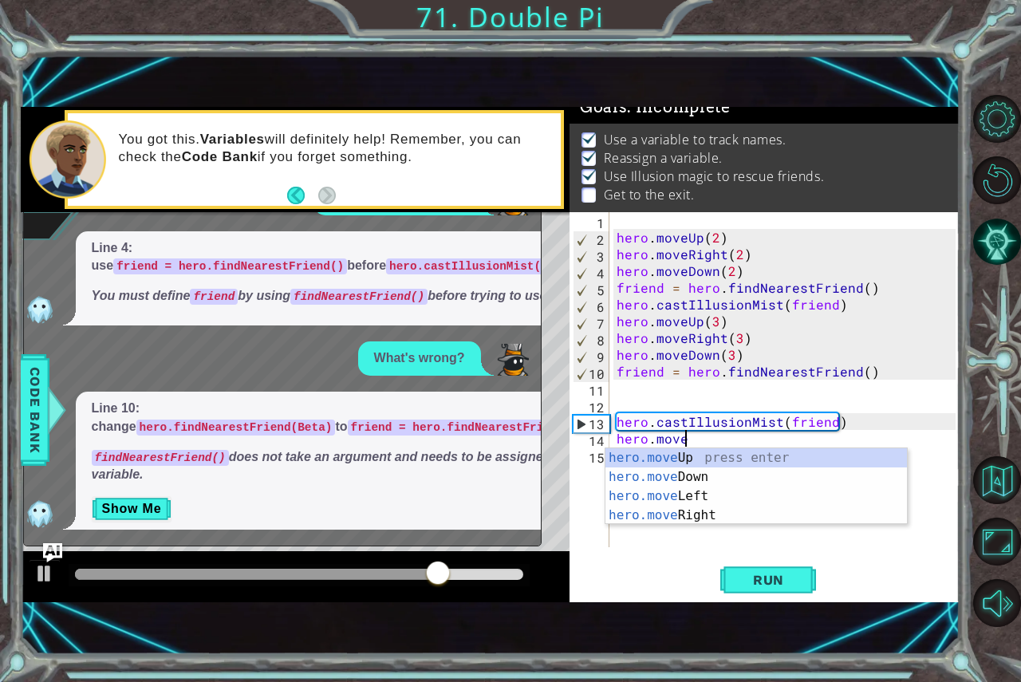
scroll to position [0, 3]
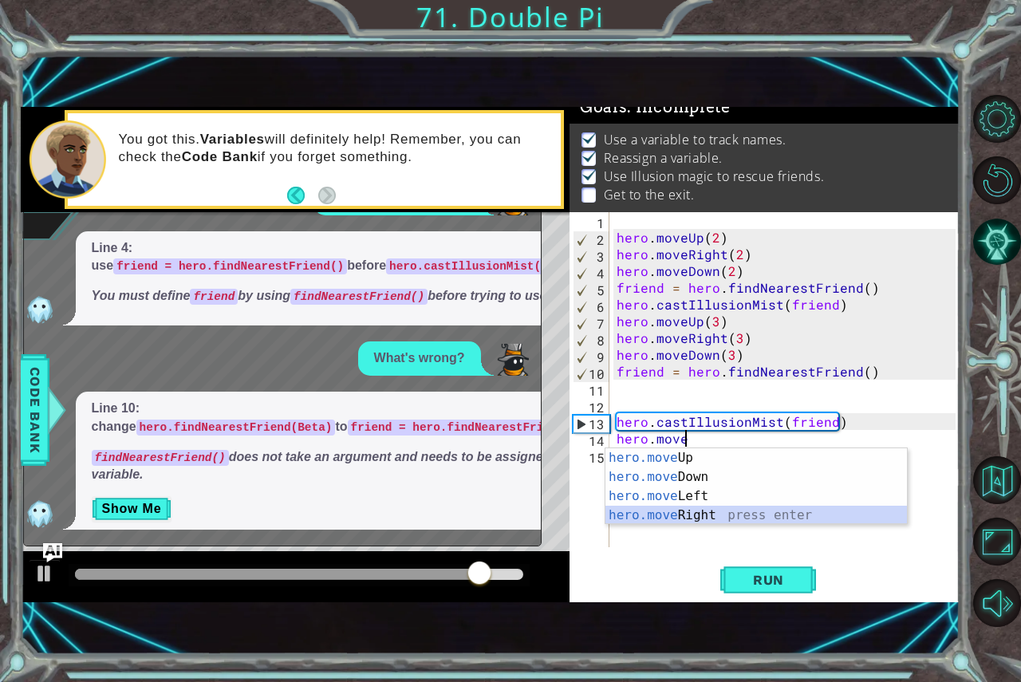
click at [691, 517] on div "hero.move Up press enter hero.move Down press enter hero.move Left press enter …" at bounding box center [755, 505] width 301 height 115
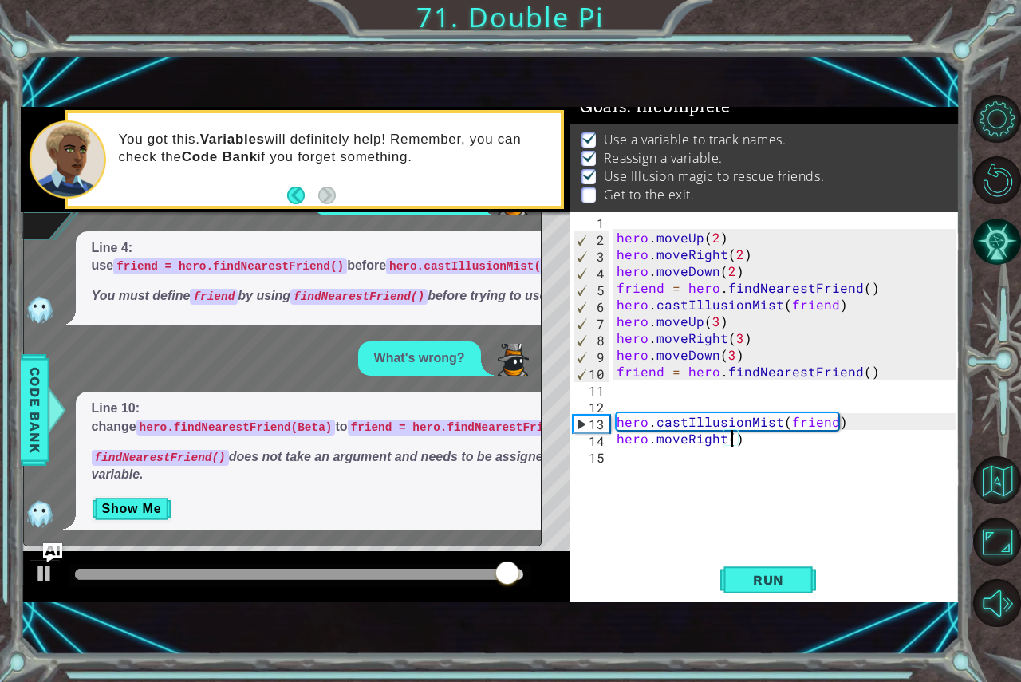
scroll to position [0, 7]
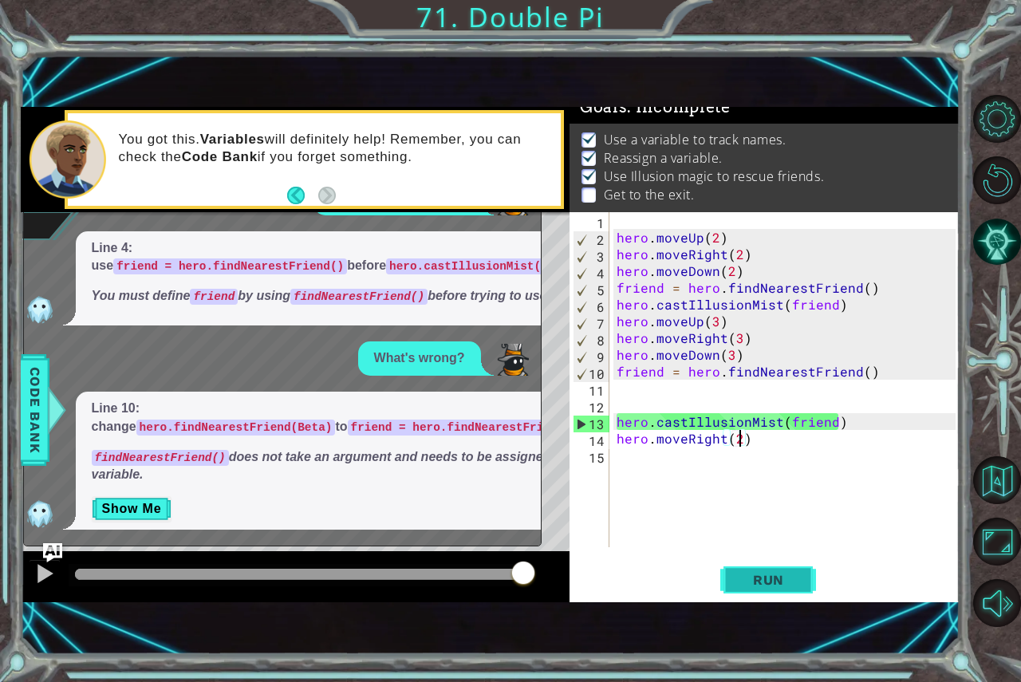
type textarea "hero.moveRight(2)"
click at [773, 573] on span "Run" at bounding box center [768, 580] width 63 height 16
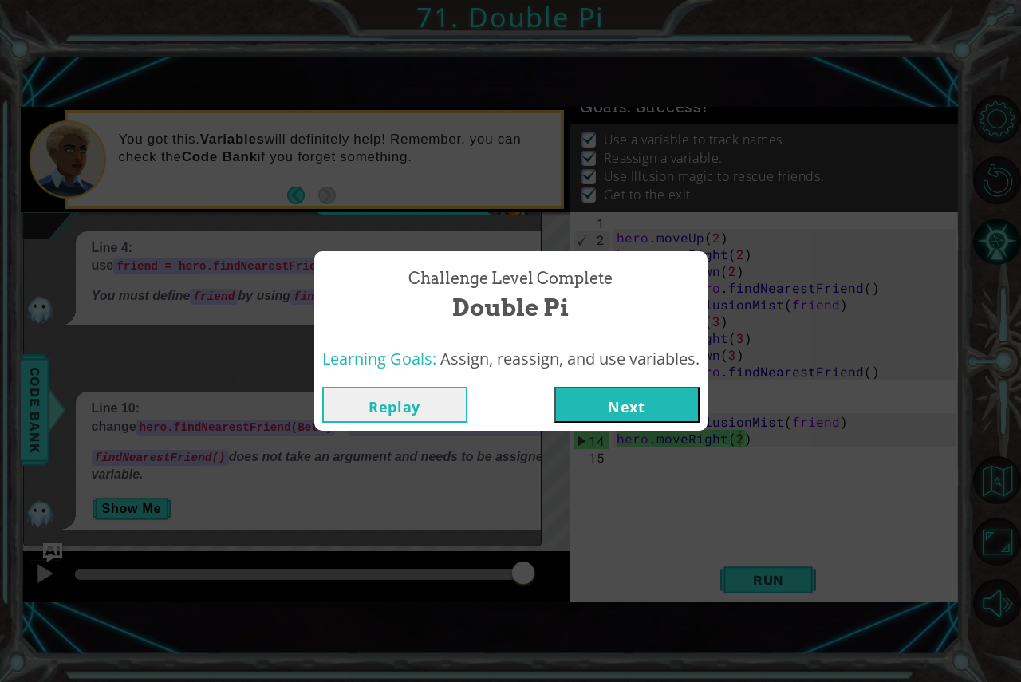
click at [608, 393] on button "Next" at bounding box center [626, 405] width 145 height 36
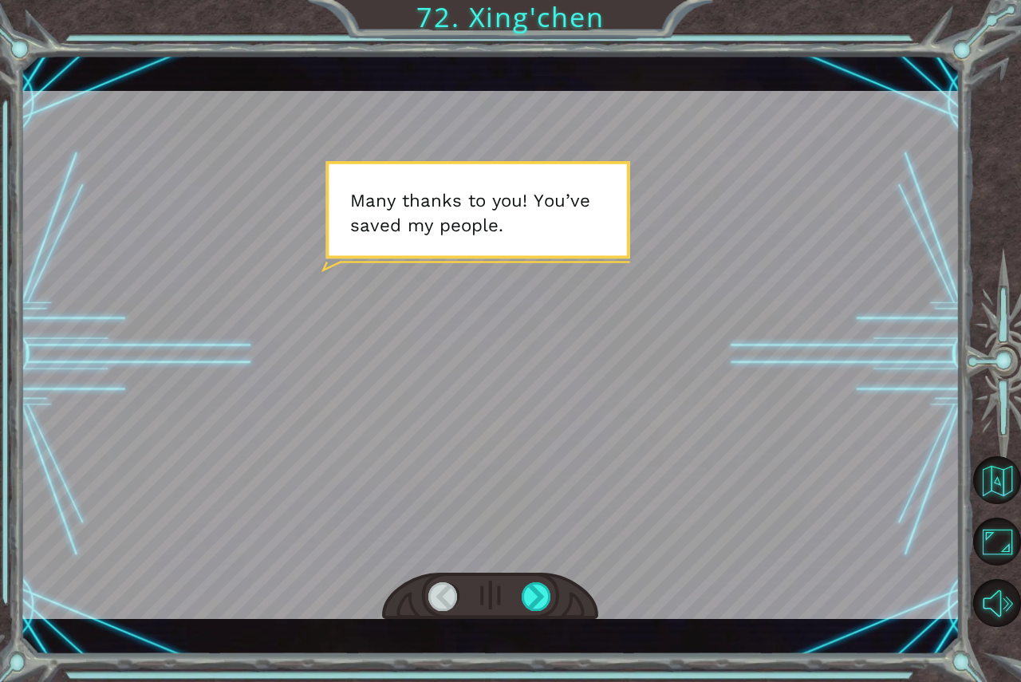
click at [520, 611] on div at bounding box center [490, 597] width 216 height 48
drag, startPoint x: 543, startPoint y: 600, endPoint x: 357, endPoint y: 413, distance: 263.4
click at [519, 561] on div at bounding box center [490, 355] width 939 height 528
click at [356, 415] on div at bounding box center [490, 355] width 939 height 528
click at [539, 607] on div at bounding box center [537, 596] width 30 height 29
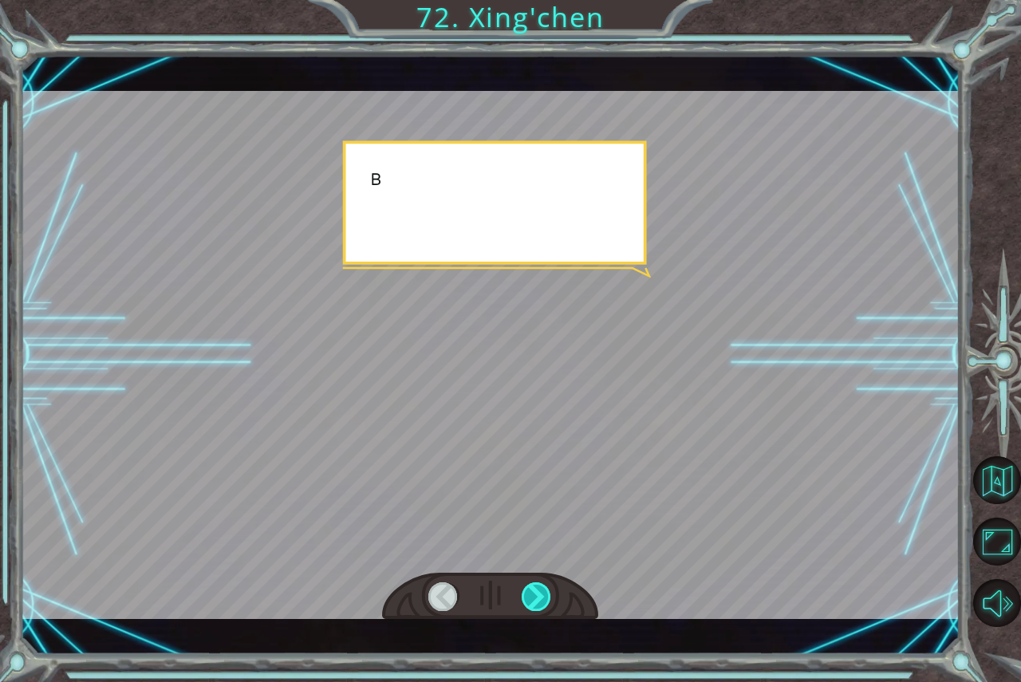
click at [539, 607] on div at bounding box center [537, 596] width 30 height 29
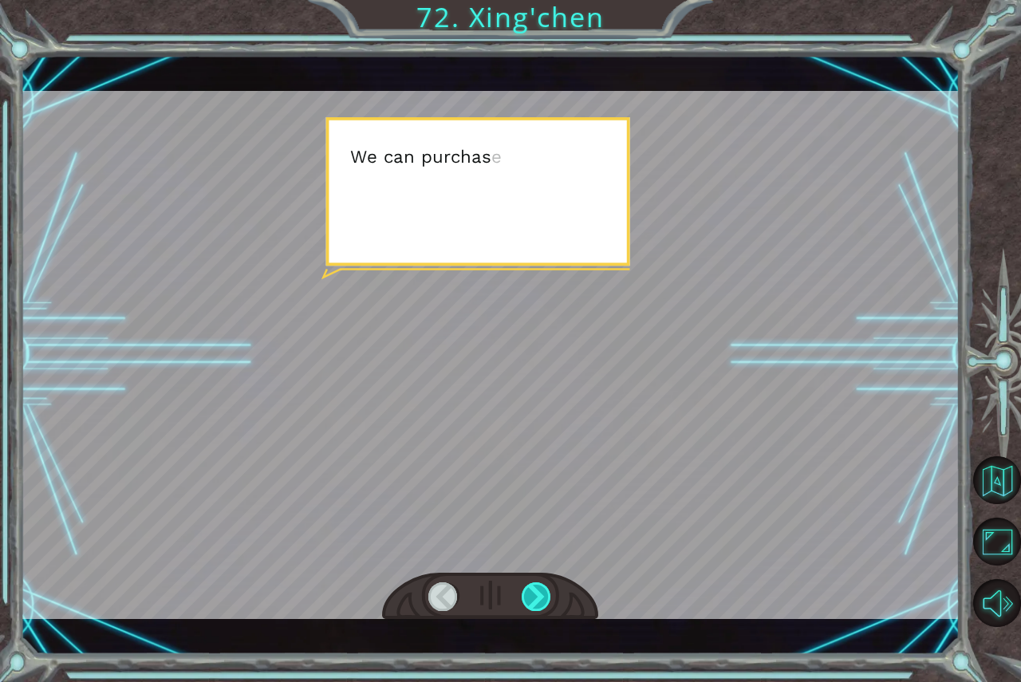
click at [539, 607] on div at bounding box center [537, 596] width 30 height 29
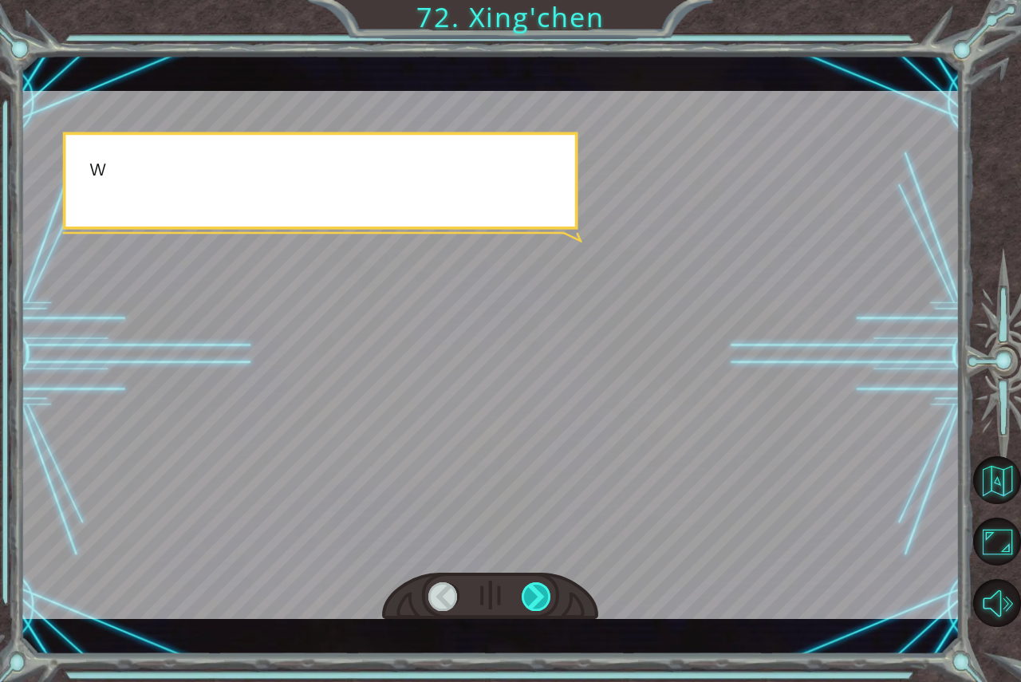
click at [540, 606] on div at bounding box center [537, 596] width 30 height 29
click at [540, 601] on div at bounding box center [537, 596] width 30 height 29
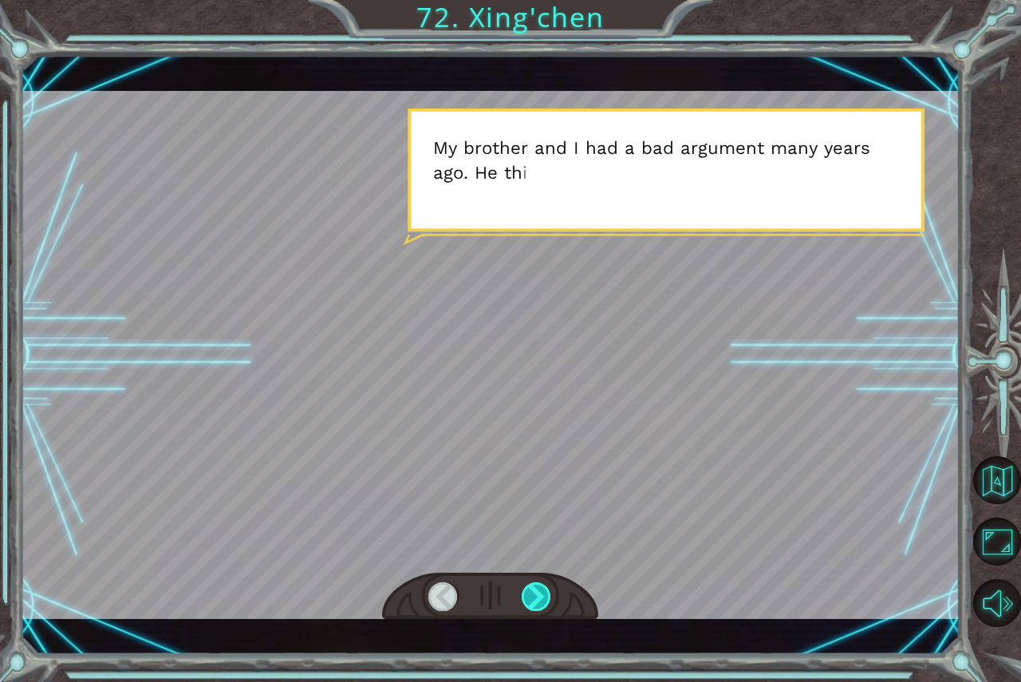
click at [540, 601] on div at bounding box center [537, 596] width 30 height 29
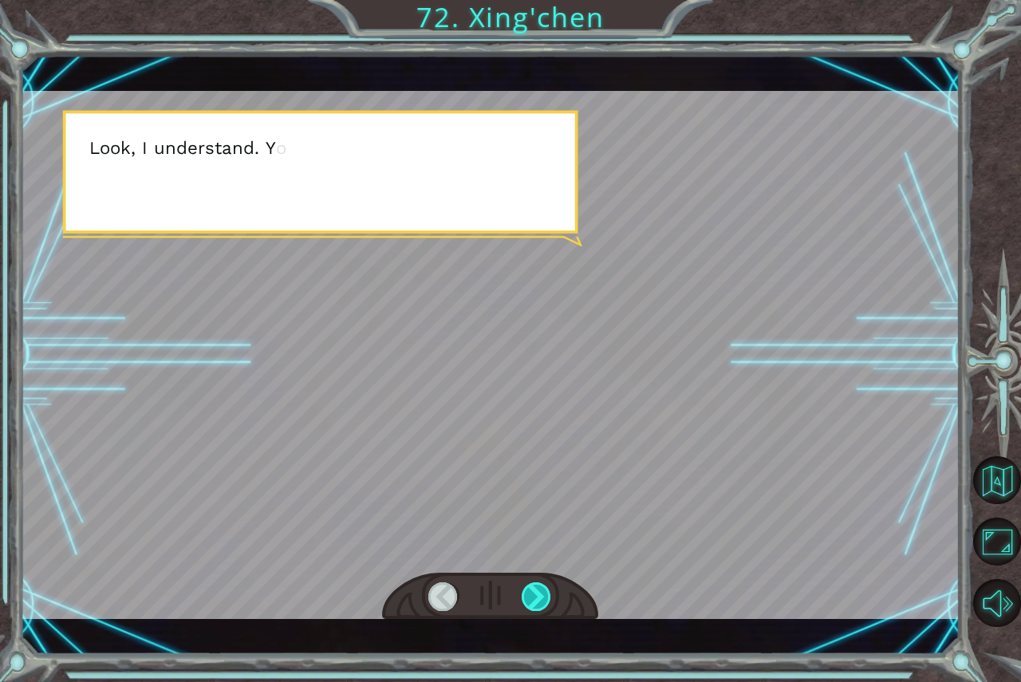
click at [542, 601] on div at bounding box center [537, 596] width 30 height 29
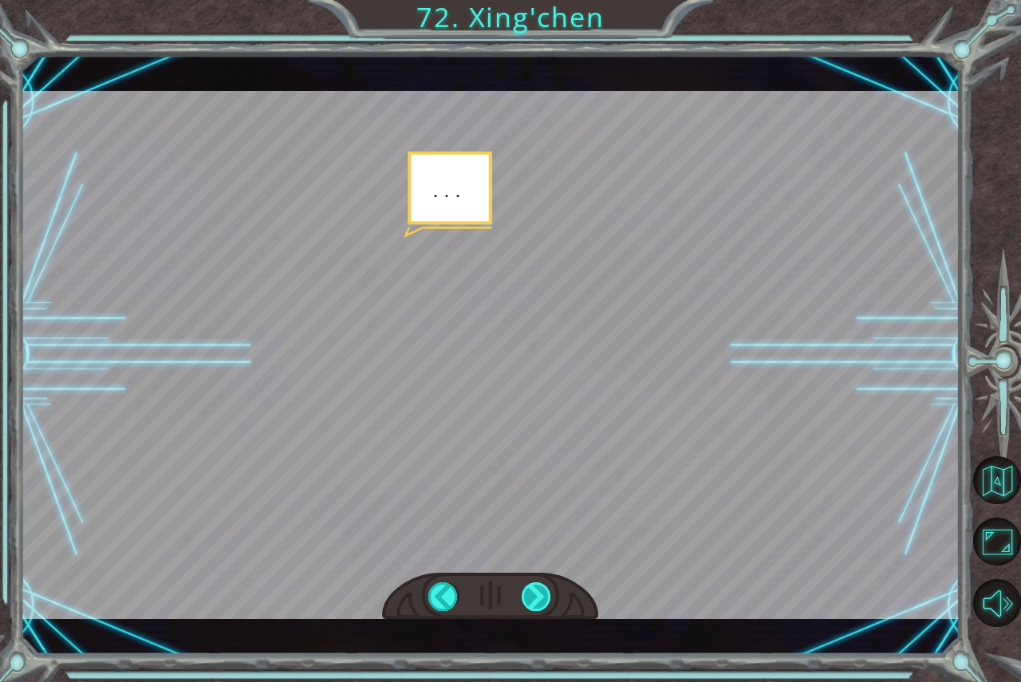
click at [543, 600] on div at bounding box center [537, 596] width 30 height 29
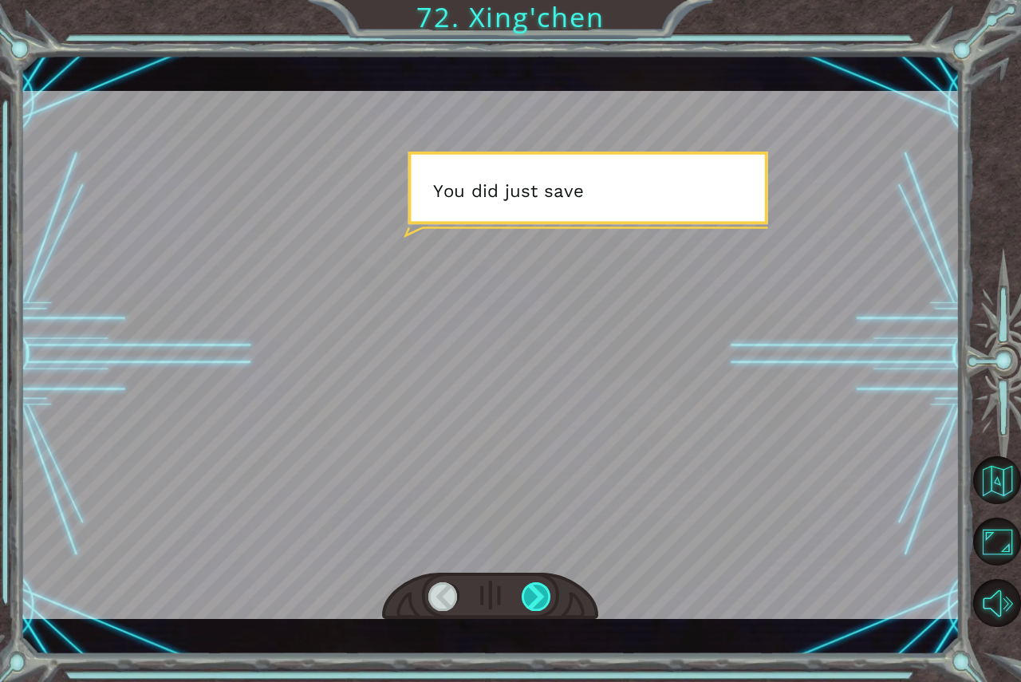
click at [543, 600] on div at bounding box center [537, 596] width 30 height 29
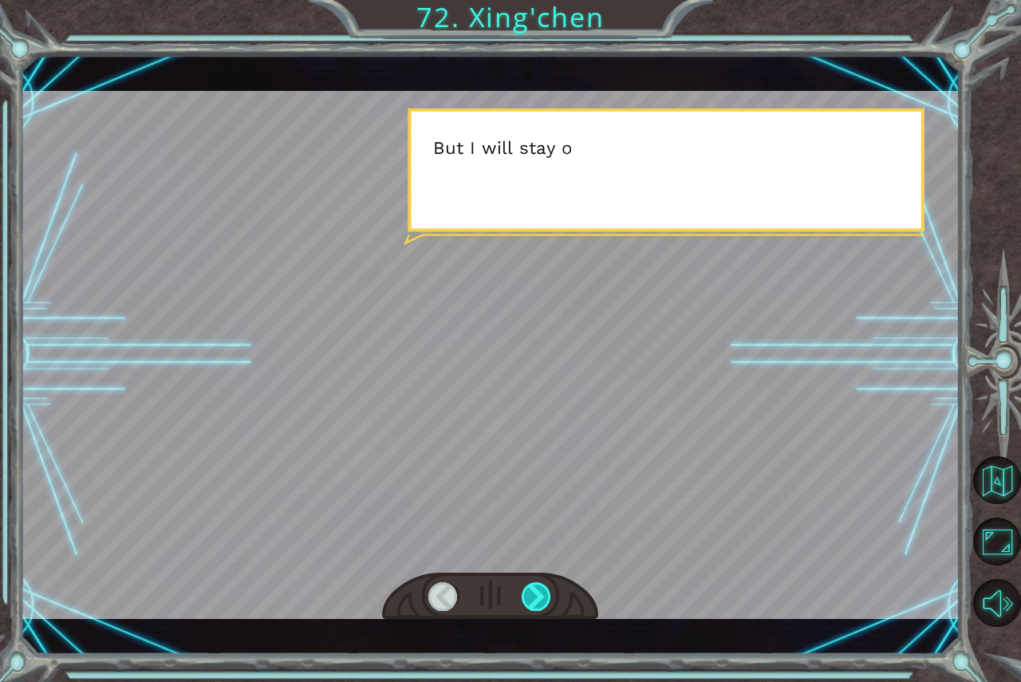
click at [543, 600] on div at bounding box center [537, 596] width 30 height 29
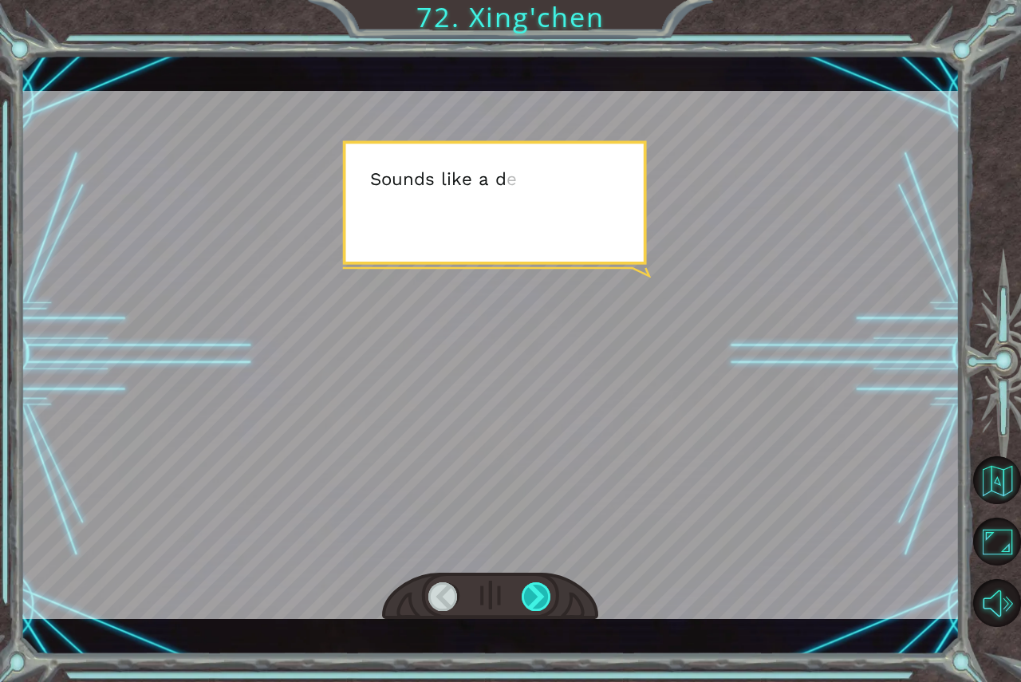
click at [543, 600] on div at bounding box center [537, 596] width 30 height 29
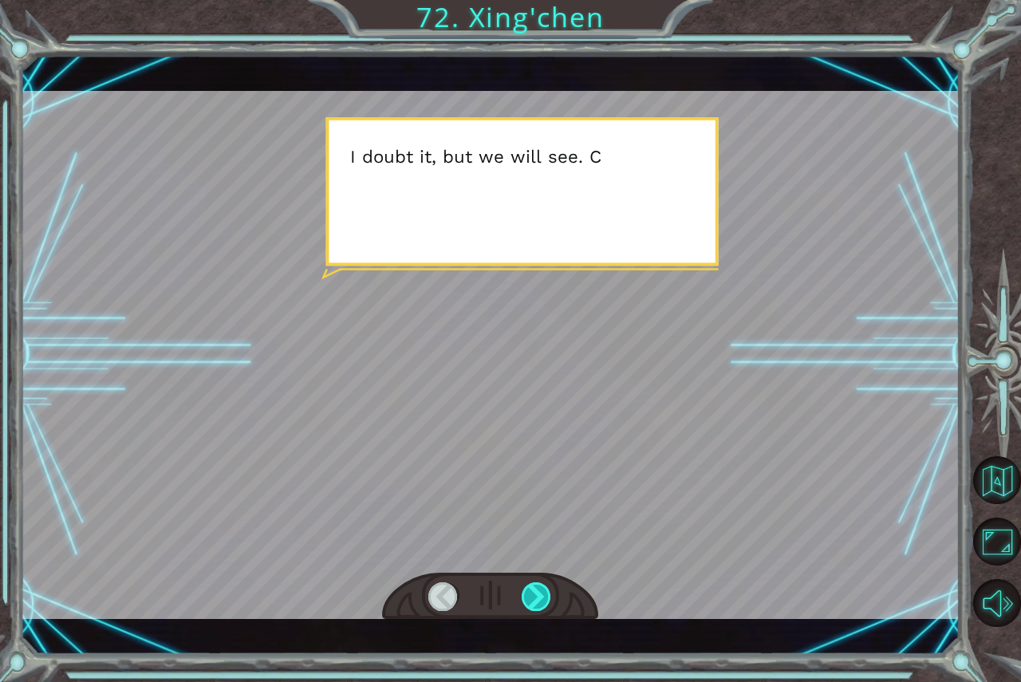
click at [543, 600] on div at bounding box center [537, 596] width 30 height 29
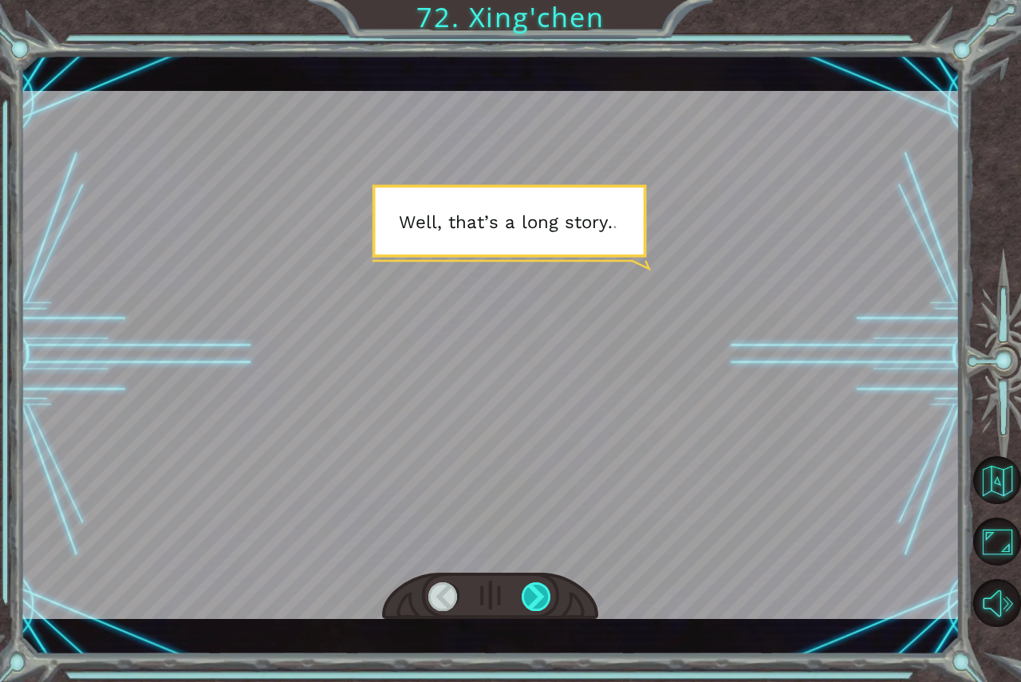
click at [543, 600] on div at bounding box center [537, 596] width 30 height 29
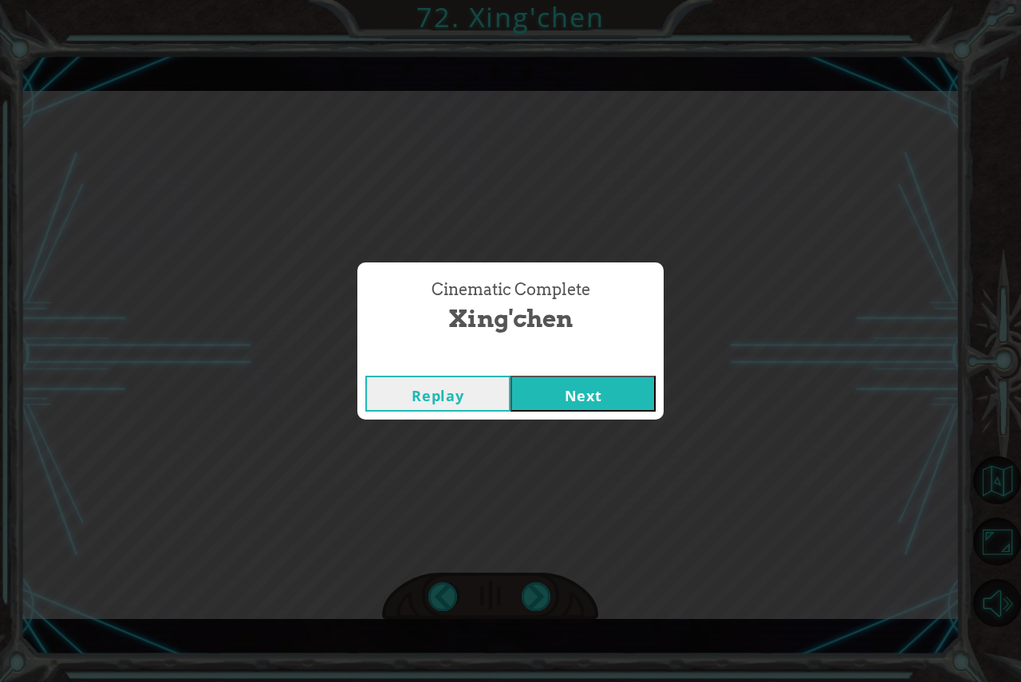
click at [618, 408] on button "Next" at bounding box center [582, 394] width 145 height 36
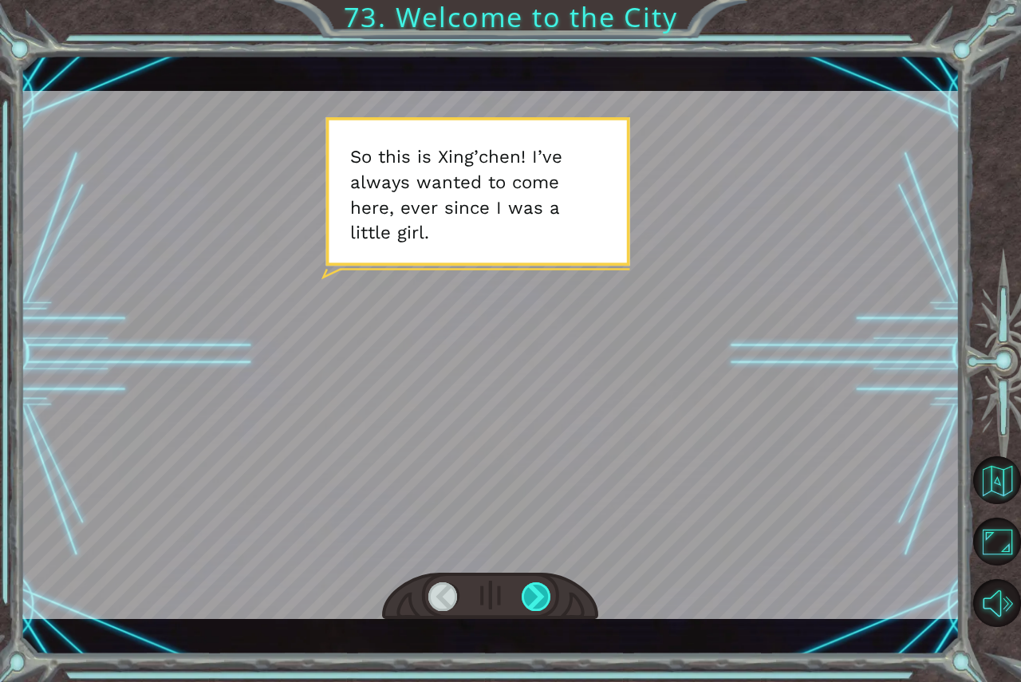
click at [538, 601] on div at bounding box center [537, 596] width 30 height 29
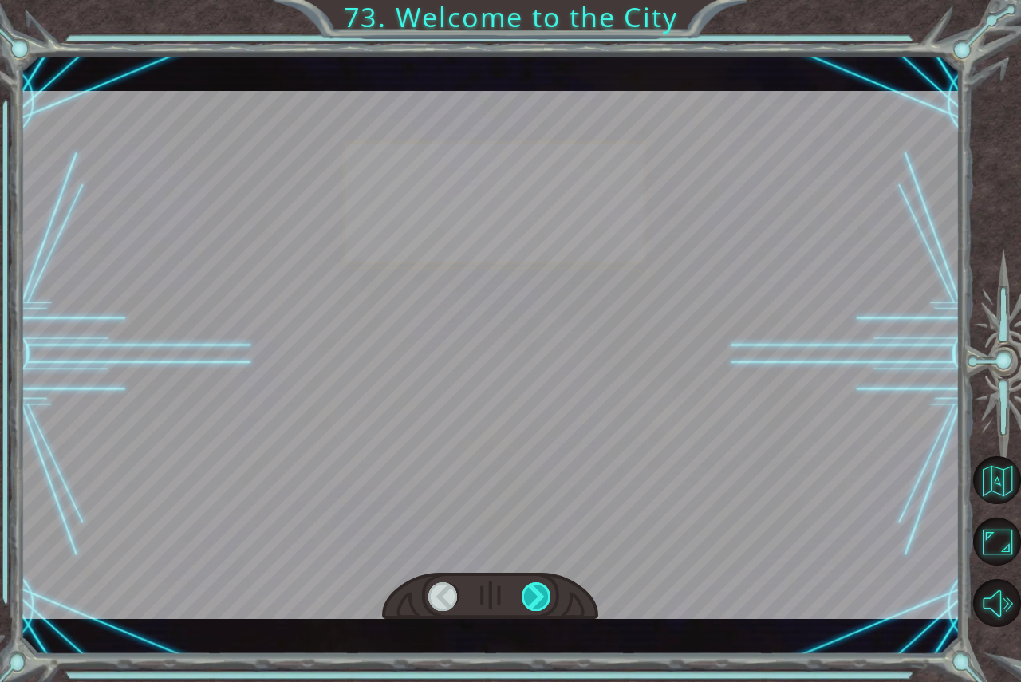
click at [538, 601] on div at bounding box center [537, 596] width 30 height 29
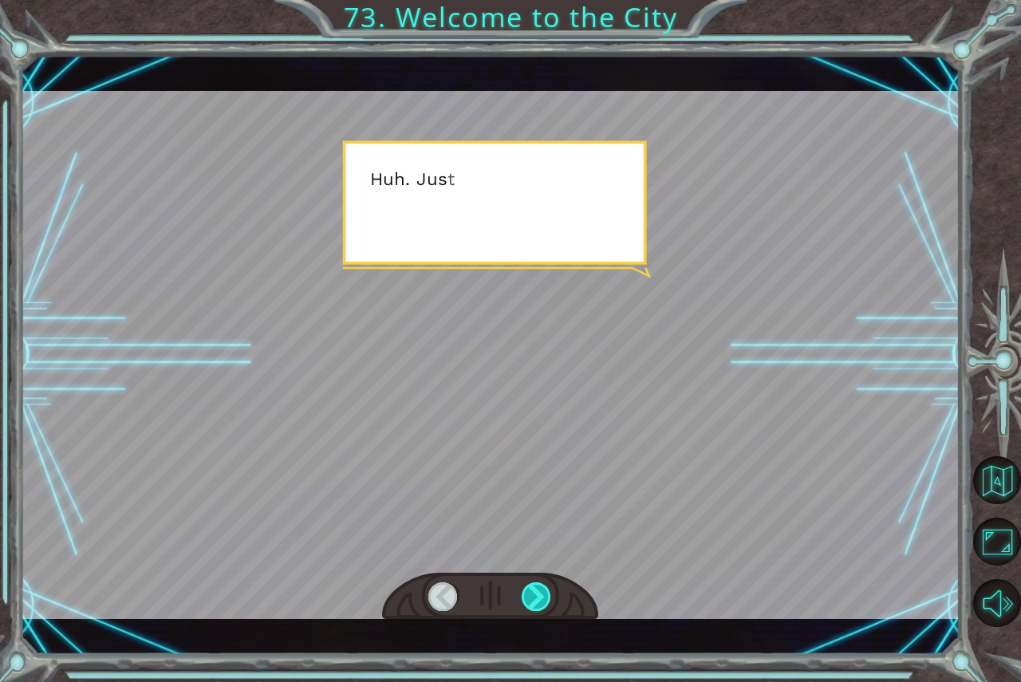
click at [538, 601] on div at bounding box center [537, 596] width 30 height 29
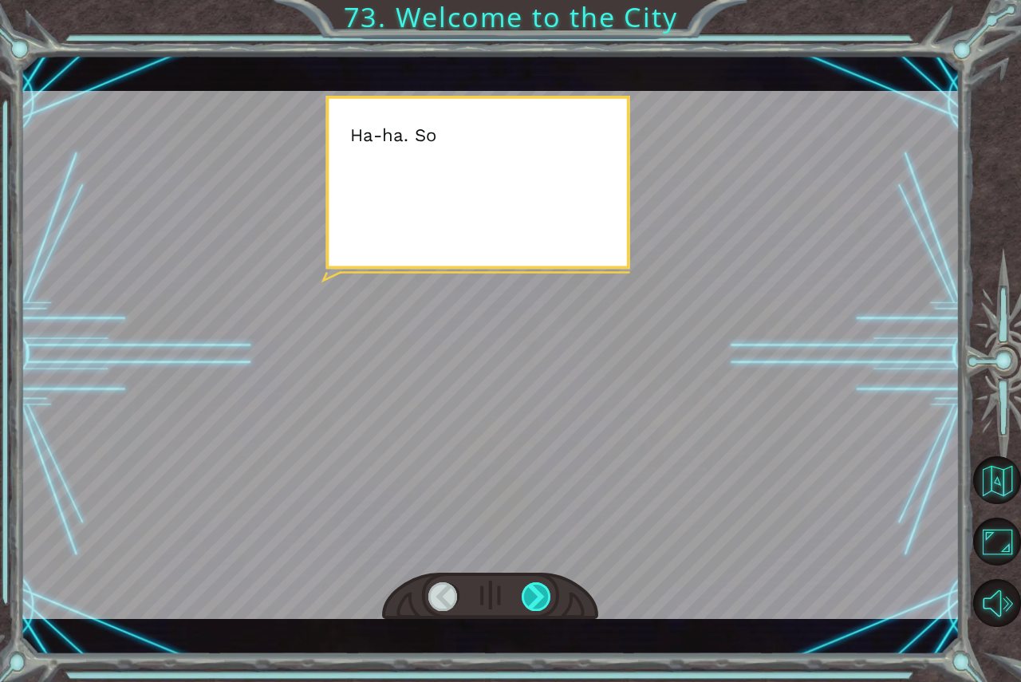
click at [538, 601] on div at bounding box center [537, 596] width 30 height 29
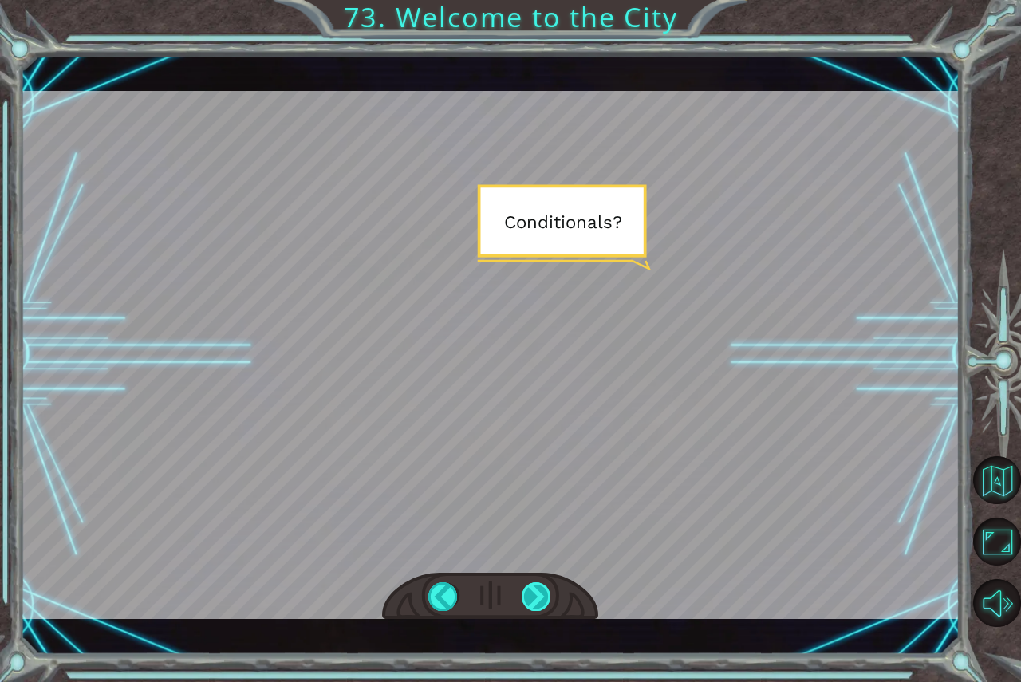
click at [538, 601] on div at bounding box center [537, 596] width 30 height 29
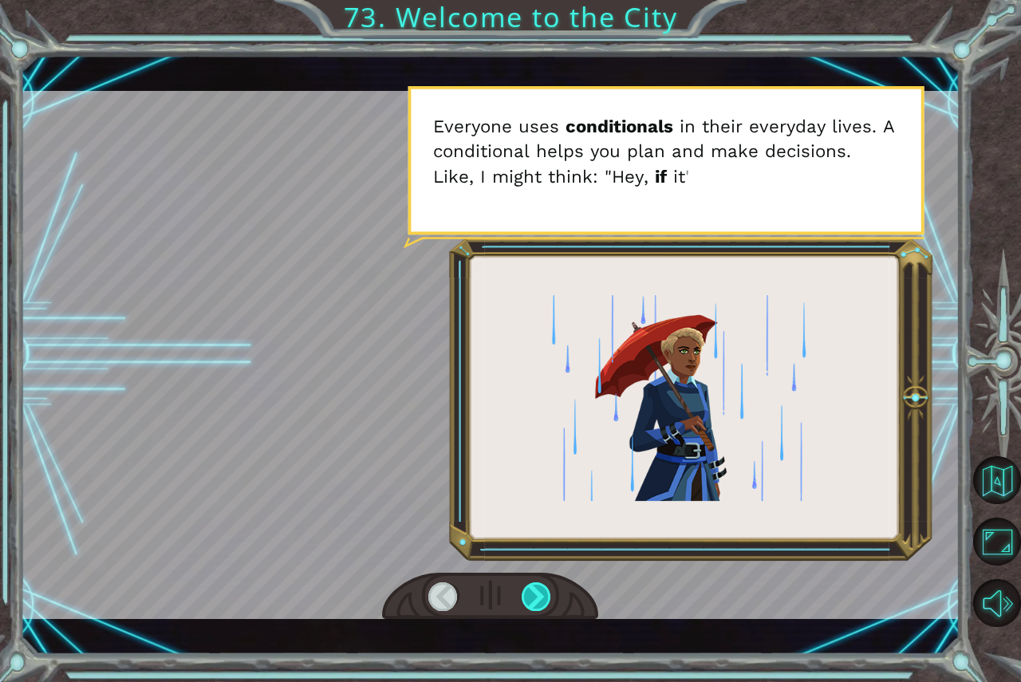
click at [538, 601] on div at bounding box center [537, 596] width 30 height 29
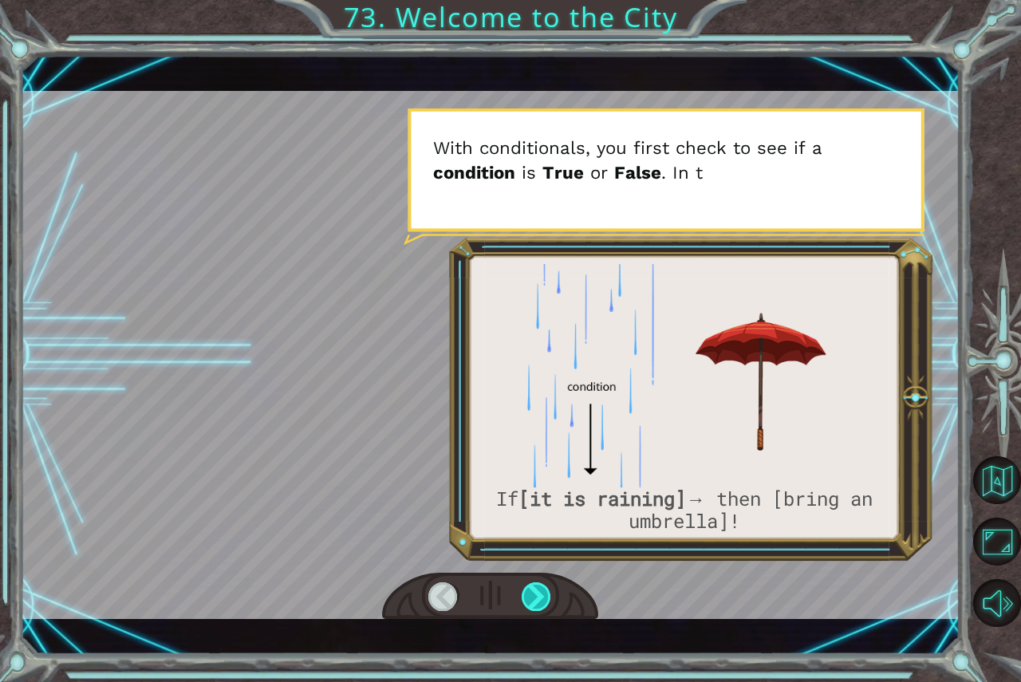
click at [538, 601] on div at bounding box center [537, 596] width 30 height 29
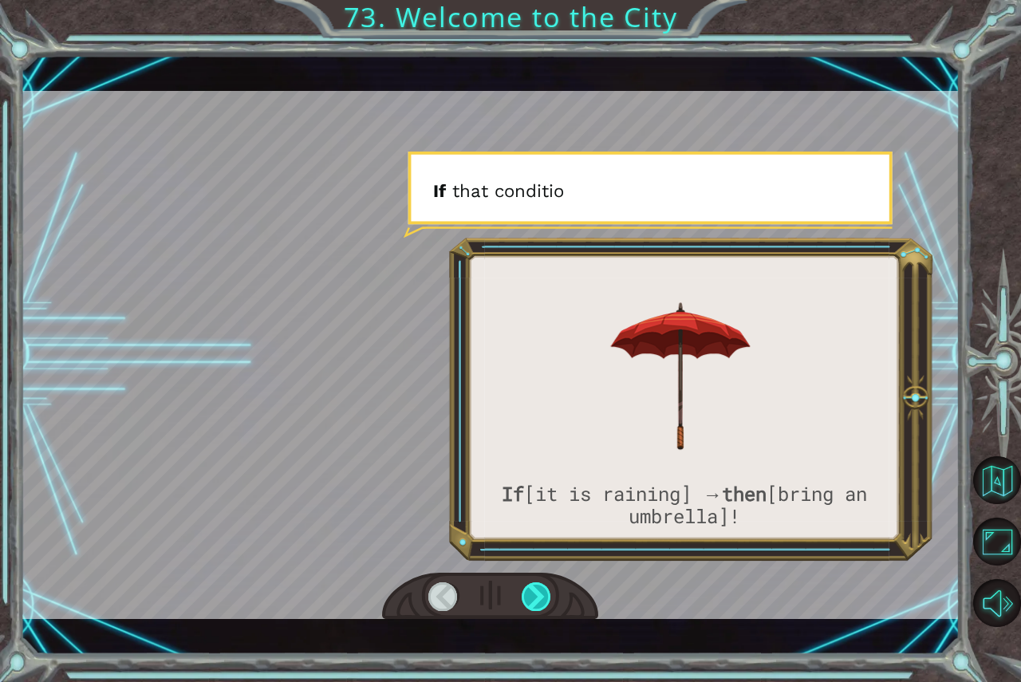
click at [538, 601] on div at bounding box center [537, 596] width 30 height 29
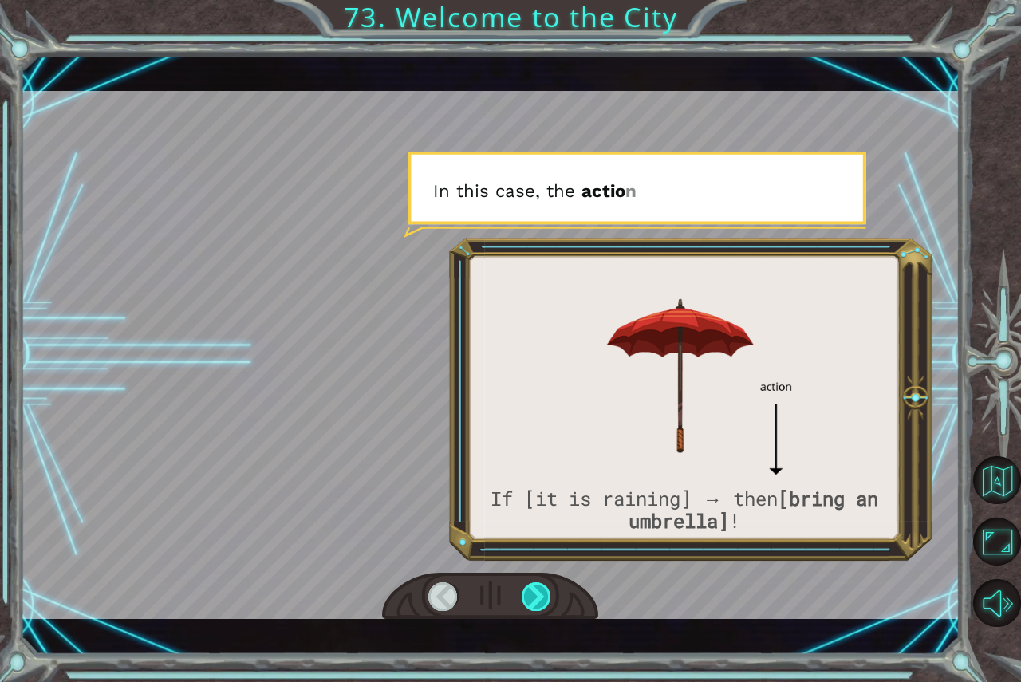
click at [538, 601] on div at bounding box center [537, 596] width 30 height 29
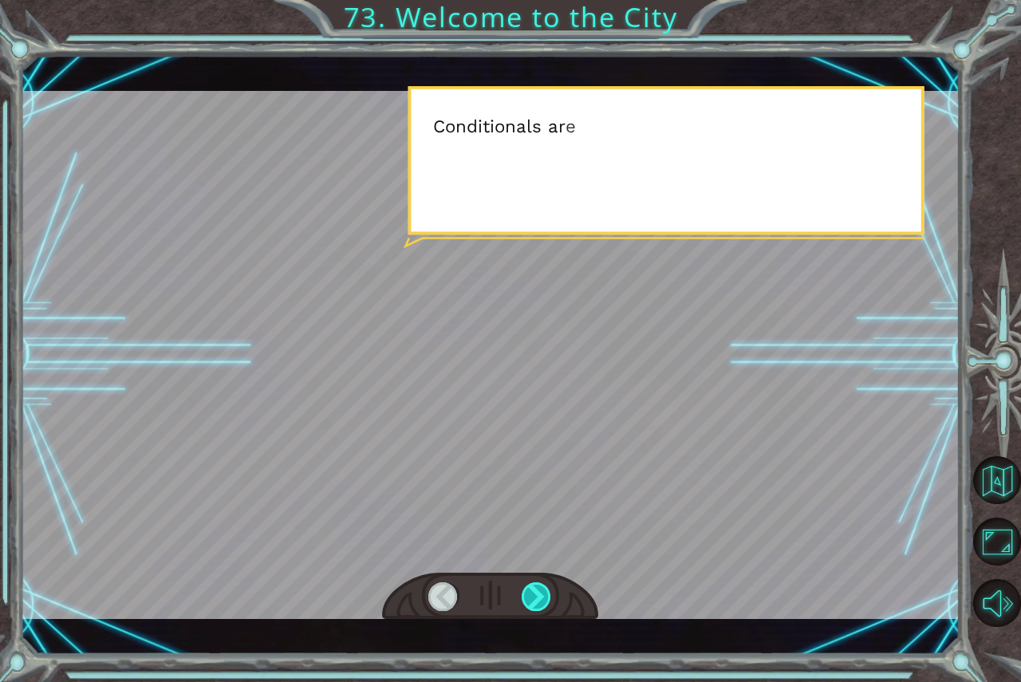
click at [538, 601] on div at bounding box center [537, 596] width 30 height 29
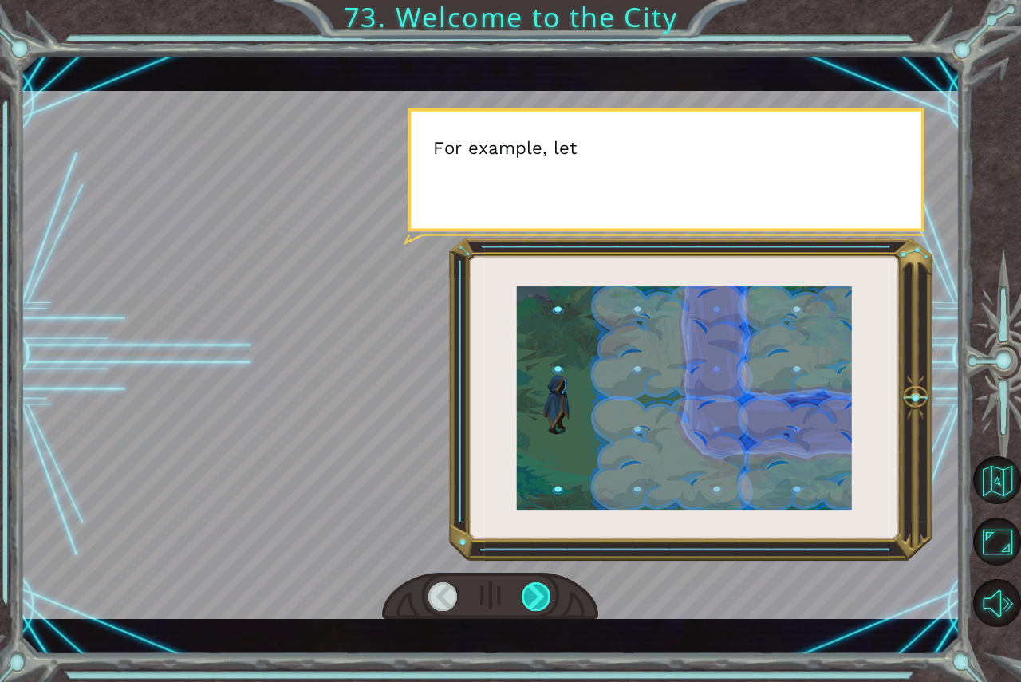
click at [538, 601] on div at bounding box center [537, 596] width 30 height 29
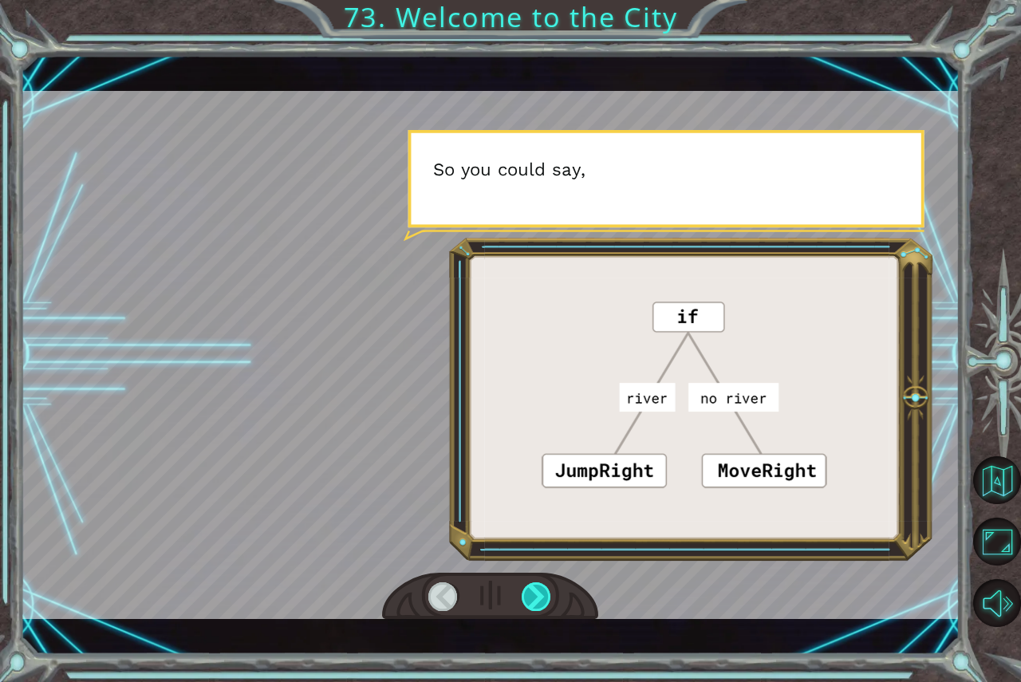
click at [538, 601] on div at bounding box center [537, 596] width 30 height 29
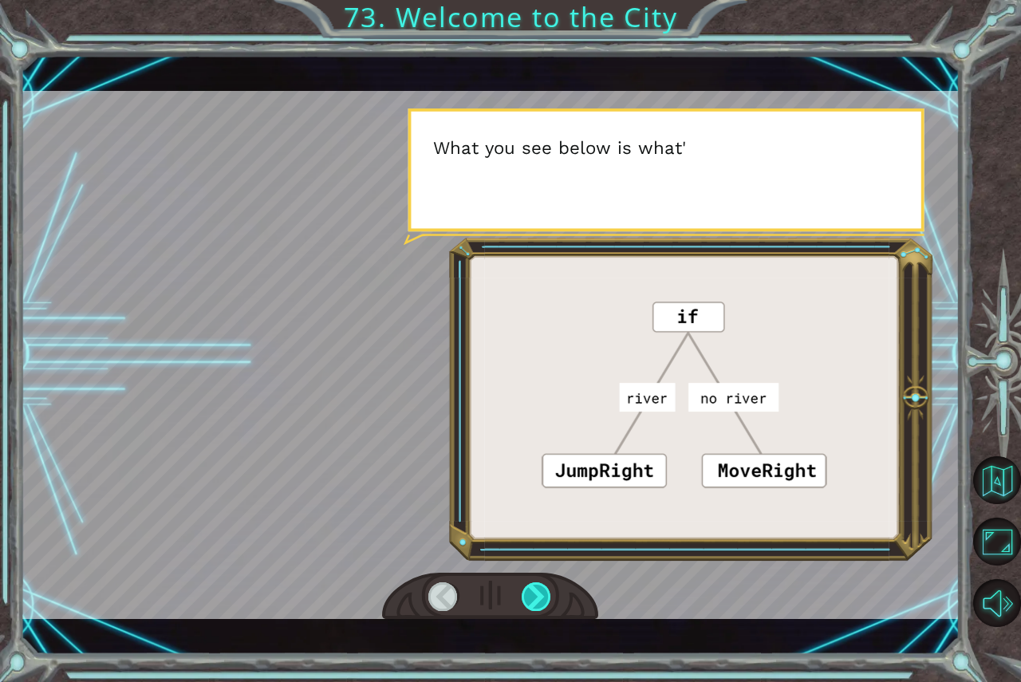
click at [538, 601] on div at bounding box center [537, 596] width 30 height 29
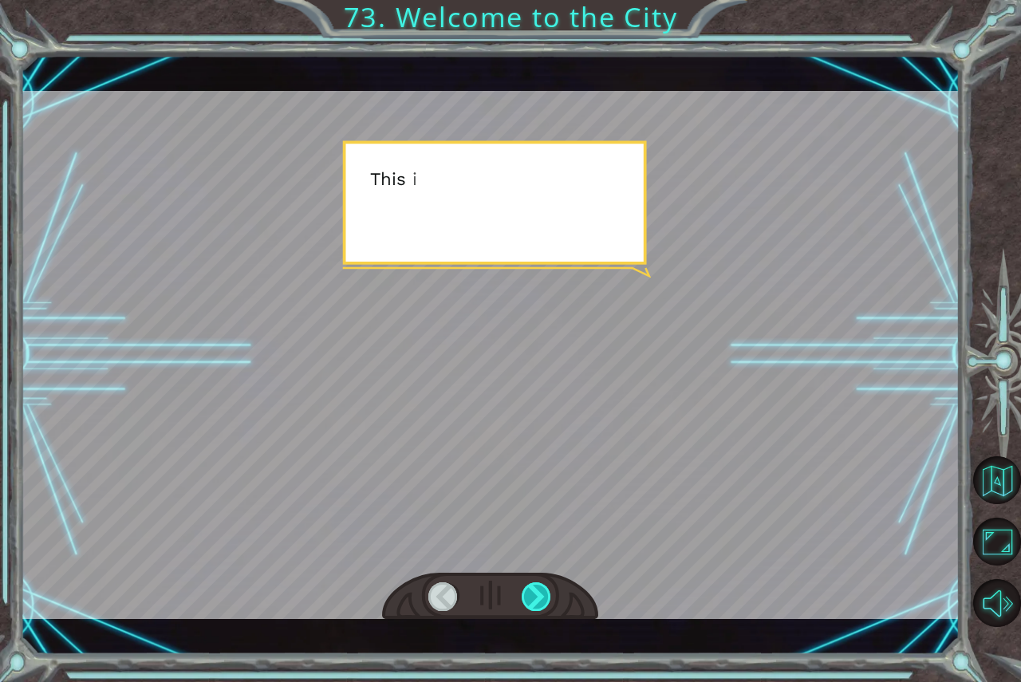
click at [538, 601] on div at bounding box center [537, 596] width 30 height 29
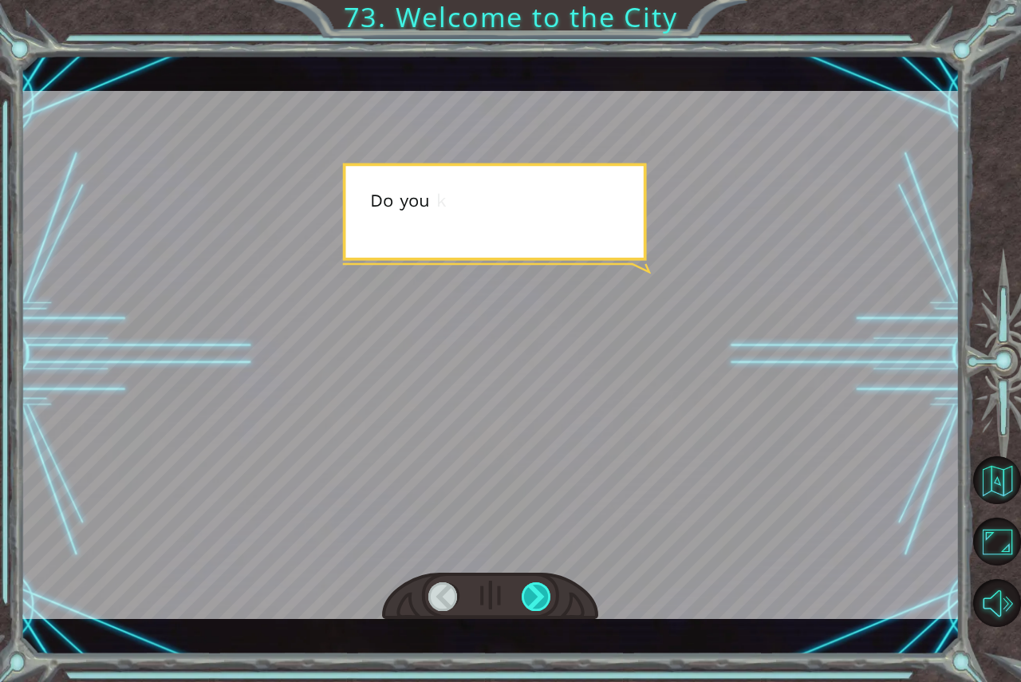
click at [538, 601] on div at bounding box center [537, 596] width 30 height 29
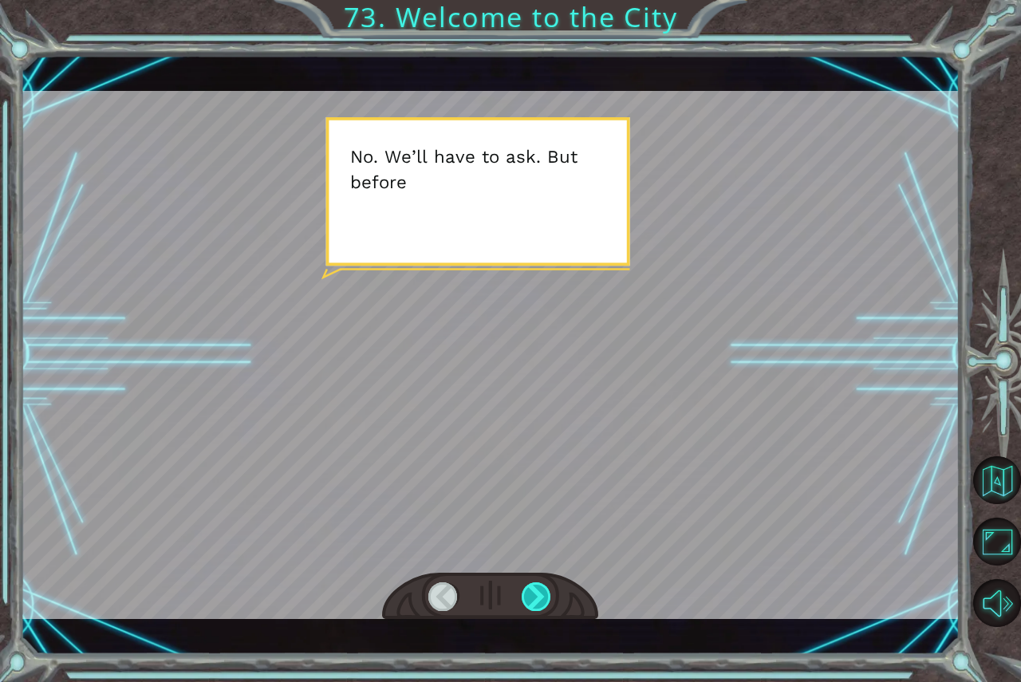
click at [538, 601] on div at bounding box center [537, 596] width 30 height 29
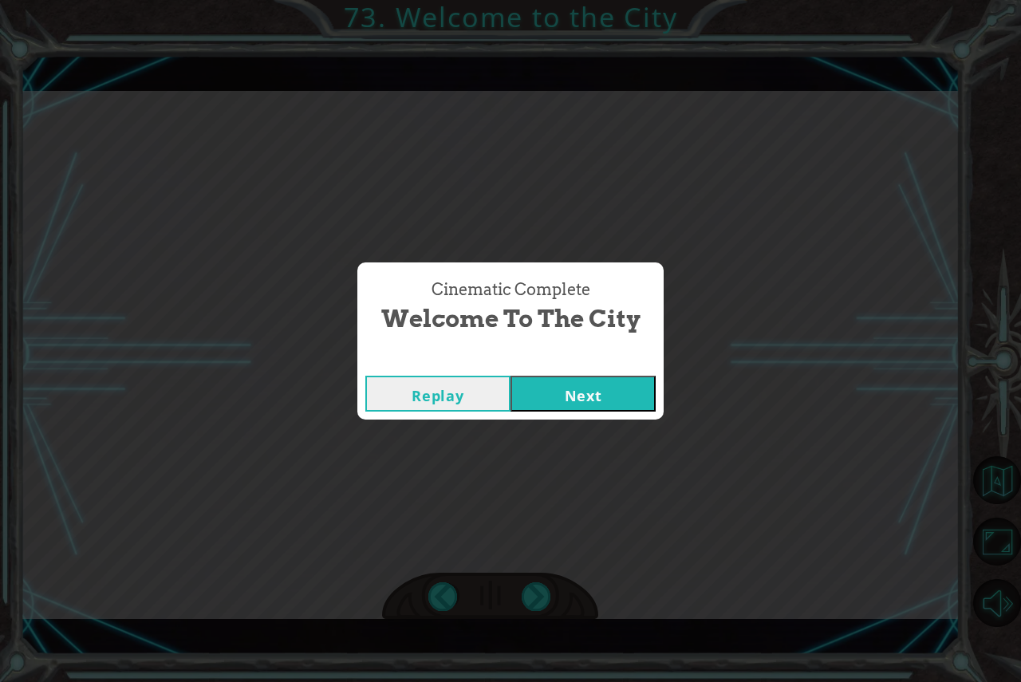
drag, startPoint x: 593, startPoint y: 362, endPoint x: 591, endPoint y: 381, distance: 19.2
click at [592, 371] on div "Cinematic Complete Welcome to the City Replay Next" at bounding box center [510, 340] width 306 height 156
click at [591, 388] on button "Next" at bounding box center [582, 394] width 145 height 36
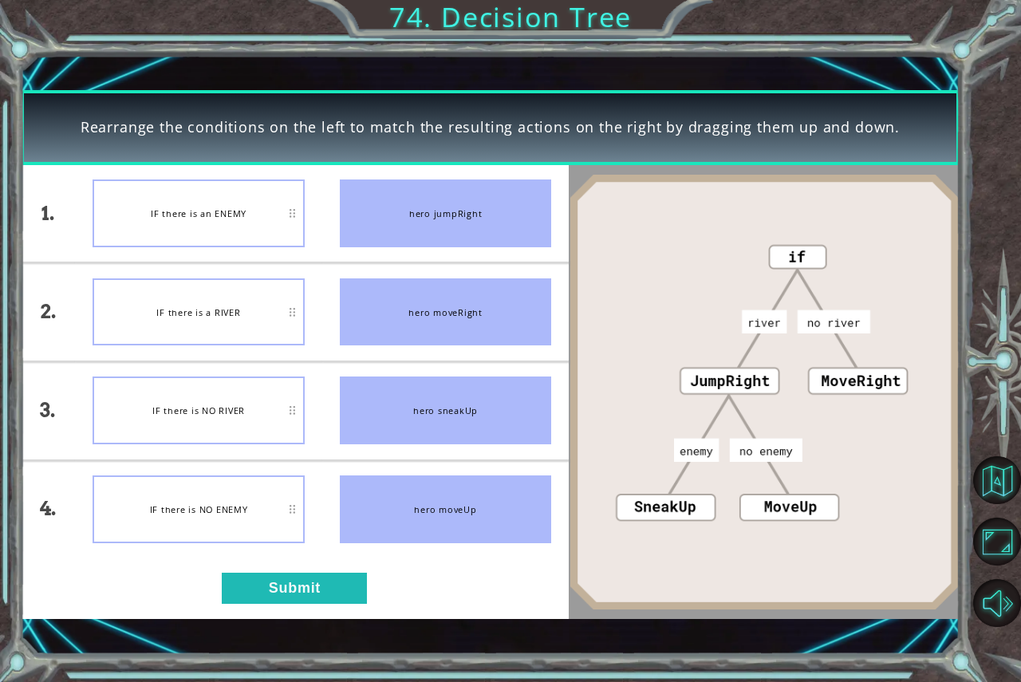
drag, startPoint x: 121, startPoint y: 467, endPoint x: 0, endPoint y: 719, distance: 280.4
drag, startPoint x: 0, startPoint y: 719, endPoint x: 418, endPoint y: 234, distance: 640.1
click at [418, 234] on div "hero jumpRight" at bounding box center [445, 213] width 211 height 68
click at [305, 587] on button "Submit" at bounding box center [294, 588] width 145 height 31
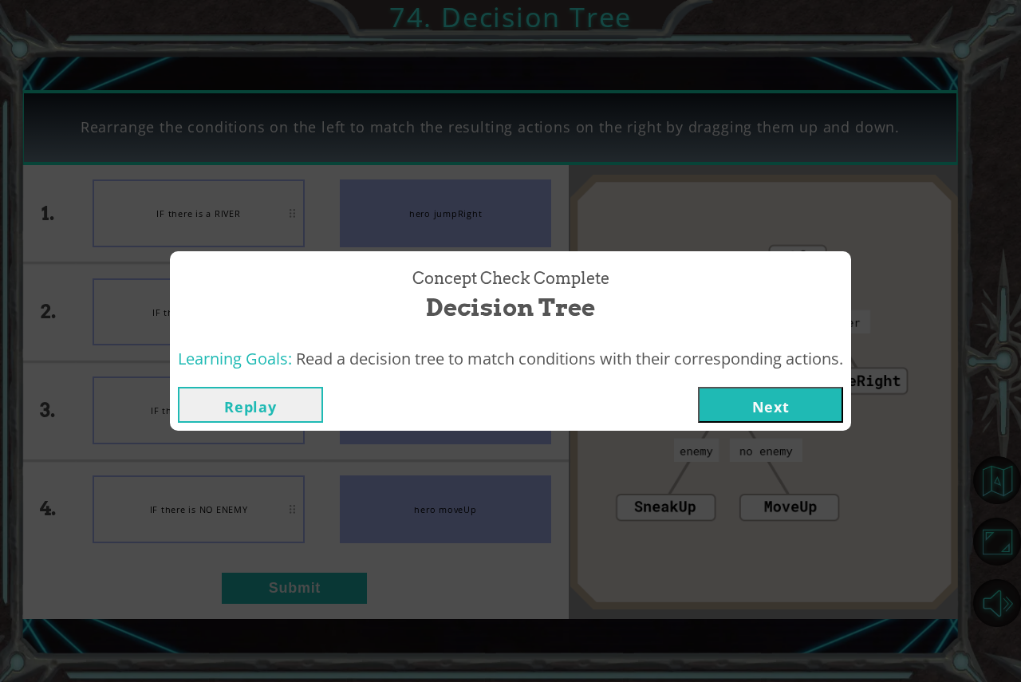
click at [804, 410] on button "Next" at bounding box center [770, 405] width 145 height 36
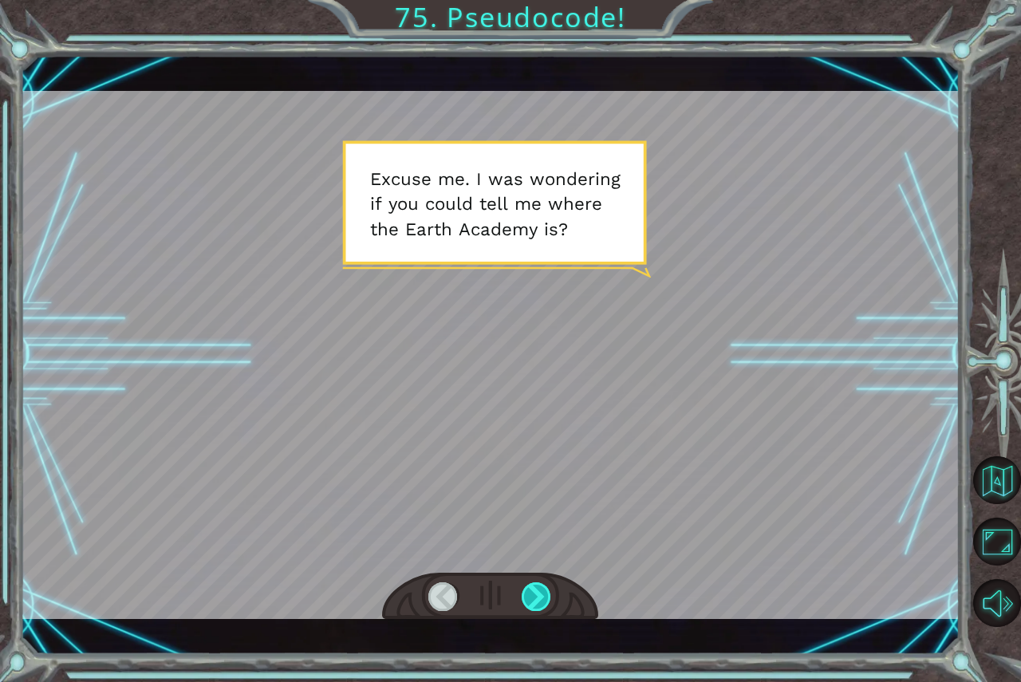
click at [531, 607] on div at bounding box center [537, 596] width 30 height 29
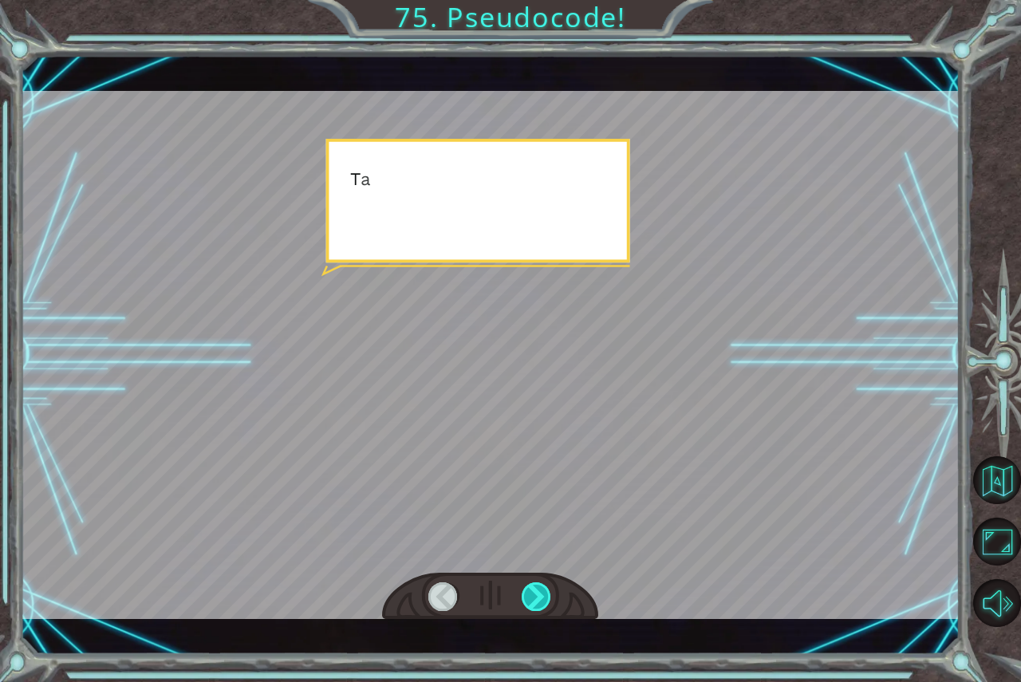
click at [530, 607] on div at bounding box center [537, 596] width 30 height 29
click at [528, 608] on div at bounding box center [537, 596] width 30 height 29
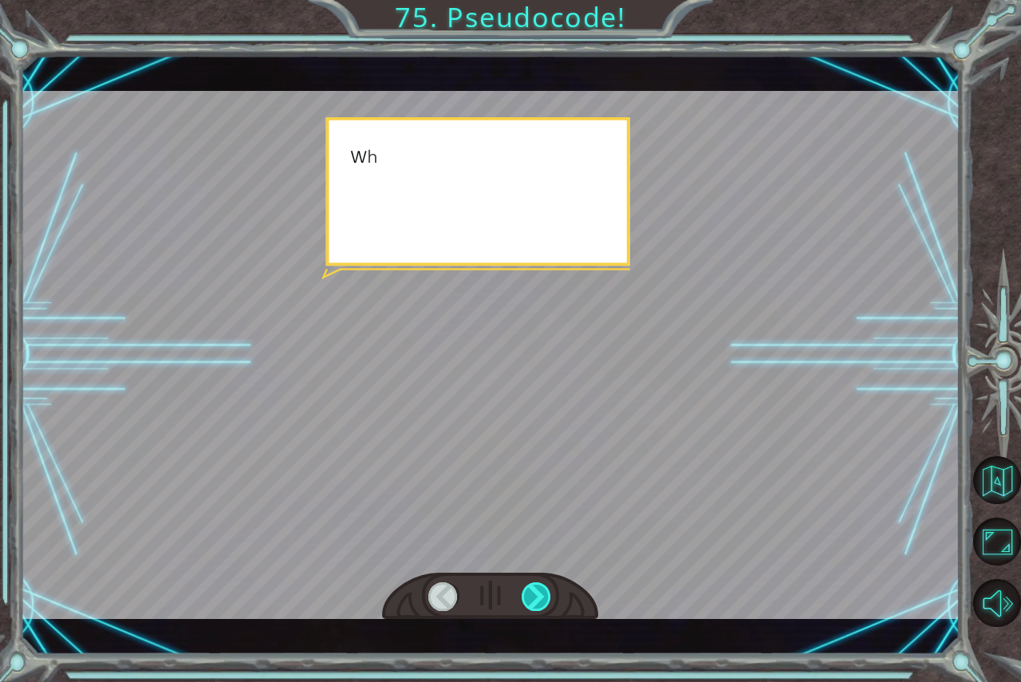
click at [528, 608] on div at bounding box center [537, 596] width 30 height 29
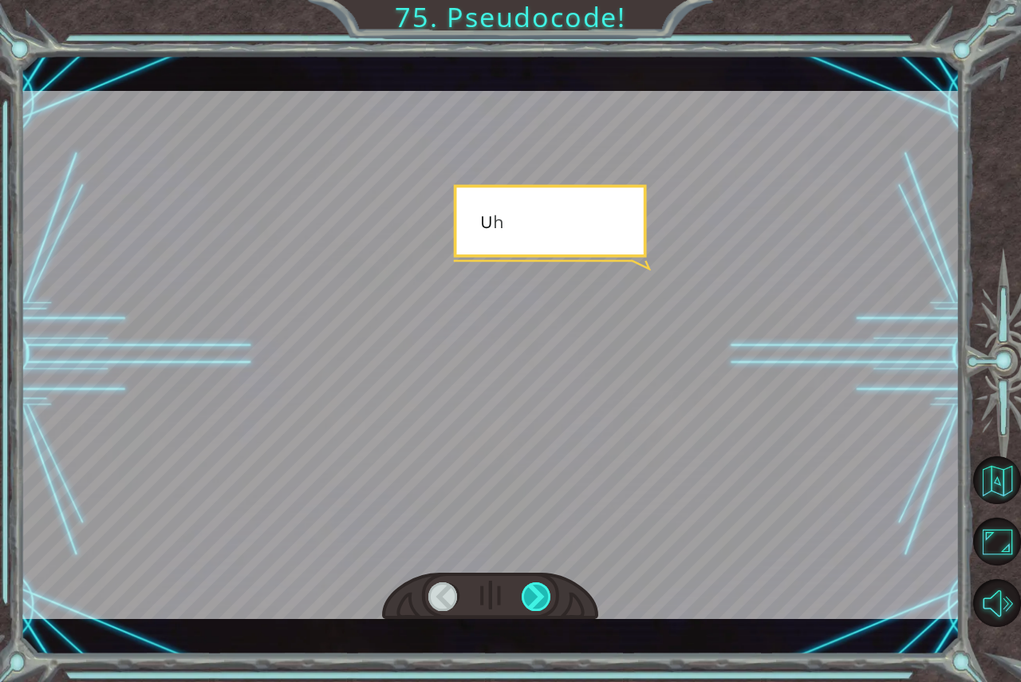
click at [528, 608] on div at bounding box center [537, 596] width 30 height 29
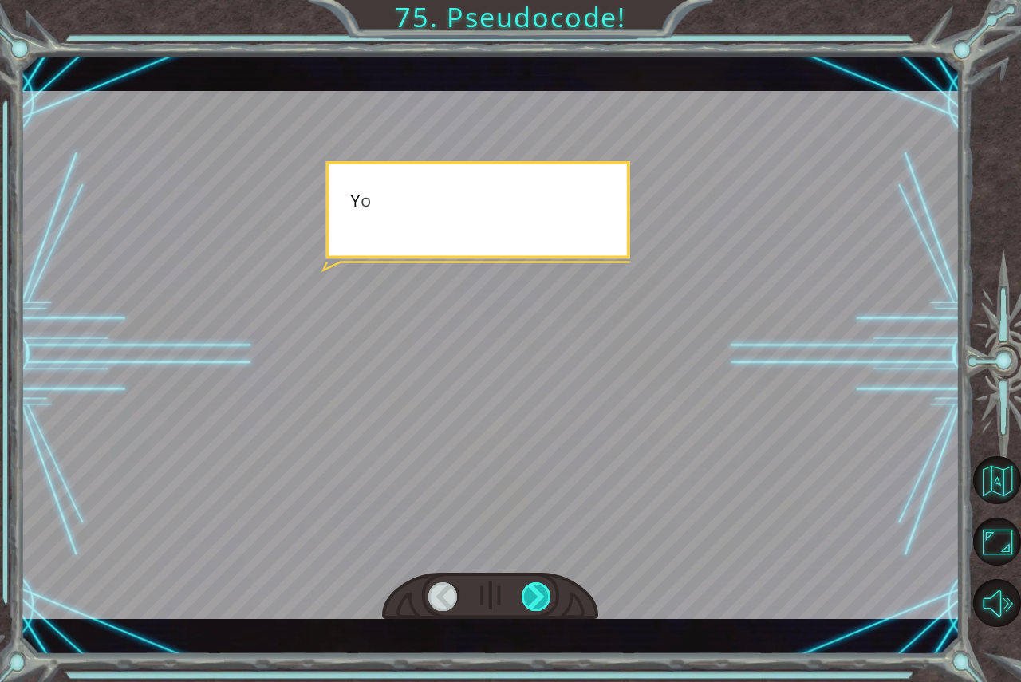
click at [528, 608] on div at bounding box center [537, 596] width 30 height 29
click at [528, 607] on div at bounding box center [537, 596] width 30 height 29
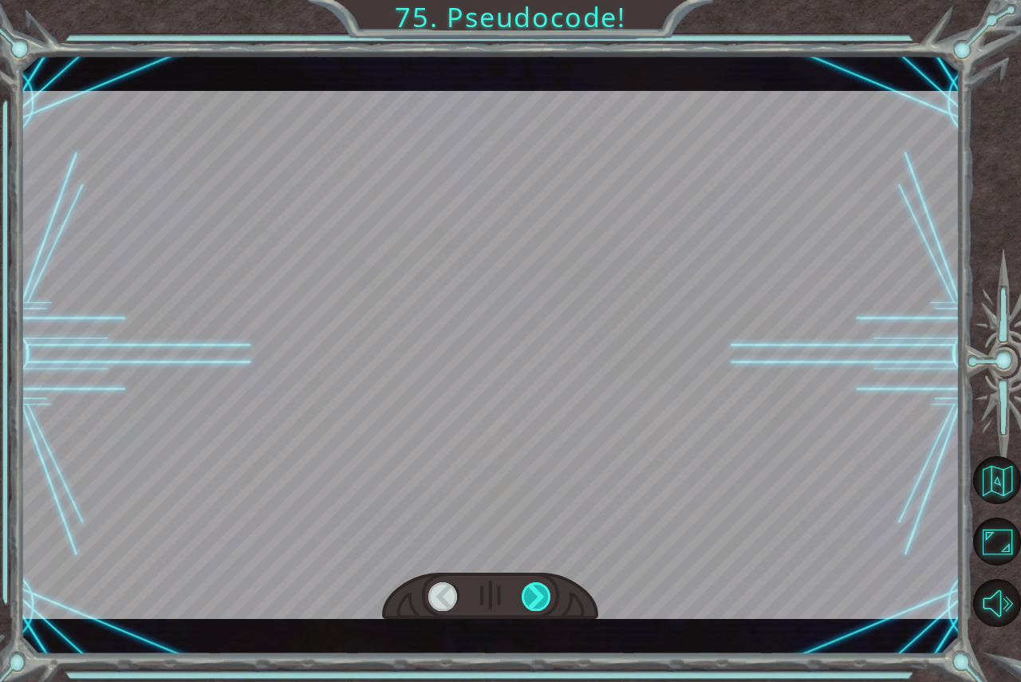
click at [528, 607] on div at bounding box center [537, 596] width 30 height 29
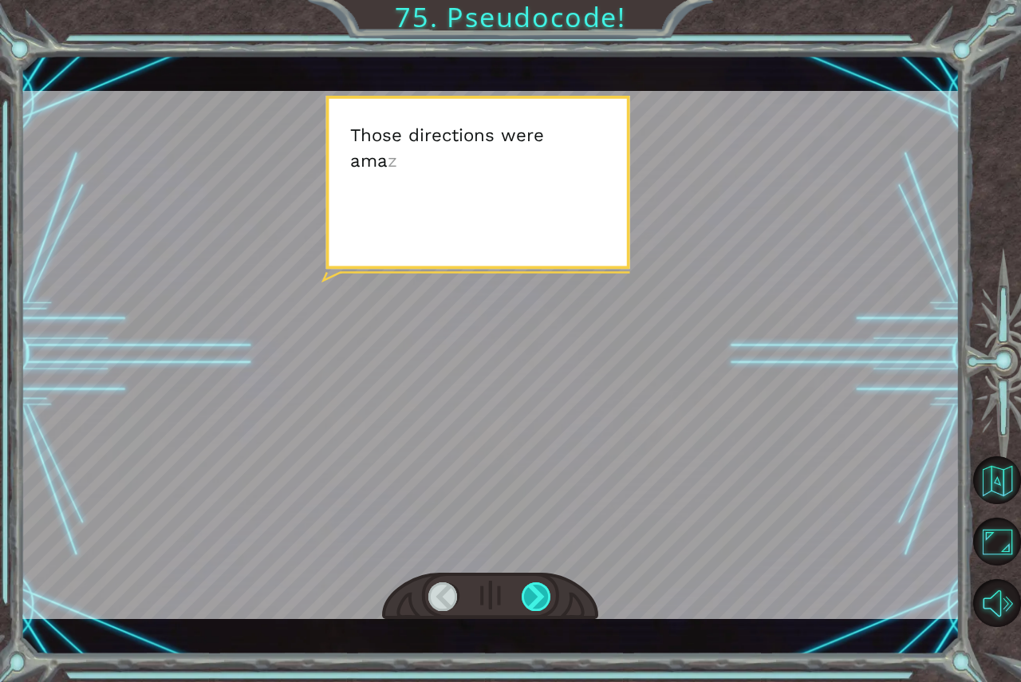
click at [528, 607] on div at bounding box center [537, 596] width 30 height 29
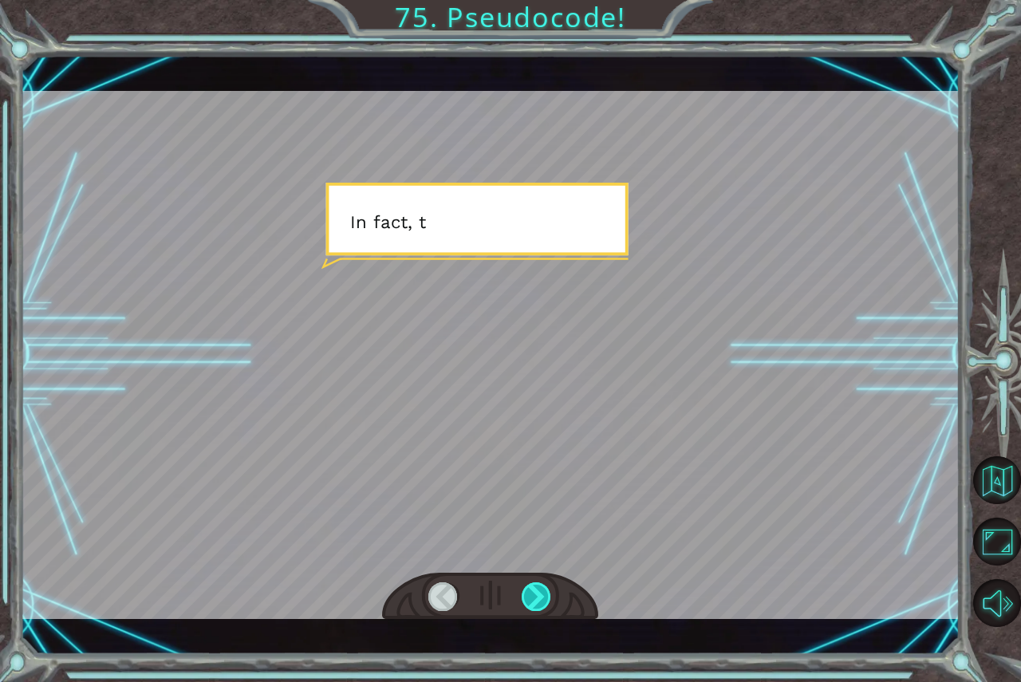
click at [528, 607] on div at bounding box center [537, 596] width 30 height 29
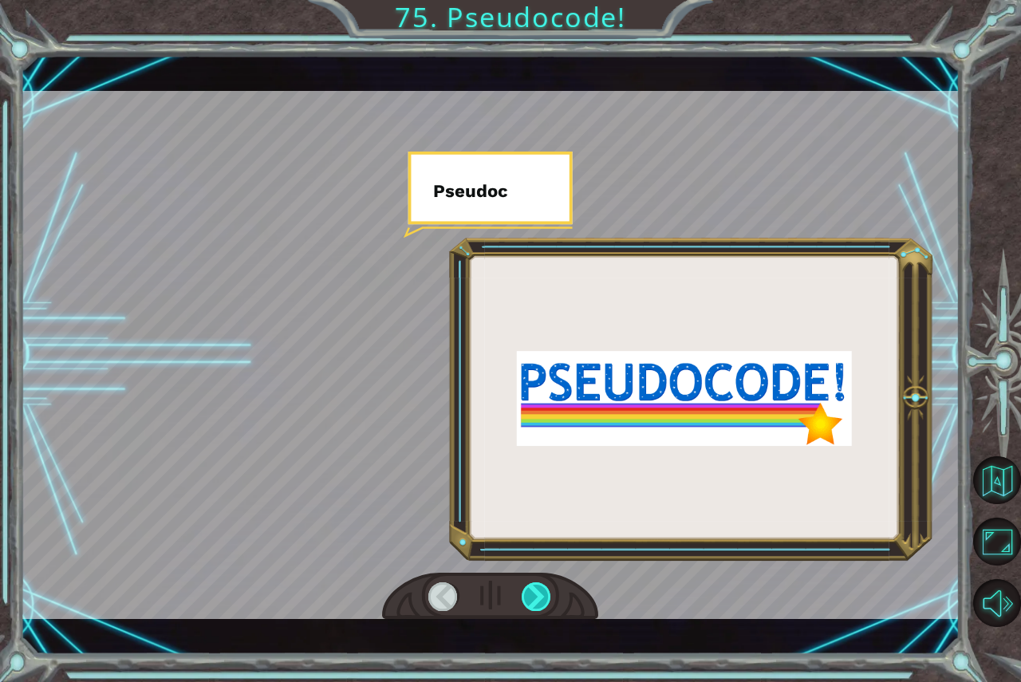
click at [528, 607] on div at bounding box center [537, 596] width 30 height 29
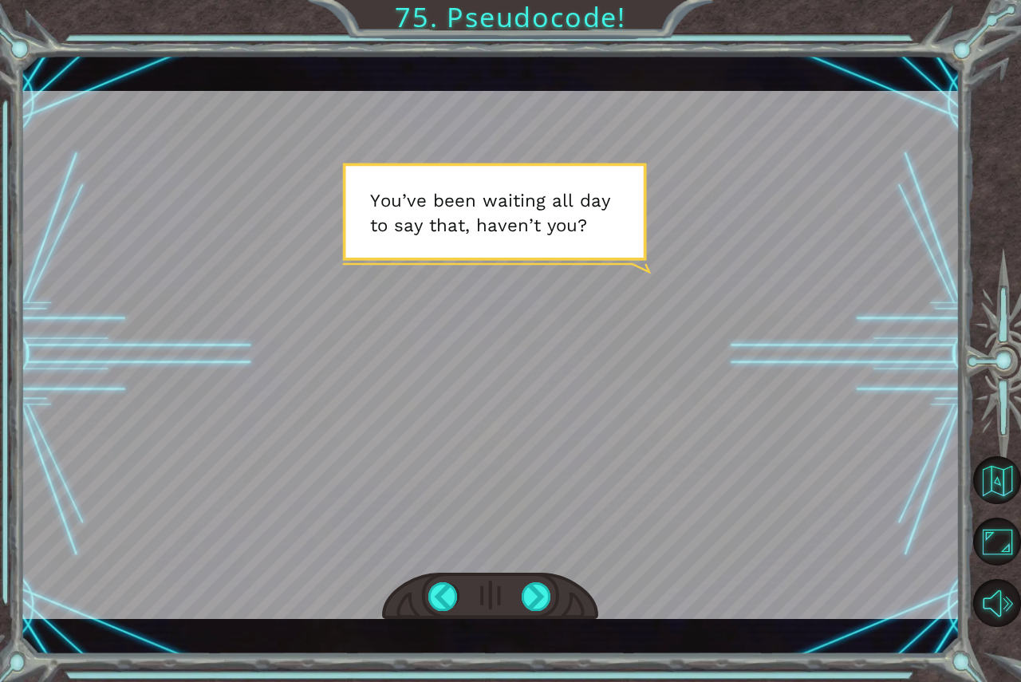
click at [558, 585] on div at bounding box center [490, 597] width 216 height 48
click at [542, 593] on div at bounding box center [537, 596] width 30 height 29
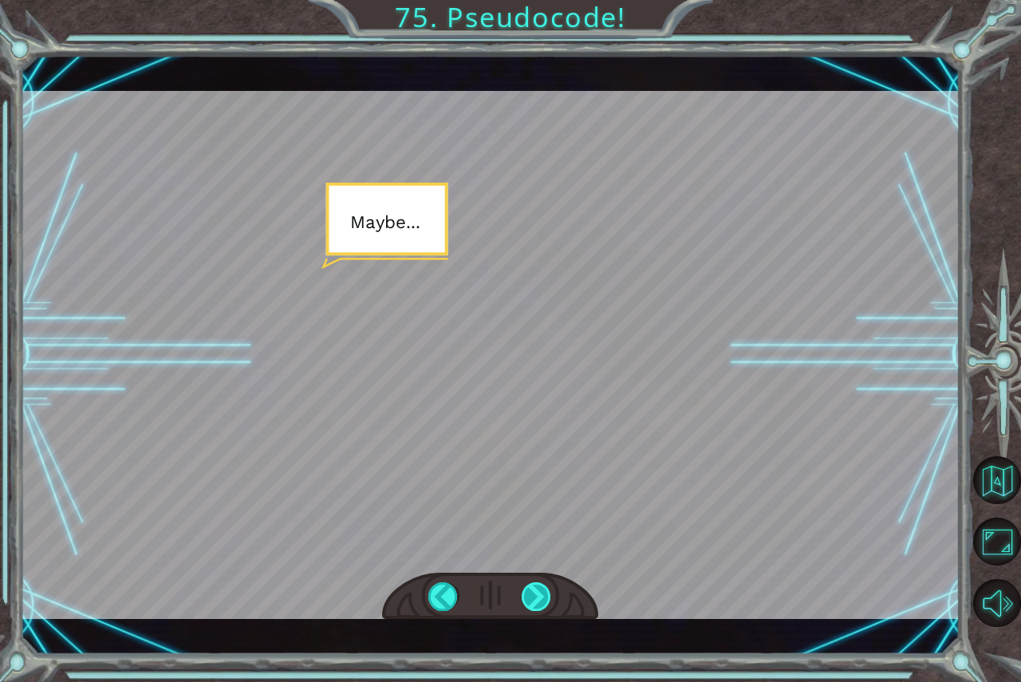
click at [542, 593] on div at bounding box center [537, 596] width 30 height 29
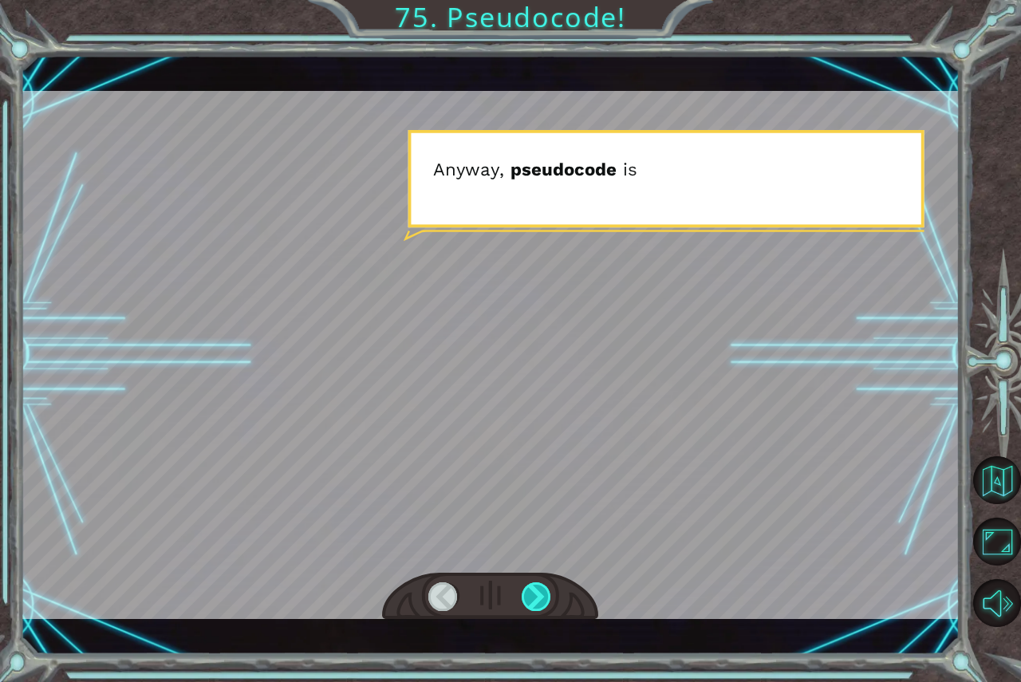
click at [542, 593] on div at bounding box center [537, 596] width 30 height 29
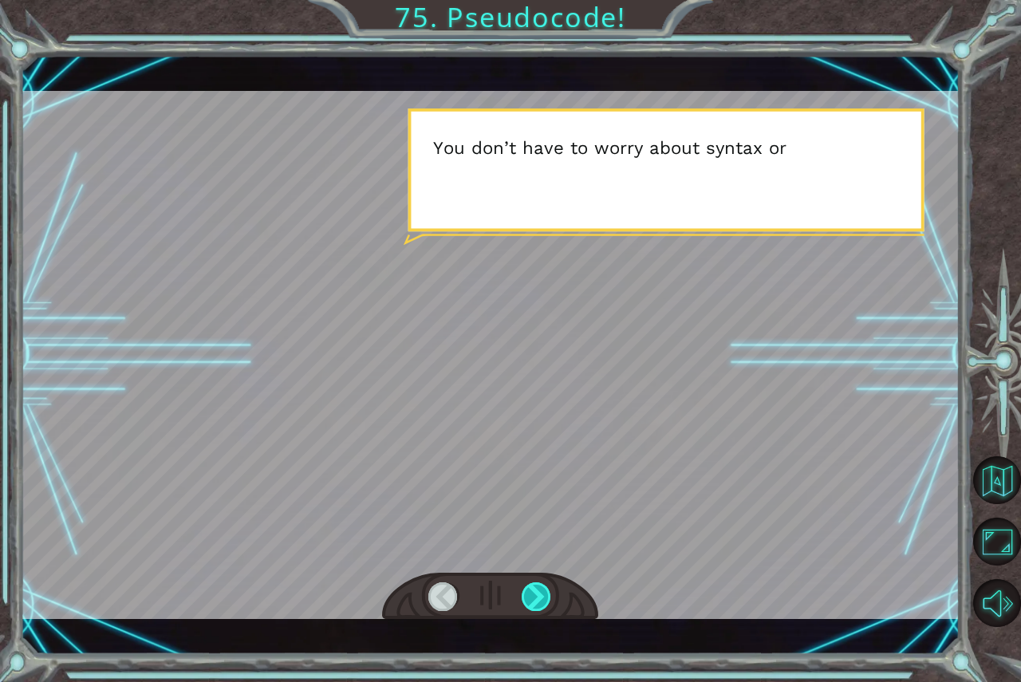
click at [542, 593] on div at bounding box center [537, 596] width 30 height 29
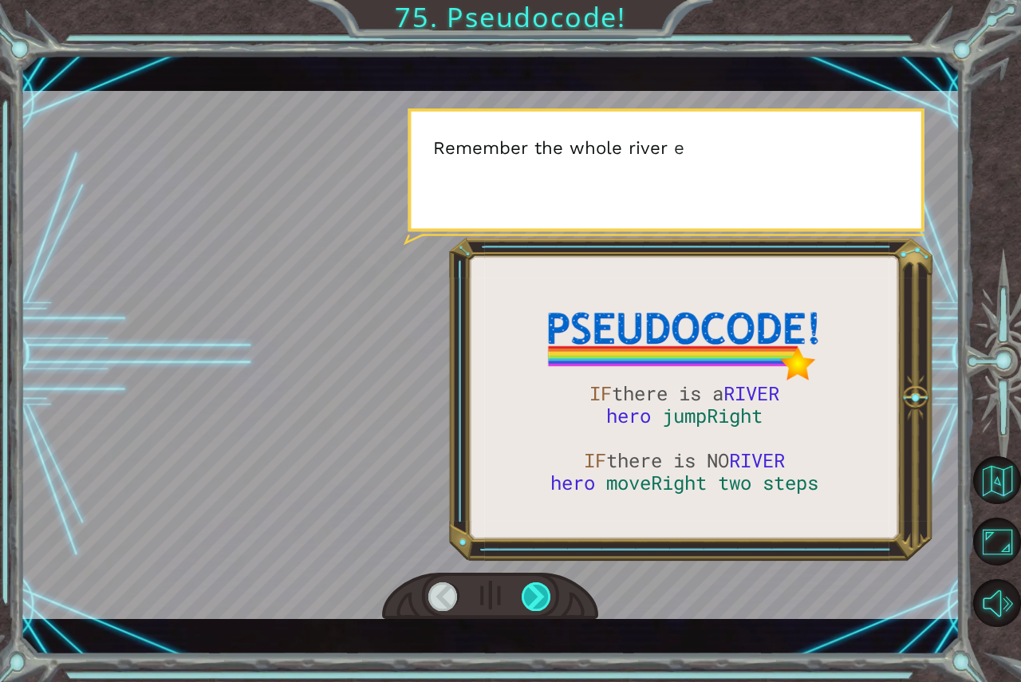
click at [537, 596] on div at bounding box center [537, 596] width 30 height 29
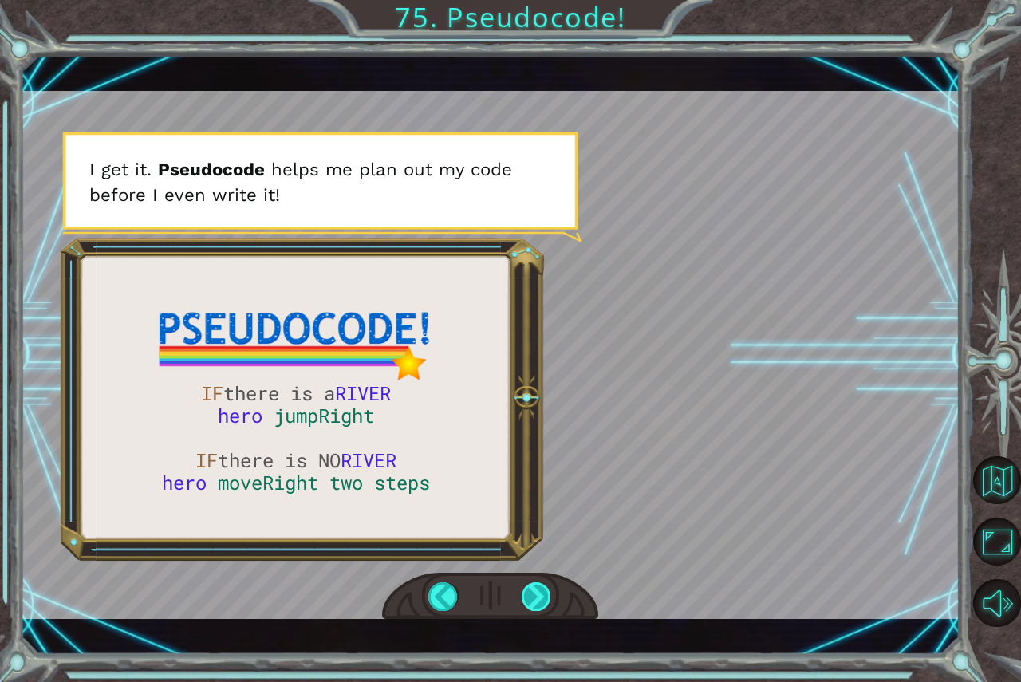
click at [537, 596] on div at bounding box center [537, 596] width 30 height 29
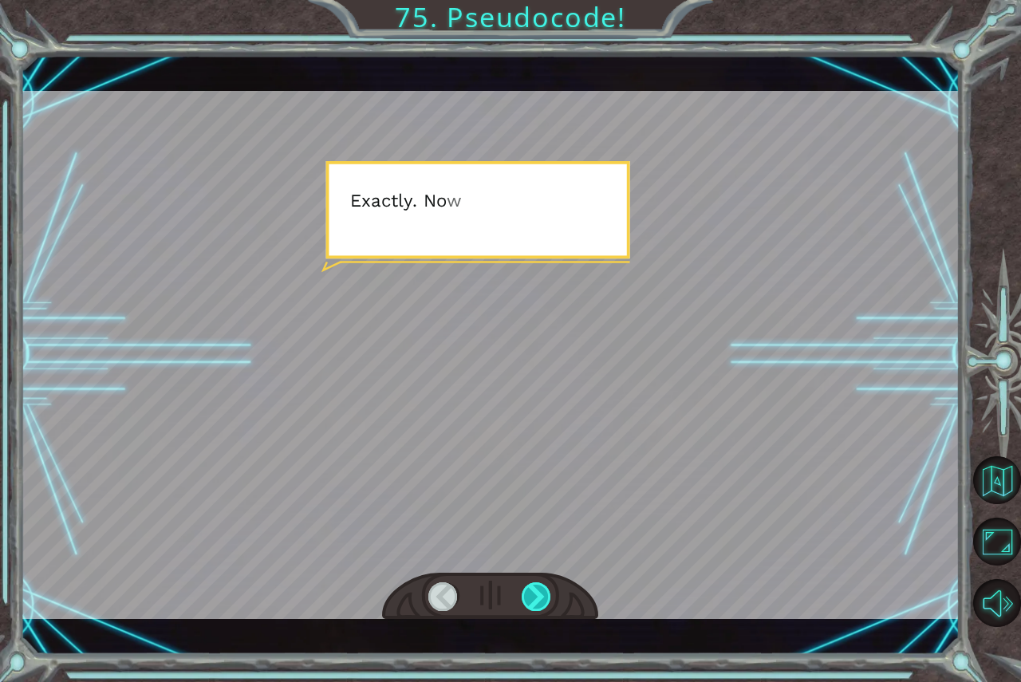
click at [537, 596] on div at bounding box center [537, 596] width 30 height 29
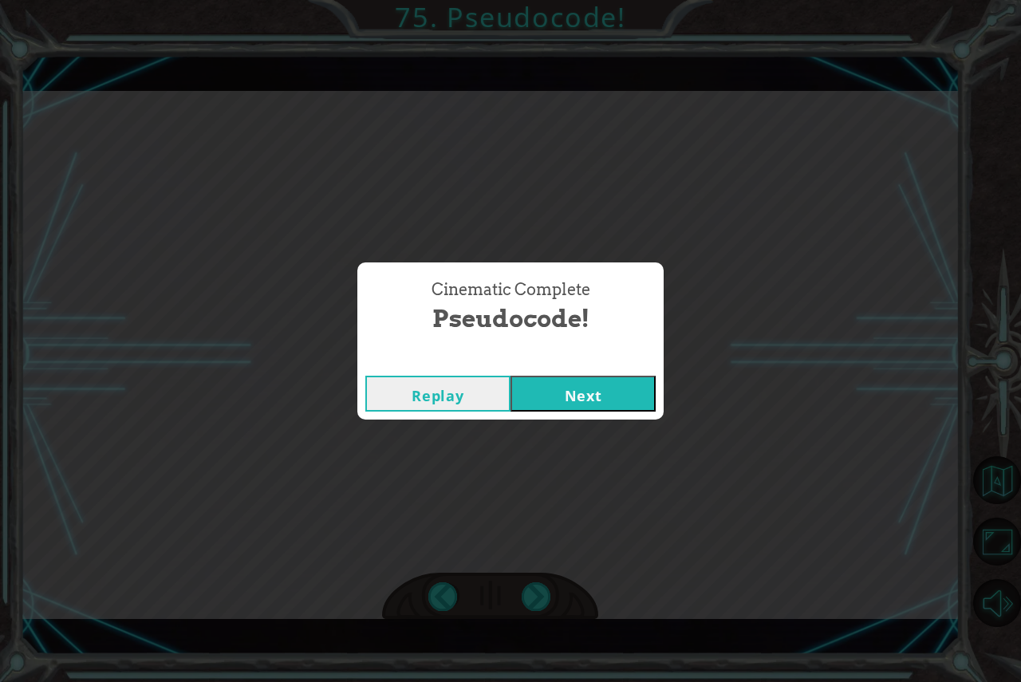
click at [624, 389] on button "Next" at bounding box center [582, 394] width 145 height 36
